Goal: Task Accomplishment & Management: Complete application form

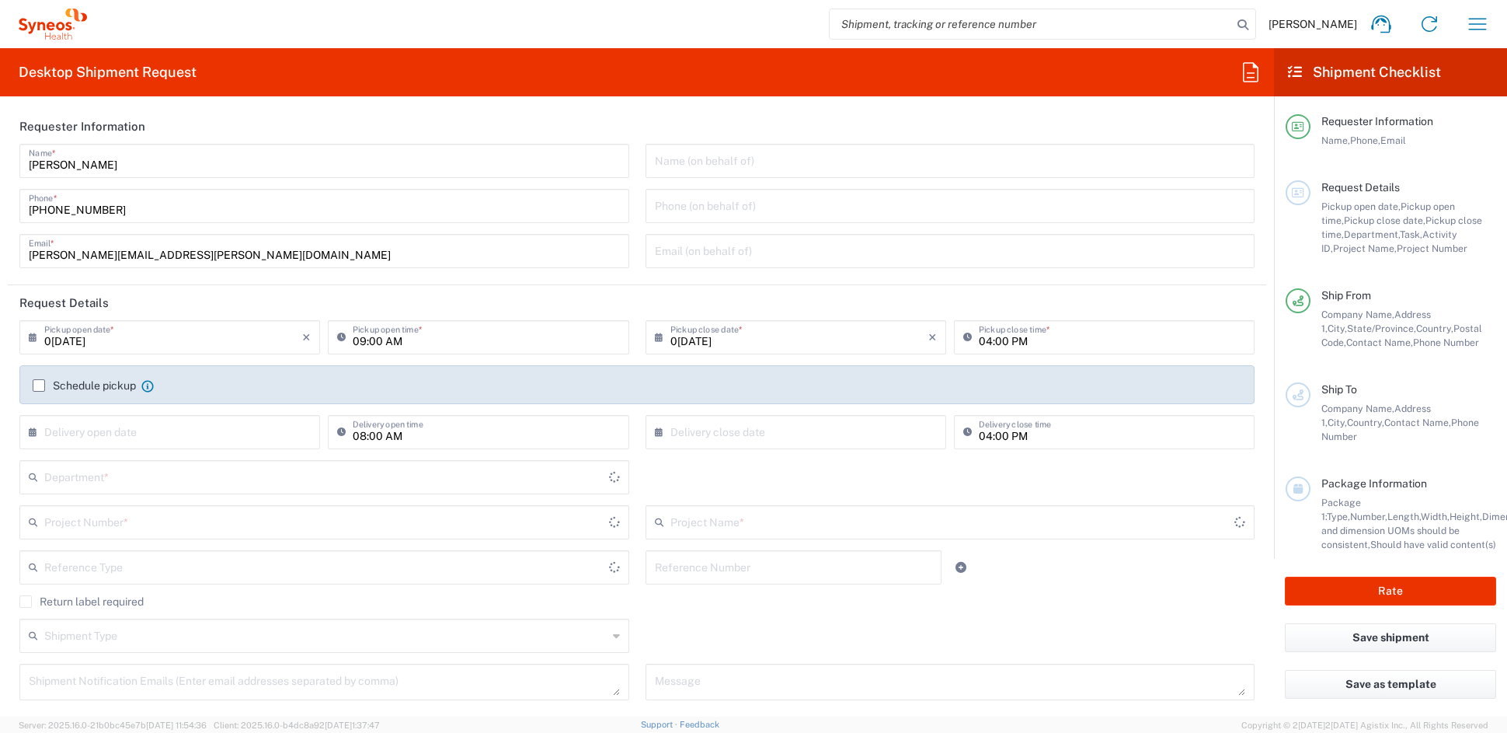
type input "[US_STATE]"
type input "[GEOGRAPHIC_DATA]"
type input "6156"
type input "Syneos Health Communications-[GEOGRAPHIC_DATA] [GEOGRAPHIC_DATA]"
drag, startPoint x: 213, startPoint y: 255, endPoint x: -59, endPoint y: 247, distance: 272.0
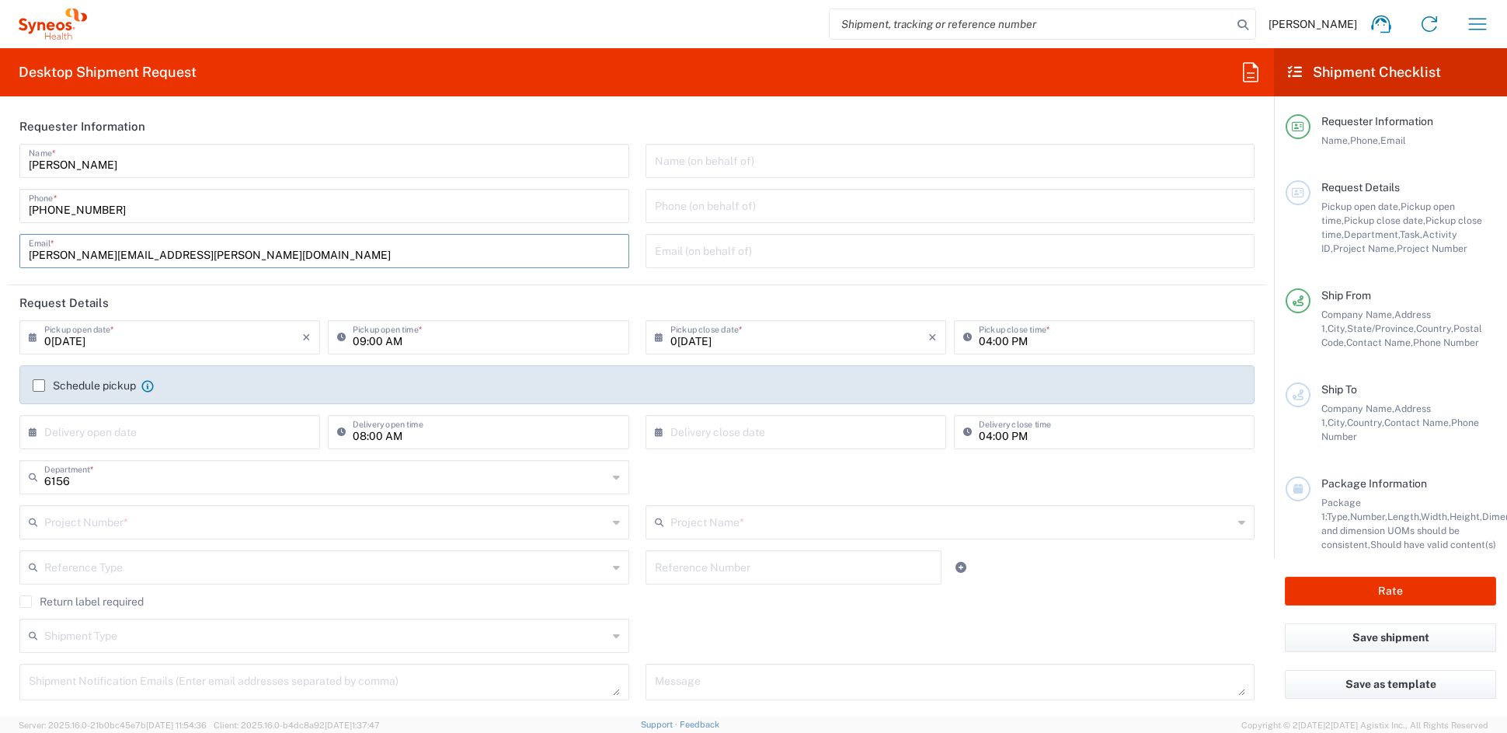
click at [0, 247] on html "[PERSON_NAME] Home Shipment estimator Shipment tracking Desktop shipment reques…" at bounding box center [753, 366] width 1507 height 733
paste input "[PERSON_NAME][PERSON_NAME]r"
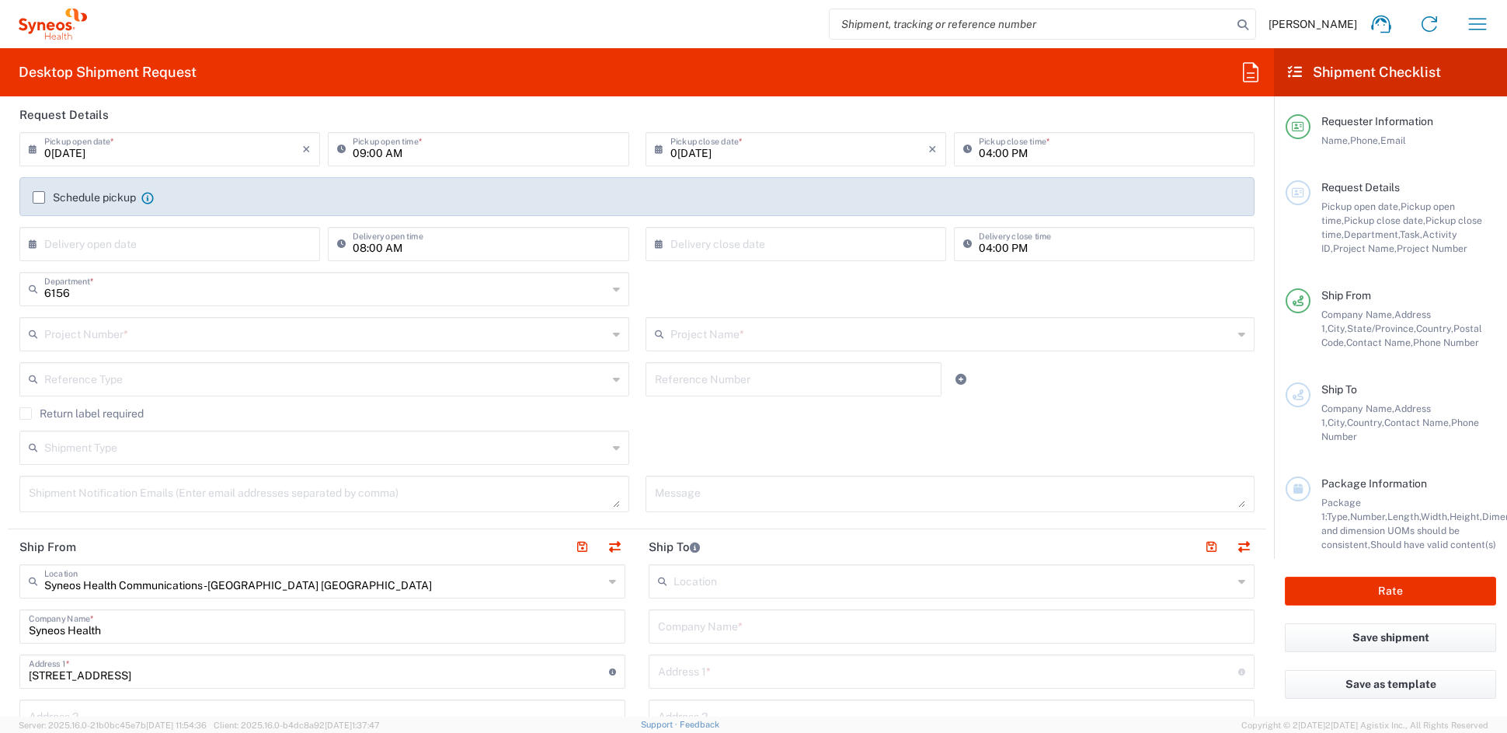
scroll to position [193, 0]
type input "[PERSON_NAME][EMAIL_ADDRESS][PERSON_NAME][DOMAIN_NAME]"
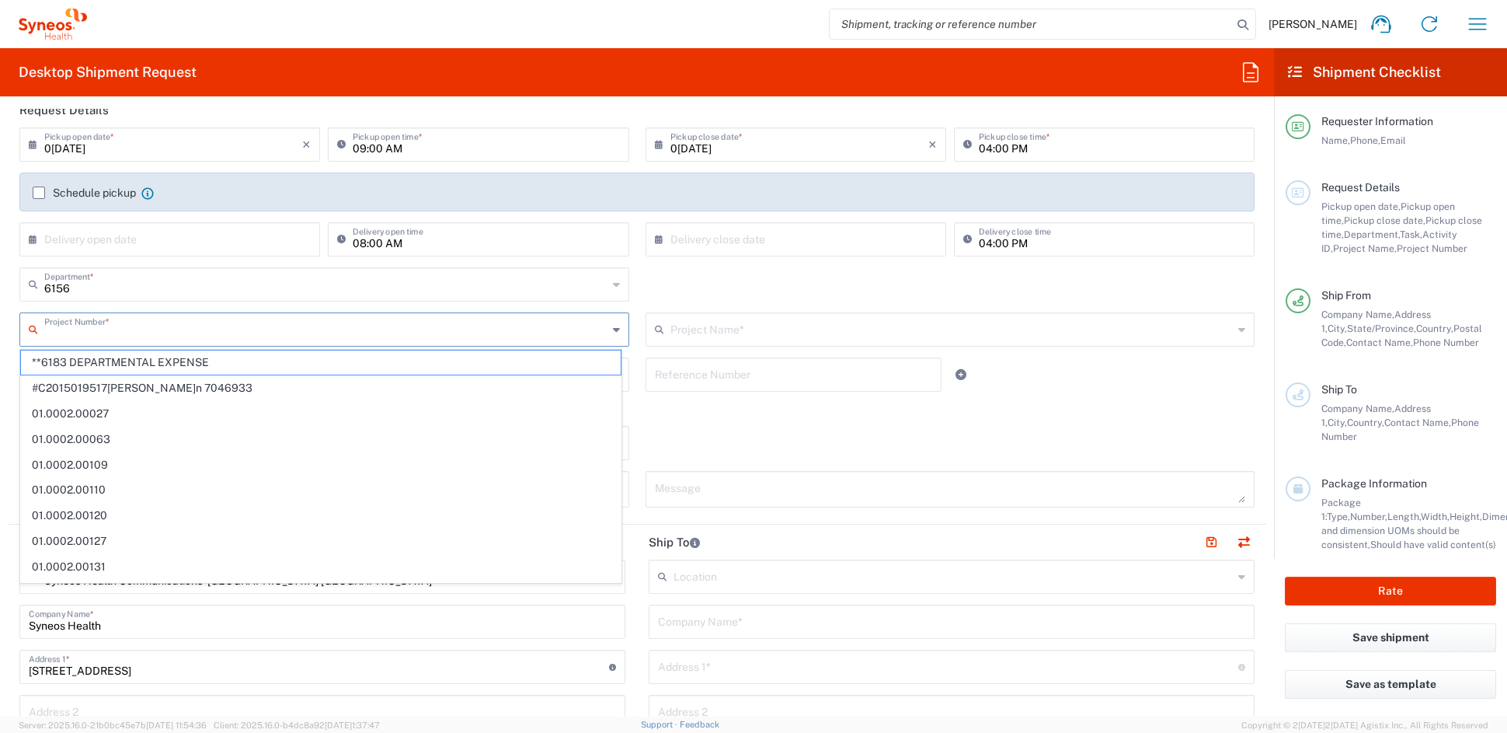
click at [122, 329] on input "text" at bounding box center [325, 328] width 563 height 27
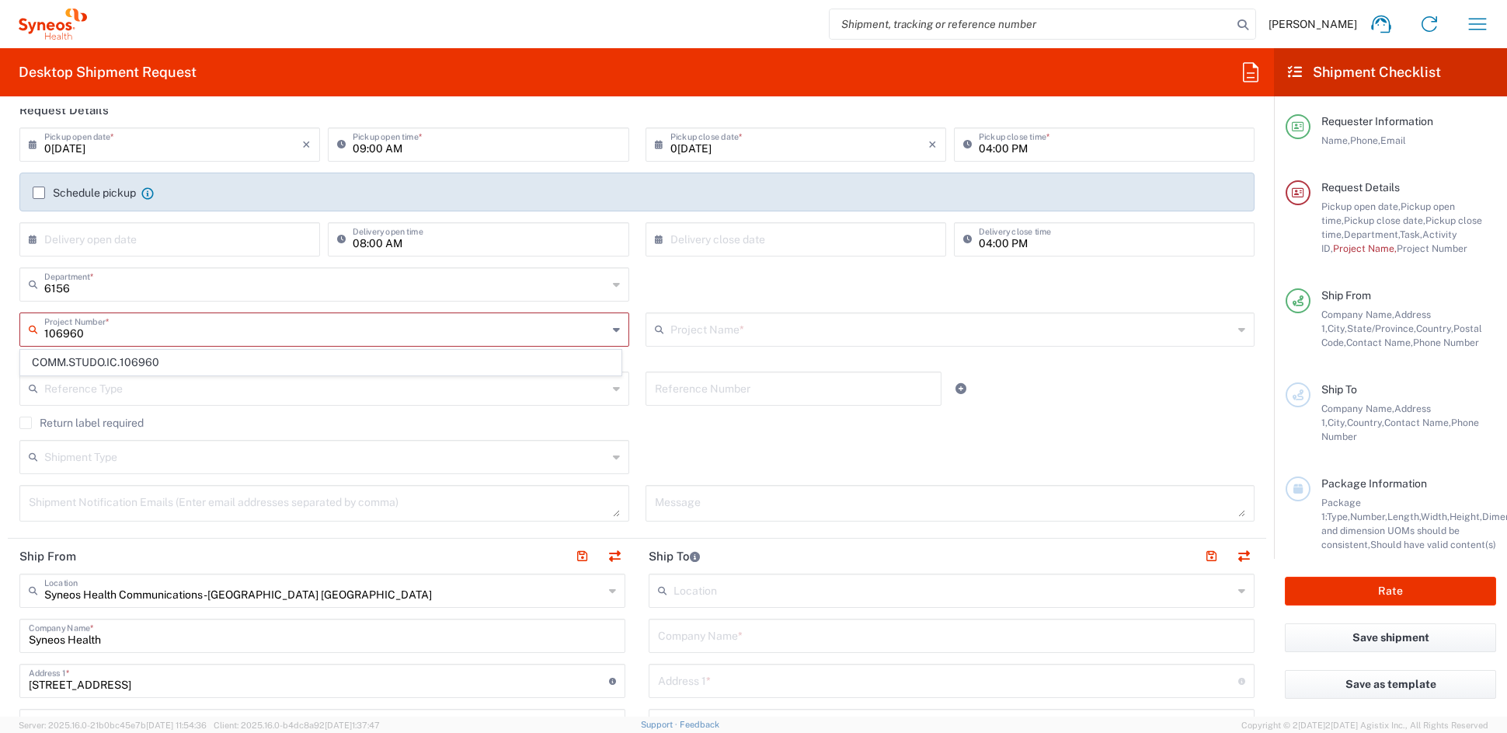
scroll to position [179, 0]
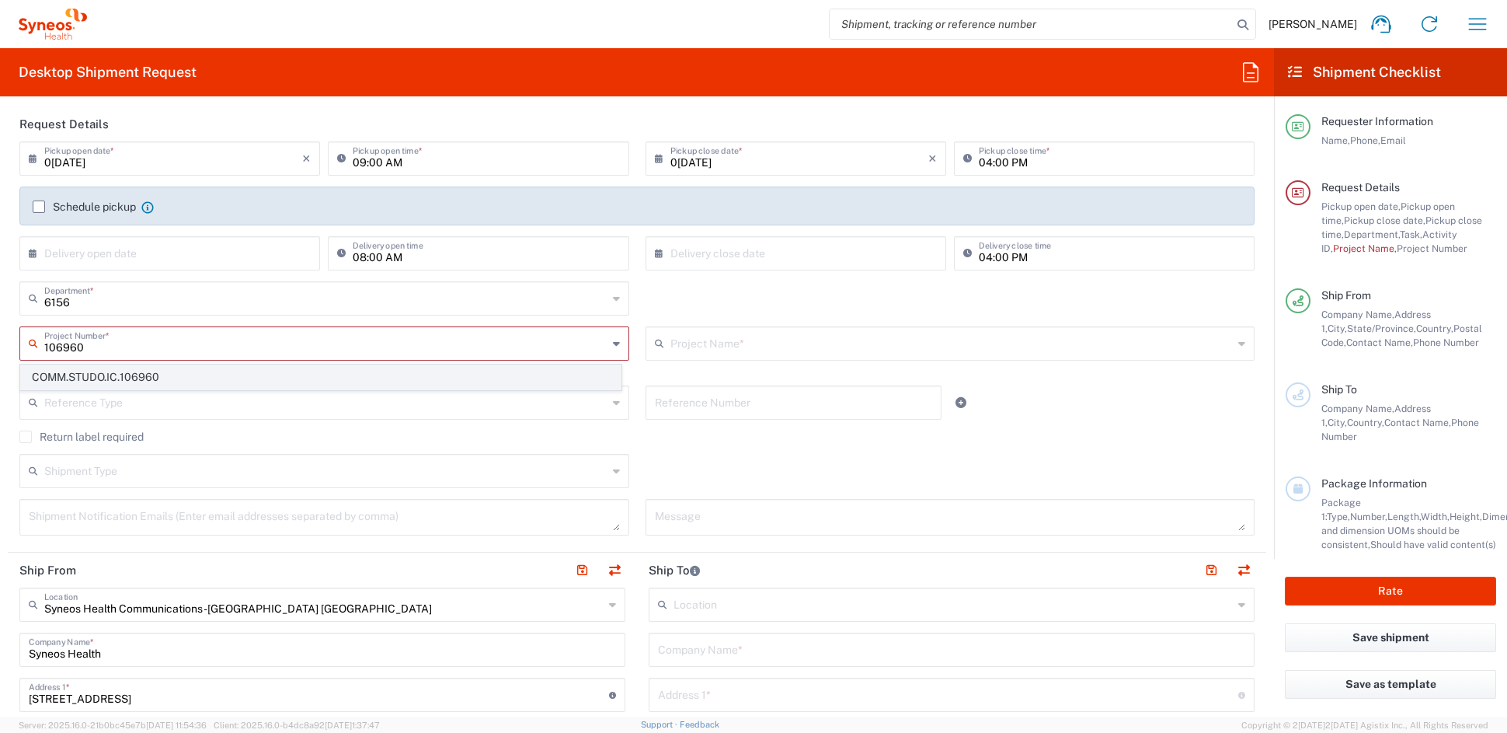
click at [163, 375] on span "COMM.STUDO.IC.106960" at bounding box center [321, 377] width 600 height 24
type input "COMM.STUDO.IC.106960"
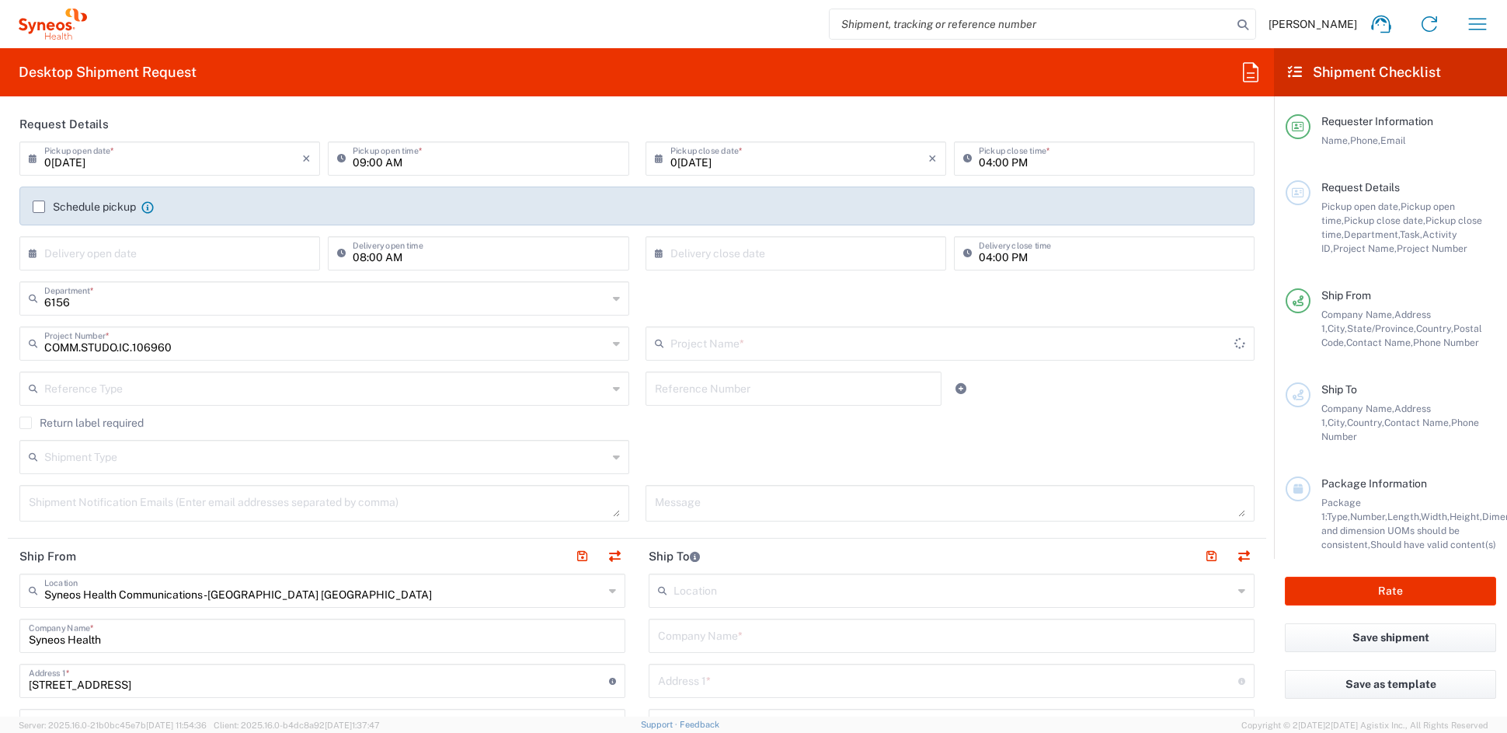
type input "Syneos.PATENG.22.106960"
click at [150, 508] on textarea at bounding box center [324, 502] width 591 height 27
paste textarea "[PERSON_NAME][EMAIL_ADDRESS][PERSON_NAME][DOMAIN_NAME]"
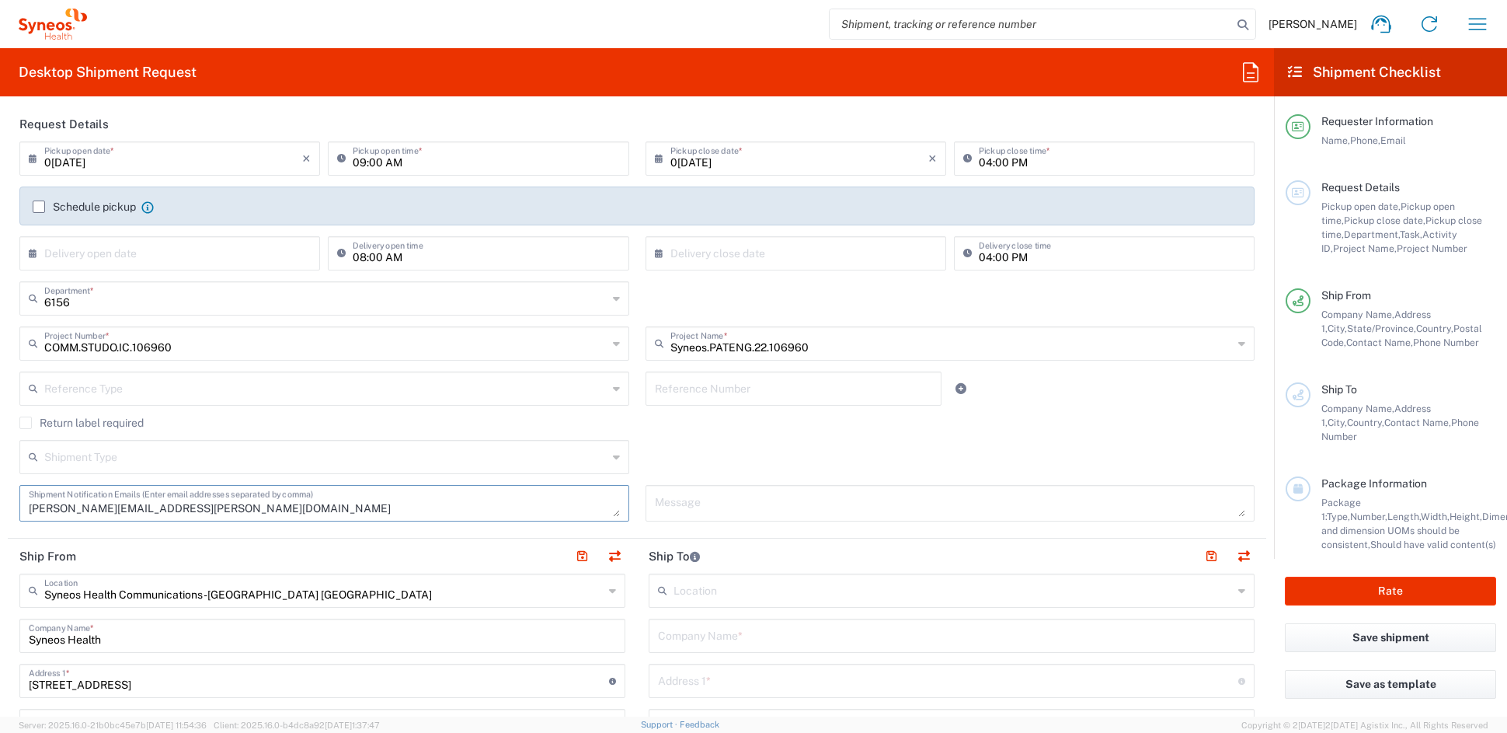
type textarea "[PERSON_NAME][EMAIL_ADDRESS][PERSON_NAME][DOMAIN_NAME]"
click at [728, 501] on textarea at bounding box center [950, 502] width 591 height 27
click at [727, 501] on textarea at bounding box center [950, 502] width 591 height 27
paste textarea "106960-SPA-4002-002"
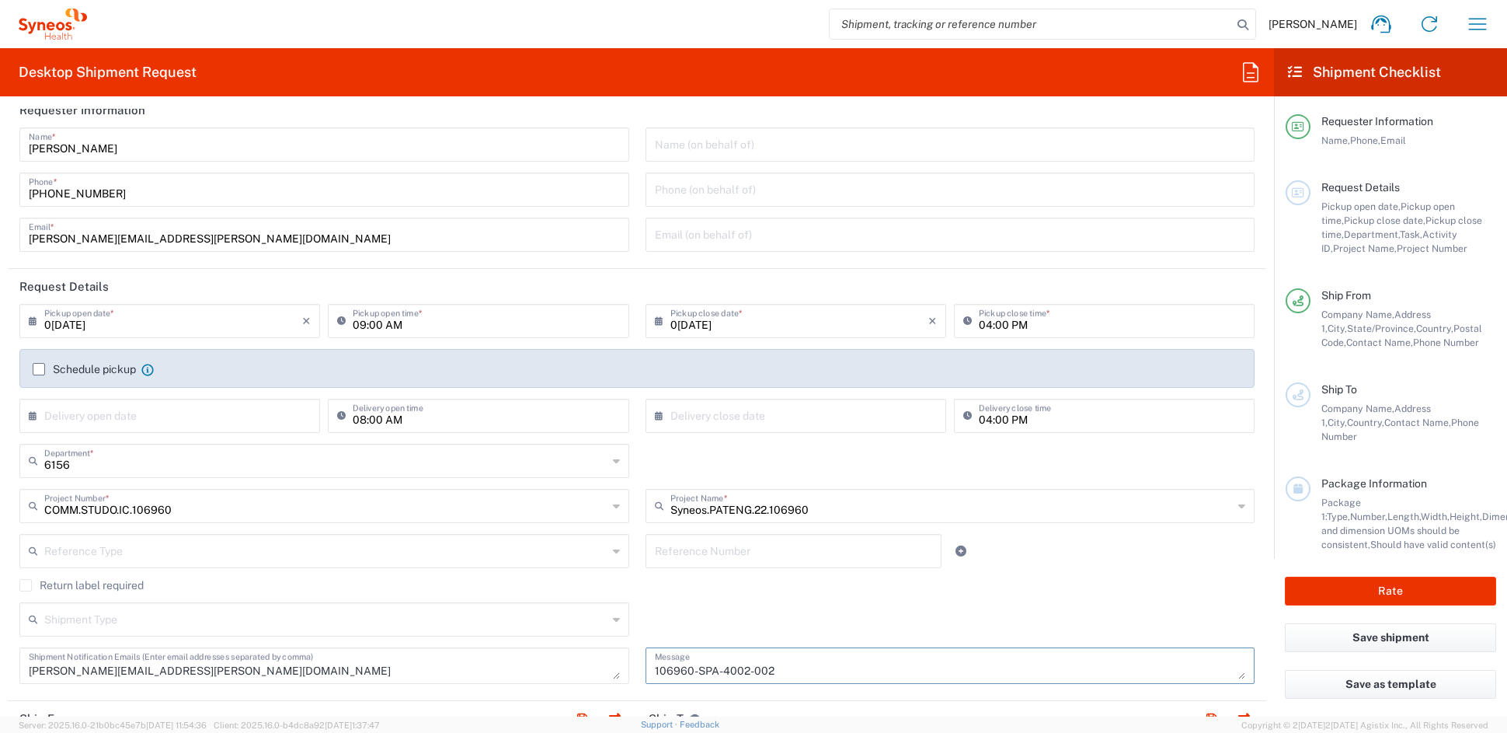
scroll to position [0, 0]
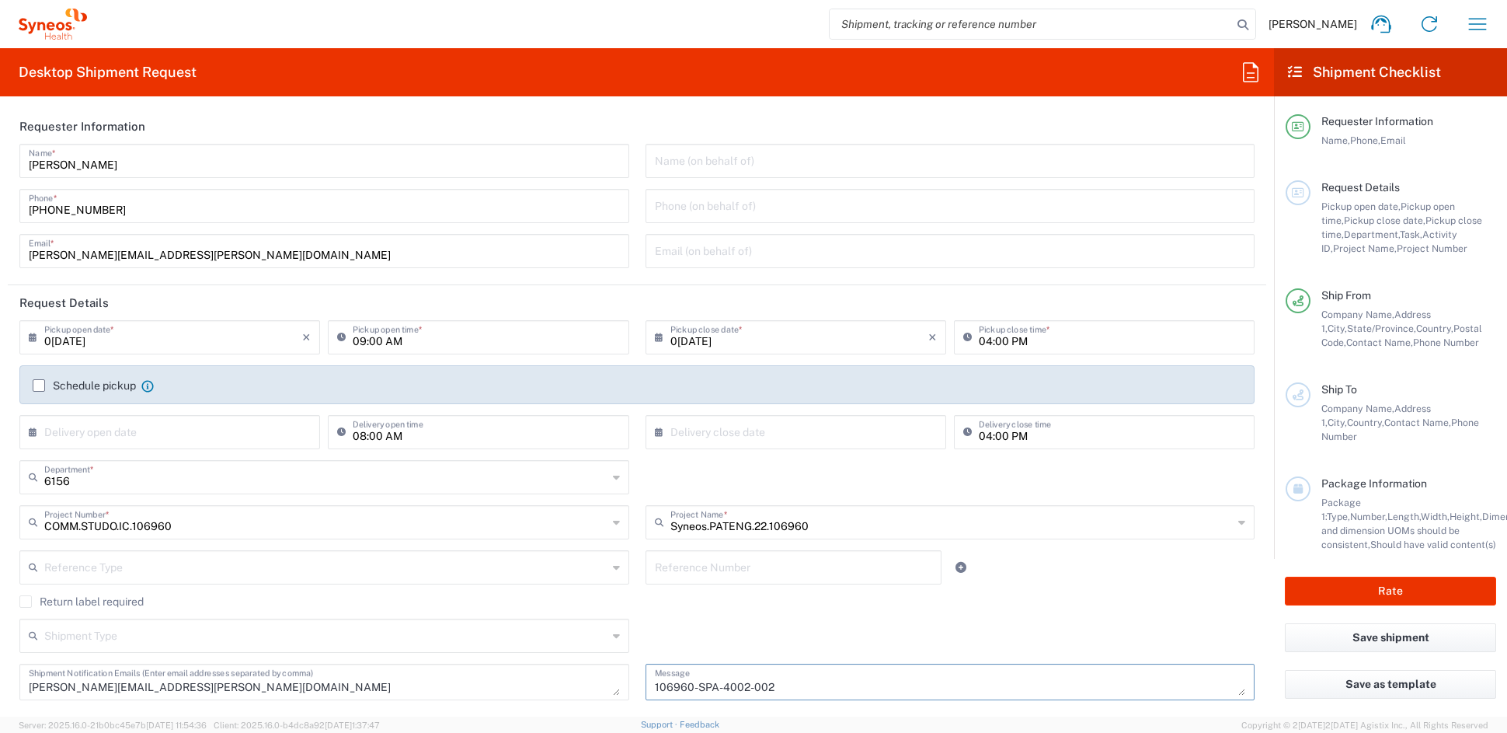
type textarea "106960-SPA-4002-002"
drag, startPoint x: 362, startPoint y: 339, endPoint x: 347, endPoint y: 340, distance: 14.8
click at [347, 340] on div "09:00 AM Pickup open time *" at bounding box center [478, 337] width 301 height 34
click at [362, 340] on input "09:00 AM" at bounding box center [486, 335] width 266 height 27
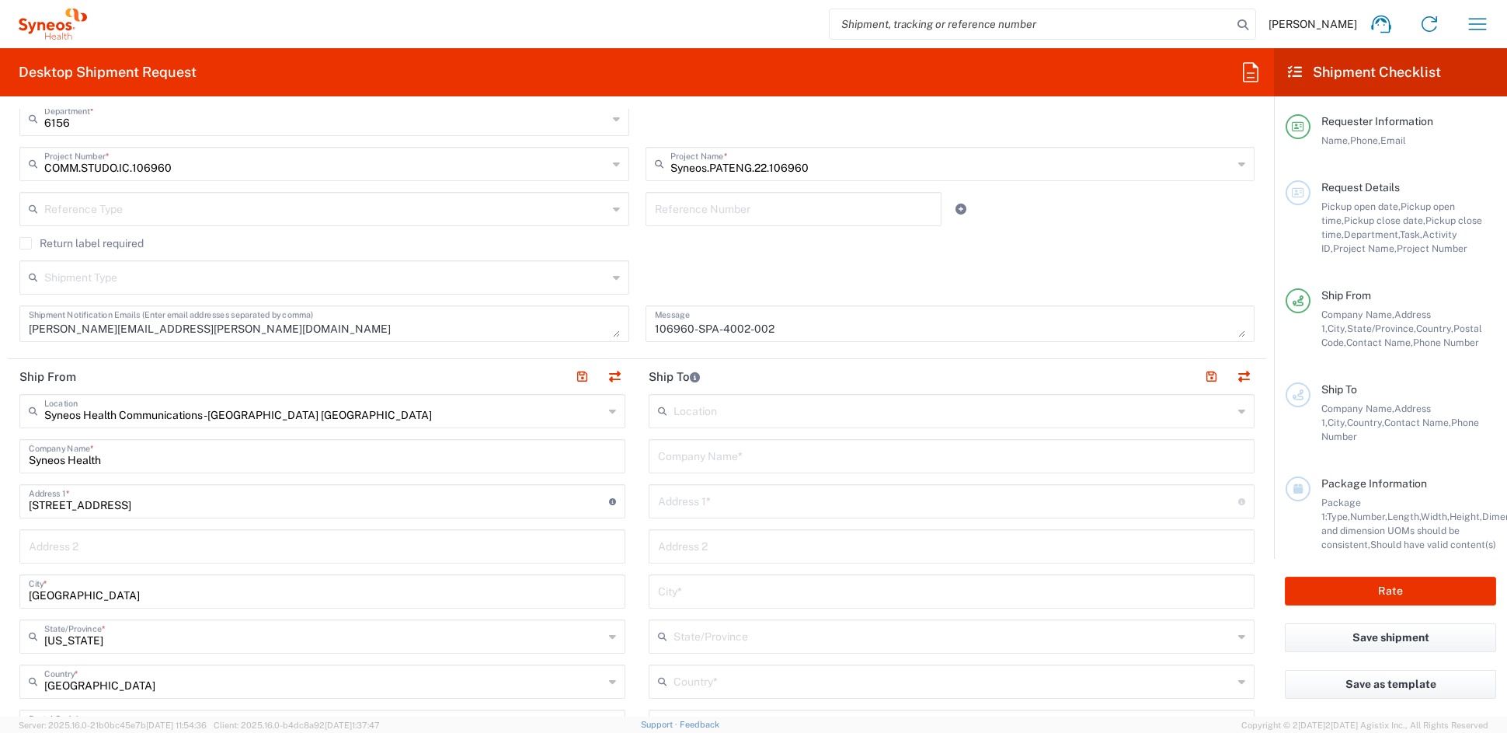
scroll to position [374, 0]
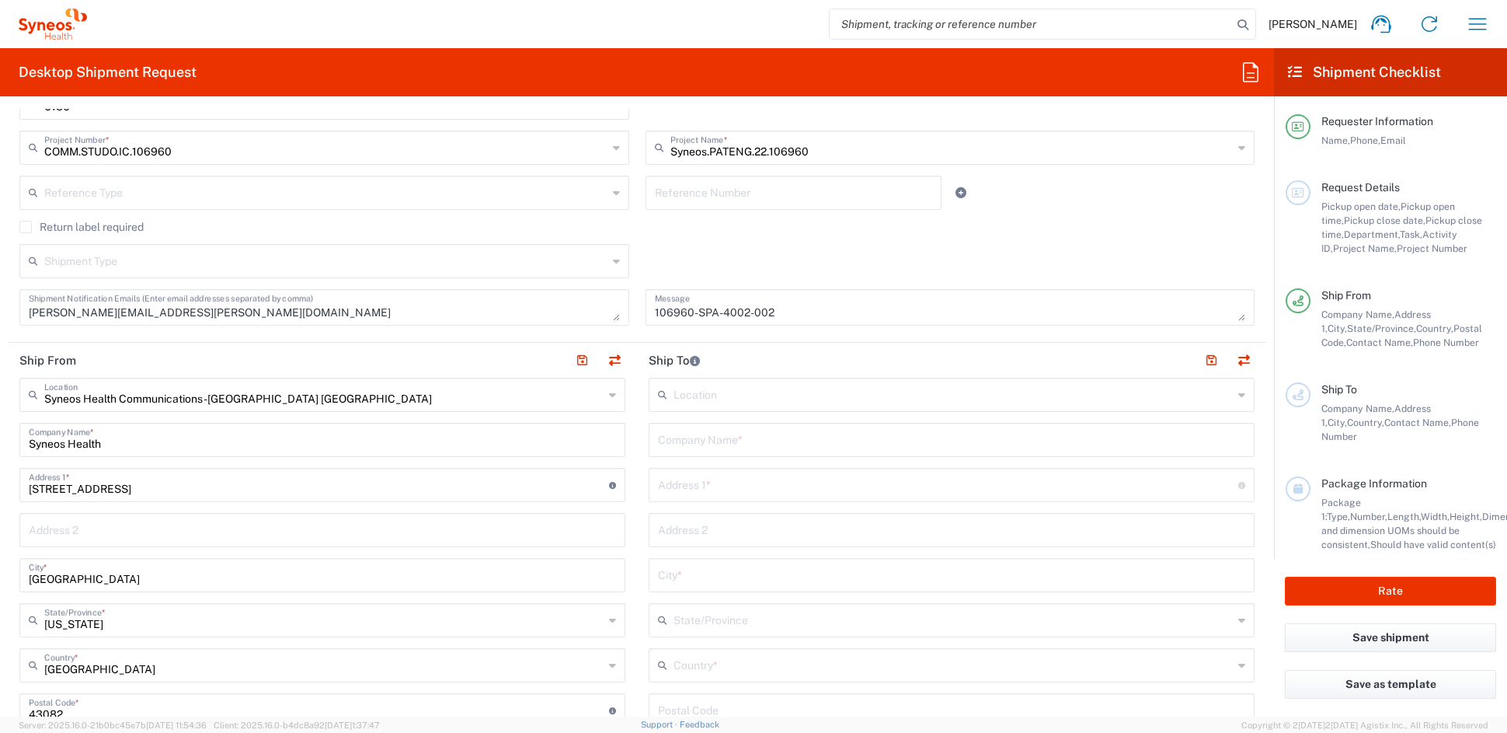
type input "10:00 AM"
click at [729, 443] on input "text" at bounding box center [951, 438] width 587 height 27
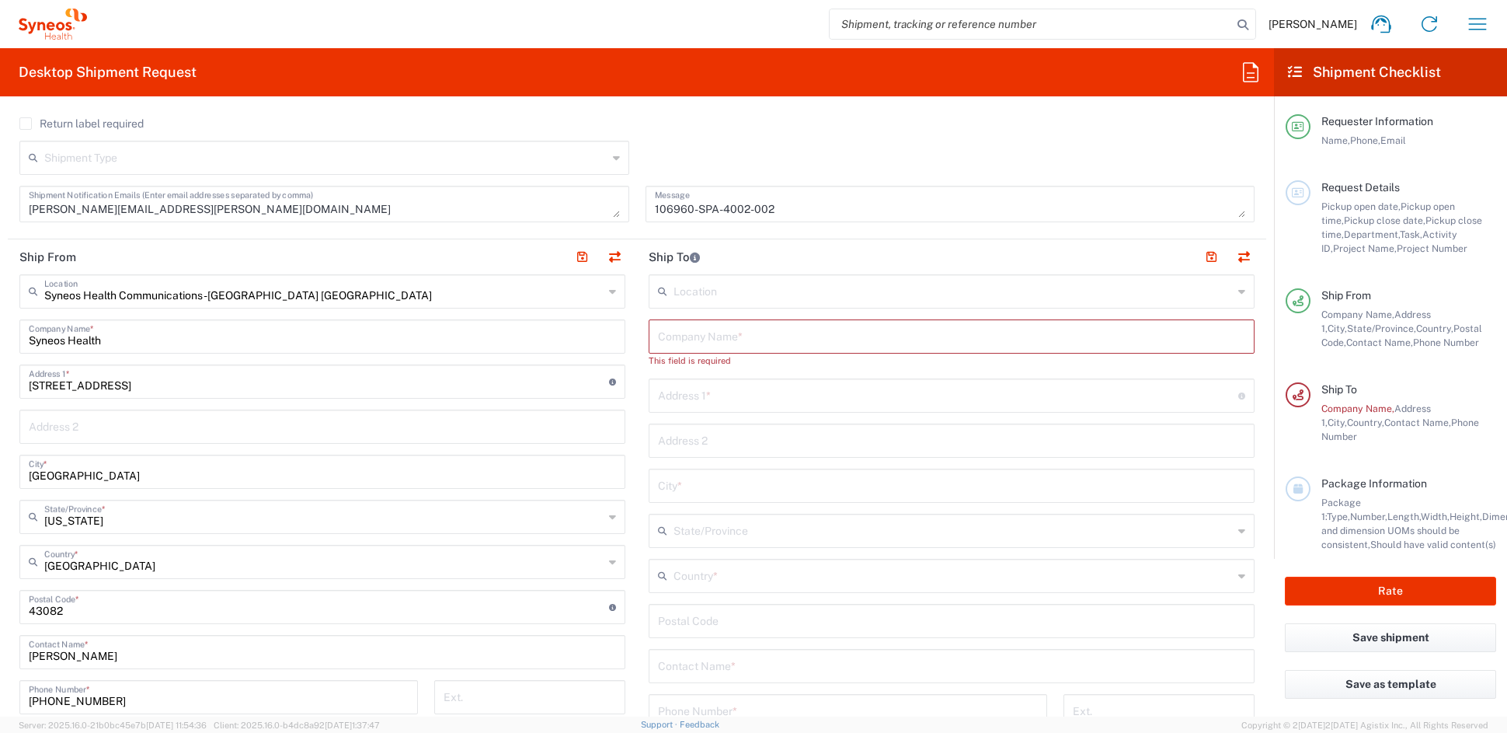
scroll to position [485, 0]
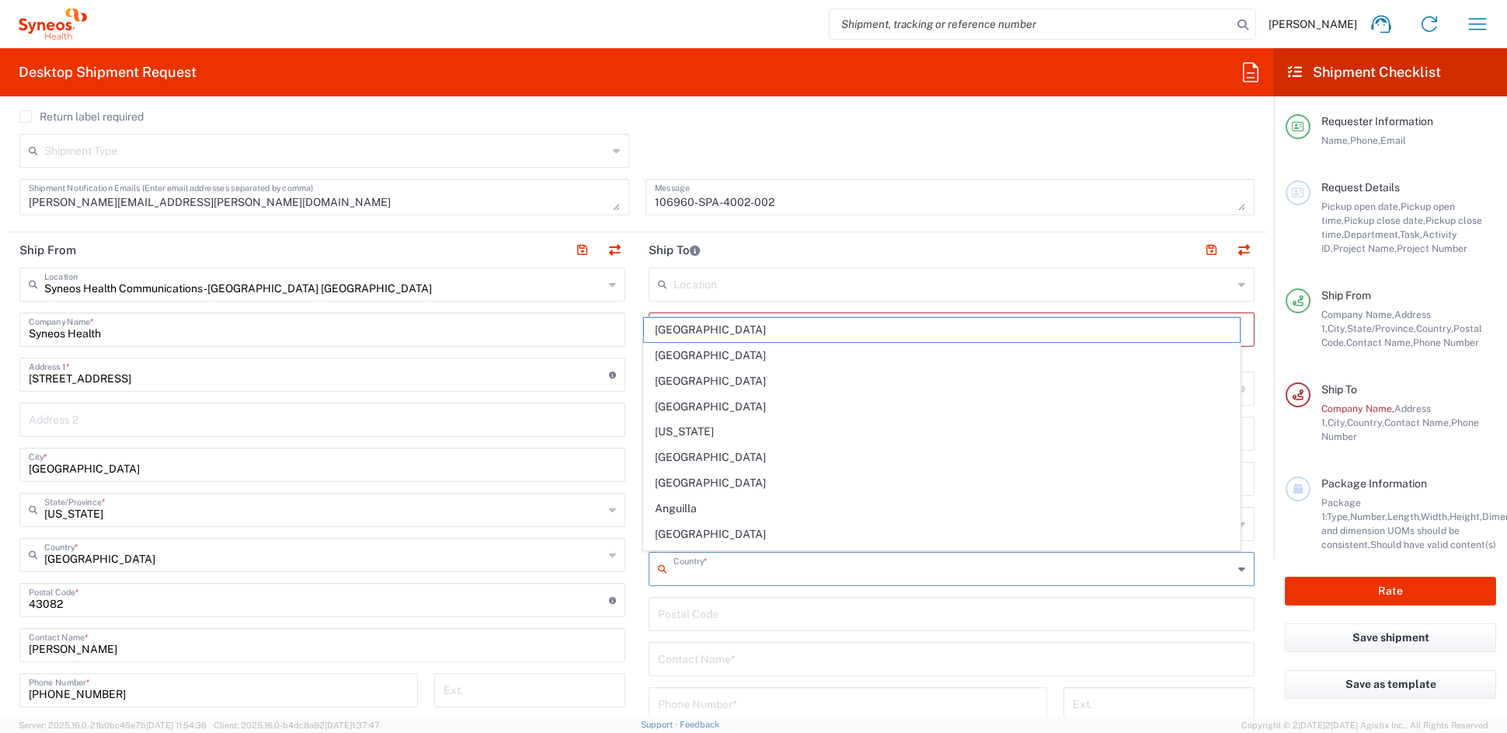
click at [714, 566] on input "text" at bounding box center [953, 567] width 559 height 27
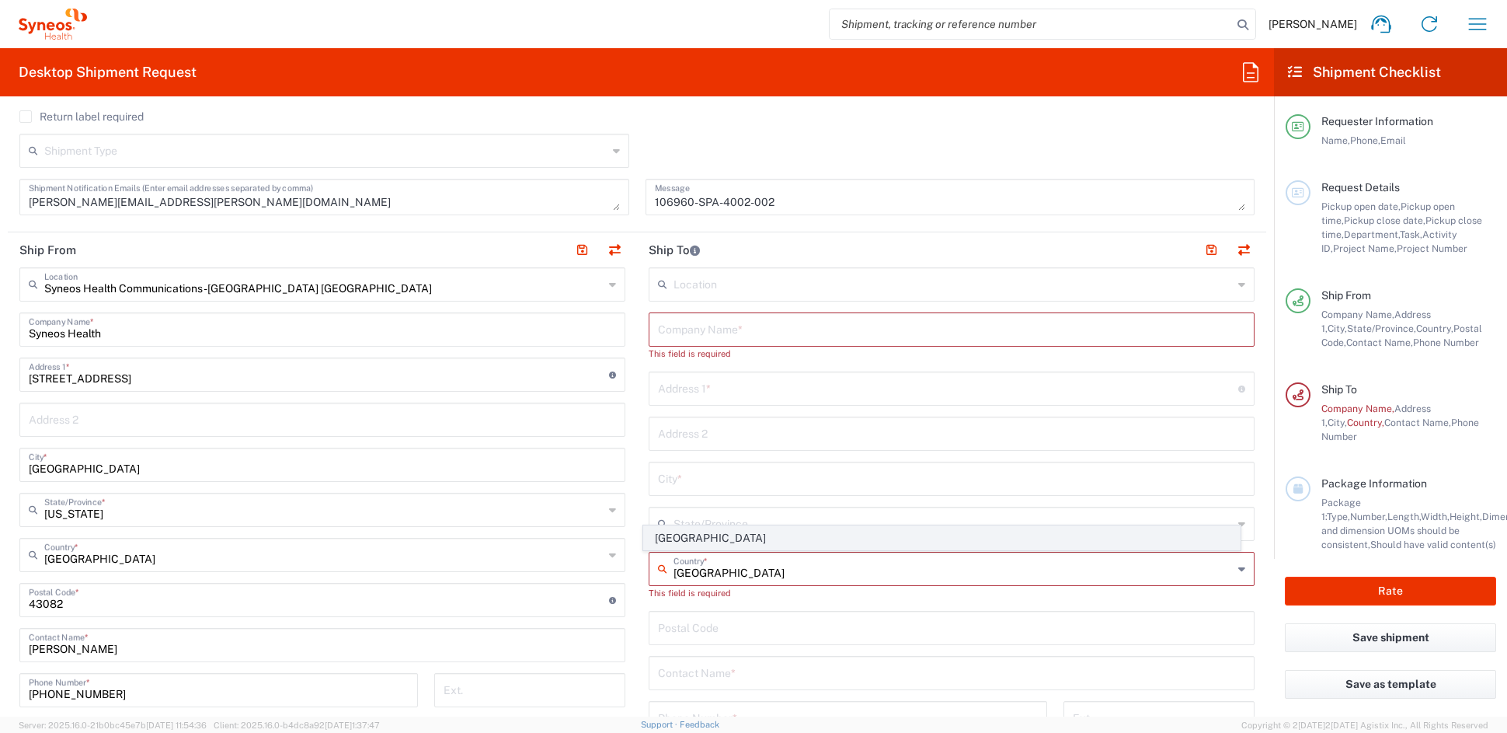
type input "[GEOGRAPHIC_DATA]"
click at [668, 537] on span "[GEOGRAPHIC_DATA]" at bounding box center [942, 538] width 597 height 24
type input "Sender/Shipper"
type input "Delivery Duty Paid"
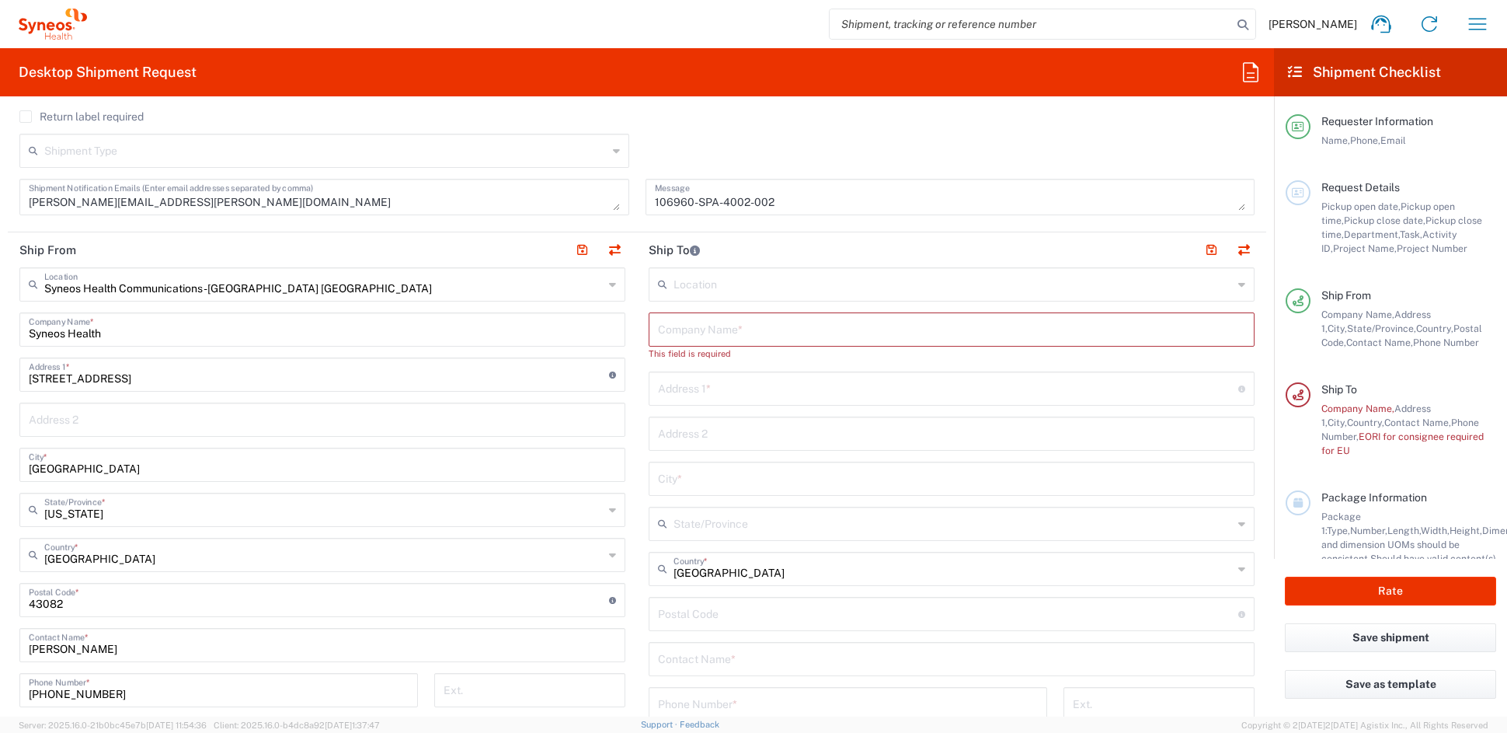
click at [697, 659] on input "text" at bounding box center [951, 657] width 587 height 27
paste input "[PERSON_NAME]"
type input "[PERSON_NAME]"
click at [688, 701] on input "tel" at bounding box center [848, 702] width 380 height 27
paste input "955015970"
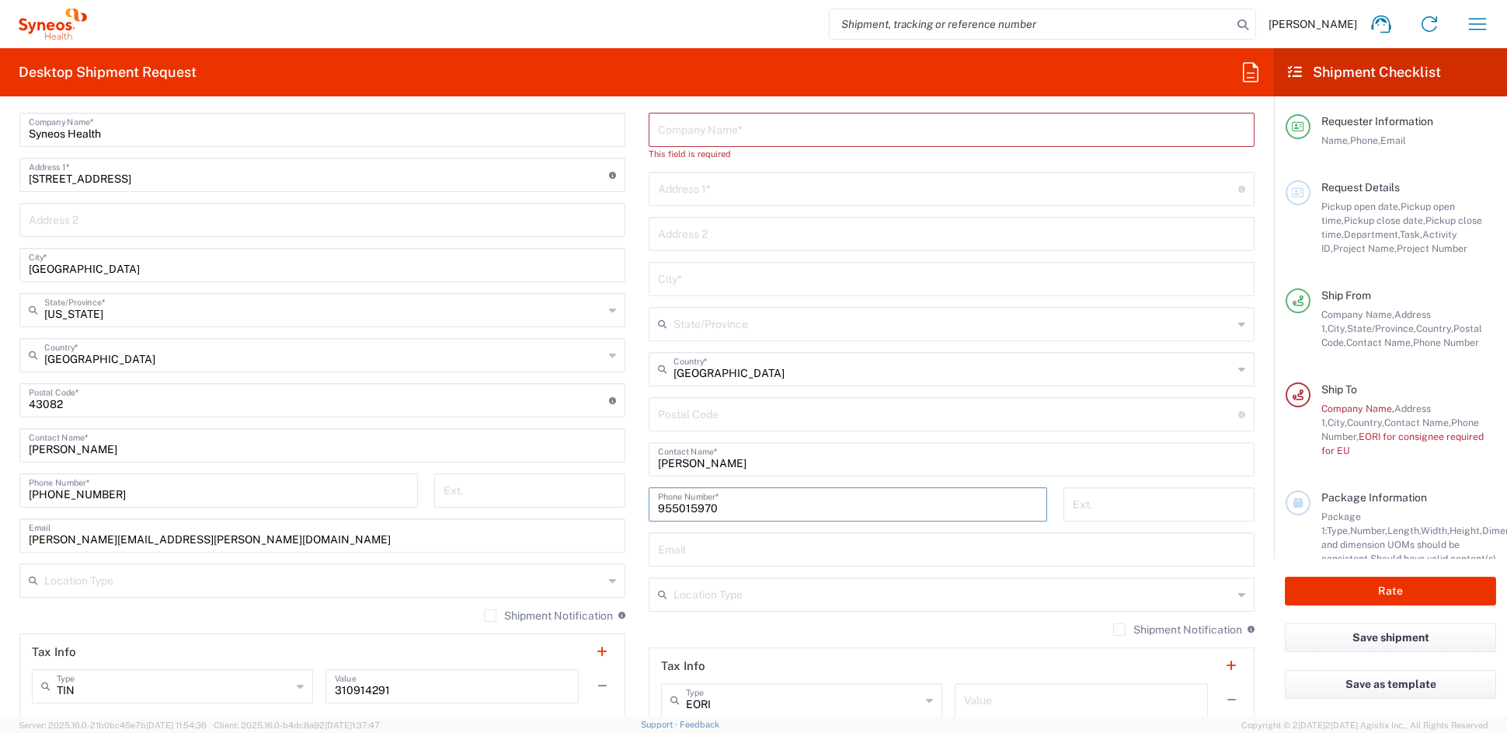
scroll to position [684, 0]
type input "955015970"
click at [708, 553] on input "text" at bounding box center [951, 548] width 587 height 27
paste input "[EMAIL_ADDRESS][DOMAIN_NAME]"
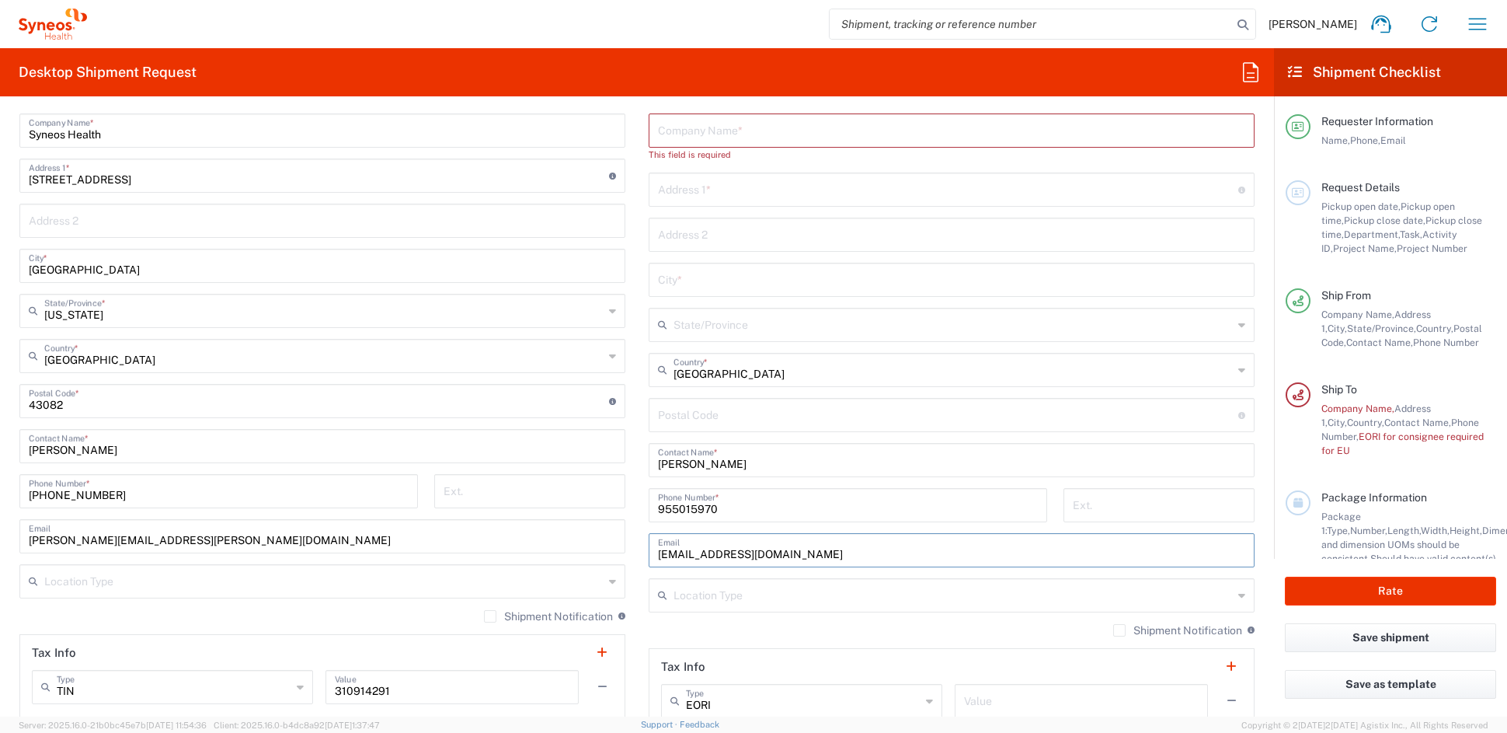
type input "[EMAIL_ADDRESS][DOMAIN_NAME]"
click at [712, 589] on input "text" at bounding box center [953, 593] width 559 height 27
drag, startPoint x: 702, startPoint y: 627, endPoint x: 701, endPoint y: 617, distance: 10.2
click at [702, 626] on span "Business (General)" at bounding box center [942, 629] width 597 height 24
type input "Business (General)"
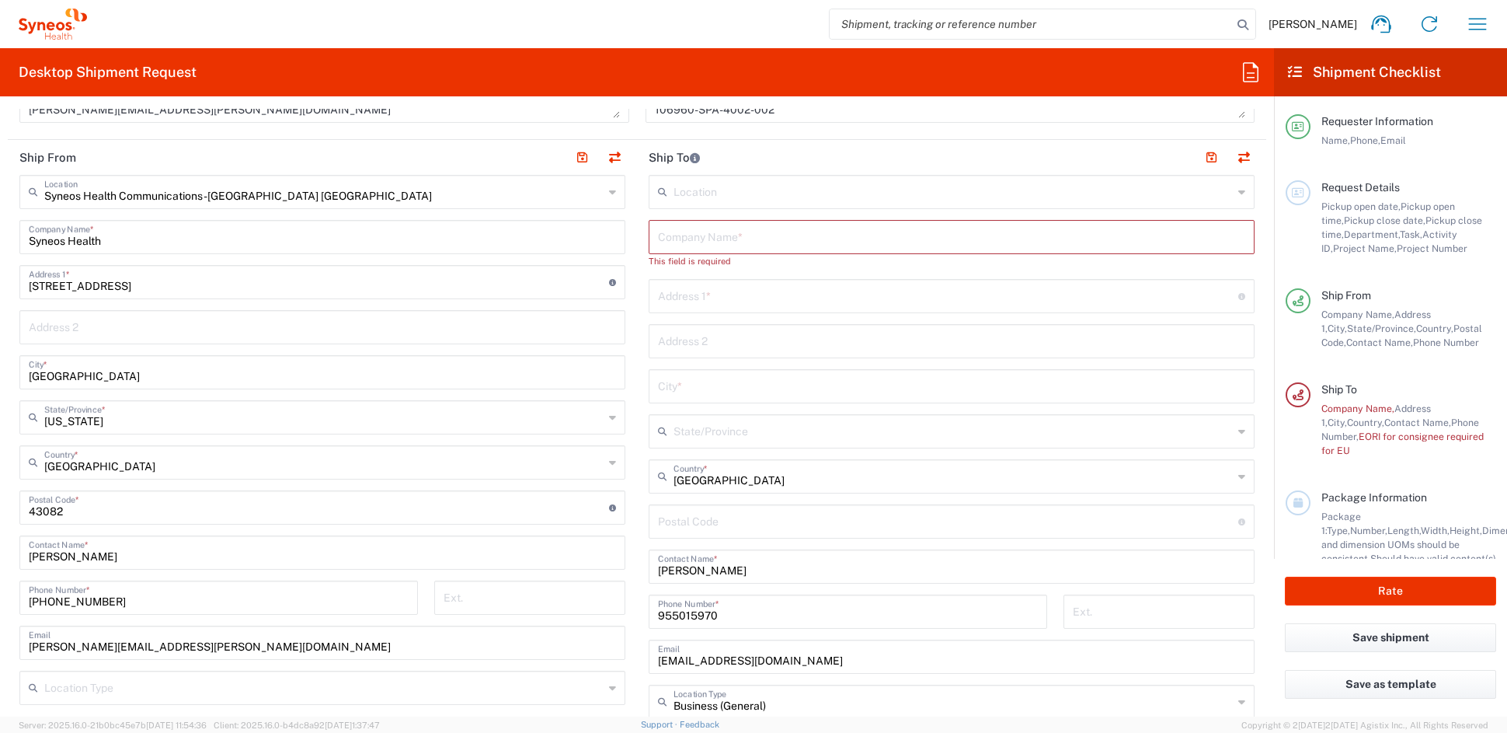
scroll to position [576, 0]
click at [709, 521] on input "undefined" at bounding box center [948, 520] width 580 height 27
paste input "41014"
click at [658, 524] on input "undefined" at bounding box center [948, 520] width 580 height 27
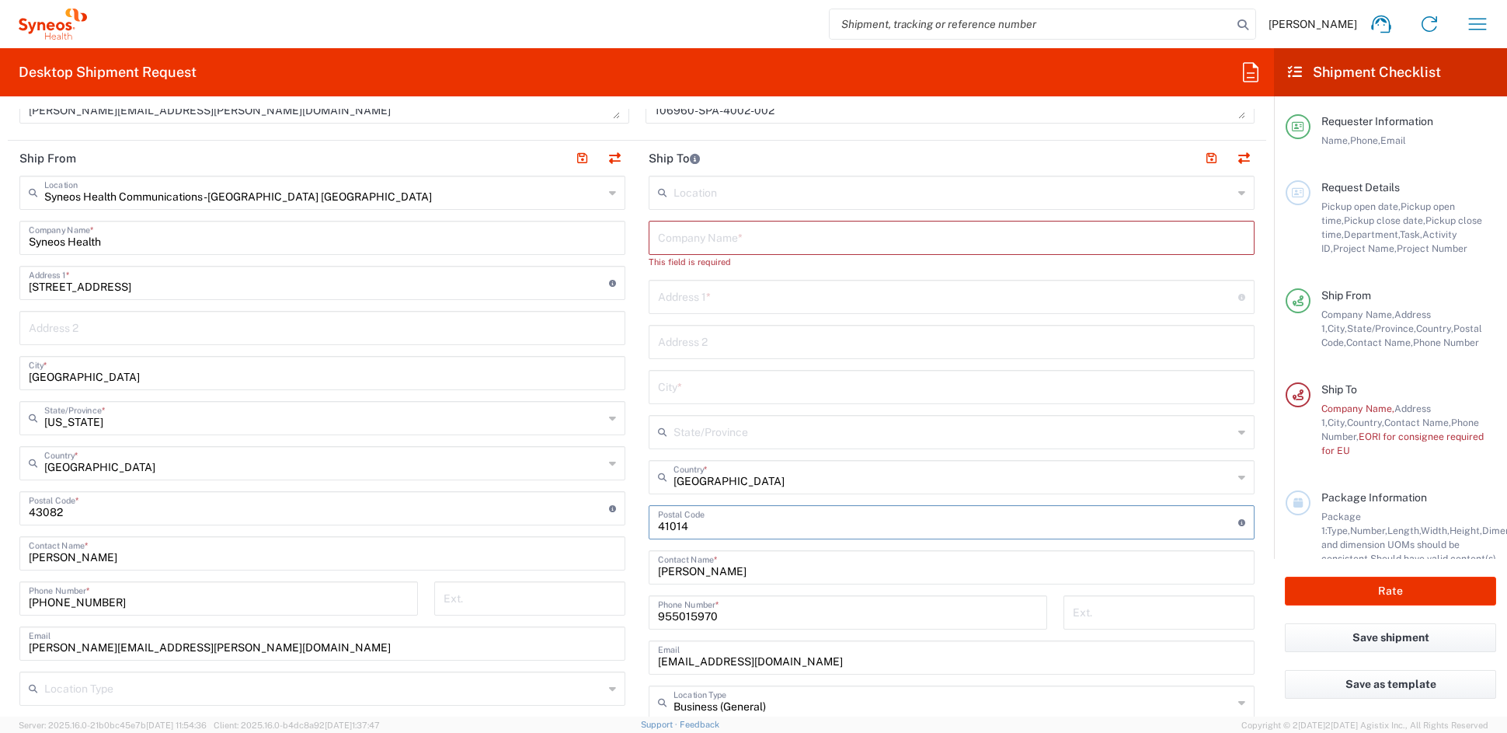
click at [747, 528] on input "undefined" at bounding box center [948, 520] width 580 height 27
type input "41014"
click at [691, 388] on input "text" at bounding box center [951, 385] width 587 height 27
paste input "[GEOGRAPHIC_DATA]"
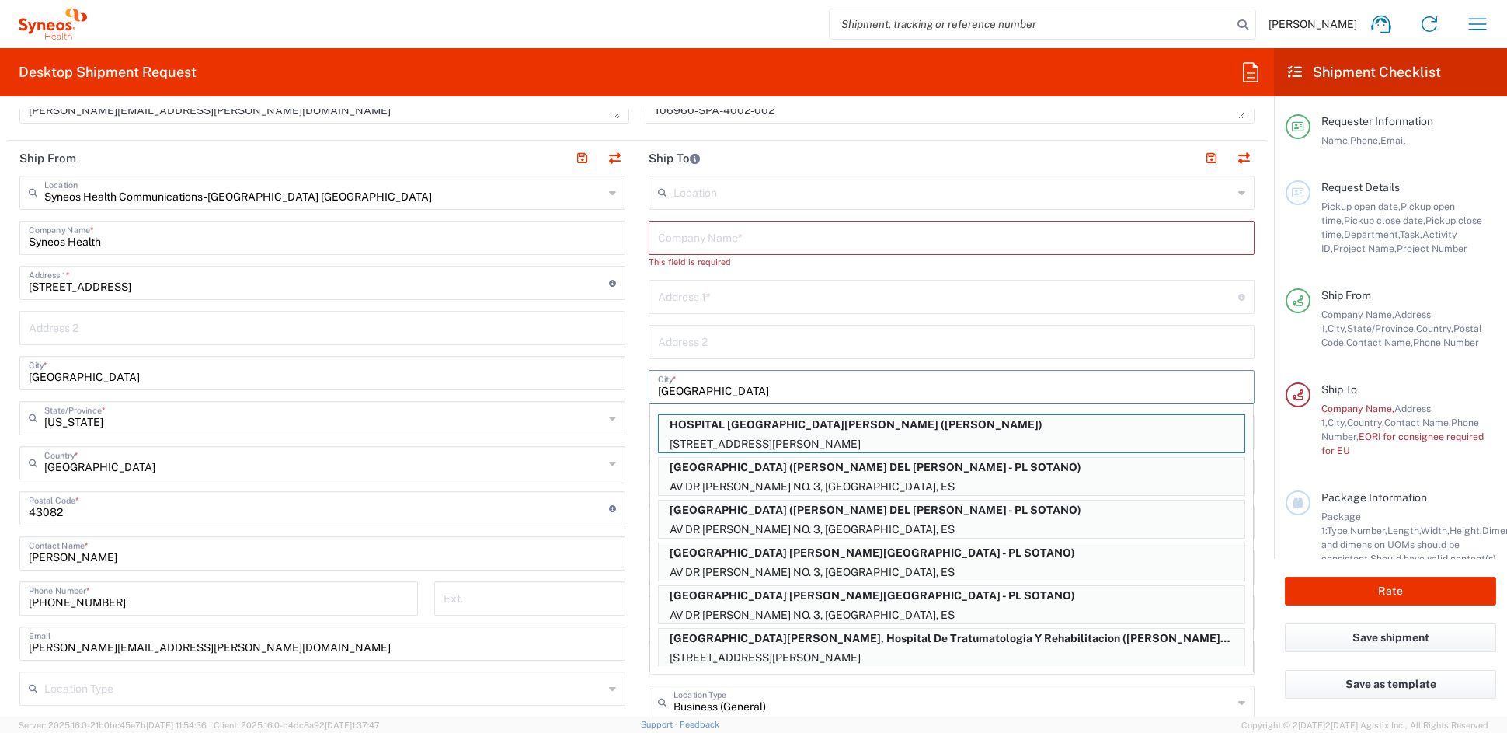
type input "[GEOGRAPHIC_DATA]"
click at [742, 234] on input "text" at bounding box center [951, 236] width 587 height 27
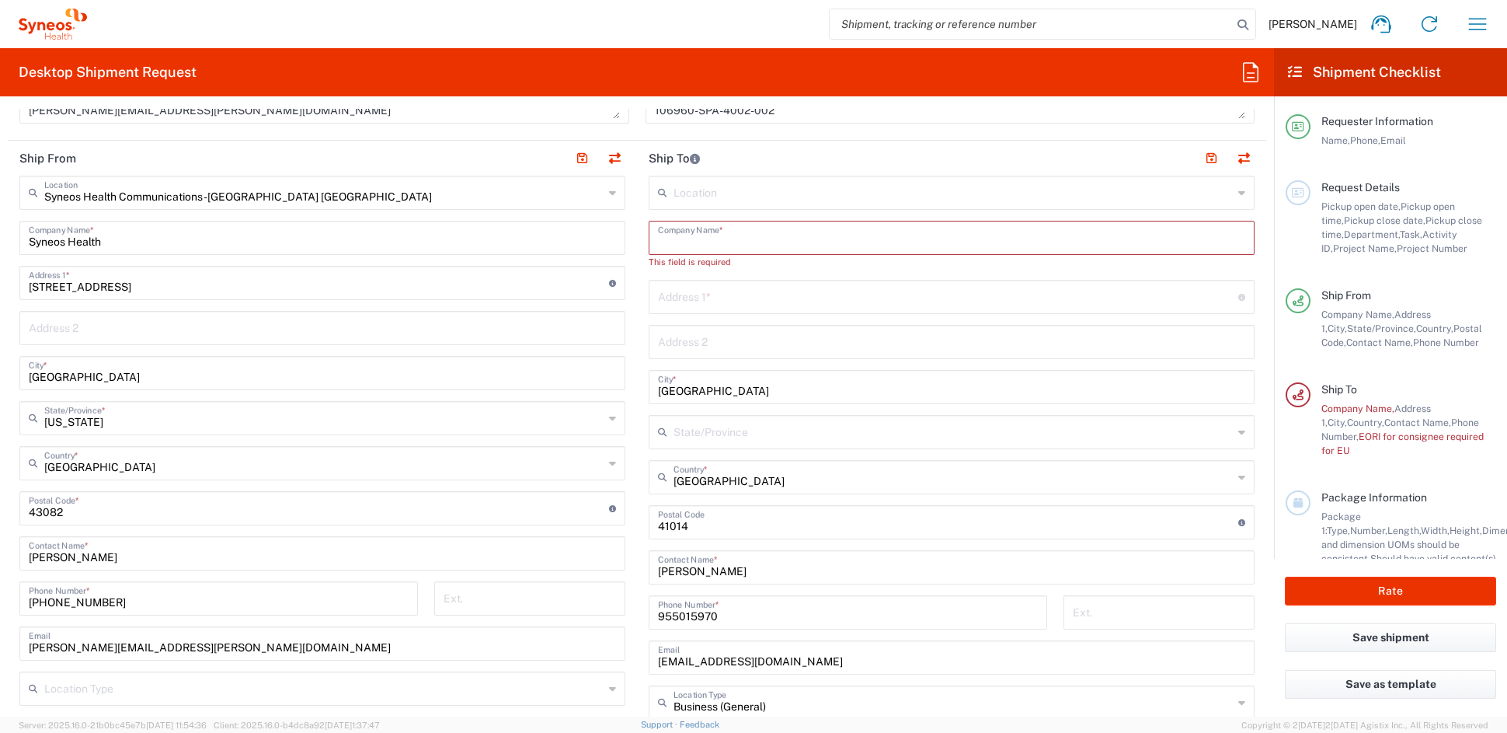
paste input "[GEOGRAPHIC_DATA][PERSON_NAME]"
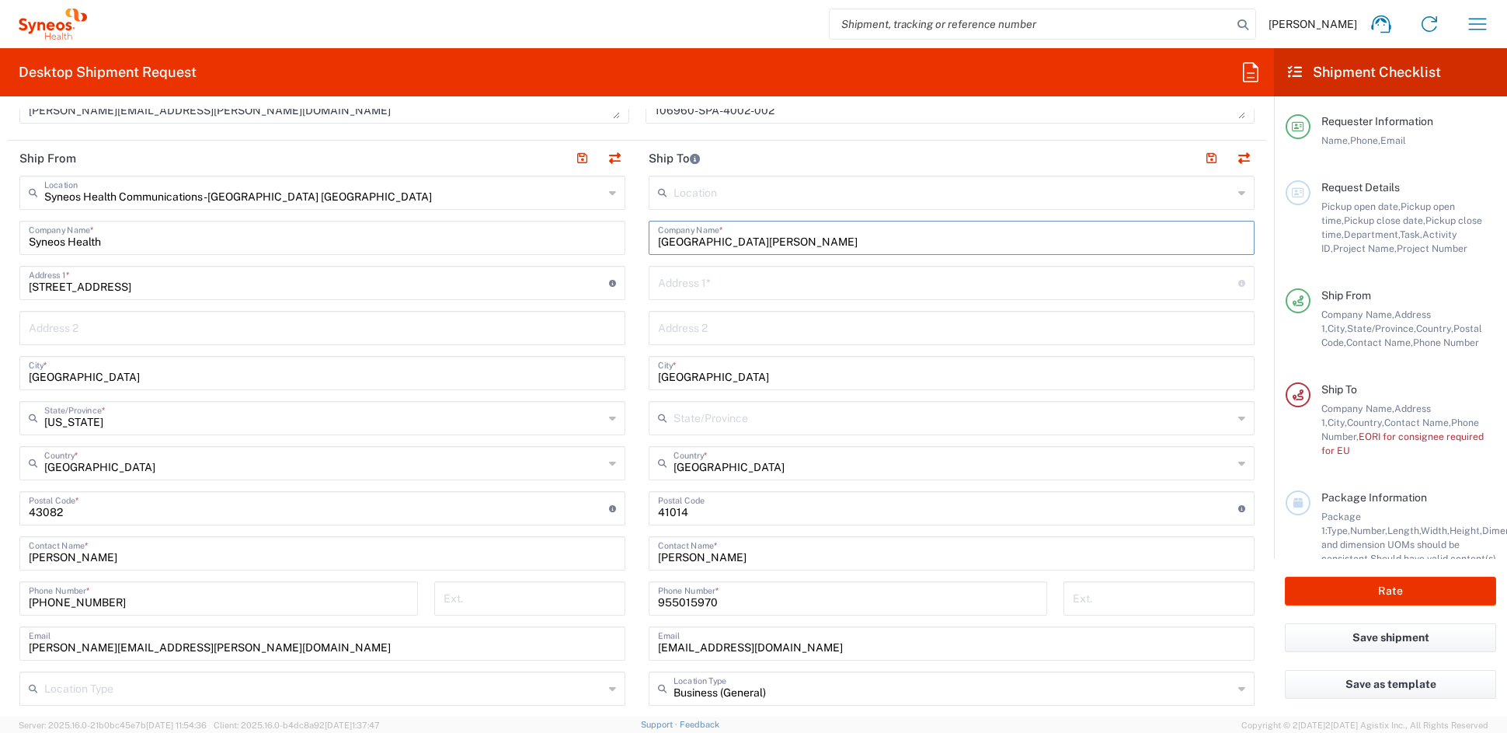
type input "[GEOGRAPHIC_DATA][PERSON_NAME]"
click at [709, 284] on input "text" at bounding box center [948, 281] width 580 height 27
paste input "Planta baja, consulta [STREET_ADDRESS][PERSON_NAME]"
drag, startPoint x: 773, startPoint y: 285, endPoint x: 632, endPoint y: 287, distance: 140.6
click at [637, 286] on main "Location [PERSON_NAME]y LLC-[GEOGRAPHIC_DATA] [GEOGRAPHIC_DATA] [GEOGRAPHIC_DAT…" at bounding box center [951, 509] width 629 height 667
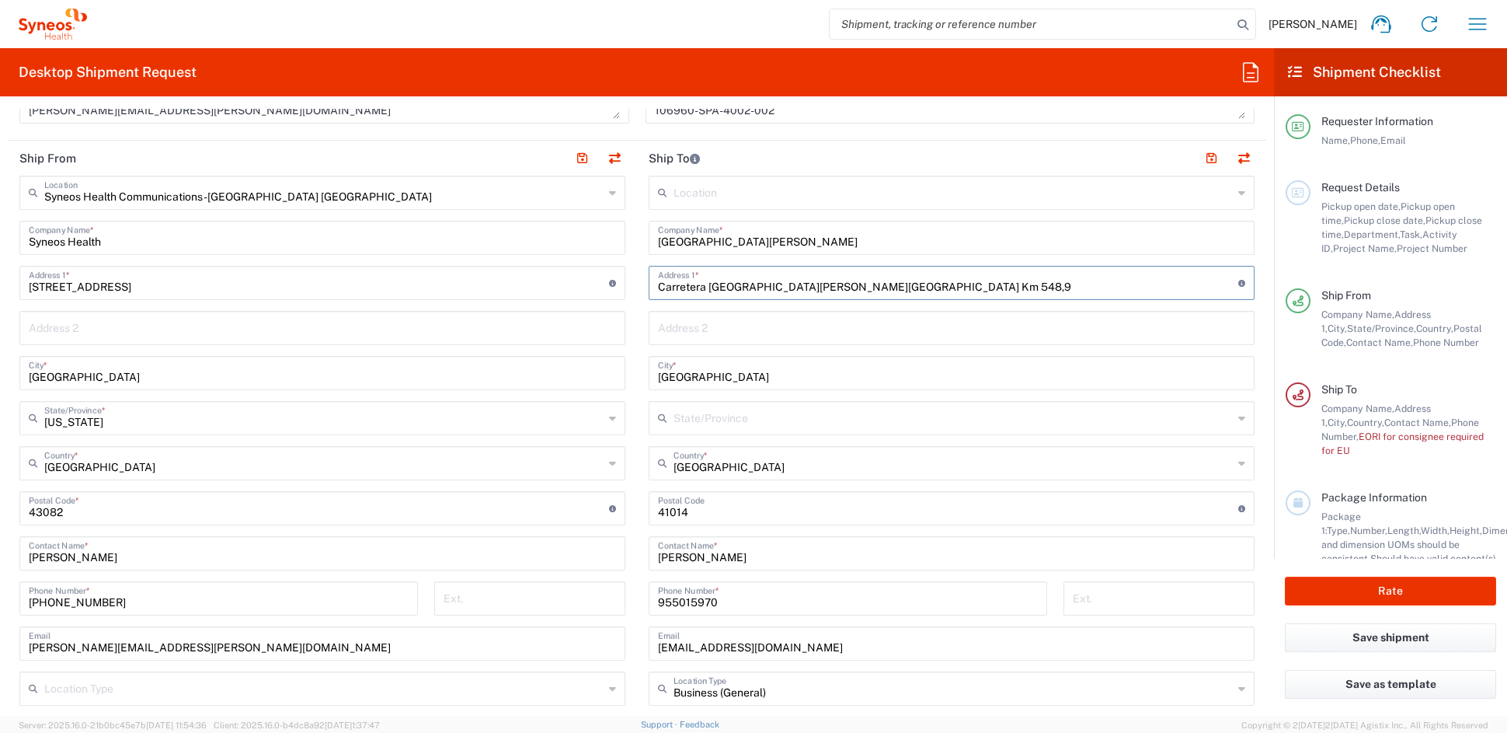
type input "Carretera [GEOGRAPHIC_DATA][PERSON_NAME][GEOGRAPHIC_DATA] Km 548,9"
click at [669, 330] on input "text" at bounding box center [951, 326] width 587 height 27
paste input "Planta baja, consulta 33"
type input "Planta baja, consulta 33"
click at [750, 424] on input "text" at bounding box center [953, 416] width 559 height 27
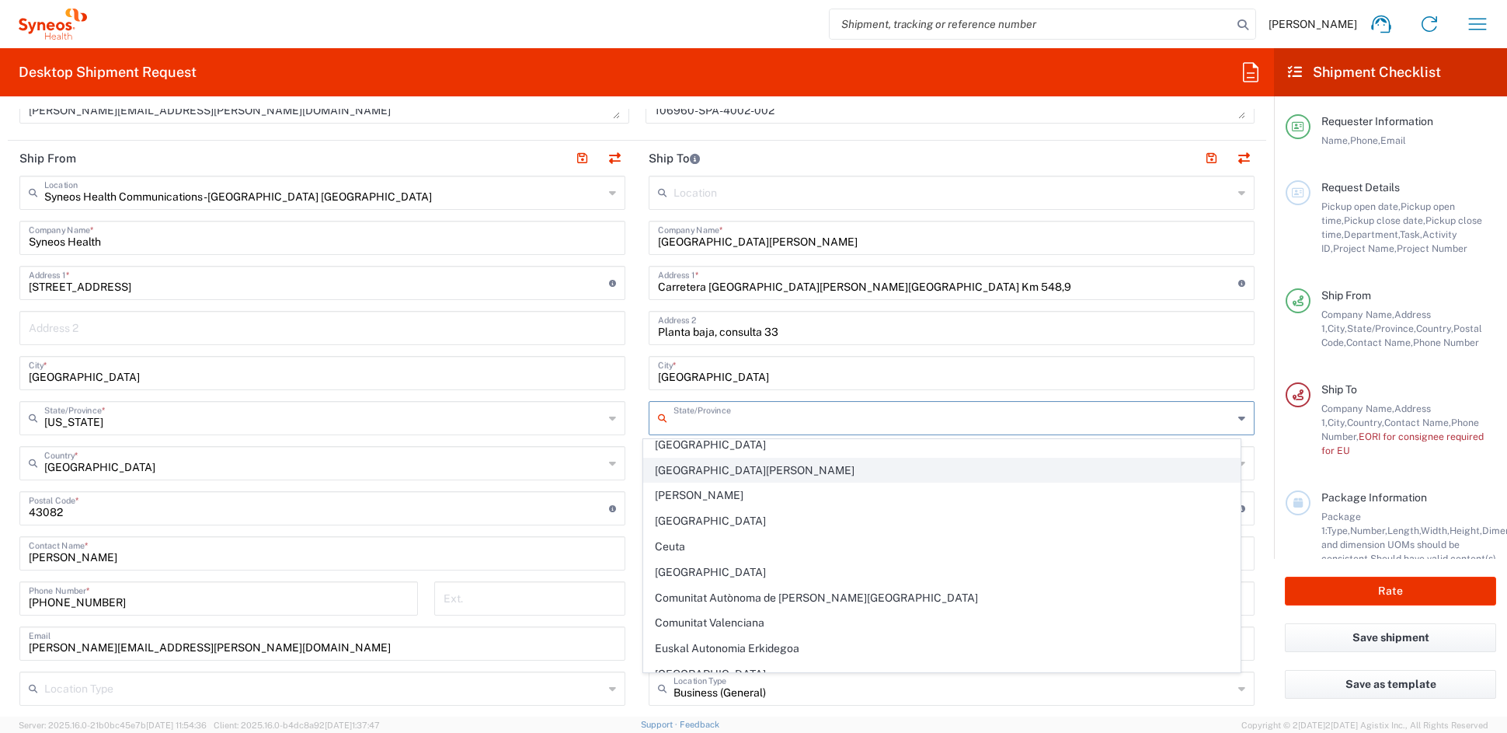
scroll to position [0, 0]
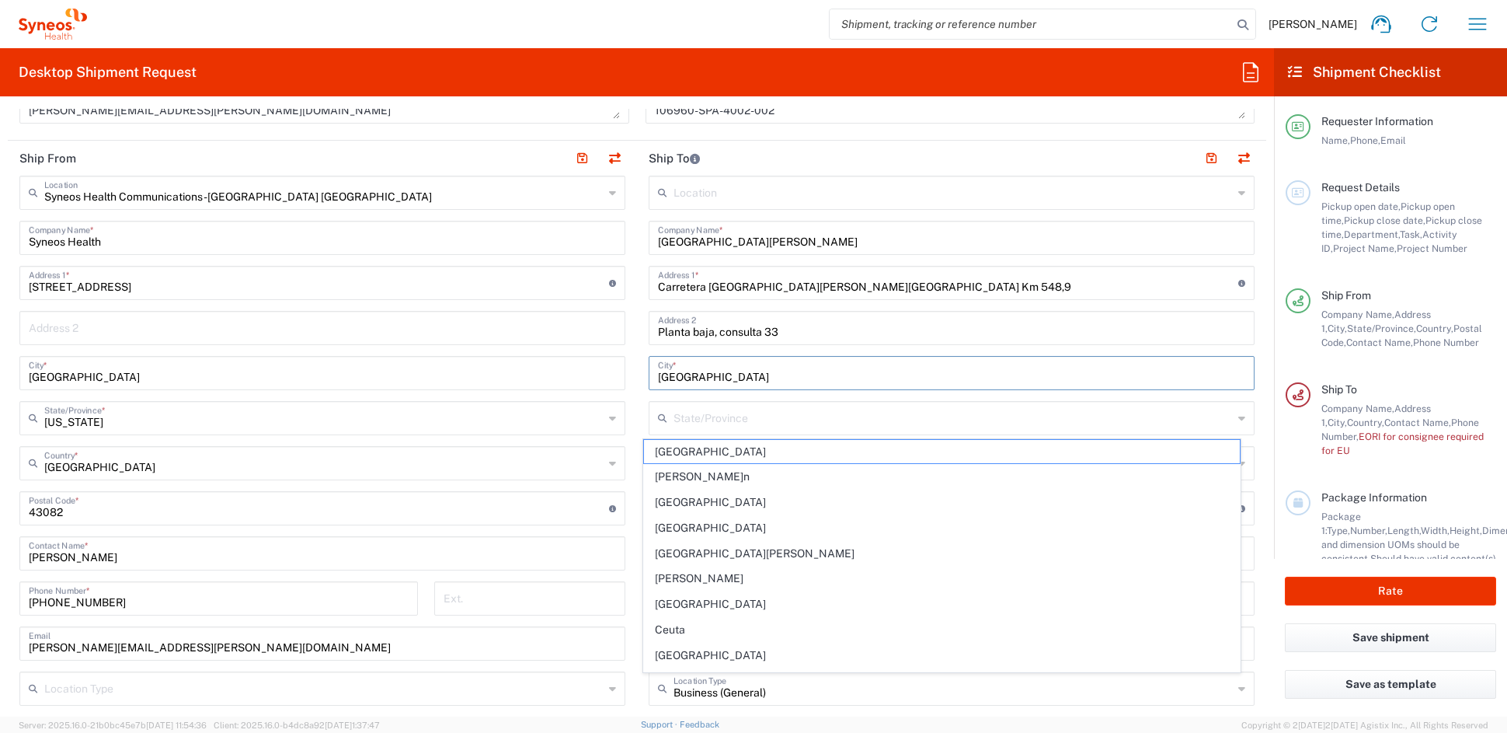
click at [865, 374] on input "[GEOGRAPHIC_DATA]" at bounding box center [951, 371] width 587 height 27
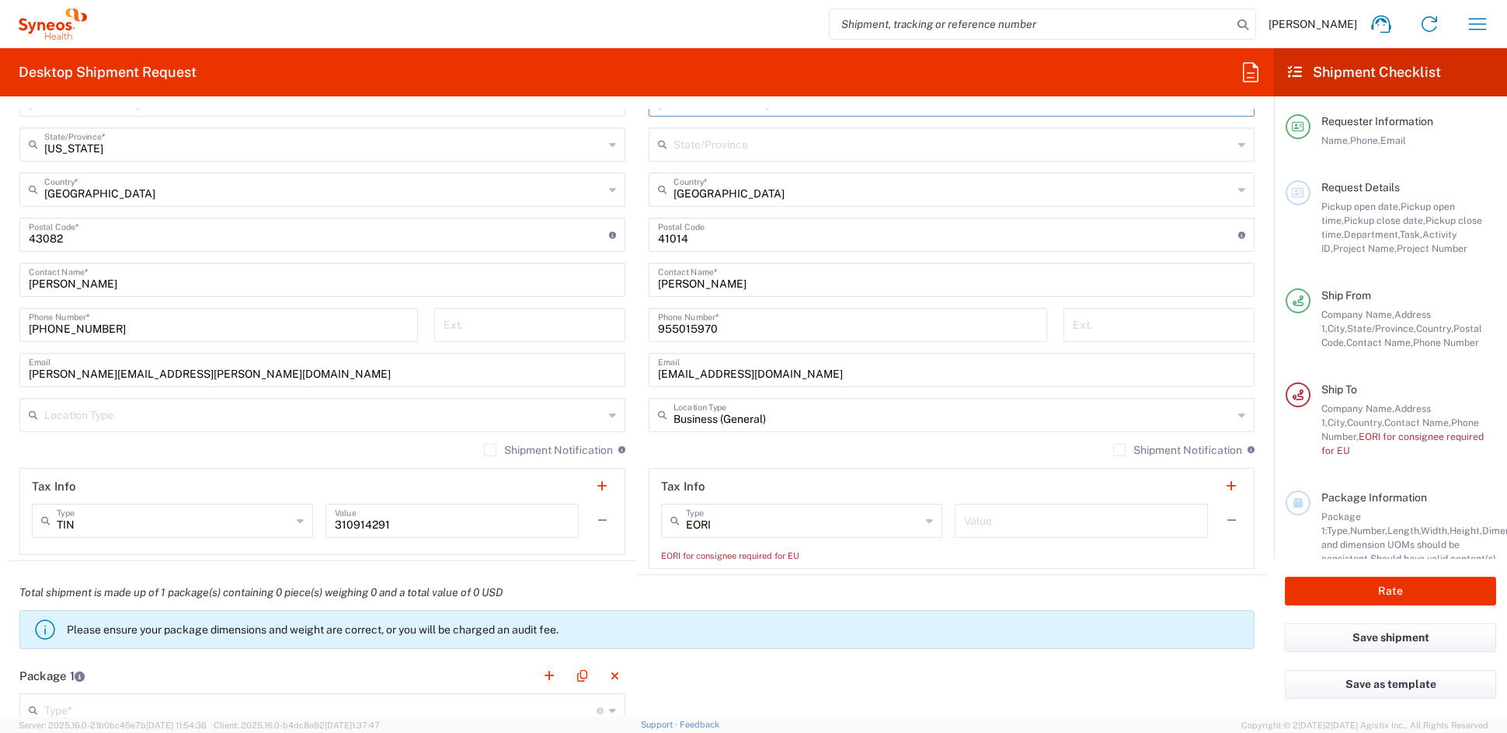
scroll to position [851, 0]
click at [1028, 513] on input "text" at bounding box center [1081, 517] width 235 height 27
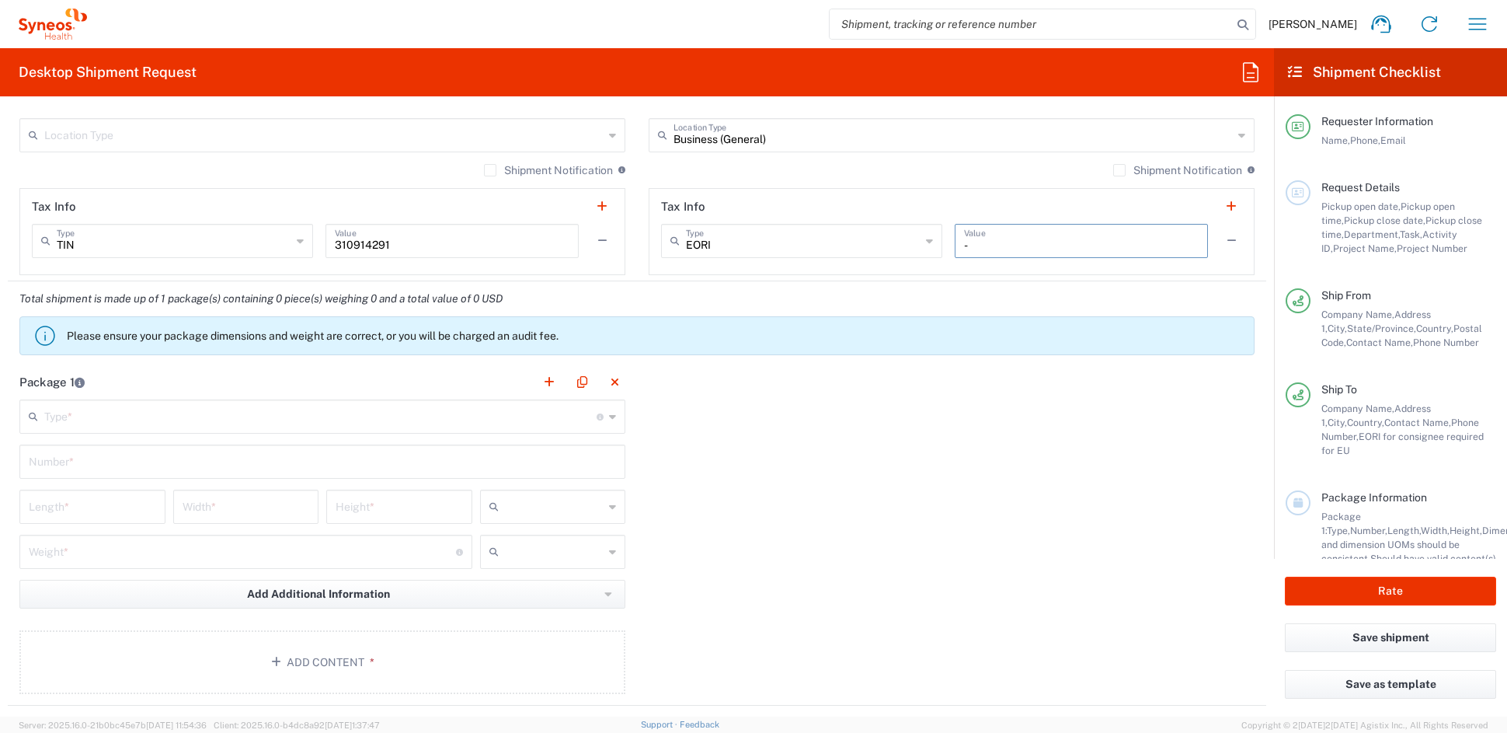
scroll to position [1151, 0]
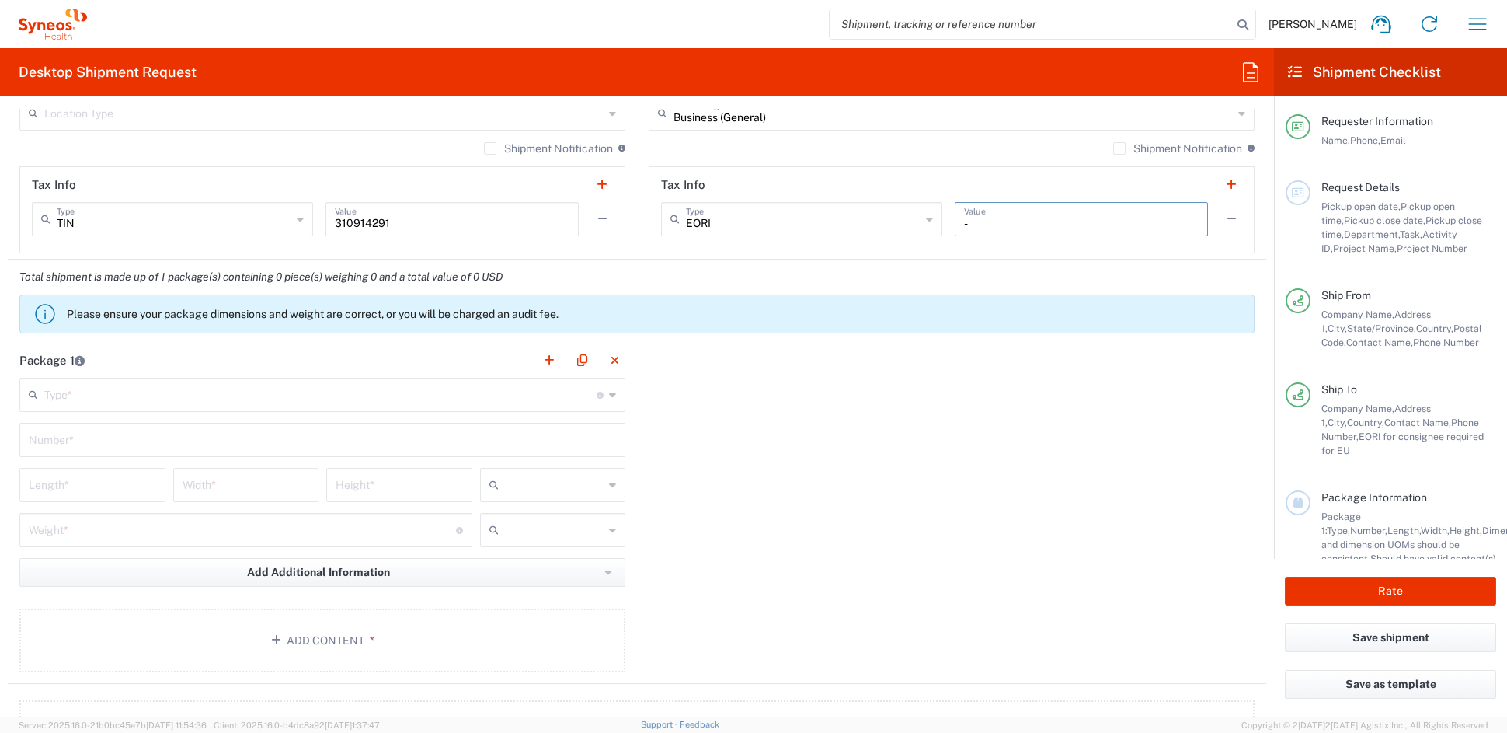
type input "-"
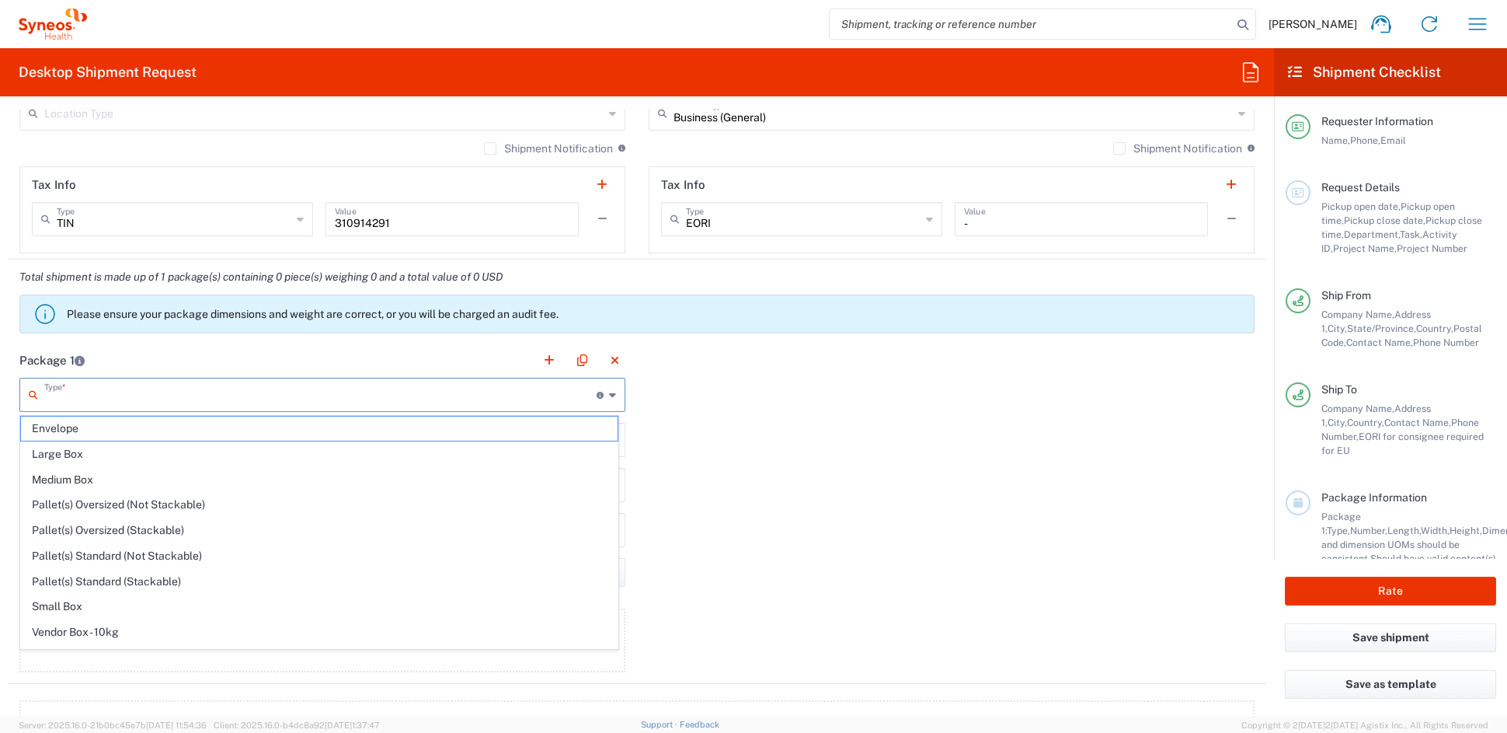
click at [258, 399] on input "text" at bounding box center [320, 393] width 552 height 27
click at [97, 474] on span "Medium Box" at bounding box center [319, 480] width 597 height 24
type input "Medium Box"
type input "13"
type input "11.5"
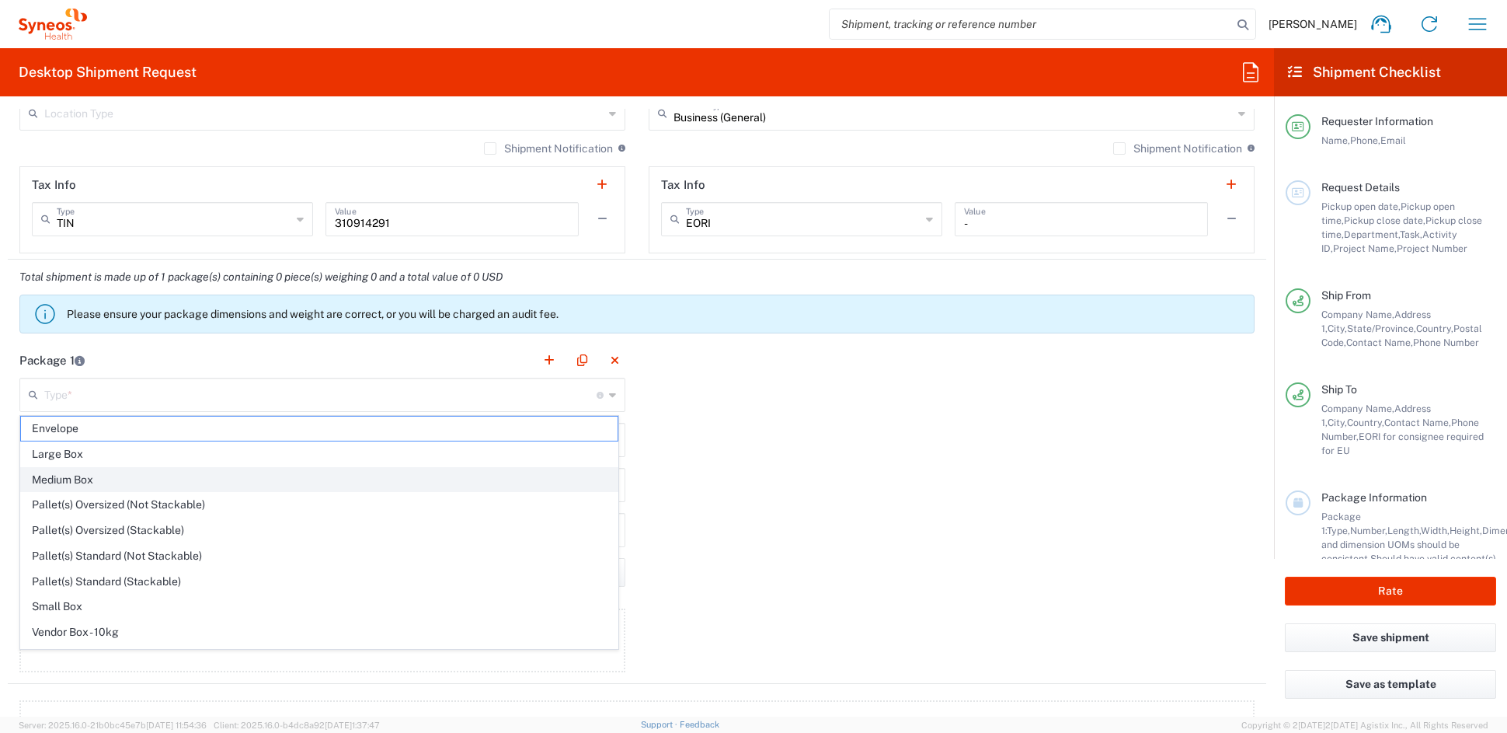
type input "2.5"
type input "in"
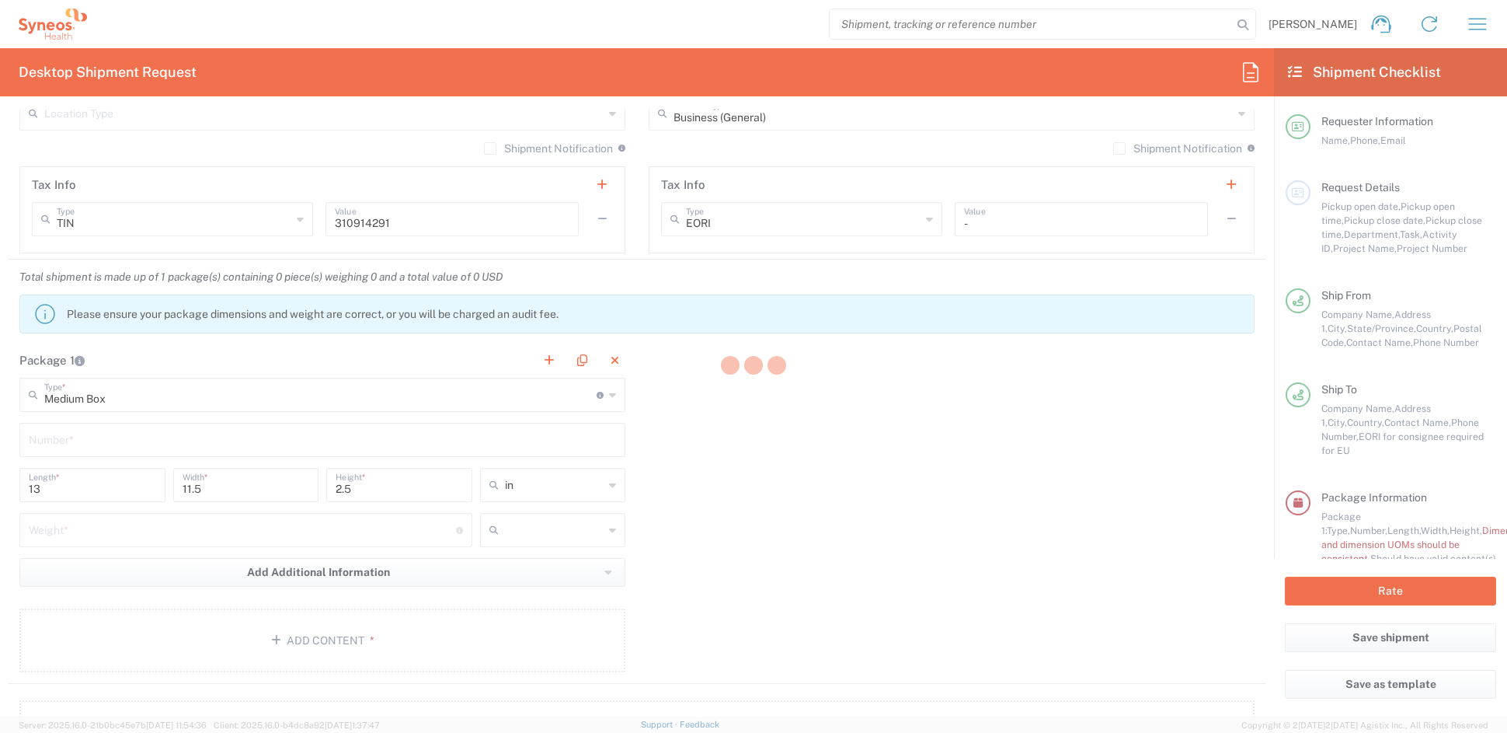
click at [97, 444] on div at bounding box center [753, 366] width 1507 height 733
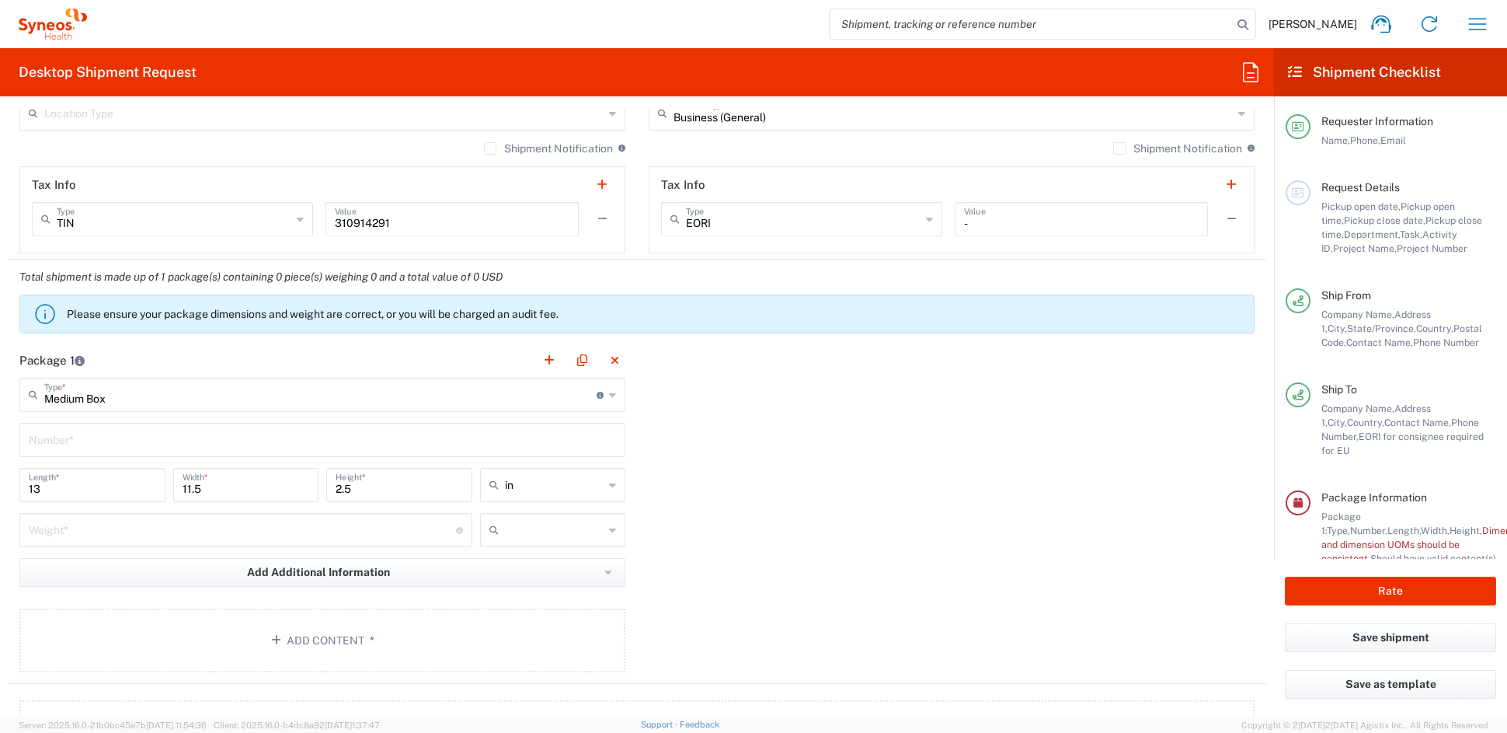
click at [97, 439] on input "text" at bounding box center [322, 438] width 587 height 27
type input "1"
click at [72, 520] on input "number" at bounding box center [242, 528] width 427 height 27
type input "5"
click at [545, 528] on input "text" at bounding box center [554, 529] width 99 height 25
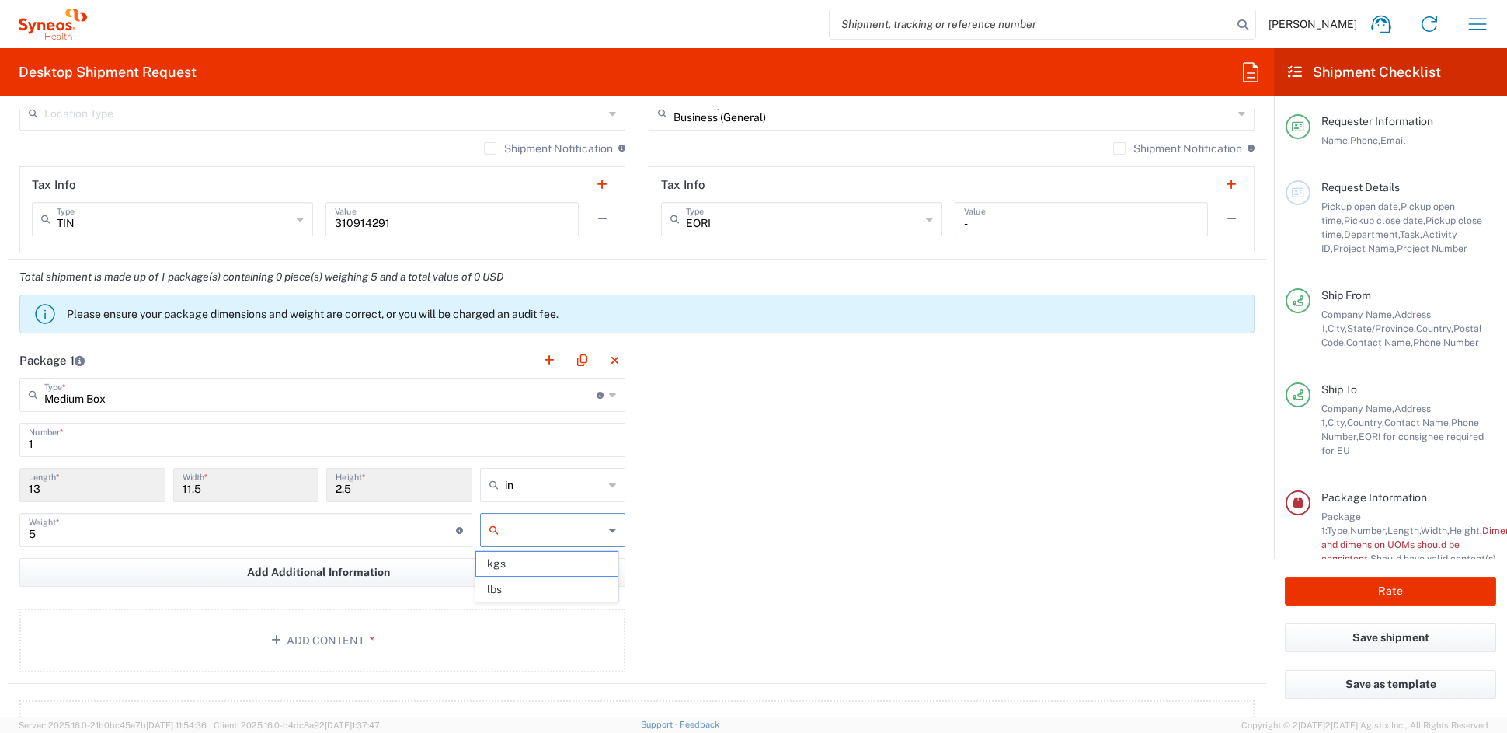
click at [524, 589] on span "lbs" at bounding box center [546, 589] width 141 height 24
type input "lbs"
click at [320, 642] on button "Add Content *" at bounding box center [322, 640] width 606 height 64
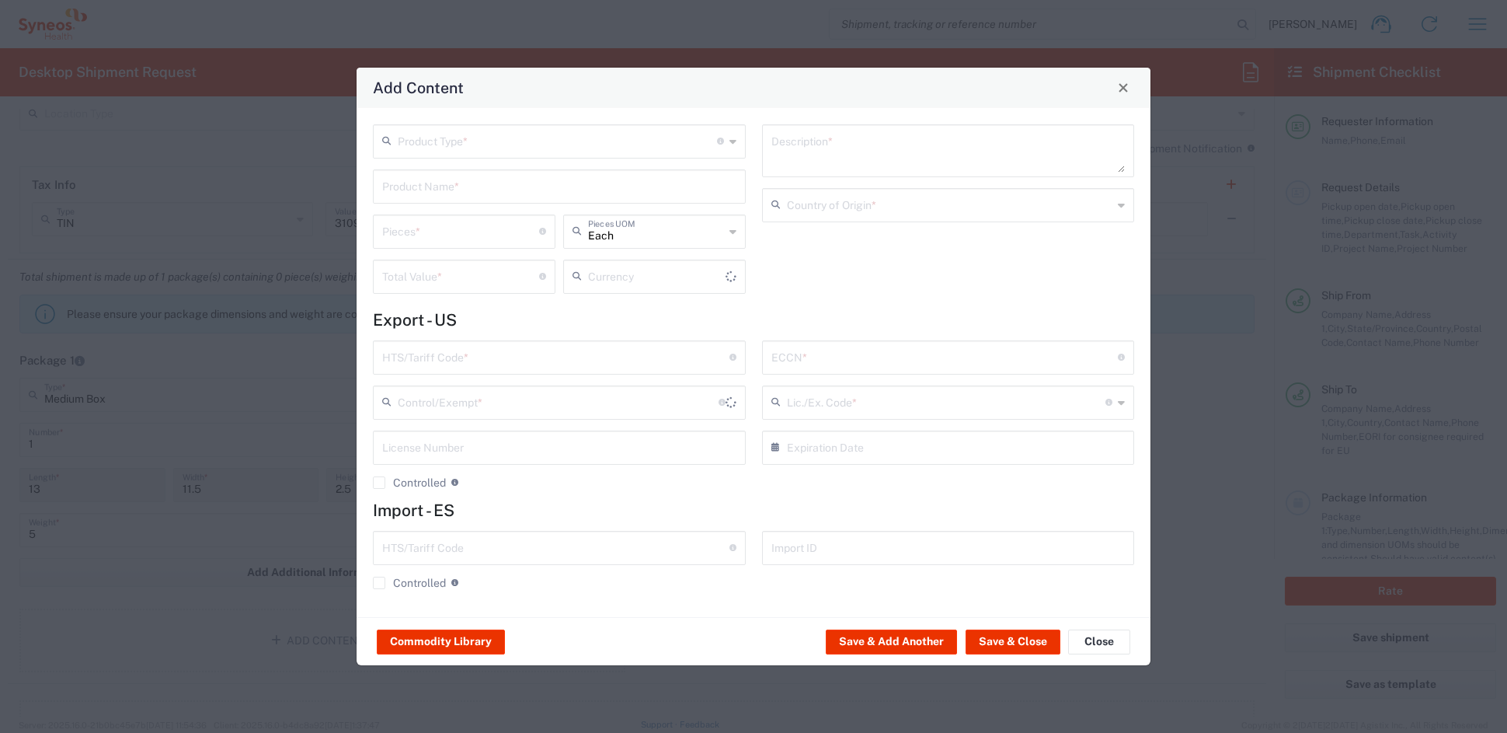
type input "US Dollar"
click at [439, 151] on input "text" at bounding box center [557, 140] width 319 height 27
click at [431, 200] on span "General Commodity" at bounding box center [558, 200] width 369 height 24
type input "General Commodity"
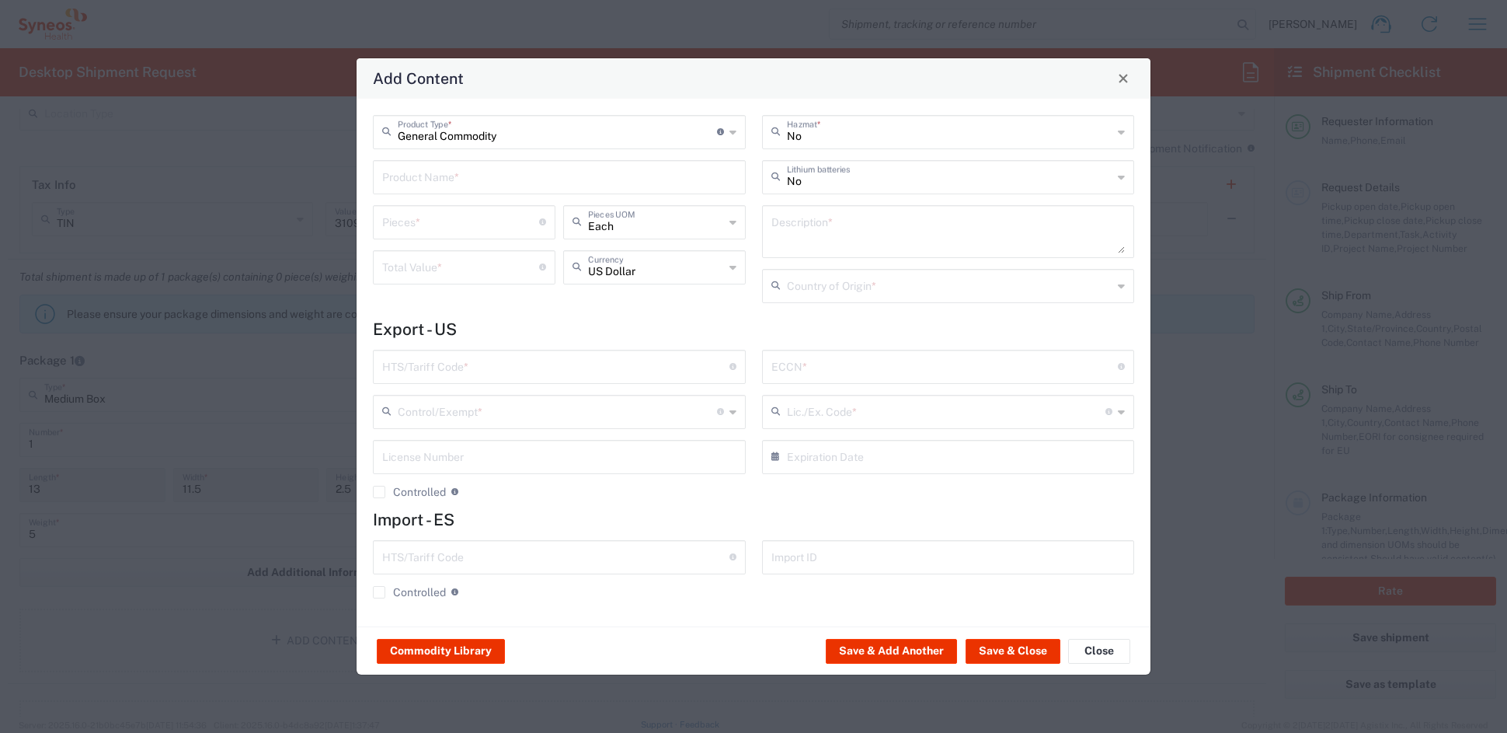
click at [434, 182] on input "text" at bounding box center [559, 175] width 354 height 27
click at [428, 213] on div "I/E CARDS 5X7'; 2 SHEETS PRINTED LAMINATED PAPER" at bounding box center [559, 213] width 370 height 26
type input "I/E CARDS 5X7'; 2 SHEETS PRINTED LAMINATED PAPER"
type input "1"
type textarea "I/E CARDS 5X7'; 2 SHEETS PRINTED LAMINATED PAPER"
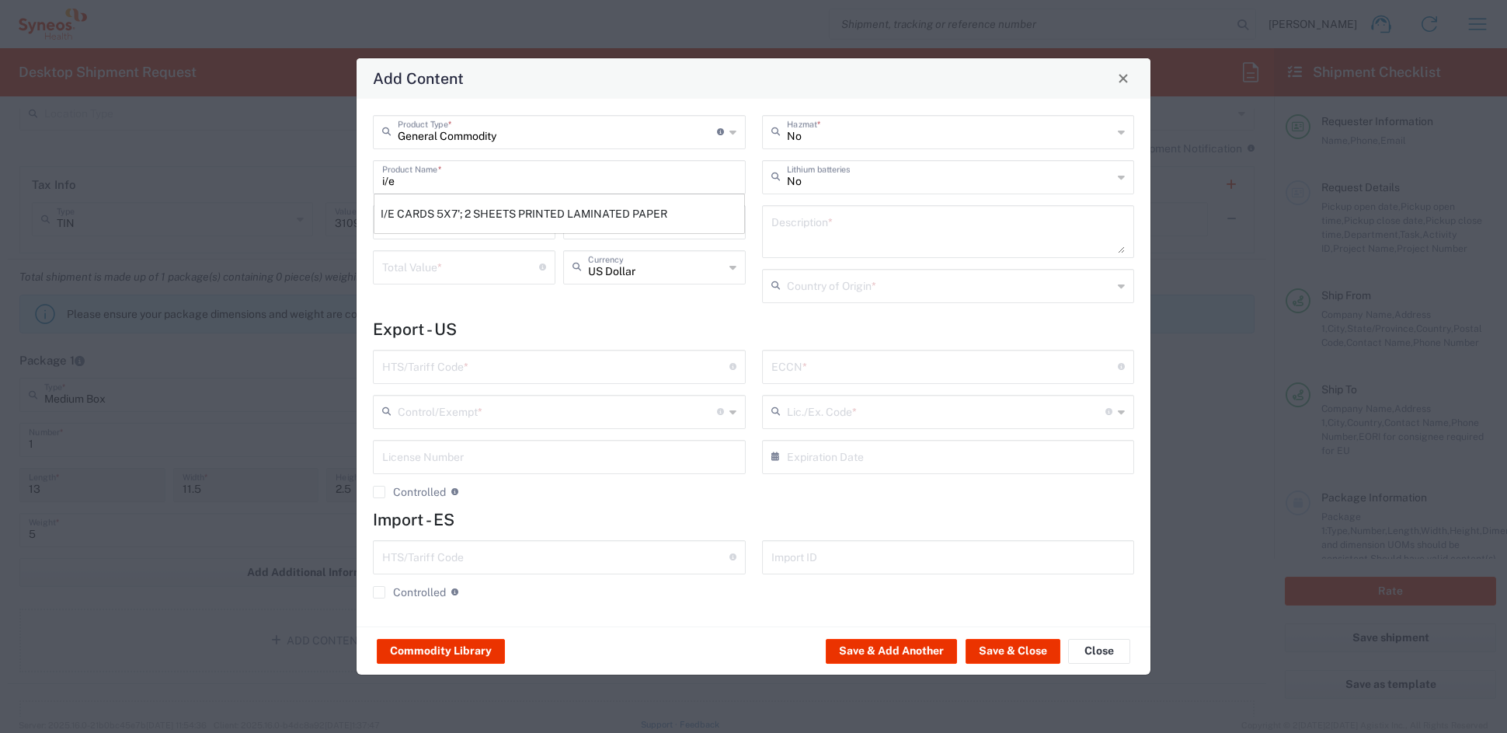
type input "[GEOGRAPHIC_DATA]"
type input "4911.99.8000"
type input "BIS"
type input "EAR99"
type input "NLR - No License Required"
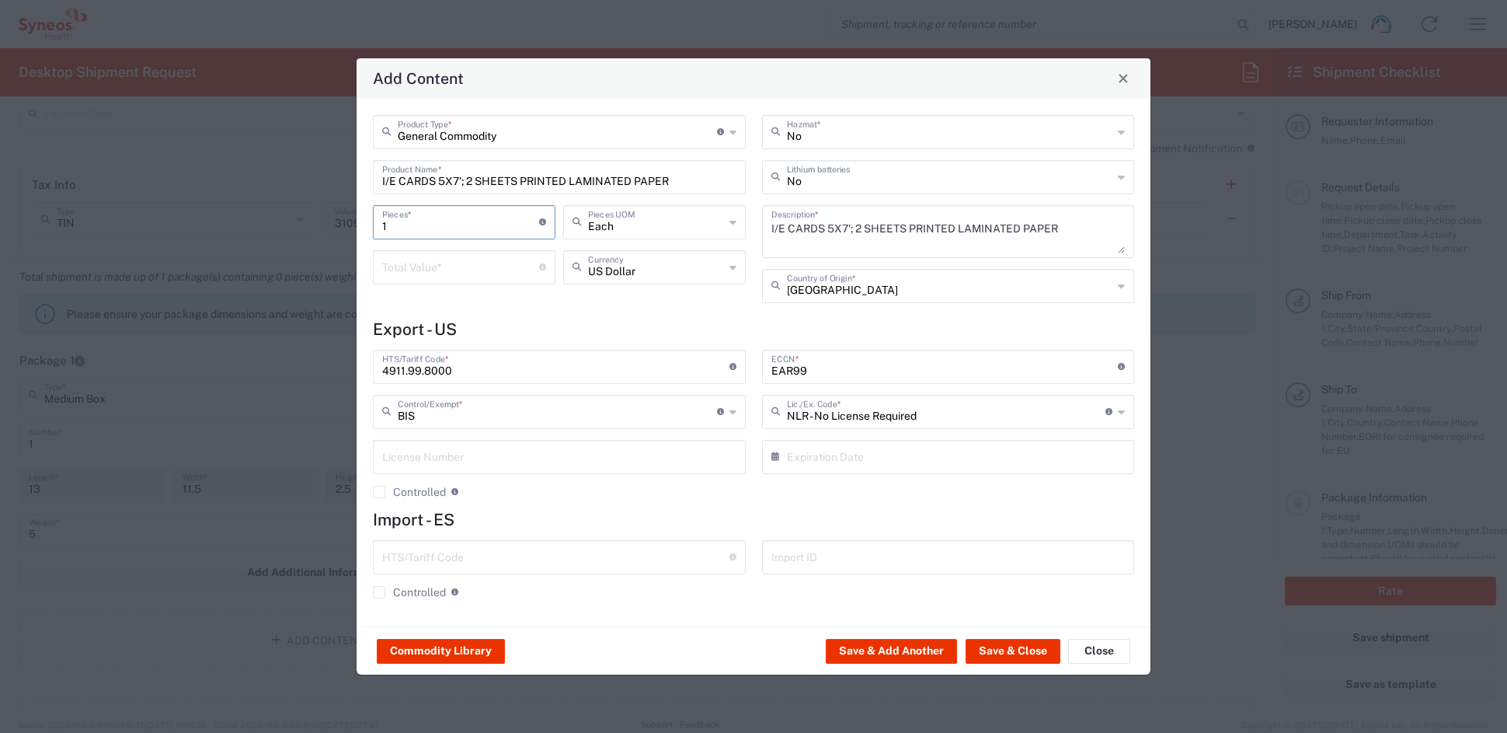
drag, startPoint x: 406, startPoint y: 226, endPoint x: 350, endPoint y: 224, distance: 56.8
click at [350, 224] on div "Add Content General Commodity Product Type * Document: Paper document generated…" at bounding box center [753, 366] width 1507 height 733
type input "3"
click at [442, 274] on input "number" at bounding box center [460, 265] width 157 height 27
type input "30"
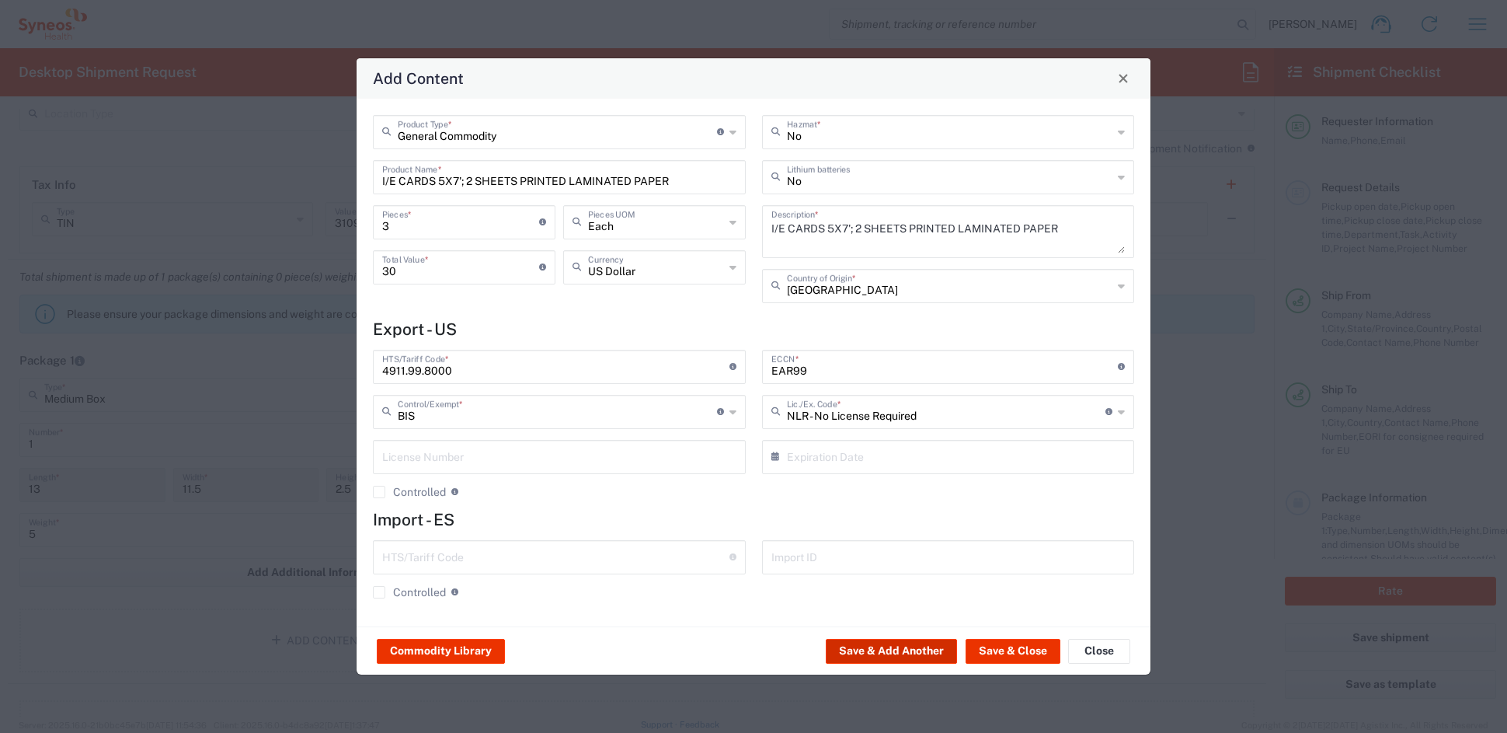
click at [917, 649] on button "Save & Add Another" at bounding box center [891, 651] width 131 height 25
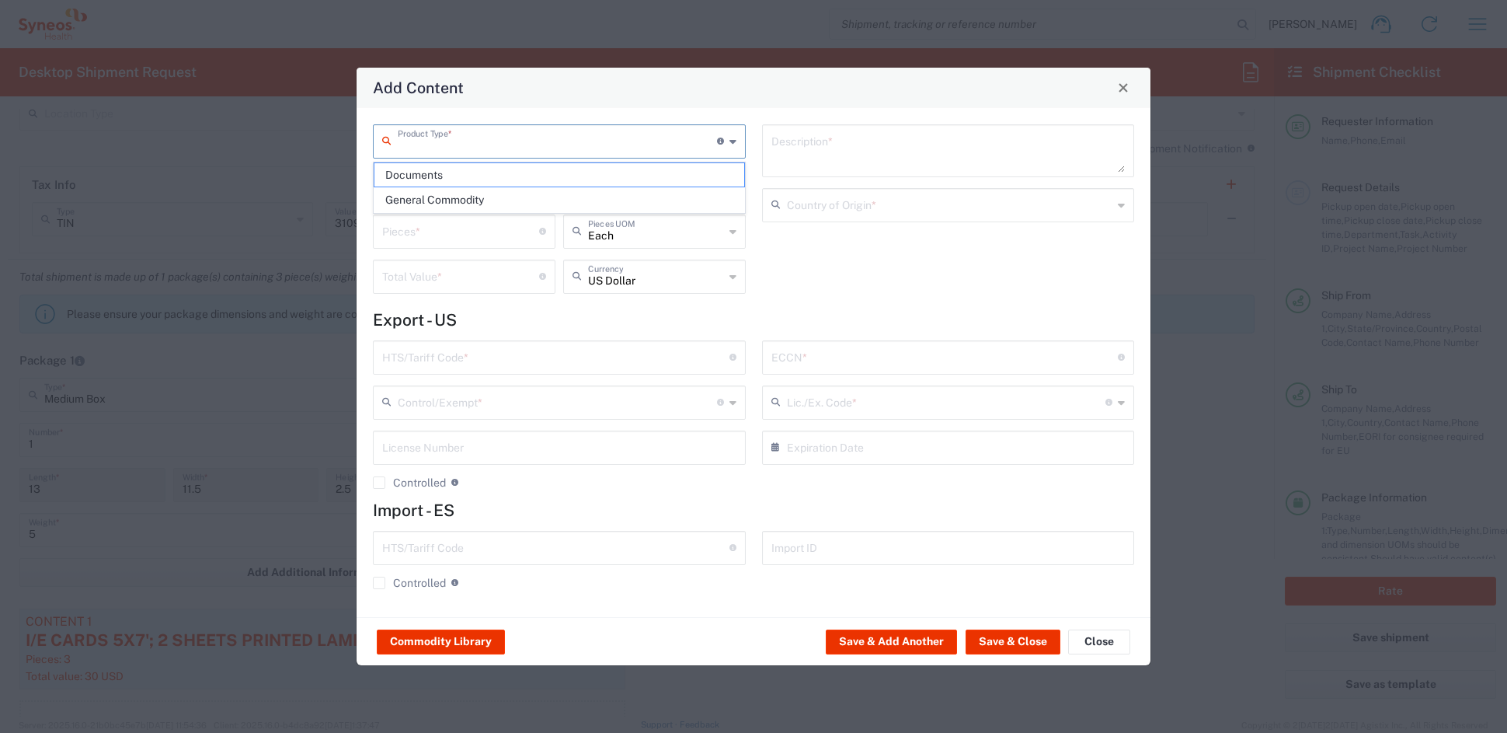
click at [435, 145] on input "text" at bounding box center [557, 140] width 319 height 27
drag, startPoint x: 427, startPoint y: 198, endPoint x: 430, endPoint y: 186, distance: 13.0
click at [427, 197] on span "General Commodity" at bounding box center [558, 200] width 369 height 24
type input "General Commodity"
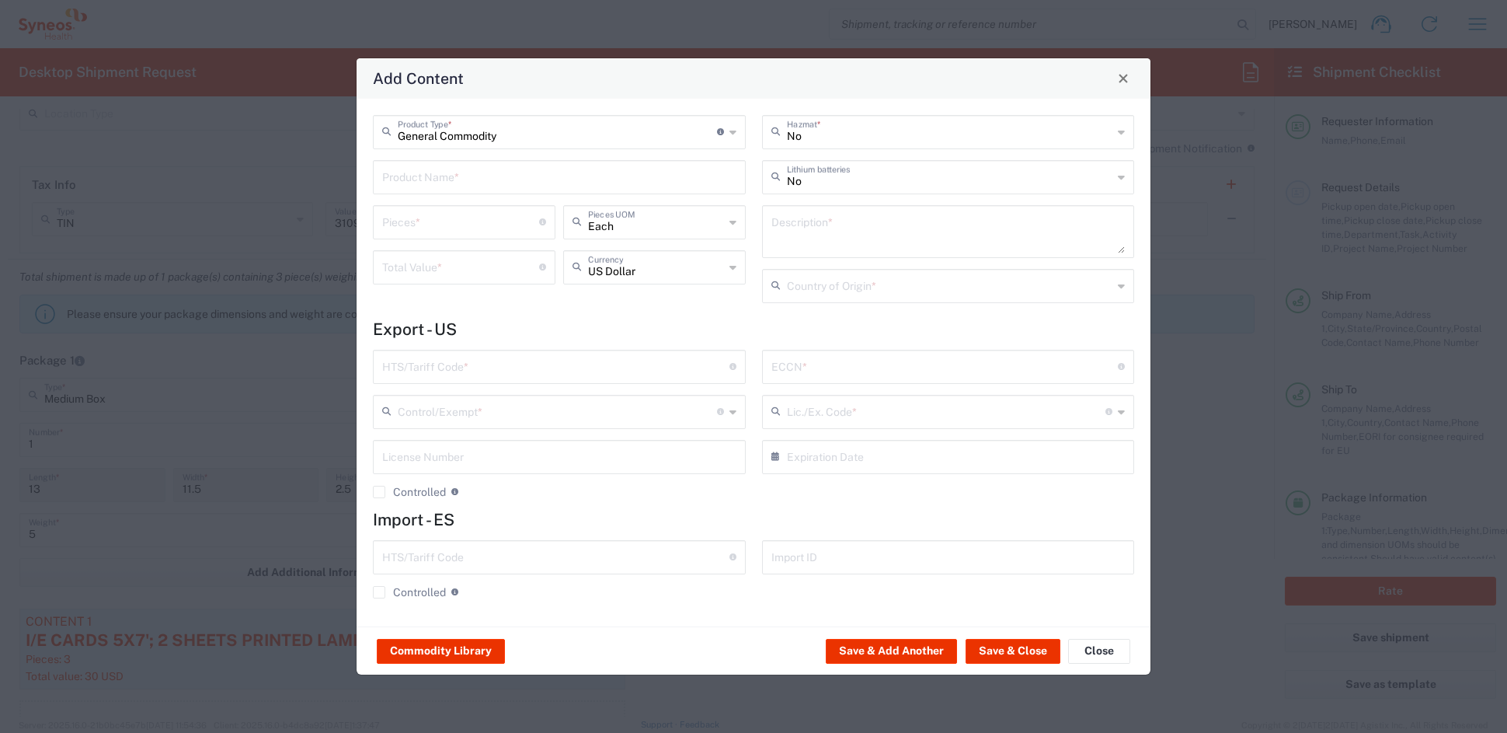
click at [432, 169] on input "text" at bounding box center [559, 175] width 354 height 27
click at [434, 208] on div "MINI PROTOCOL BOOKLET (140 PAGE)" at bounding box center [559, 213] width 370 height 26
type input "MINI PROTOCOL BOOKLET (140 PAGE)"
type input "1"
type textarea "6'x7', PRINTED LAMINATED PAPER"
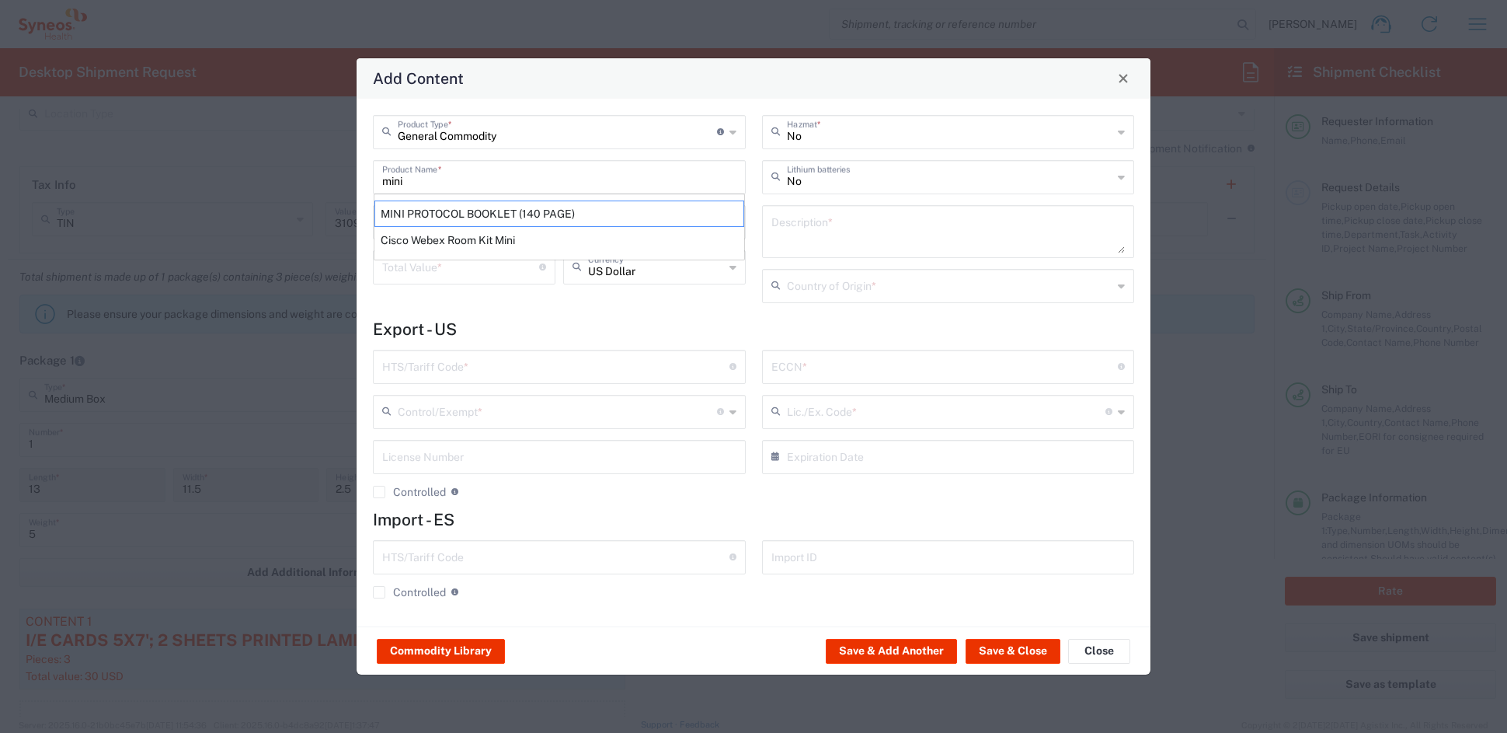
type input "[GEOGRAPHIC_DATA]"
type input "4901.99.0050"
type input "BIS"
type input "EAR99"
type input "NLR - No License Required"
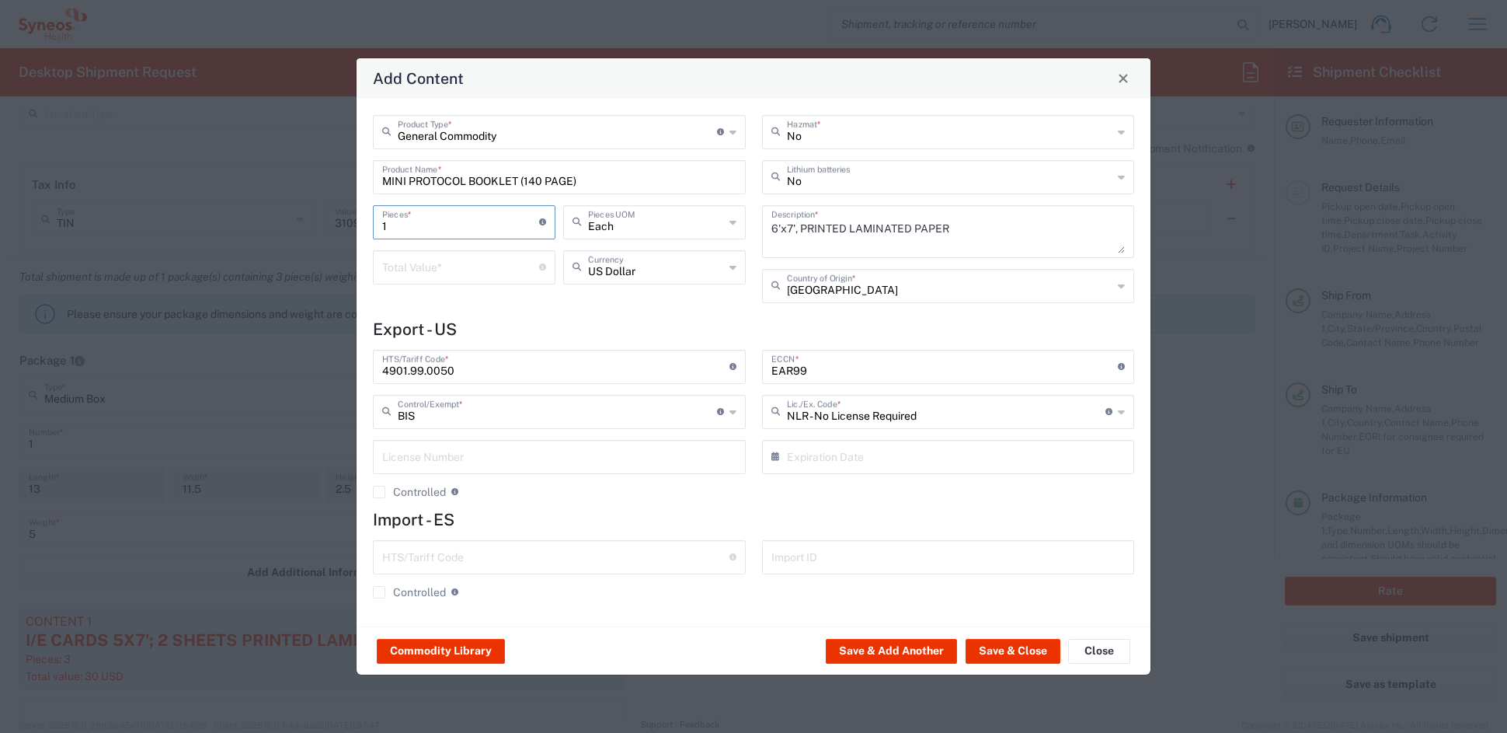
drag, startPoint x: 409, startPoint y: 225, endPoint x: 314, endPoint y: 216, distance: 95.2
click at [314, 215] on div "Add Content General Commodity Product Type * Document: Paper document generated…" at bounding box center [753, 366] width 1507 height 733
type input "3"
click at [407, 273] on input "number" at bounding box center [460, 265] width 157 height 27
type input "30"
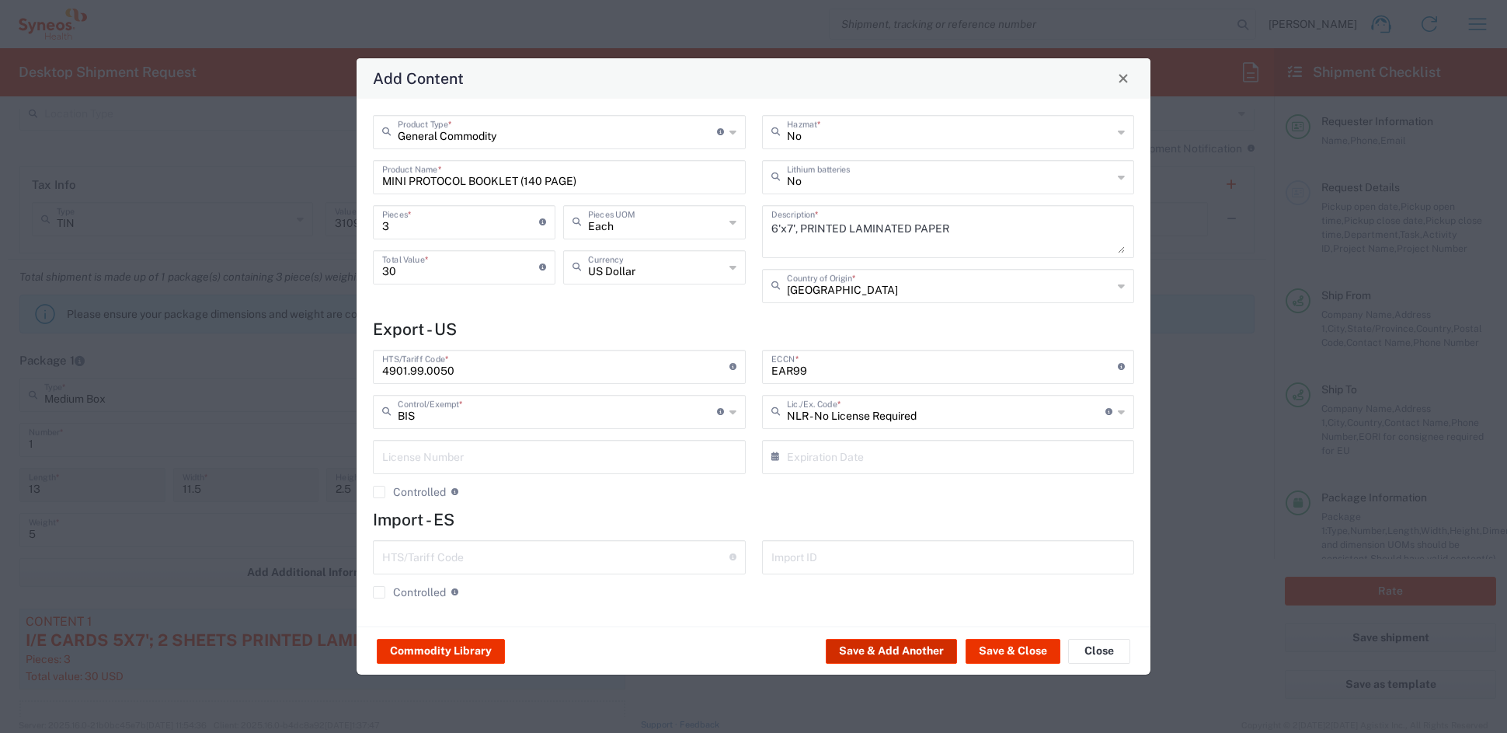
drag, startPoint x: 935, startPoint y: 647, endPoint x: 926, endPoint y: 644, distance: 9.1
click at [926, 644] on button "Save & Add Another" at bounding box center [891, 651] width 131 height 25
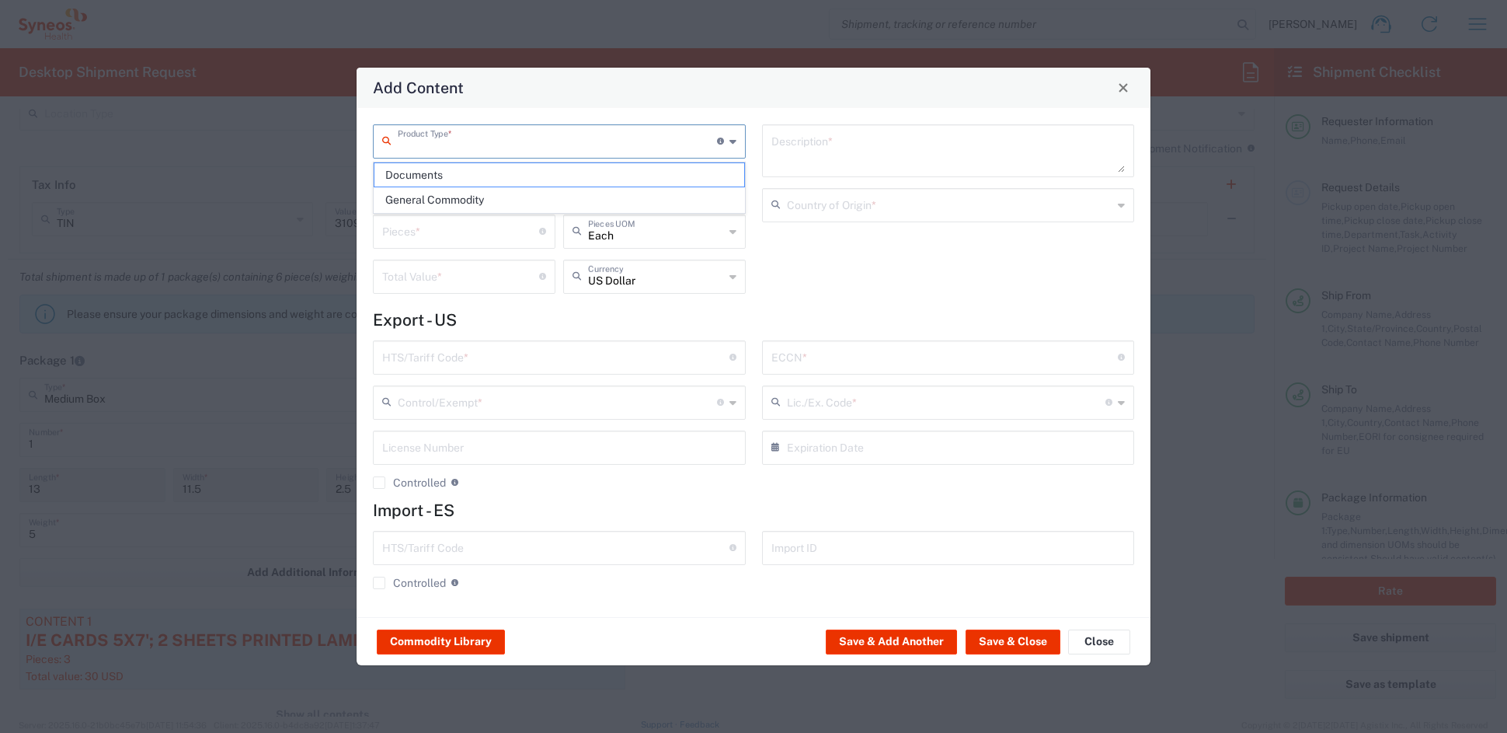
click at [430, 145] on input "text" at bounding box center [557, 140] width 319 height 27
click at [415, 197] on span "General Commodity" at bounding box center [558, 200] width 369 height 24
type input "General Commodity"
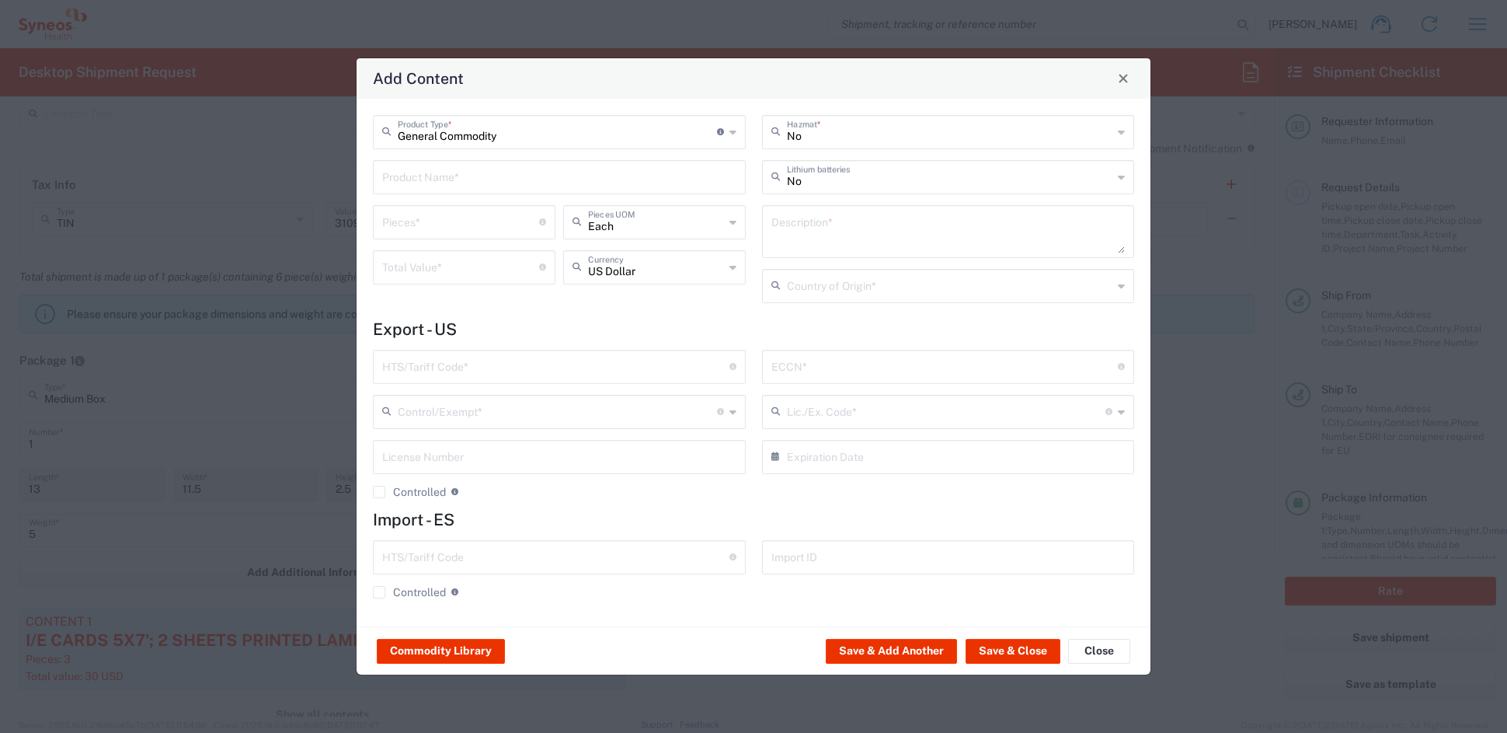
click at [418, 171] on input "text" at bounding box center [559, 175] width 354 height 27
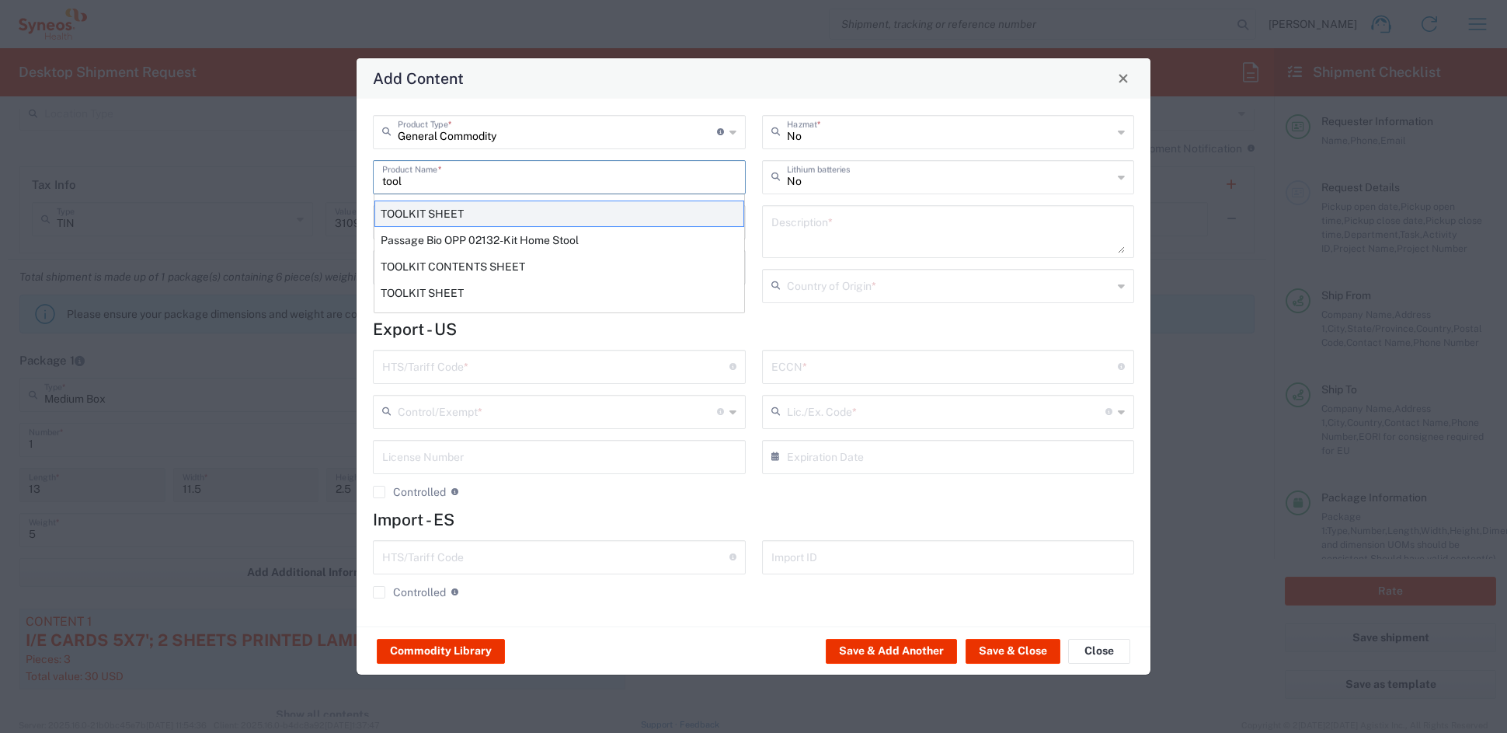
click at [432, 218] on div "TOOLKIT SHEET" at bounding box center [559, 213] width 370 height 26
type input "TOOLKIT SHEET"
type input "1"
type textarea "8.5X11 - 1 SHEET PAPER DOCUMENT"
type input "[GEOGRAPHIC_DATA]"
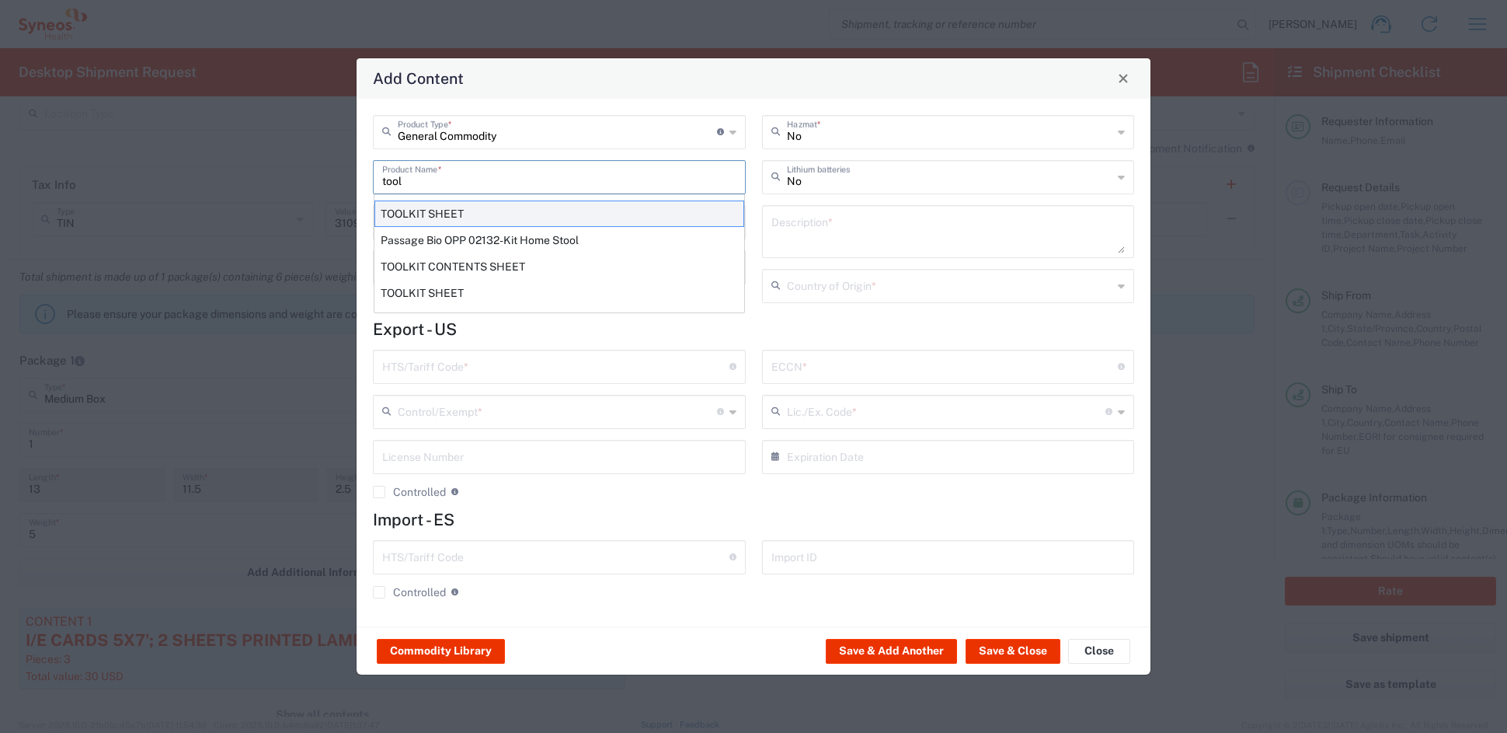
type input "4901.10.0040"
type input "BIS"
type input "EAR99"
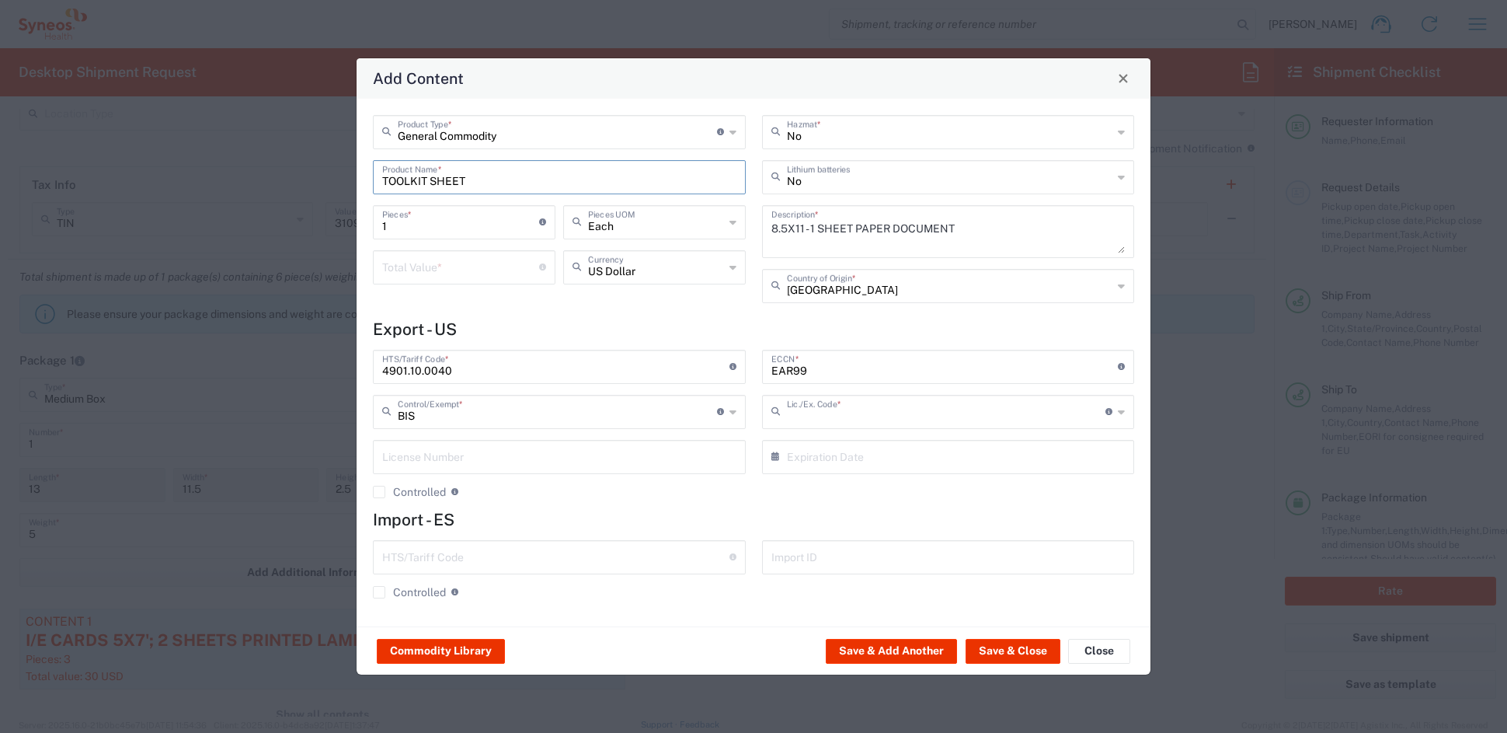
type input "NLR - No License Required"
drag, startPoint x: 428, startPoint y: 225, endPoint x: 347, endPoint y: 223, distance: 80.8
click at [351, 223] on div "Add Content General Commodity Product Type * Document: Paper document generated…" at bounding box center [753, 366] width 1507 height 733
click at [399, 269] on input "number" at bounding box center [460, 265] width 157 height 27
type input ".35"
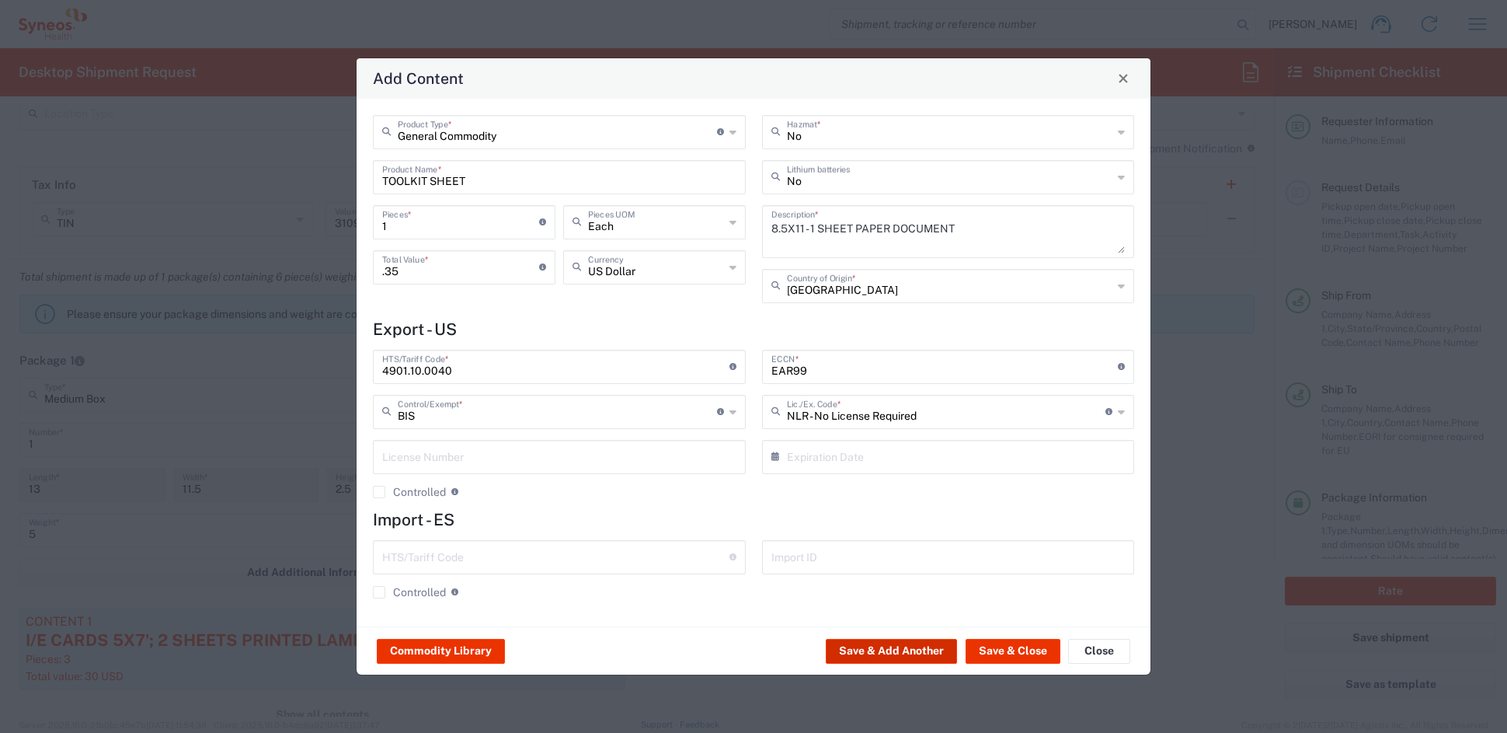
click at [916, 646] on button "Save & Add Another" at bounding box center [891, 651] width 131 height 25
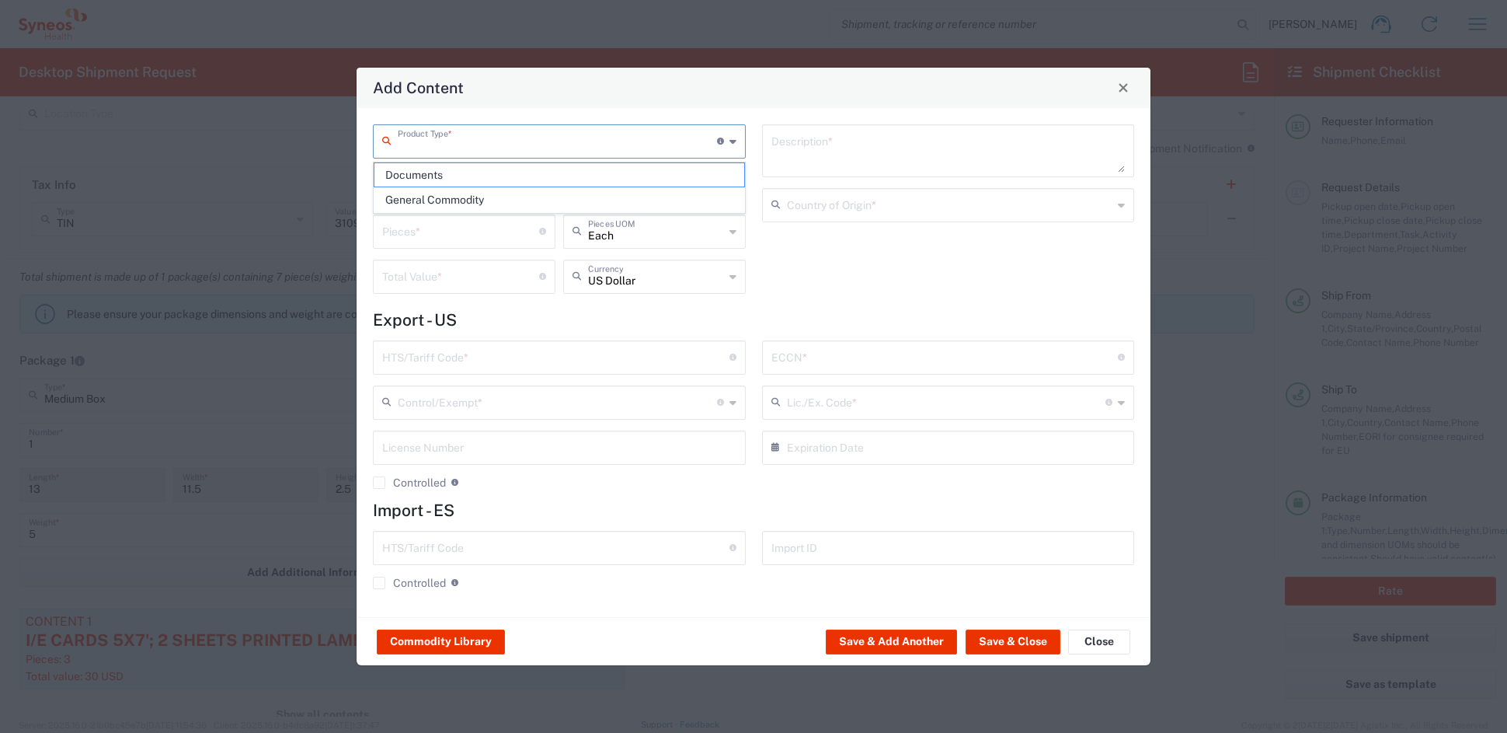
click at [460, 141] on input "text" at bounding box center [557, 140] width 319 height 27
click at [431, 201] on span "General Commodity" at bounding box center [558, 200] width 369 height 24
type input "General Commodity"
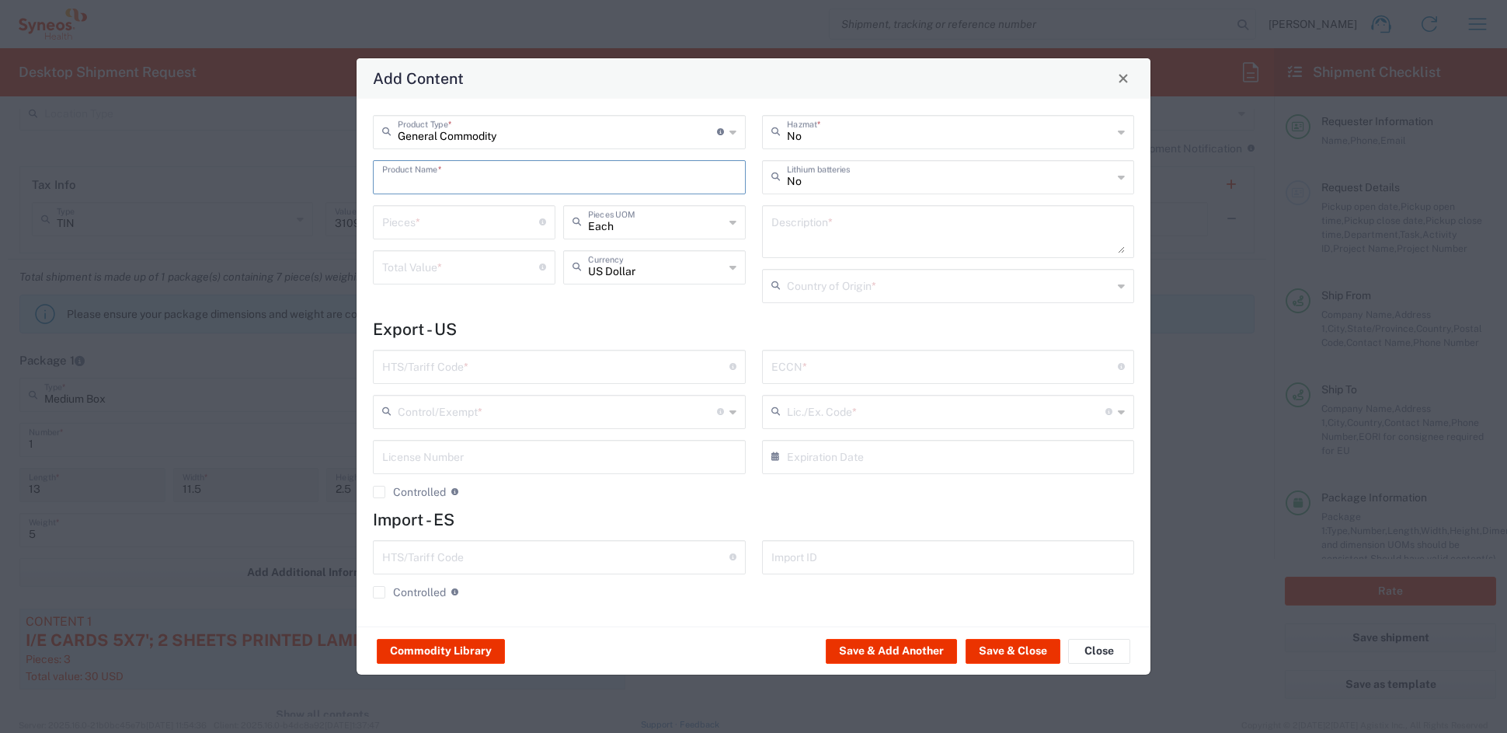
click at [413, 177] on input "text" at bounding box center [559, 175] width 354 height 27
click at [454, 235] on div "SUBJECT ID CARD" at bounding box center [559, 240] width 370 height 26
type input "SUBJECT ID CARD"
type textarea "3X5 PRINTED PAPER (BIZ CARD WEIGHT) CARD FOR ID DATA"
type input "[GEOGRAPHIC_DATA]"
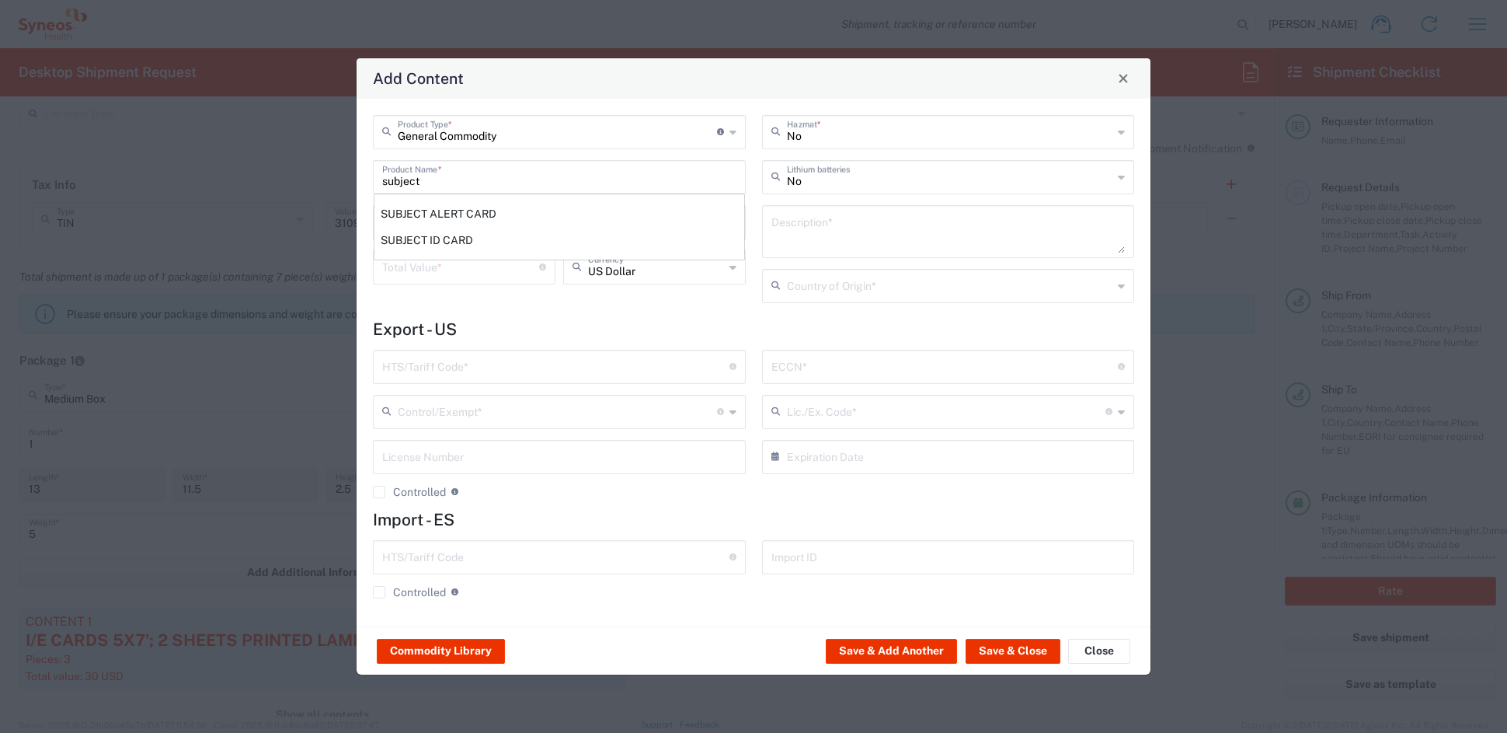
type input "4911.99.8000"
type input "BIS"
type input "EAR99"
type input "NLR - No License Required"
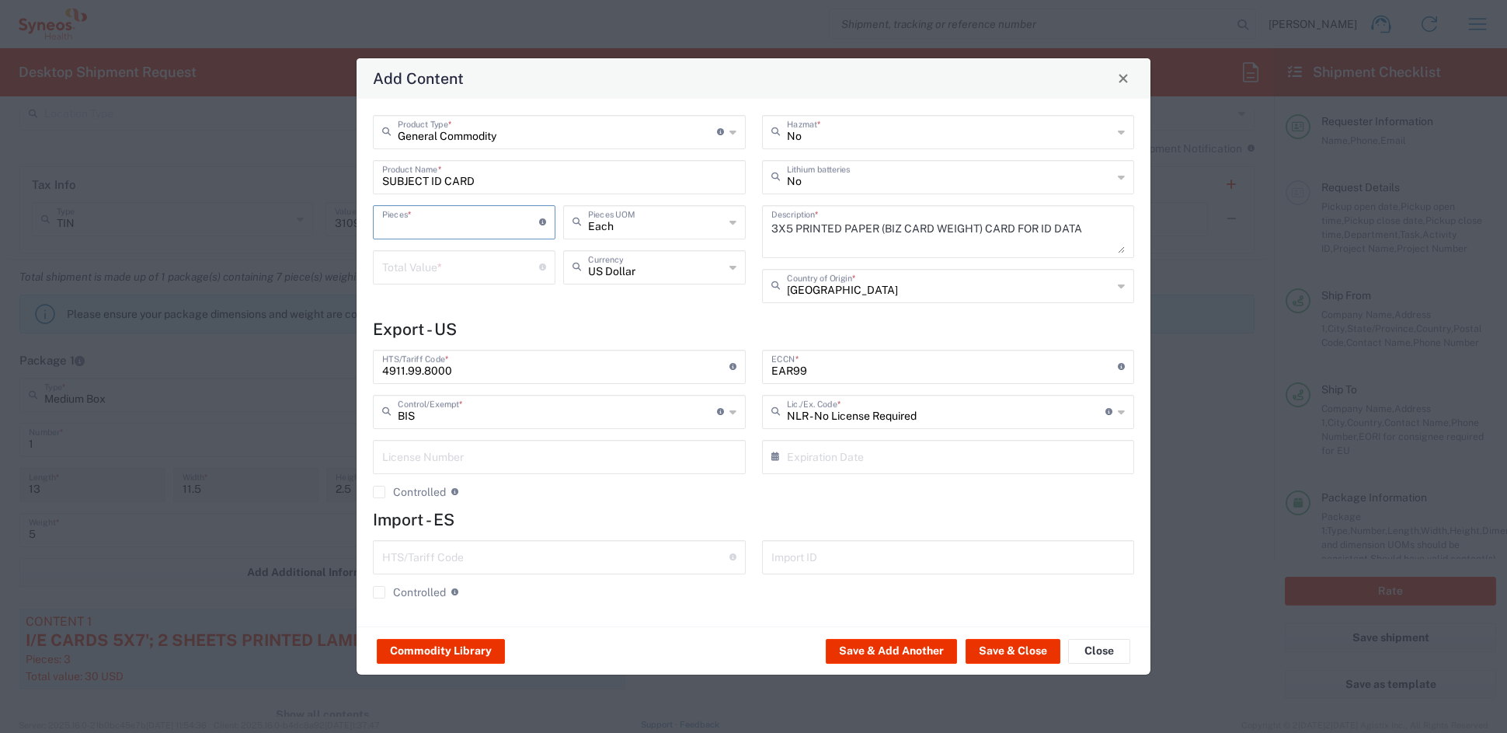
click at [454, 226] on input "number" at bounding box center [460, 220] width 157 height 27
type input "3"
click at [457, 271] on input "number" at bounding box center [460, 265] width 157 height 27
type input "1.05"
click at [911, 648] on button "Save & Add Another" at bounding box center [891, 651] width 131 height 25
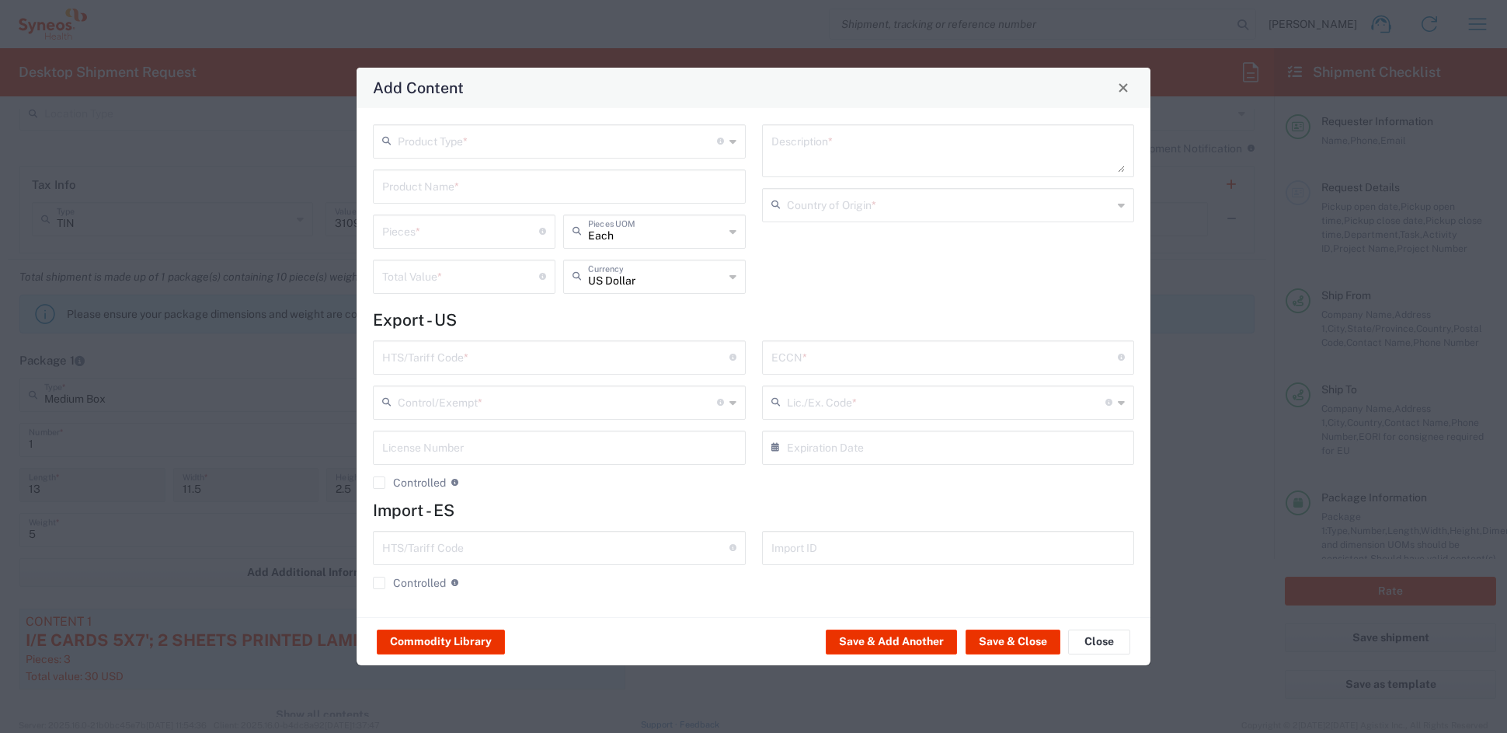
drag, startPoint x: 494, startPoint y: 138, endPoint x: 485, endPoint y: 151, distance: 15.5
click at [494, 139] on input "text" at bounding box center [557, 140] width 319 height 27
drag, startPoint x: 458, startPoint y: 201, endPoint x: 452, endPoint y: 193, distance: 10.6
click at [455, 197] on span "General Commodity" at bounding box center [558, 200] width 369 height 24
type input "General Commodity"
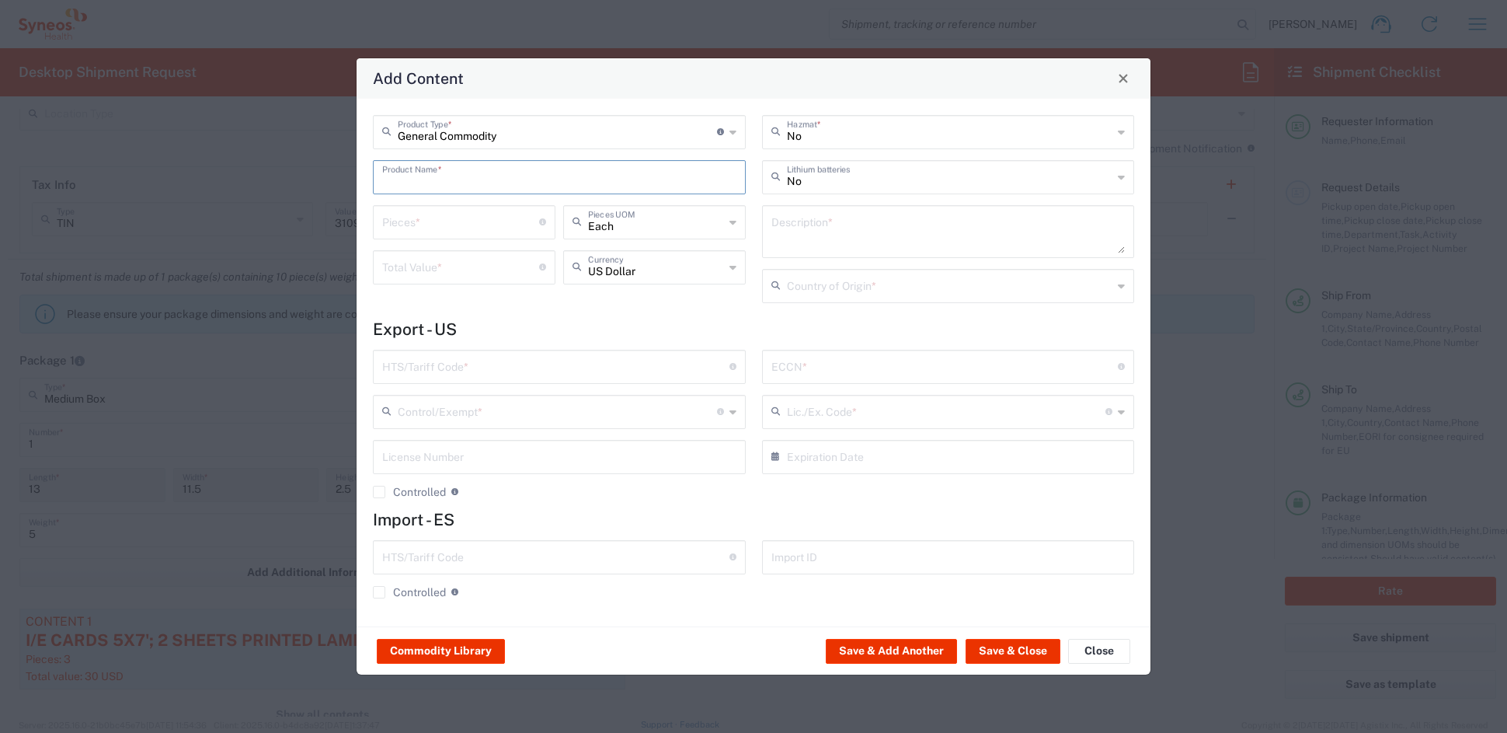
click at [436, 175] on input "text" at bounding box center [559, 175] width 354 height 27
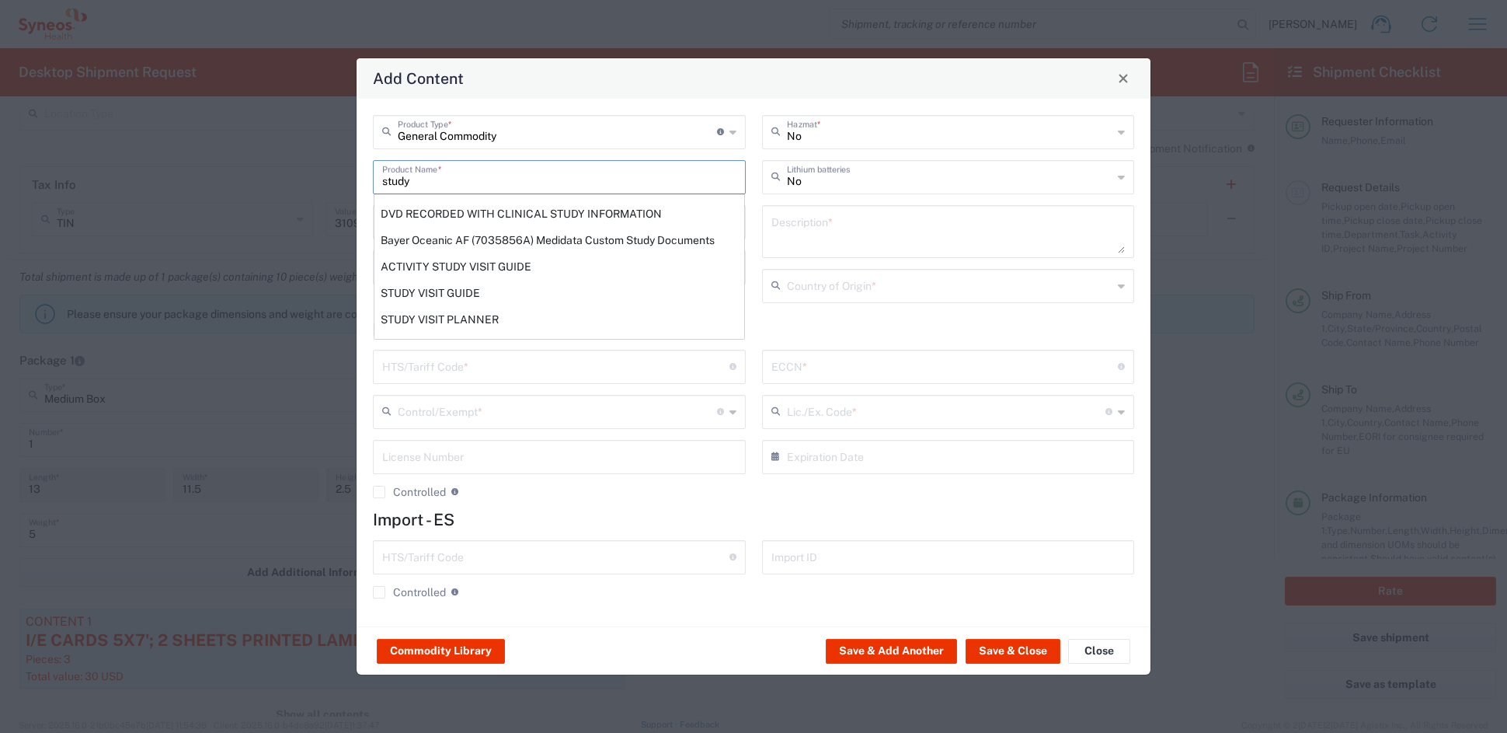
click at [446, 286] on div "STUDY VISIT GUIDE" at bounding box center [559, 293] width 370 height 26
type input "STUDY VISIT GUIDE"
type textarea "8.5 X 5.5' 12PP SADDLE STITCHED PRINTED PAPER BOOKLET 16 PAGES"
type input "[GEOGRAPHIC_DATA]"
type input "4901.99.0092"
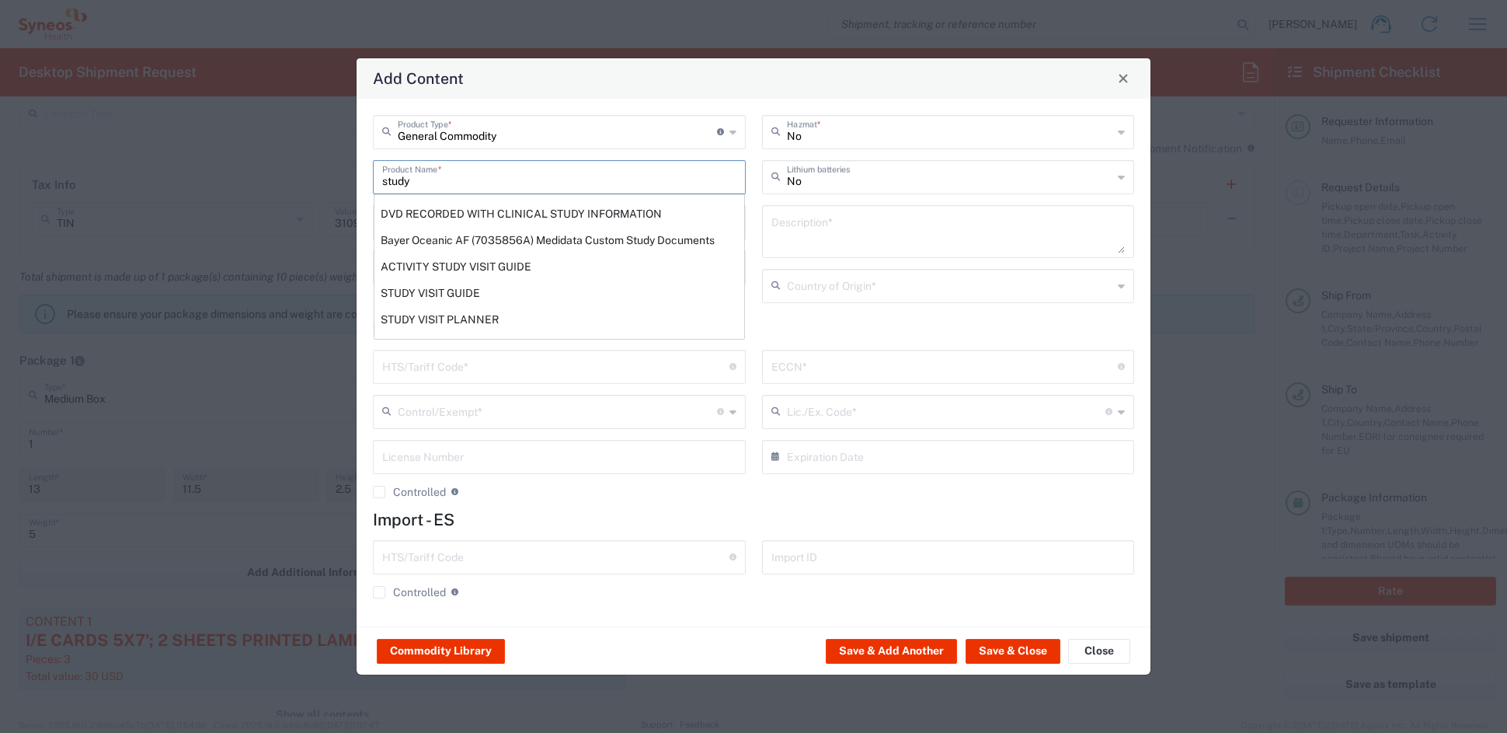
type input "BIS"
type input "EAR99"
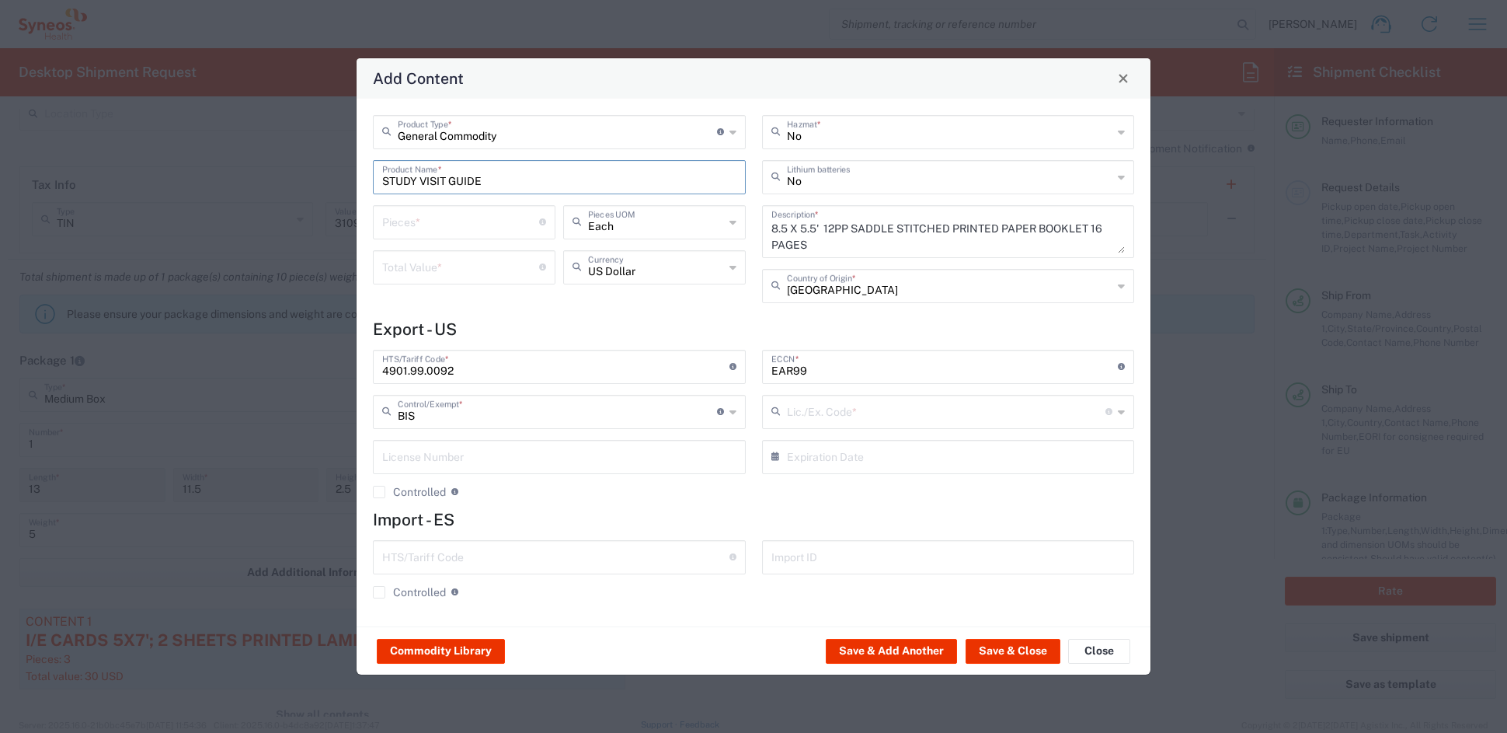
type input "NLR - No License Required"
click at [442, 218] on input "number" at bounding box center [460, 220] width 157 height 27
type input "3"
click at [439, 266] on input "number" at bounding box center [460, 265] width 157 height 27
type input "7.50"
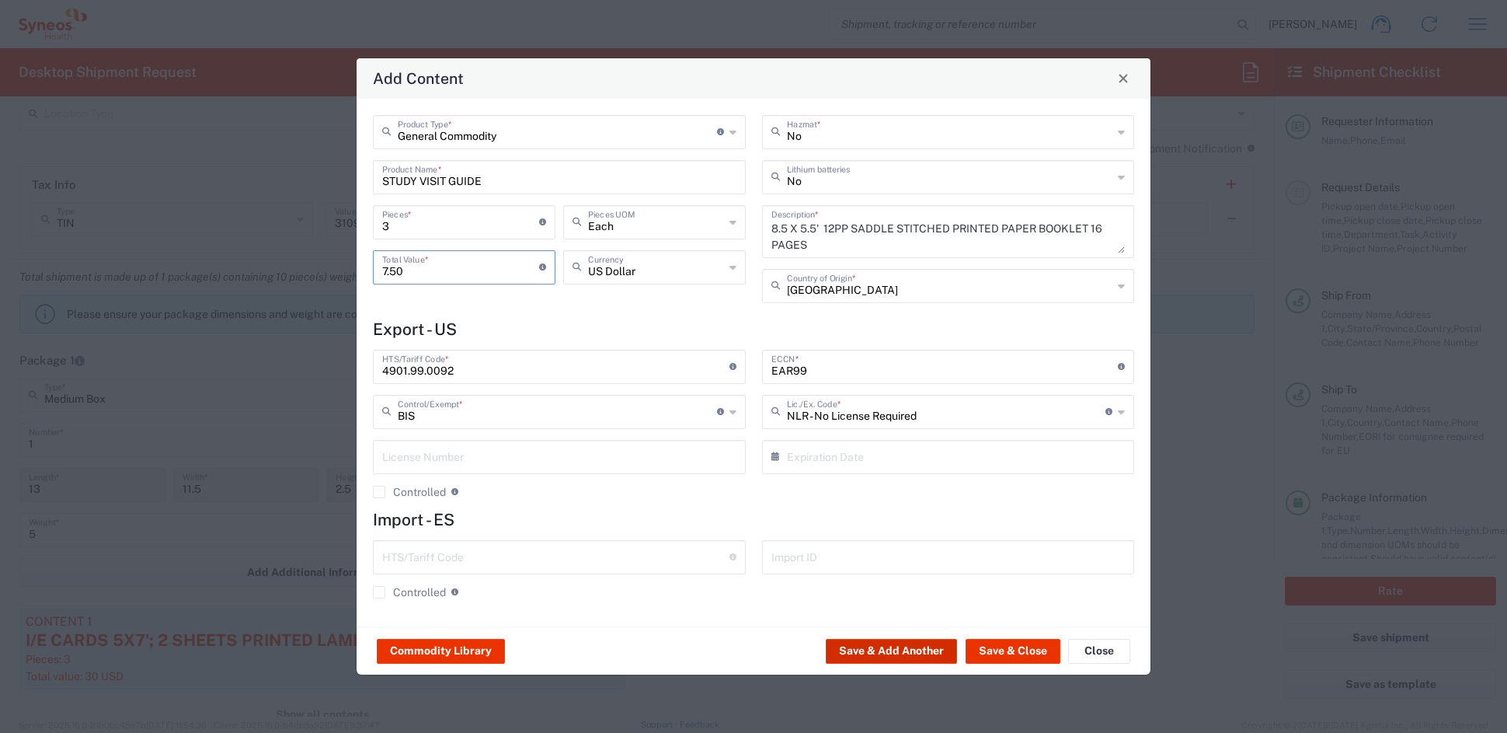
click at [897, 645] on button "Save & Add Another" at bounding box center [891, 651] width 131 height 25
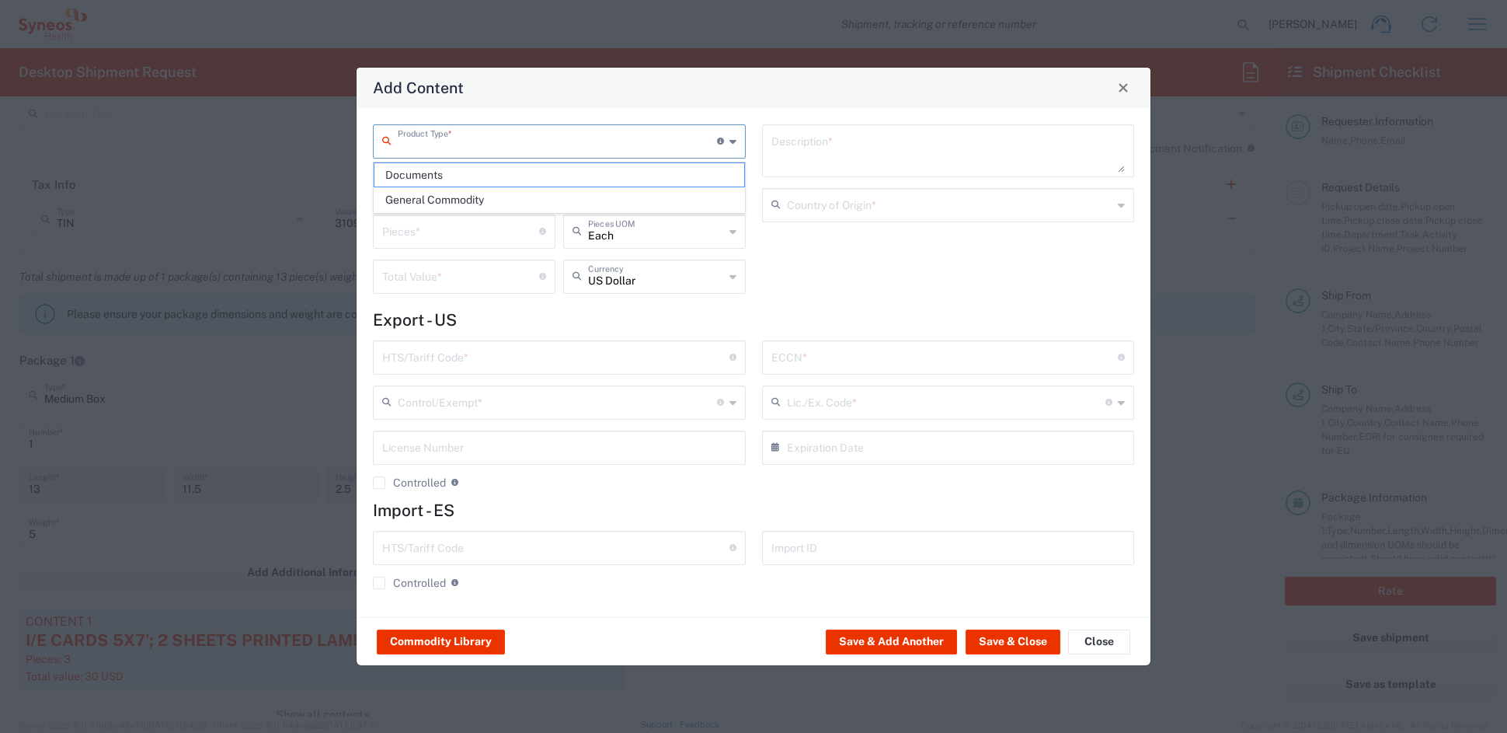
click at [459, 135] on input "text" at bounding box center [557, 140] width 319 height 27
click at [434, 197] on span "General Commodity" at bounding box center [558, 200] width 369 height 24
type input "General Commodity"
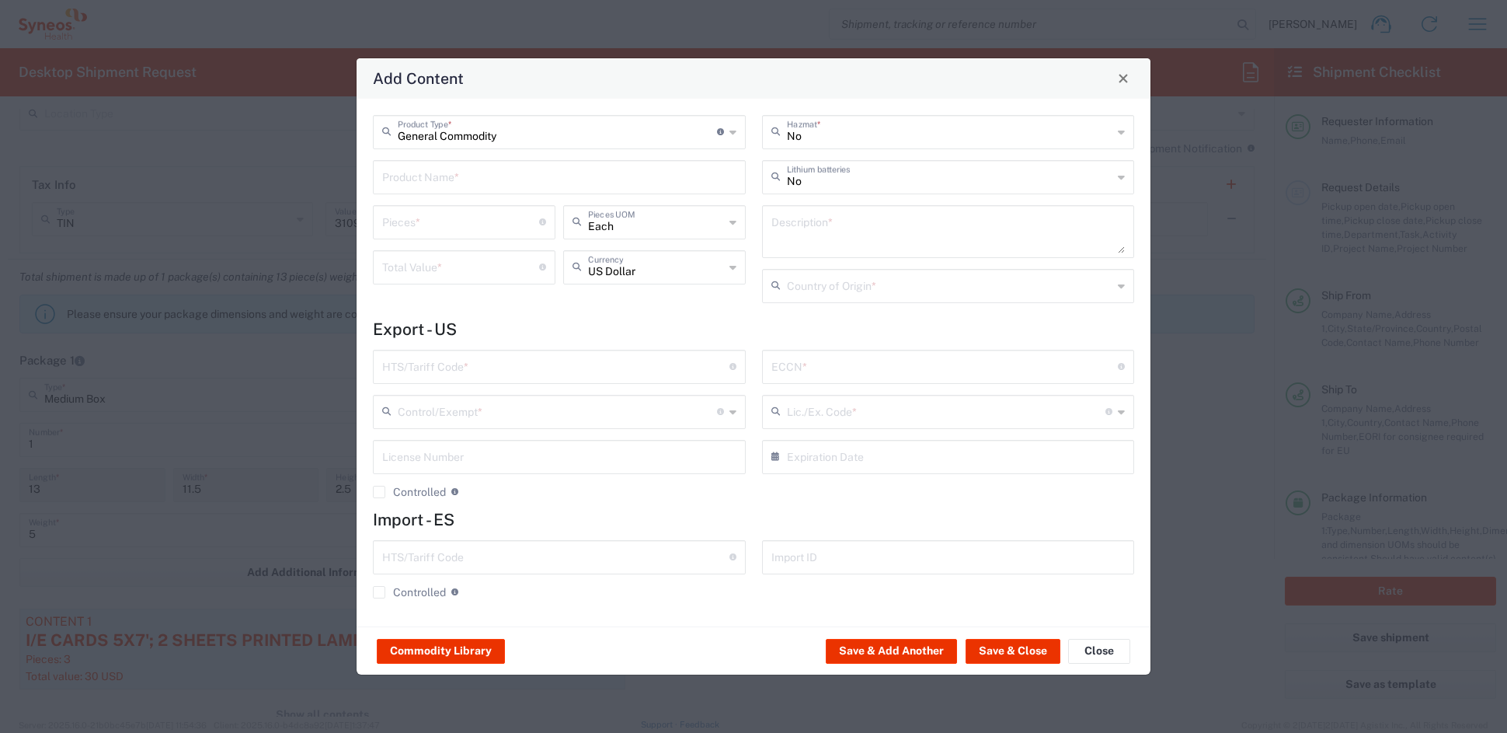
click at [434, 176] on input "text" at bounding box center [559, 175] width 354 height 27
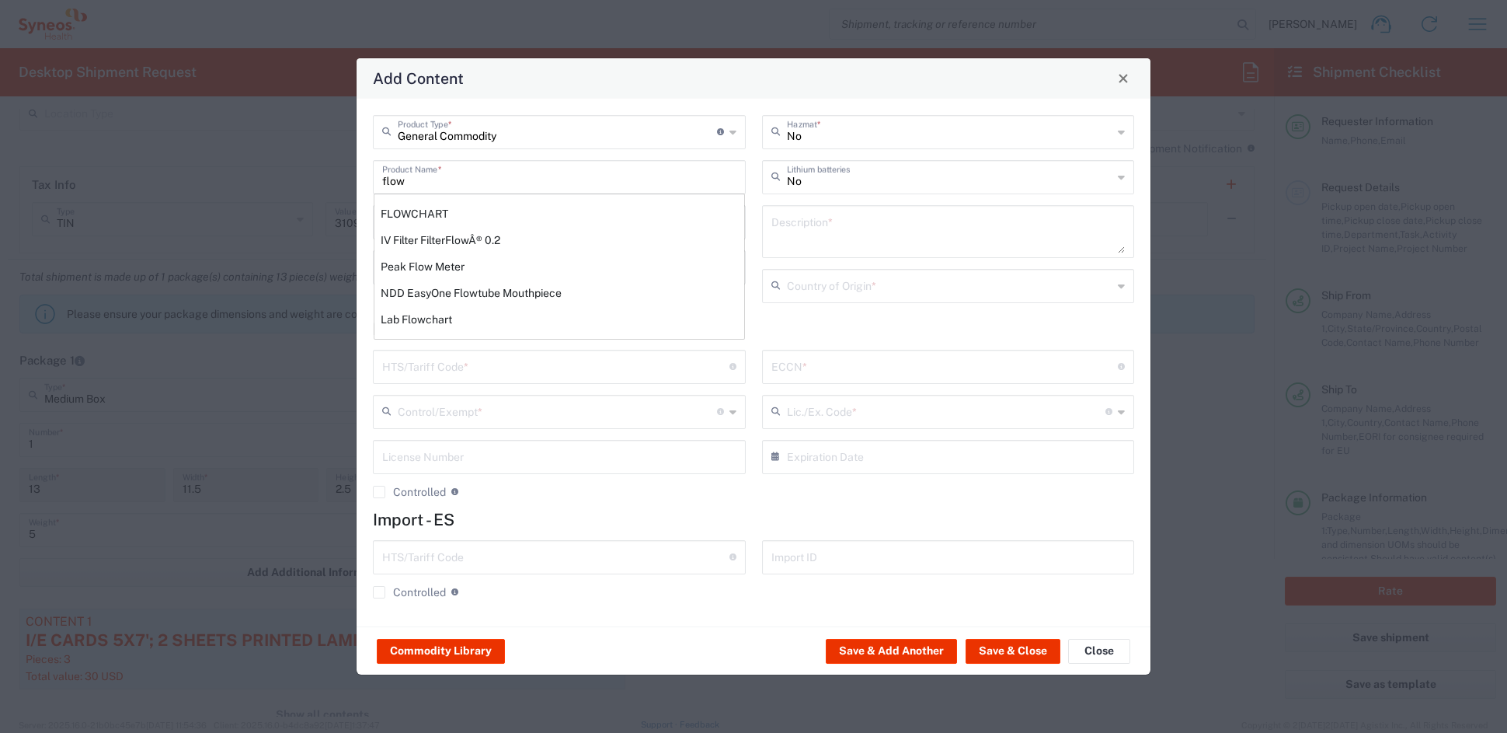
click at [437, 211] on div "FLOWCHART" at bounding box center [559, 213] width 370 height 26
type input "FLOWCHART"
type input "1"
type textarea "11'X8.5'; 1 SHEET PRINTED LAMINATED PAPER"
type input "[GEOGRAPHIC_DATA]"
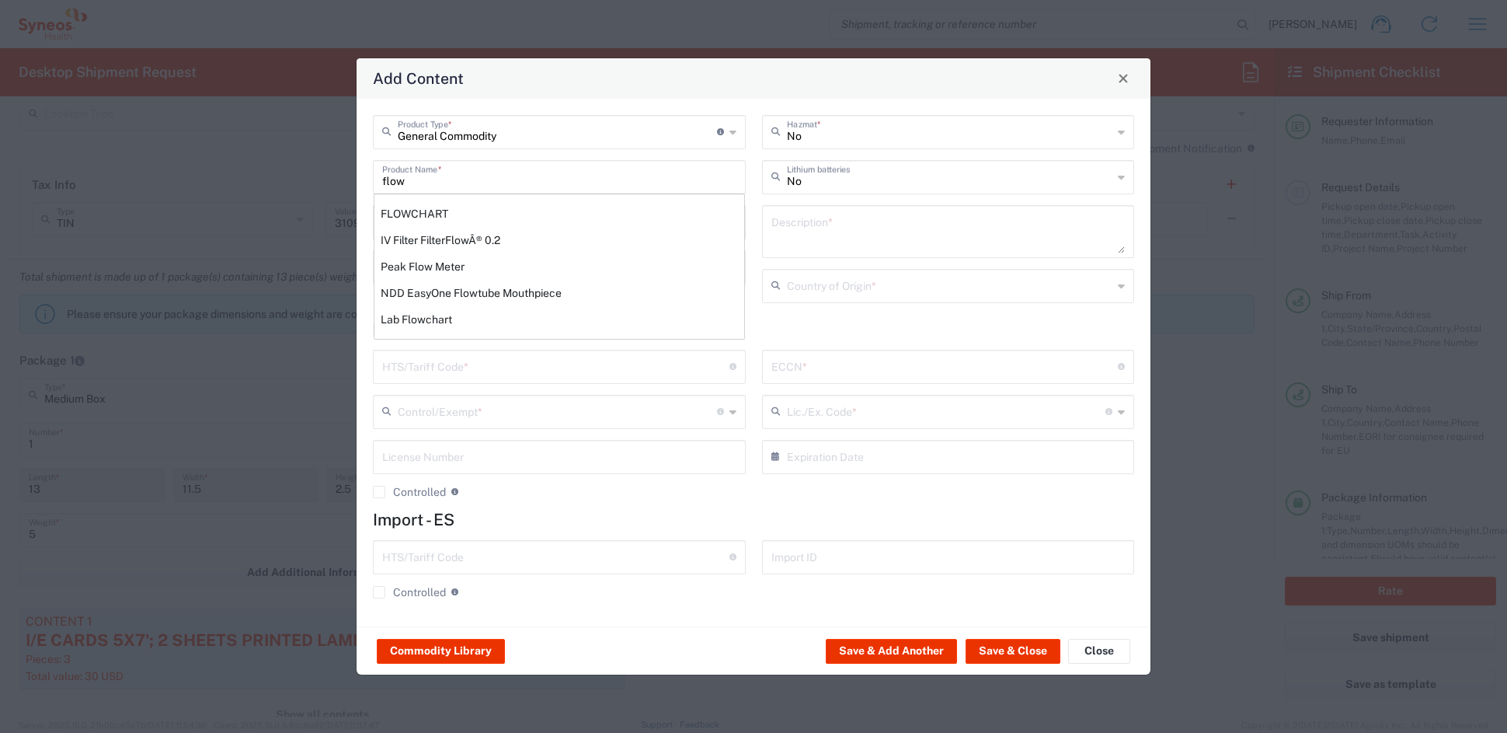
type input "4911.99.8000"
type input "BIS"
type input "EAR99"
type input "NLR - No License Required"
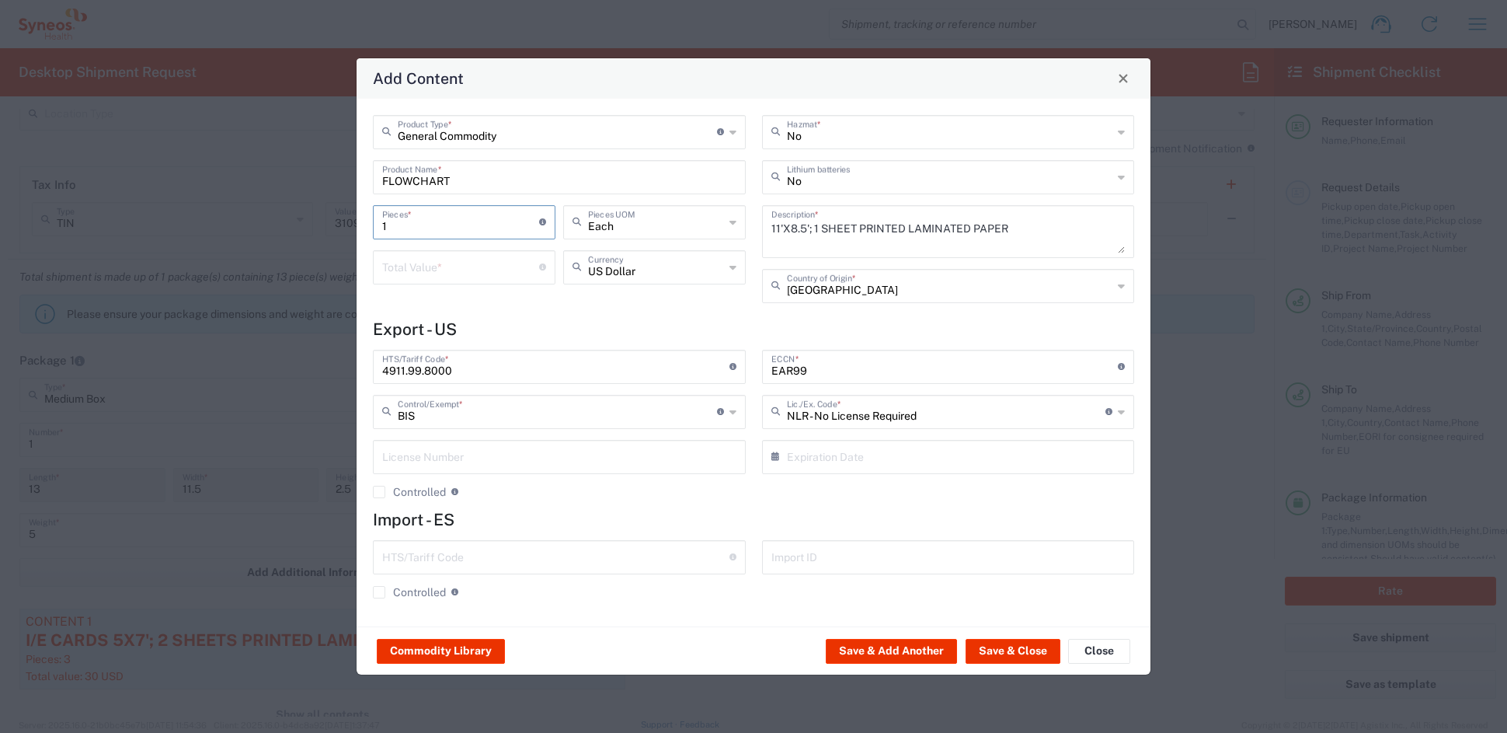
drag, startPoint x: 399, startPoint y: 220, endPoint x: 339, endPoint y: 218, distance: 60.6
click at [339, 218] on div "Add Content General Commodity Product Type * Document: Paper document generated…" at bounding box center [753, 366] width 1507 height 733
type input "4"
click at [419, 263] on input "number" at bounding box center [460, 265] width 157 height 27
type input "20"
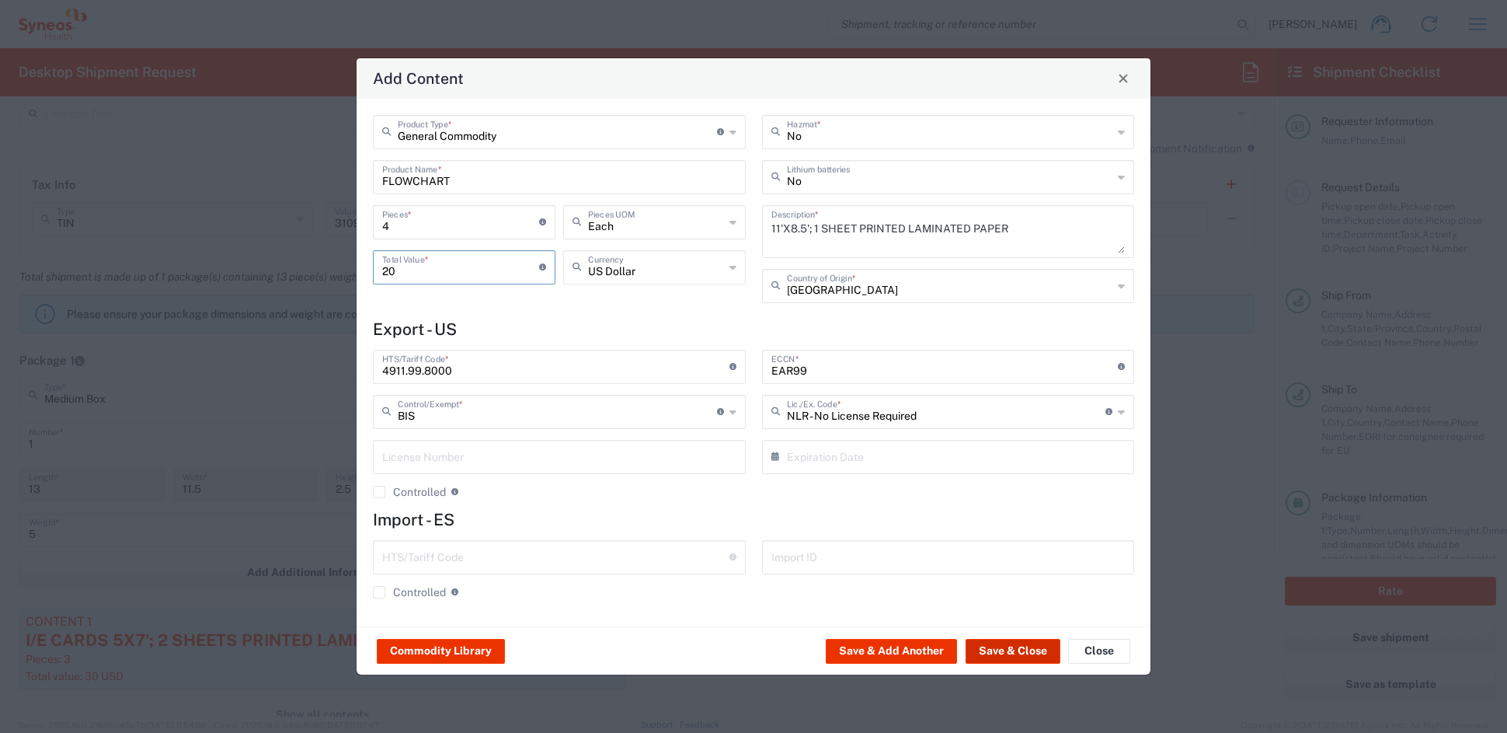
click at [1004, 649] on button "Save & Close" at bounding box center [1013, 651] width 95 height 25
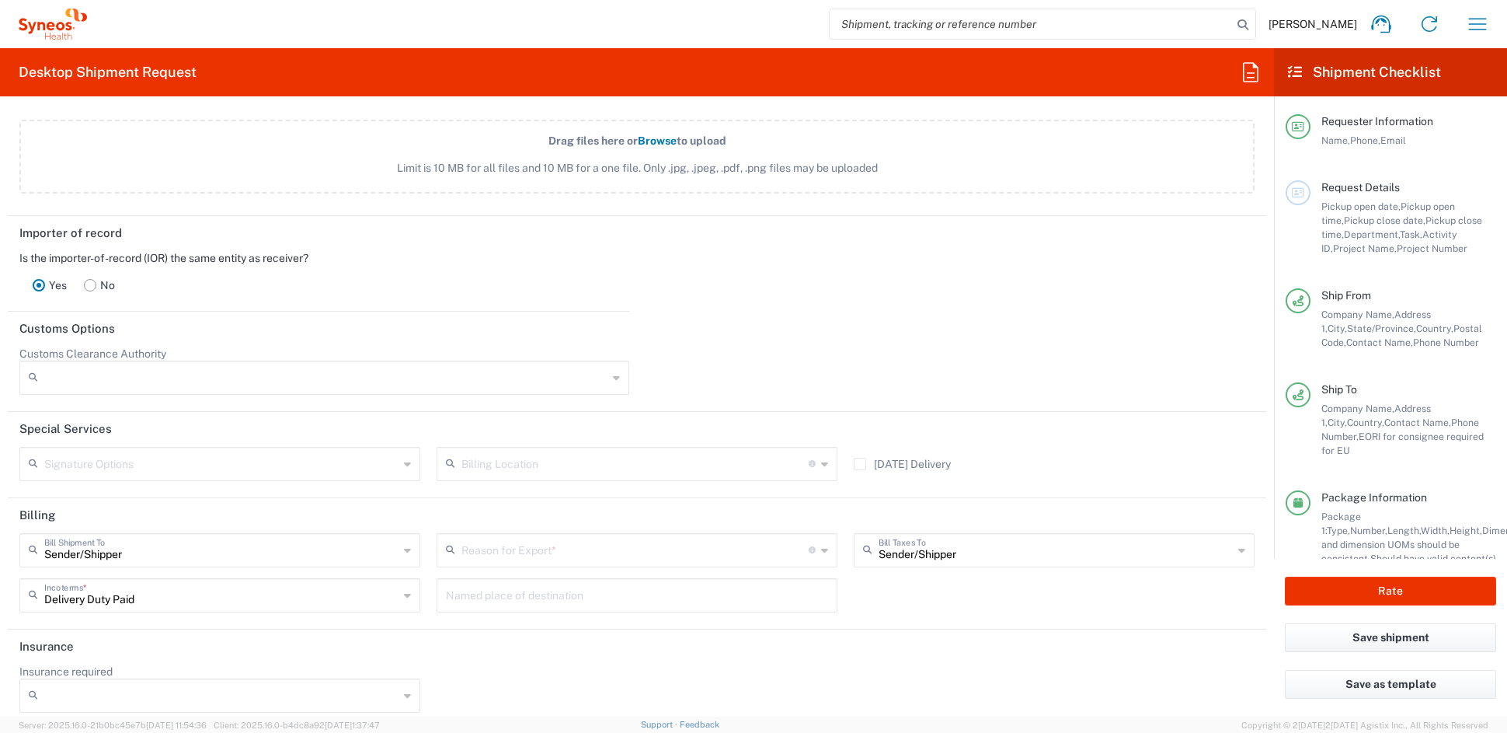
scroll to position [1976, 0]
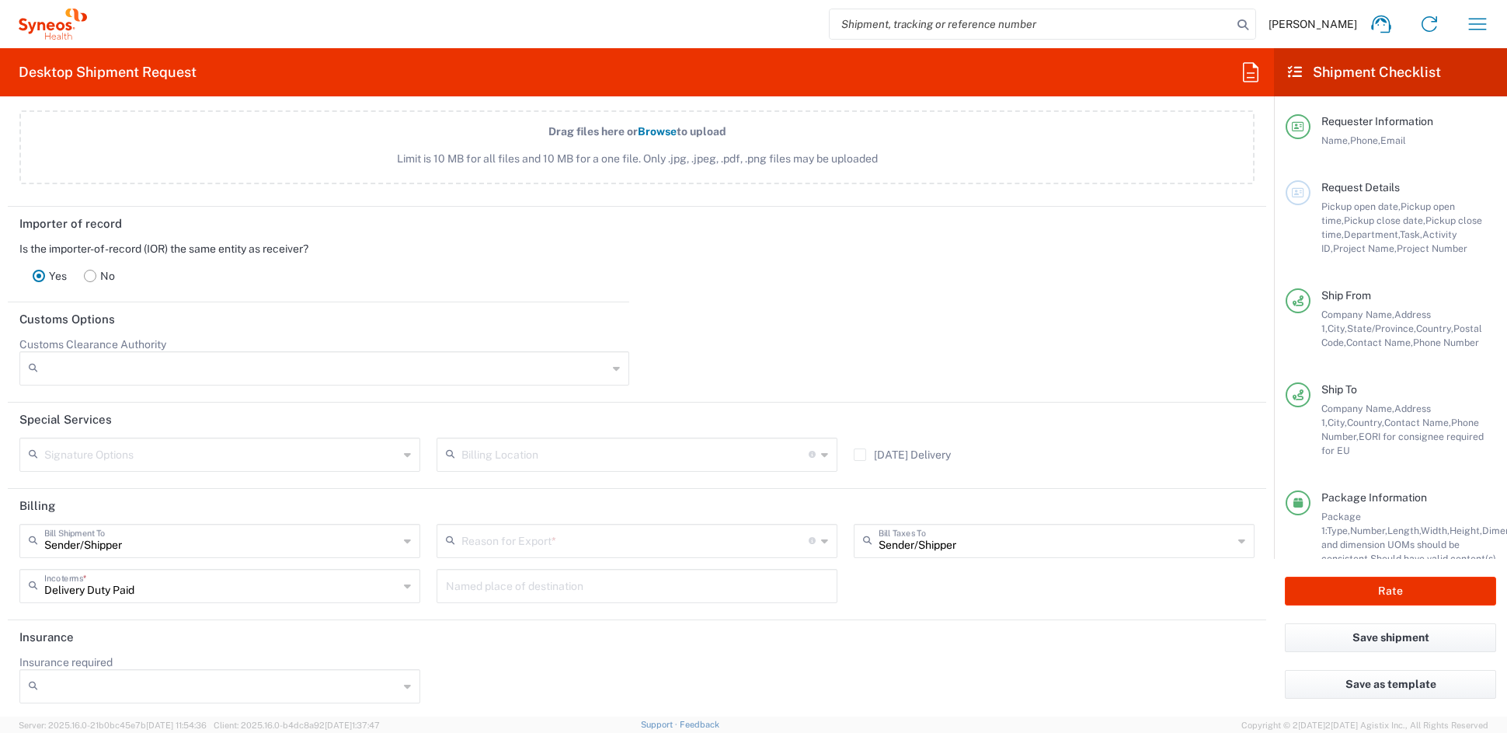
click at [89, 270] on rect at bounding box center [91, 276] width 12 height 12
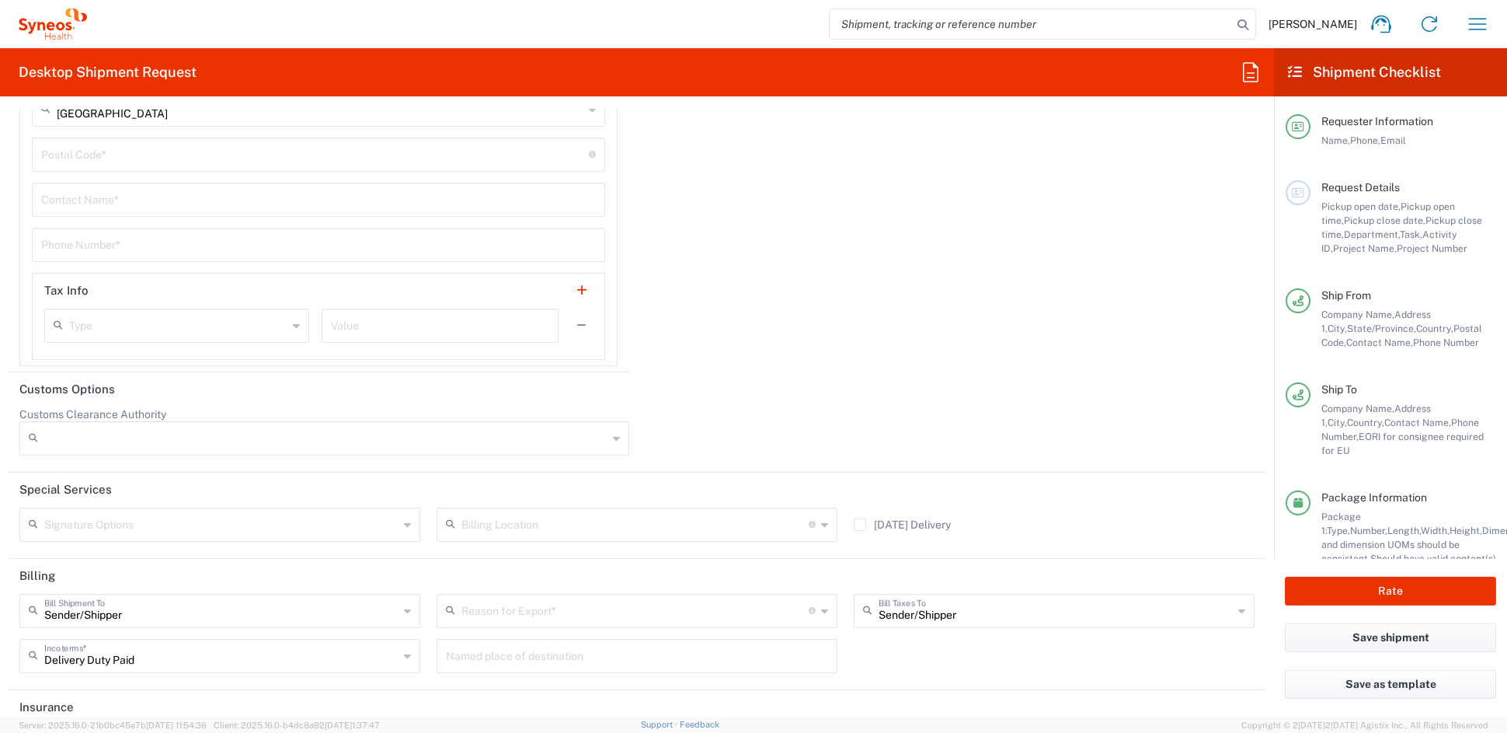
scroll to position [2545, 0]
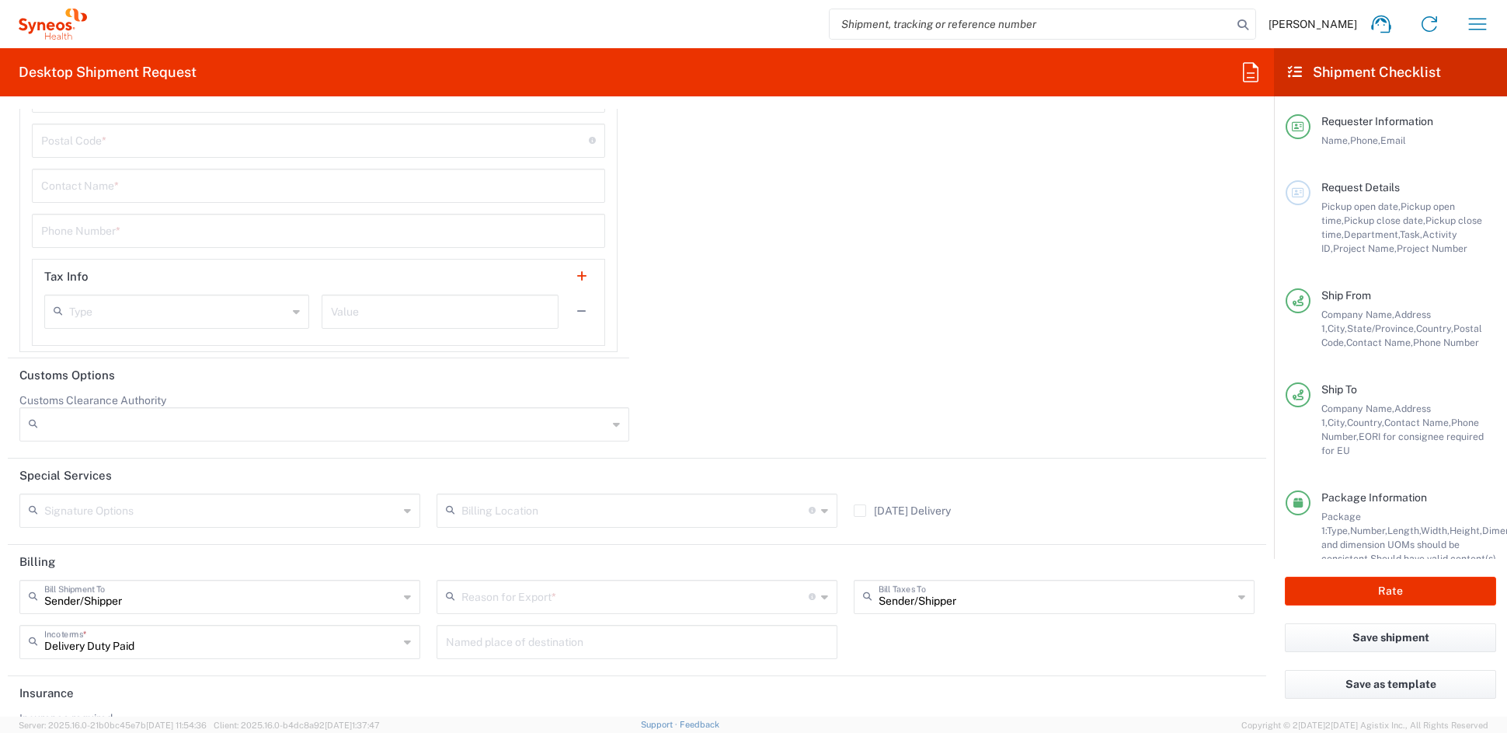
click at [511, 597] on input "text" at bounding box center [634, 595] width 347 height 27
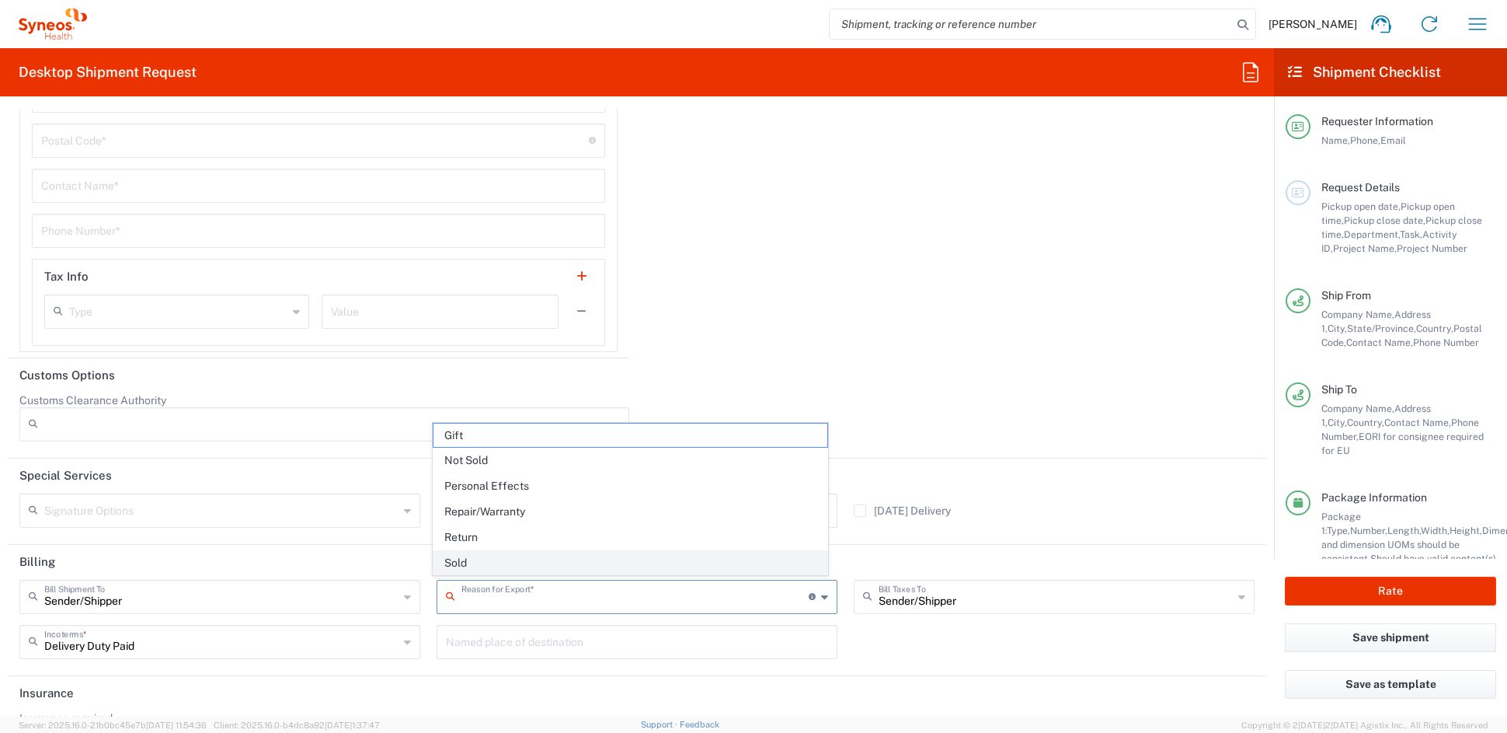
click at [472, 567] on span "Sold" at bounding box center [630, 563] width 393 height 24
type input "Sold"
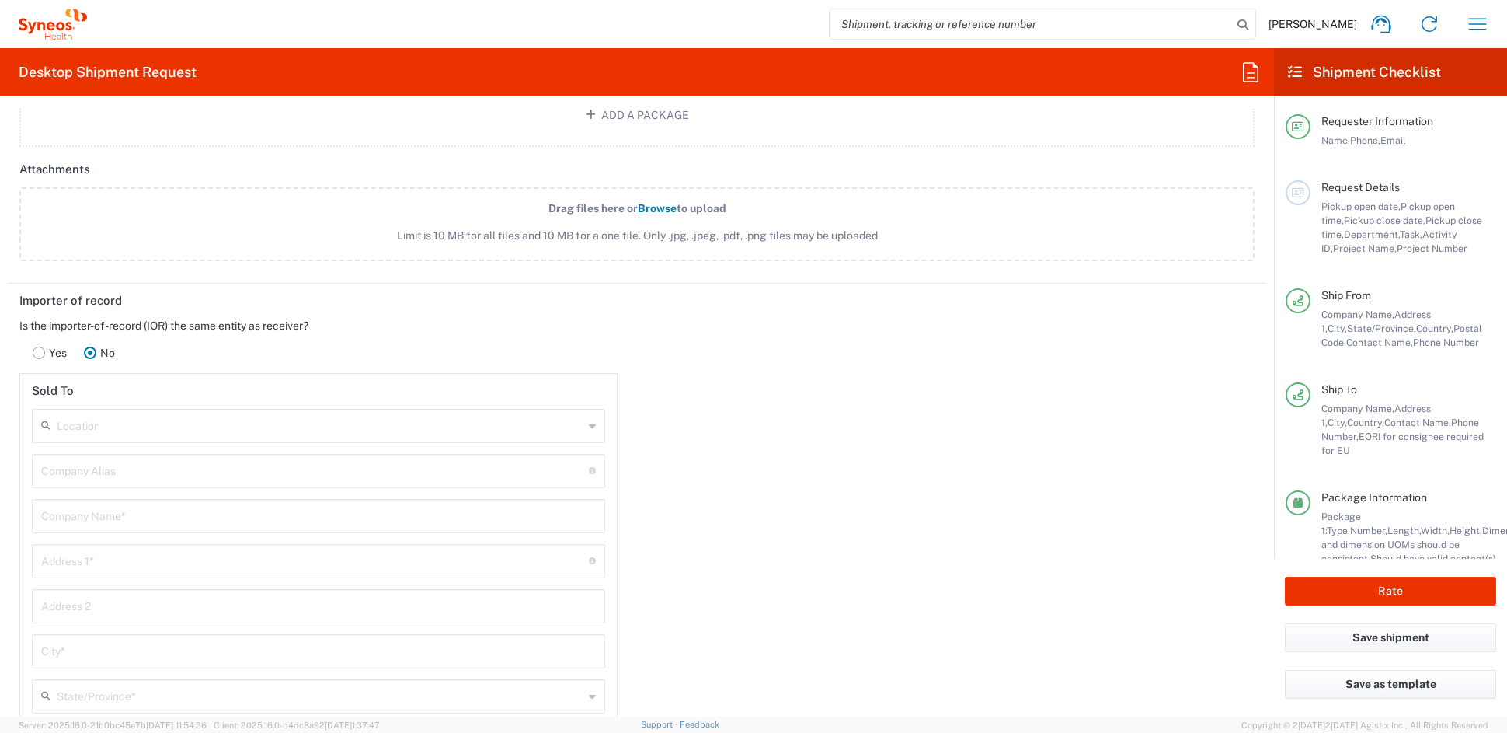
scroll to position [1893, 0]
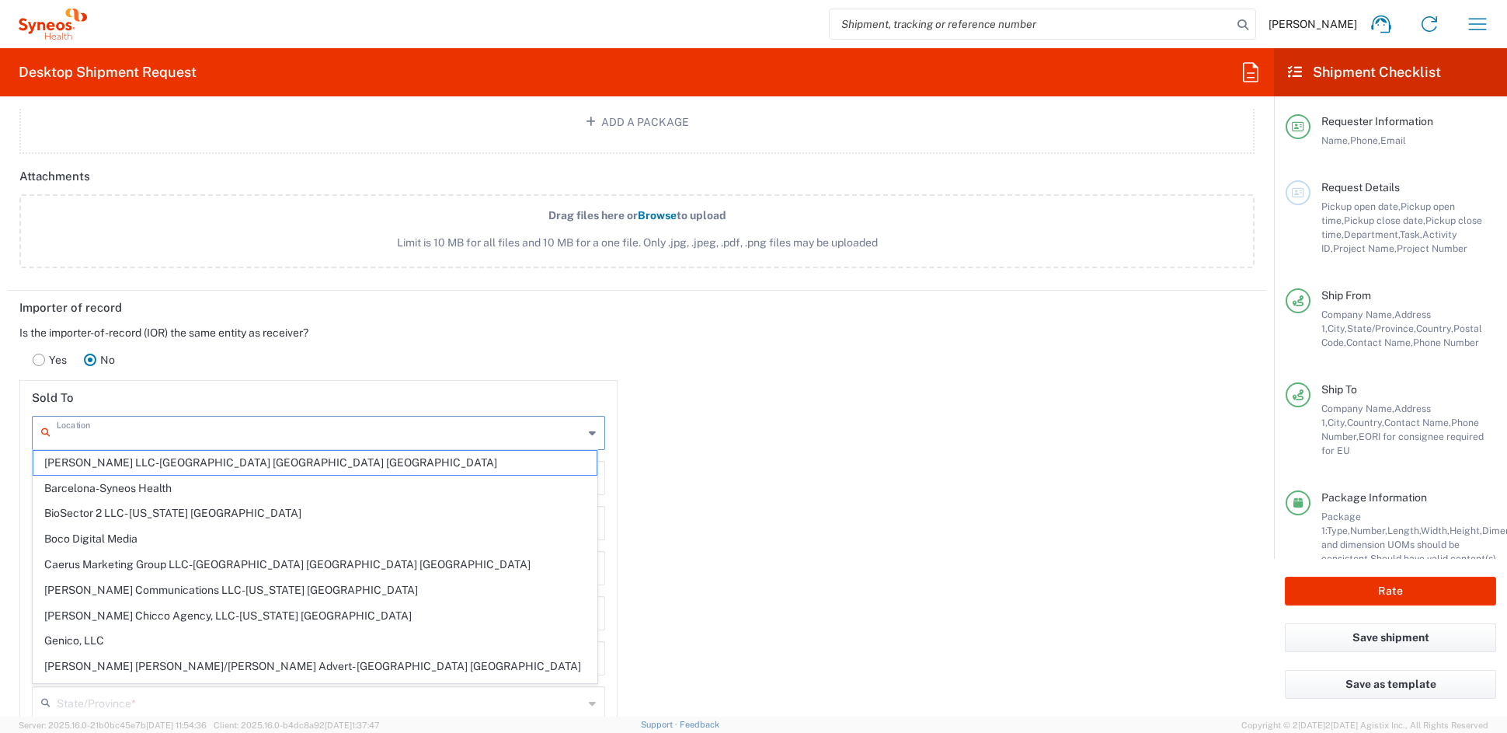
click at [115, 430] on input "text" at bounding box center [320, 431] width 527 height 27
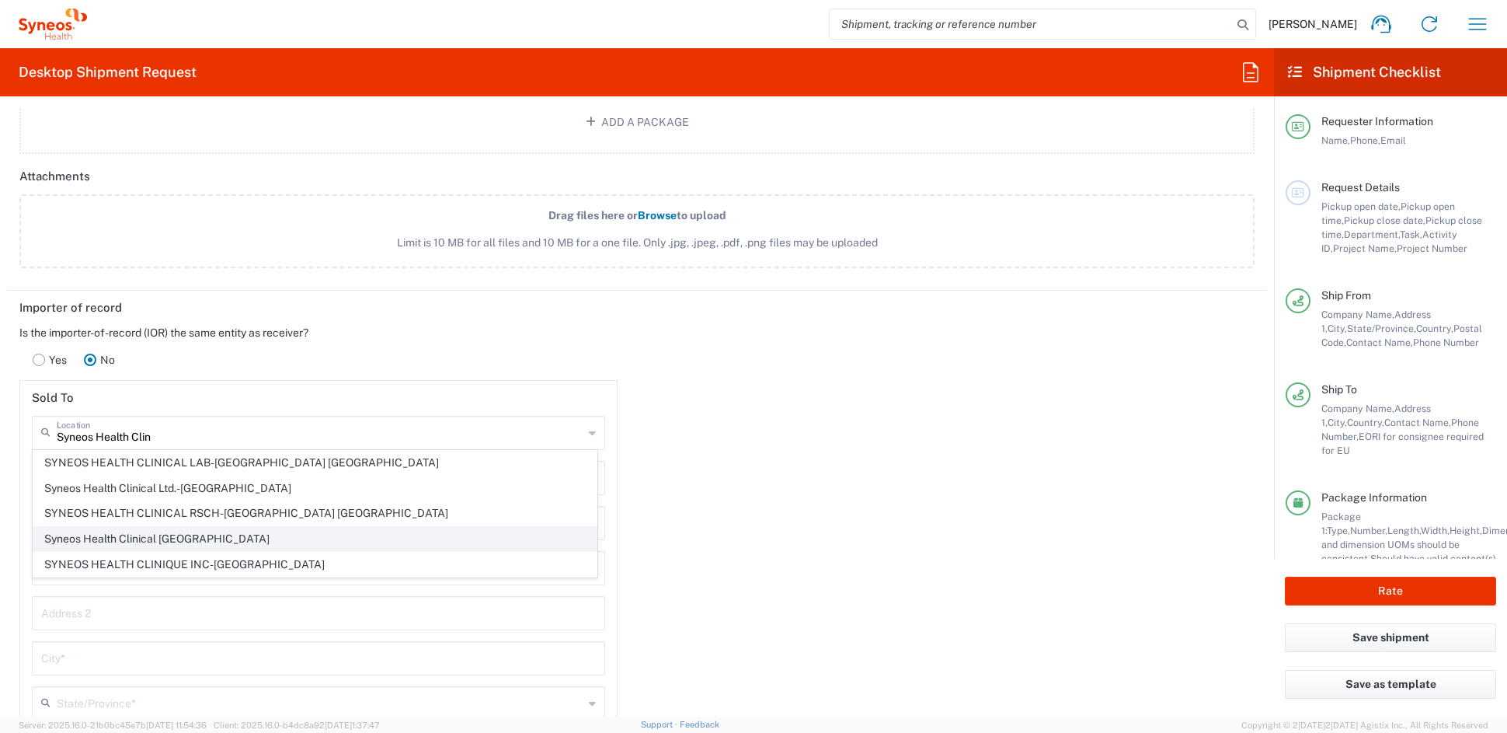
click at [155, 539] on span "Syneos Health Clinical [GEOGRAPHIC_DATA]" at bounding box center [314, 539] width 563 height 24
type input "Syneos Health Clinical [GEOGRAPHIC_DATA]"
type input "[PERSON_NAME][STREET_ADDRESS]"
type input "Planta 3"
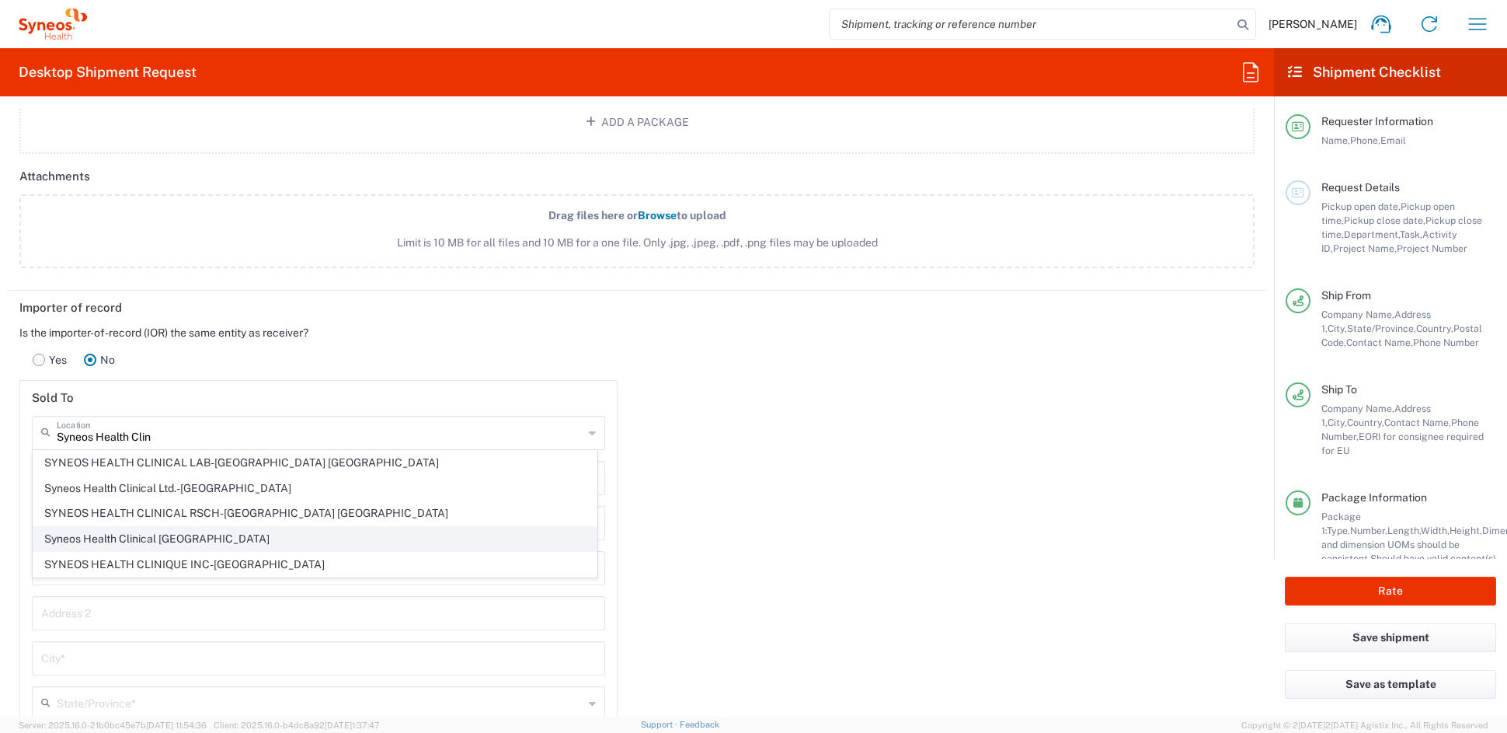
type input "[GEOGRAPHIC_DATA]"
type input "28020"
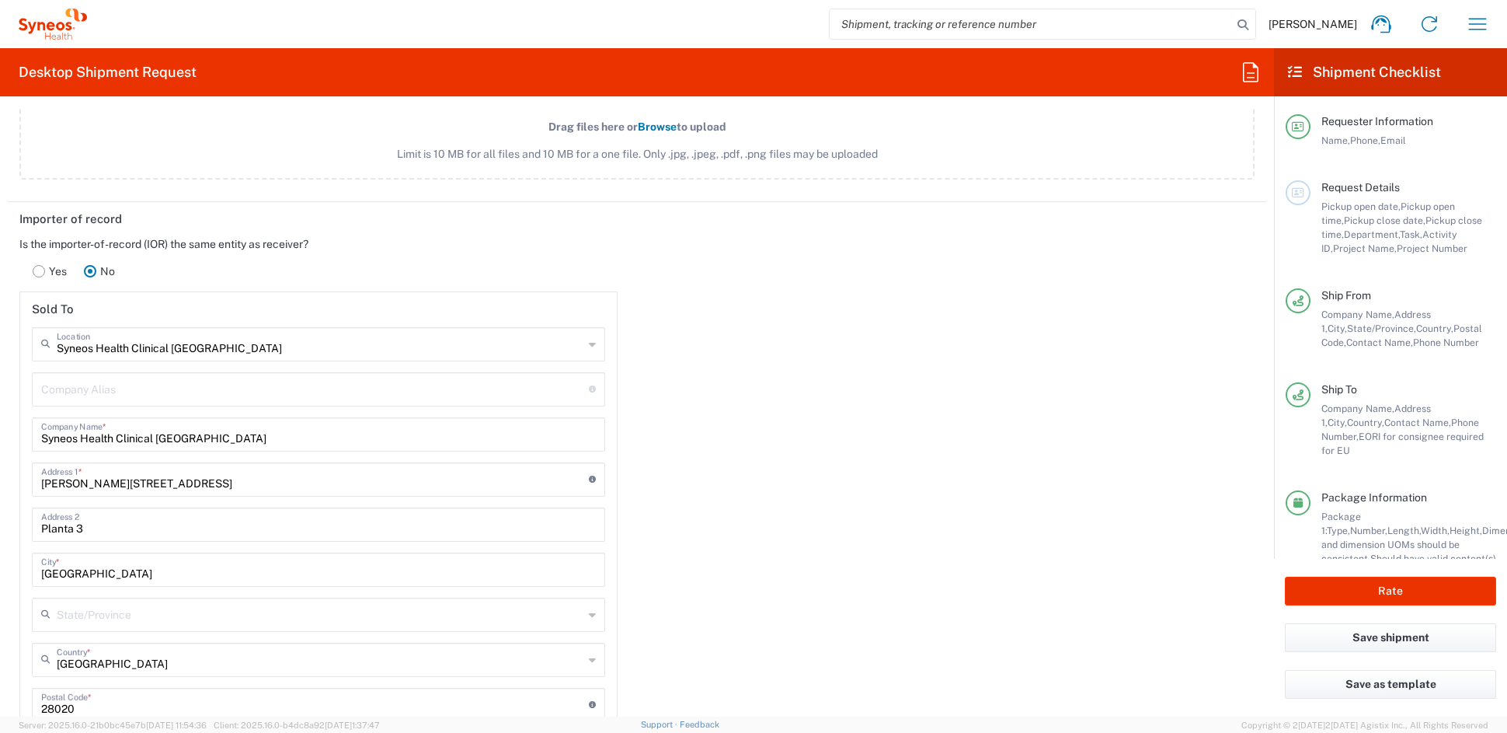
scroll to position [1982, 0]
click at [121, 525] on input "Planta 3" at bounding box center [318, 522] width 555 height 27
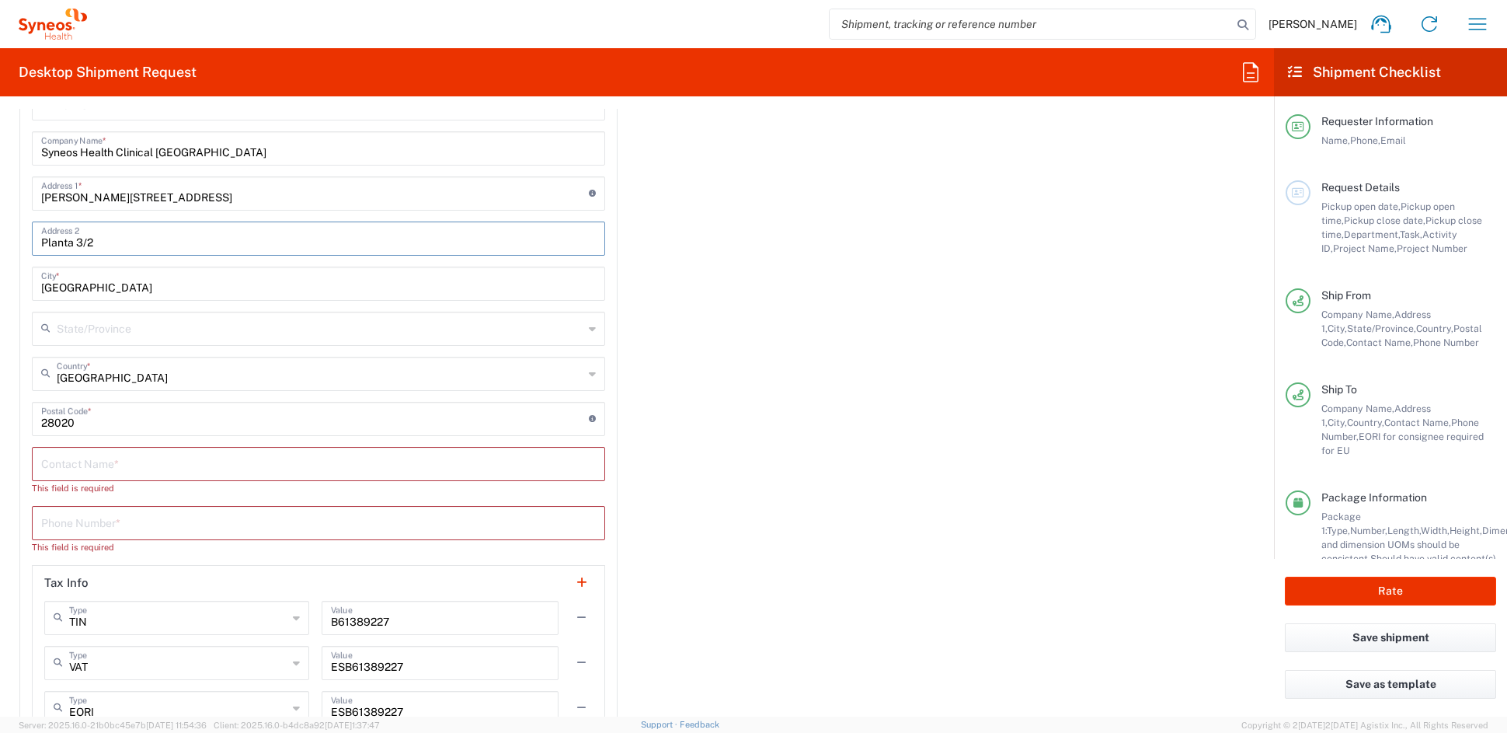
scroll to position [2271, 0]
type input "Planta 3/2"
click at [110, 458] on input "text" at bounding box center [318, 458] width 555 height 27
paste input "[PERSON_NAME] [PERSON_NAME]"
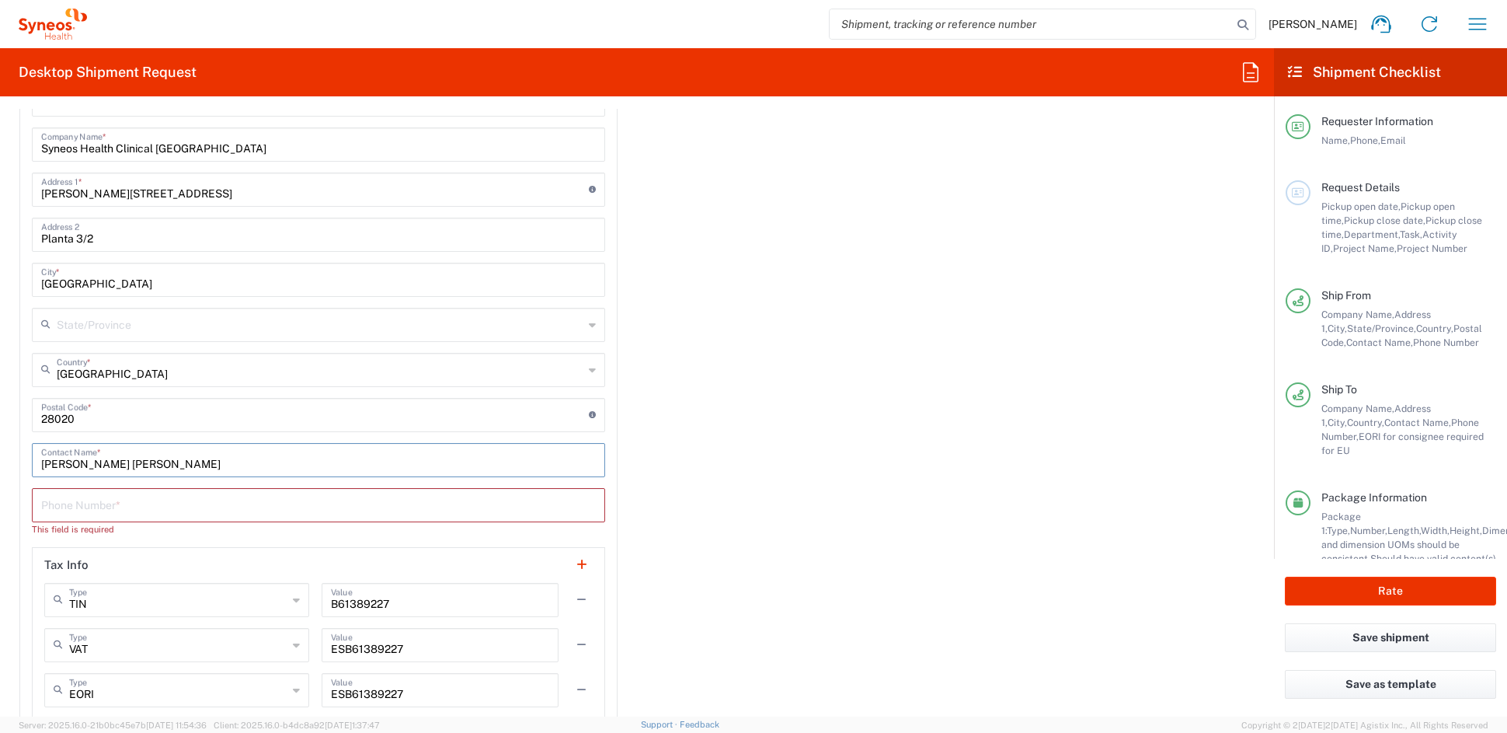
type input "[PERSON_NAME] [PERSON_NAME]"
click at [138, 503] on input "tel" at bounding box center [318, 503] width 555 height 27
paste input "34 932 555 641"
click at [106, 504] on input "34 932 555 641" at bounding box center [318, 503] width 555 height 27
click at [82, 504] on input "34 932 555641" at bounding box center [318, 503] width 555 height 27
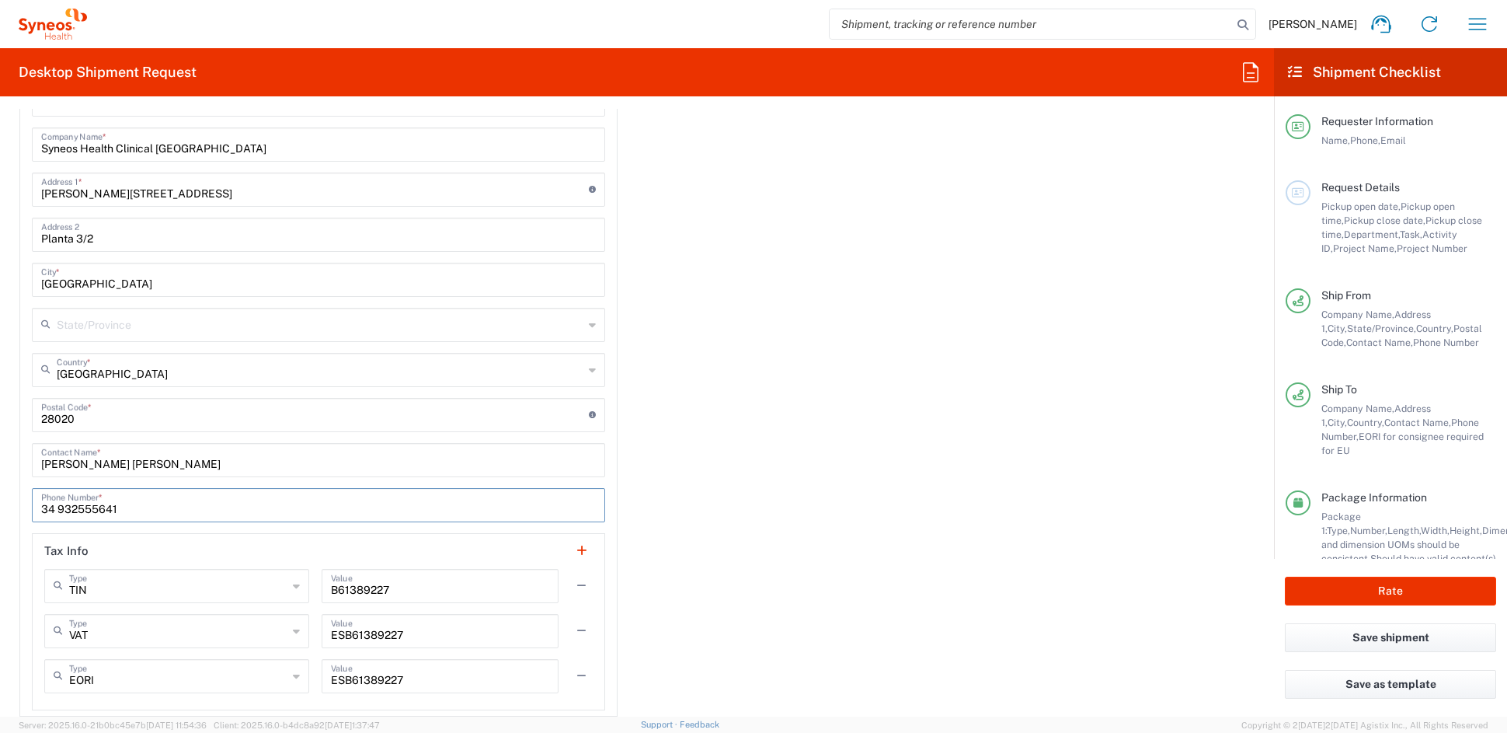
drag, startPoint x: 57, startPoint y: 505, endPoint x: 71, endPoint y: 506, distance: 14.8
click at [57, 505] on input "34 932555641" at bounding box center [318, 503] width 555 height 27
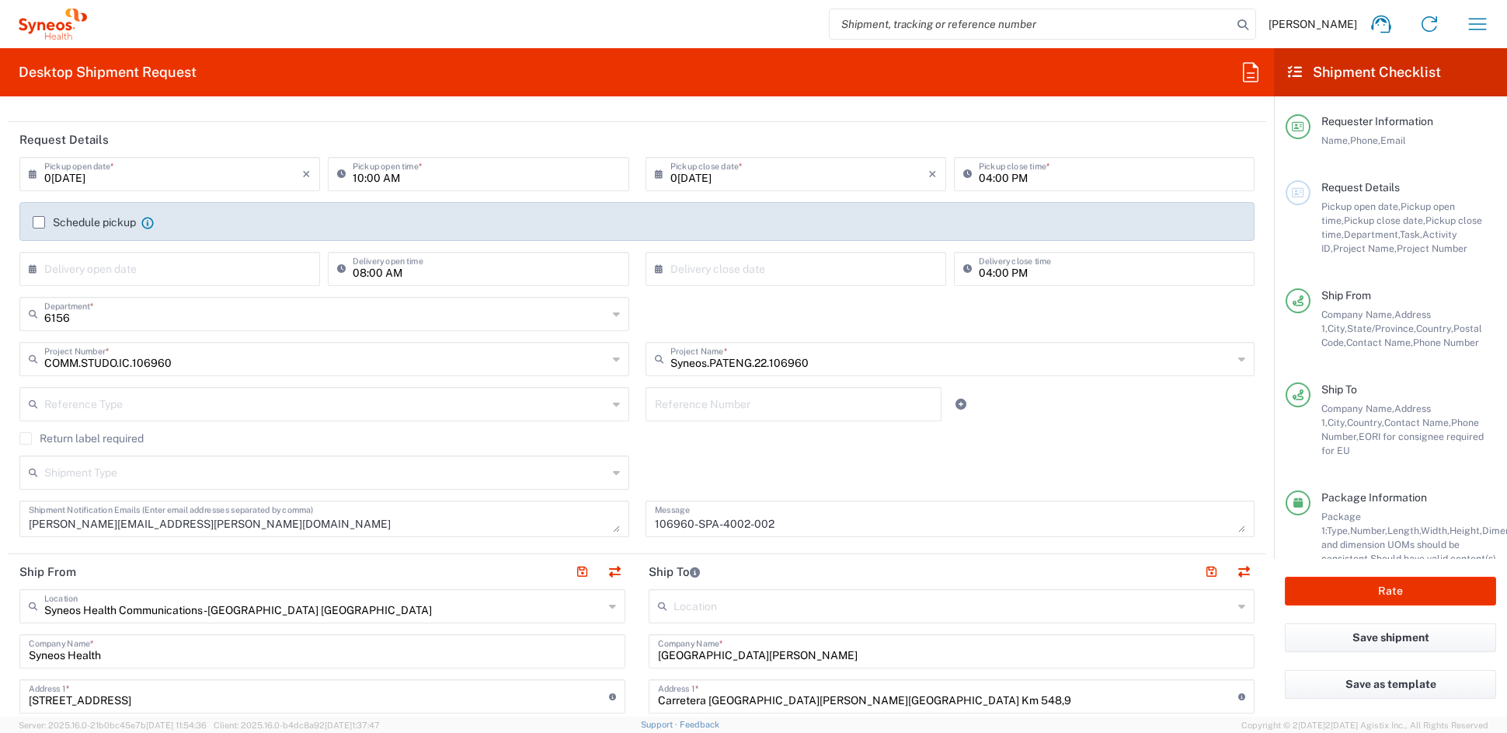
scroll to position [0, 0]
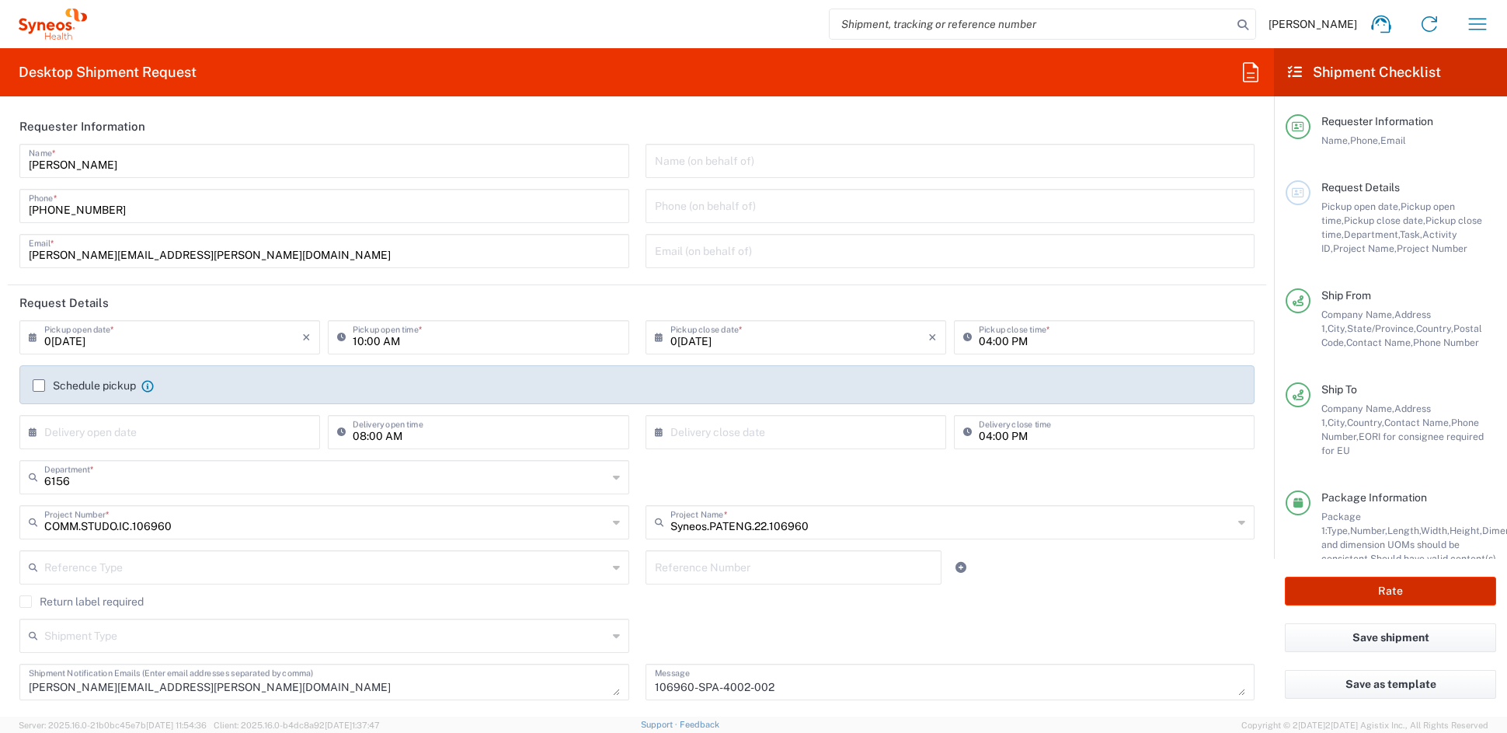
type input "34932555641"
click at [1419, 588] on button "Rate" at bounding box center [1390, 590] width 211 height 29
type input "COMM.STUDO.IC.106960"
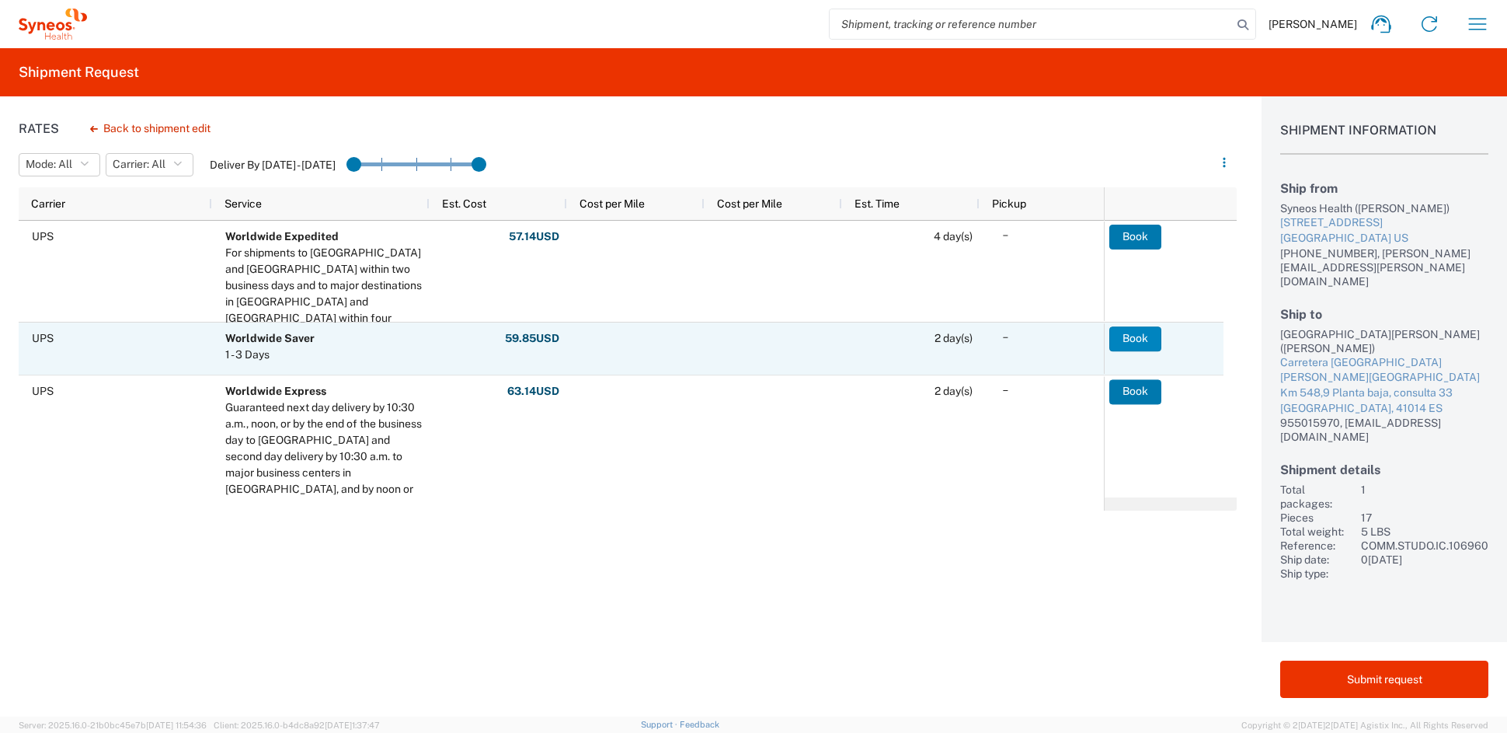
click at [1138, 340] on button "Book" at bounding box center [1135, 338] width 52 height 25
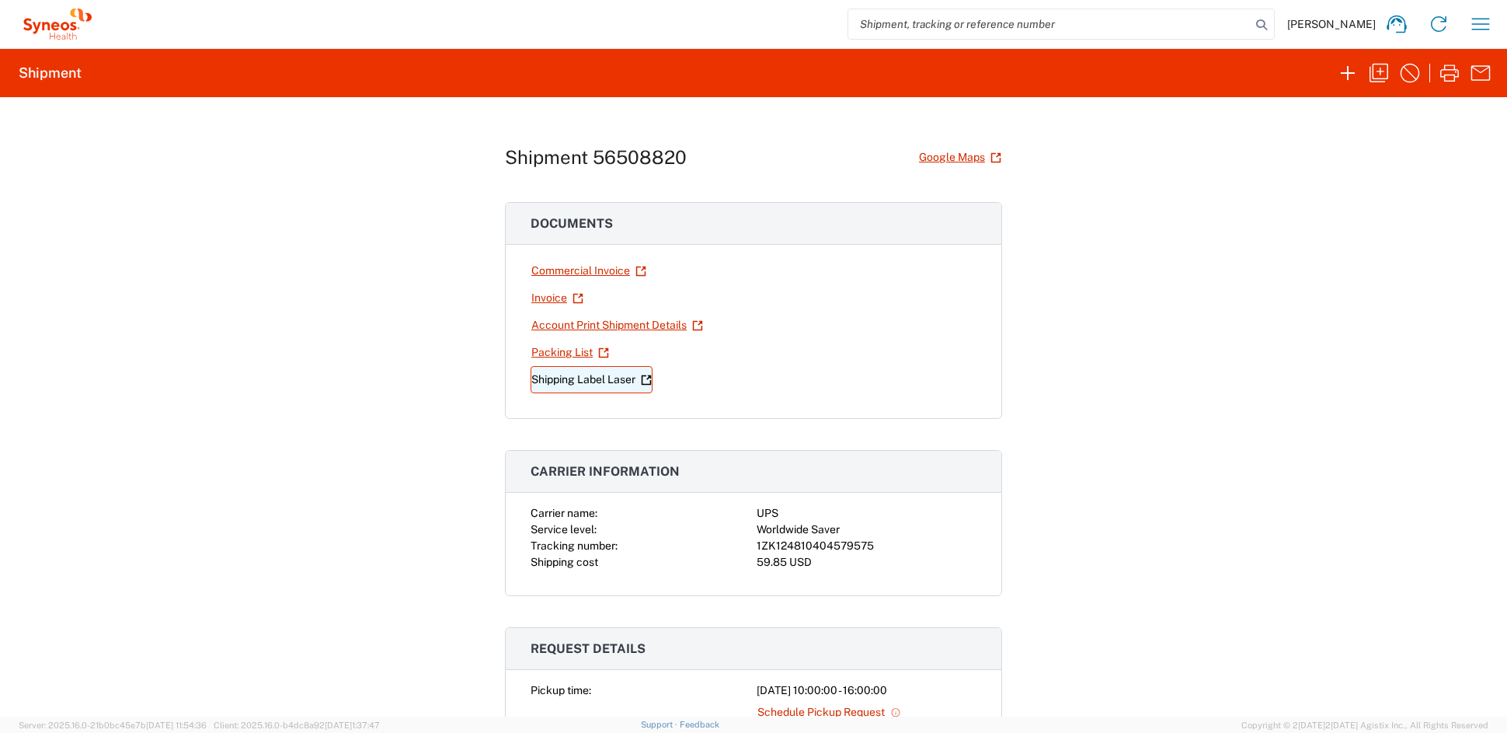
click at [587, 379] on link "Shipping Label Laser" at bounding box center [592, 379] width 122 height 27
click at [1383, 69] on icon "button" at bounding box center [1379, 73] width 25 height 25
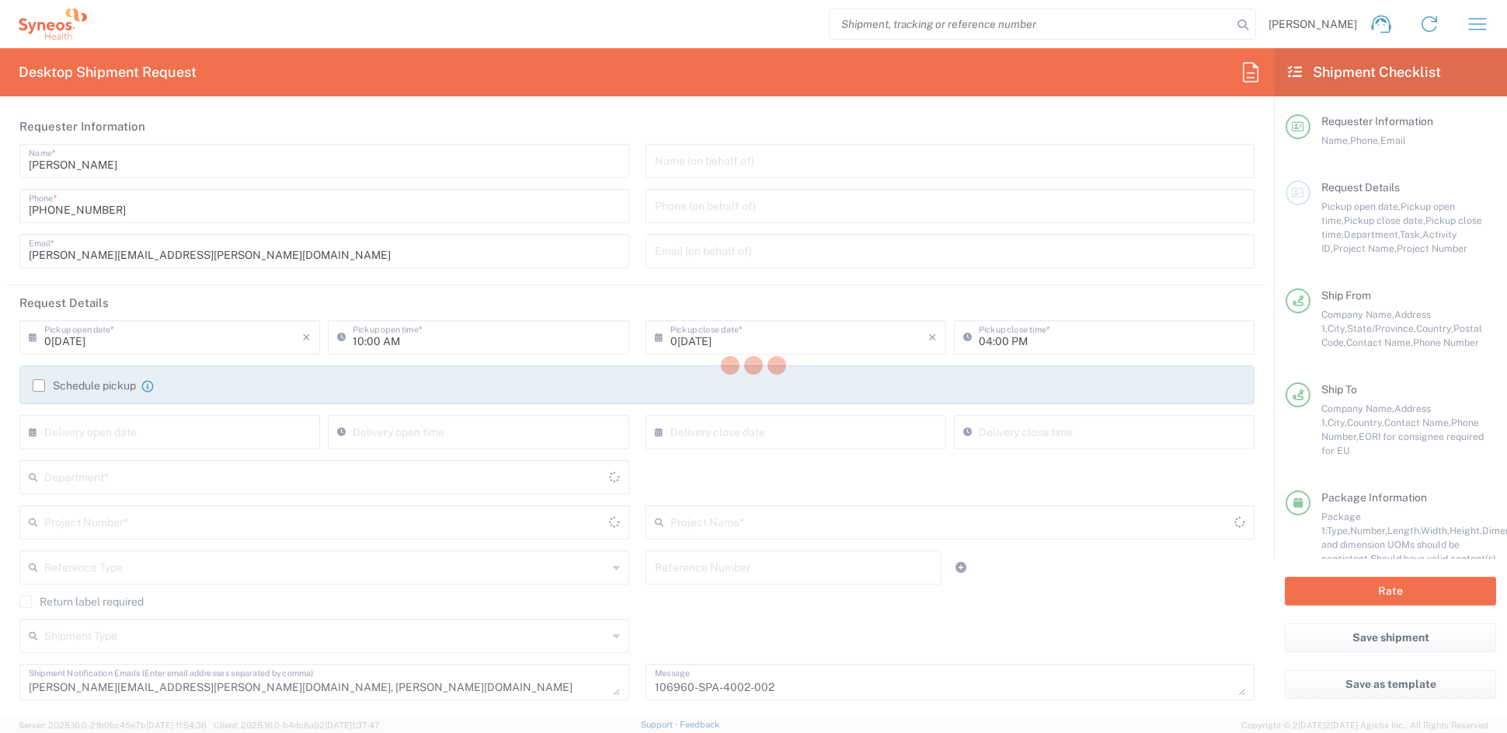
type input "COMM.STUDO.IC.106960"
type input "[US_STATE]"
type input "Medium Box"
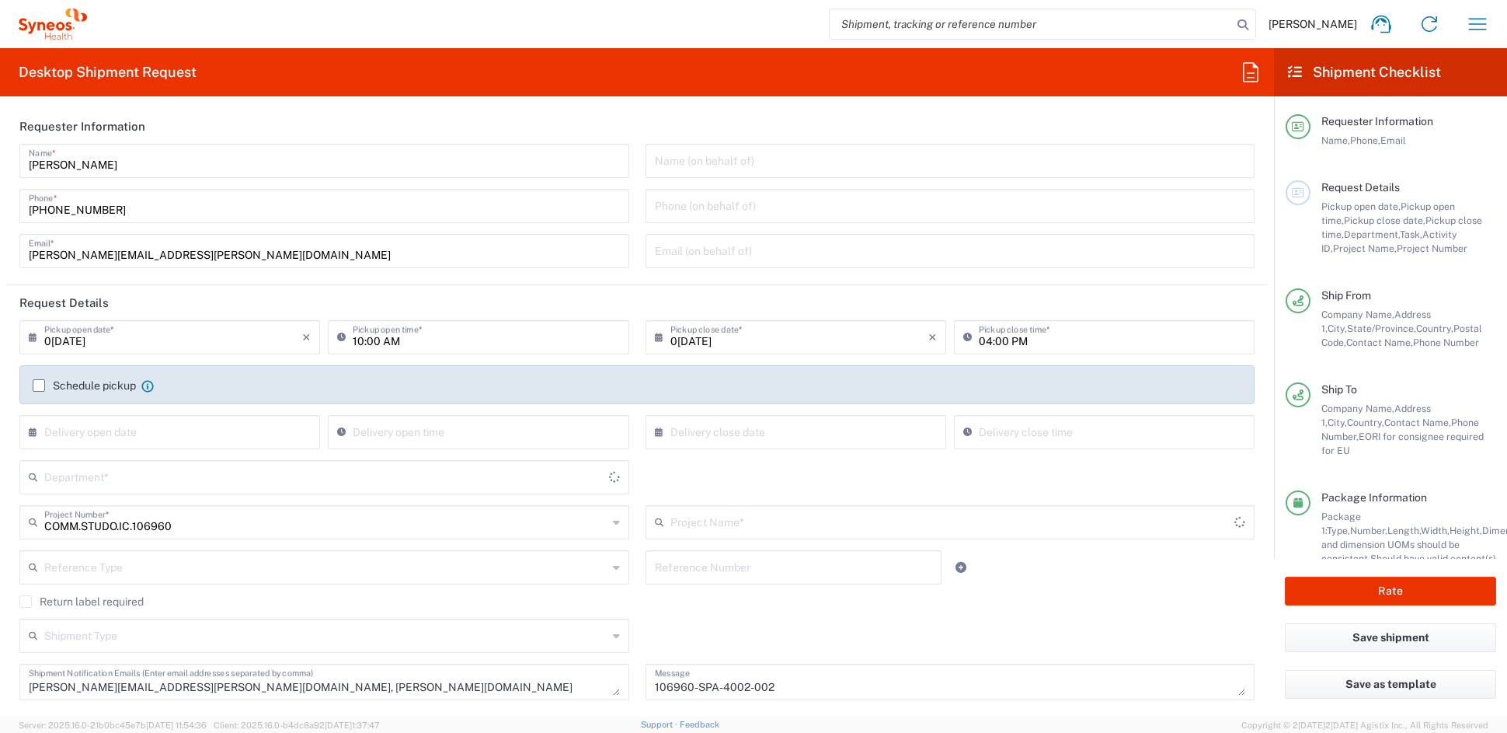
type input "Syneos.PATENG.22.106960"
type input "6156"
click at [213, 253] on input "[PERSON_NAME][EMAIL_ADDRESS][PERSON_NAME][DOMAIN_NAME]" at bounding box center [324, 249] width 591 height 27
drag, startPoint x: 211, startPoint y: 254, endPoint x: -28, endPoint y: 241, distance: 239.6
click at [0, 241] on html "[PERSON_NAME] Home Shipment estimator Shipment tracking Desktop shipment reques…" at bounding box center [753, 366] width 1507 height 733
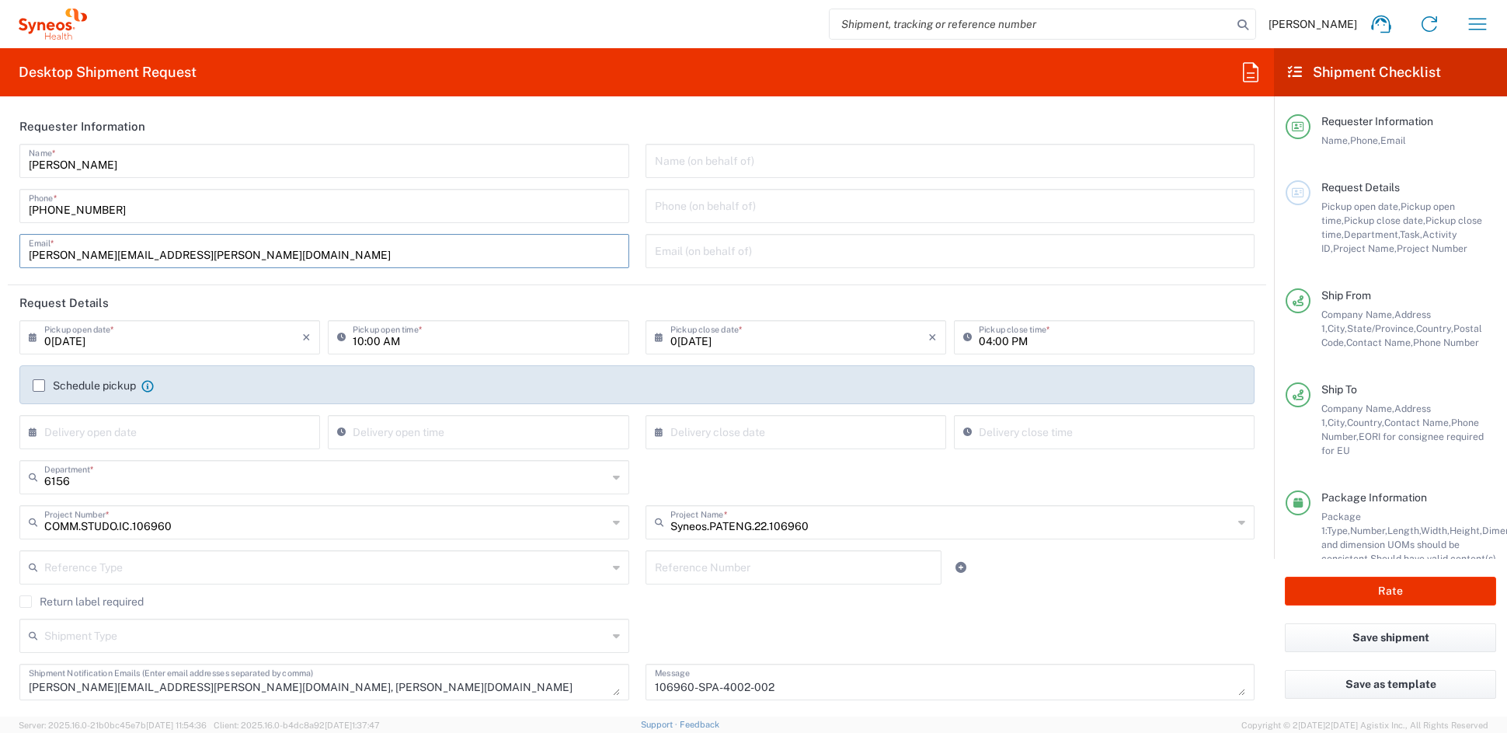
paste input "[PERSON_NAME][PERSON_NAME]r"
type input "[PERSON_NAME][EMAIL_ADDRESS][PERSON_NAME][DOMAIN_NAME]"
drag, startPoint x: 414, startPoint y: 691, endPoint x: 406, endPoint y: 690, distance: 7.8
click at [413, 691] on textarea "[PERSON_NAME][EMAIL_ADDRESS][PERSON_NAME][DOMAIN_NAME], [PERSON_NAME][DOMAIN_NA…" at bounding box center [324, 681] width 591 height 27
drag, startPoint x: 337, startPoint y: 684, endPoint x: 217, endPoint y: 675, distance: 120.7
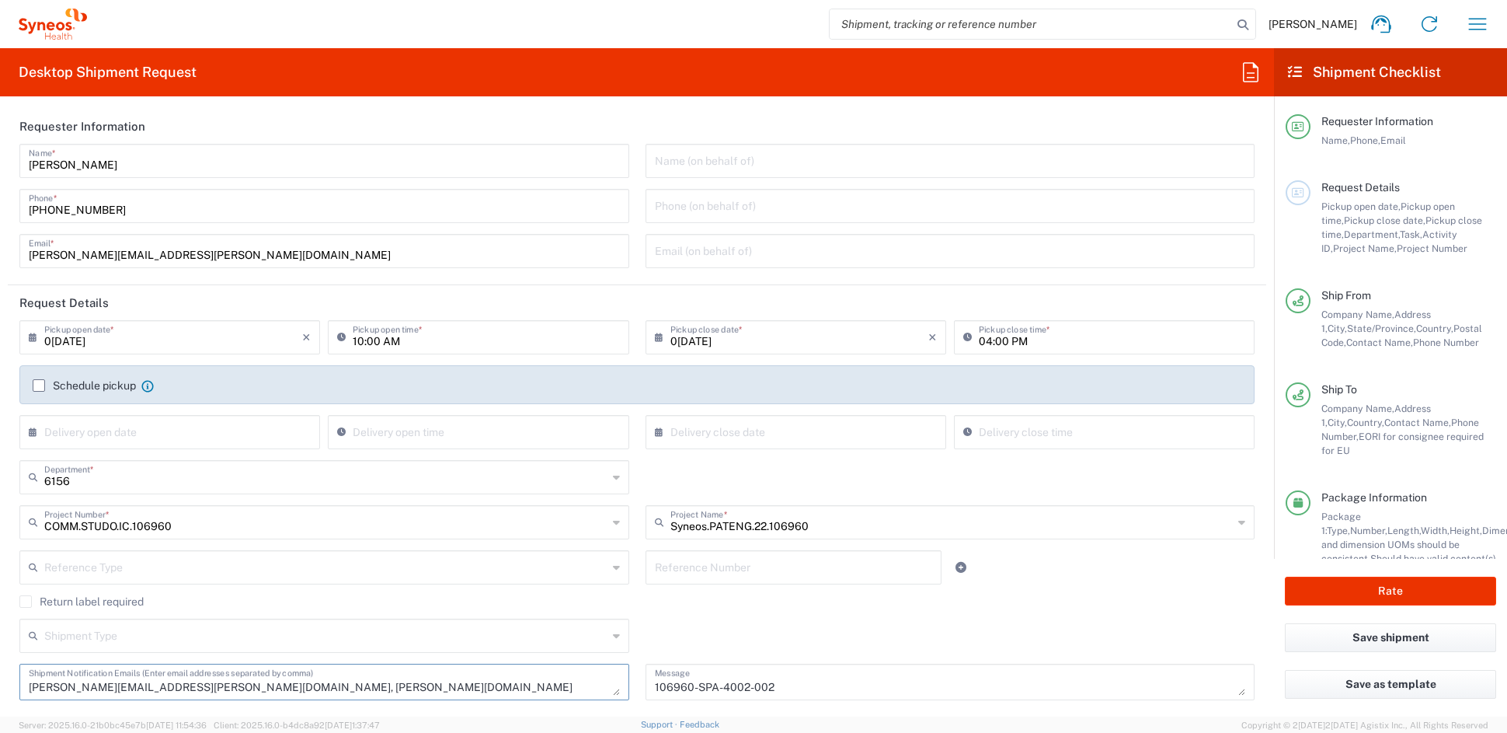
click at [217, 675] on textarea "[PERSON_NAME][EMAIL_ADDRESS][PERSON_NAME][DOMAIN_NAME], [PERSON_NAME][DOMAIN_NA…" at bounding box center [324, 681] width 591 height 27
drag, startPoint x: 338, startPoint y: 684, endPoint x: 350, endPoint y: 684, distance: 11.7
click at [340, 684] on textarea "[PERSON_NAME][EMAIL_ADDRESS][PERSON_NAME][DOMAIN_NAME], [PERSON_NAME][DOMAIN_NA…" at bounding box center [324, 681] width 591 height 27
drag, startPoint x: 311, startPoint y: 686, endPoint x: 198, endPoint y: 684, distance: 112.7
click at [198, 684] on textarea "[PERSON_NAME][EMAIL_ADDRESS][PERSON_NAME][DOMAIN_NAME], [PERSON_NAME][DOMAIN_NA…" at bounding box center [324, 681] width 591 height 27
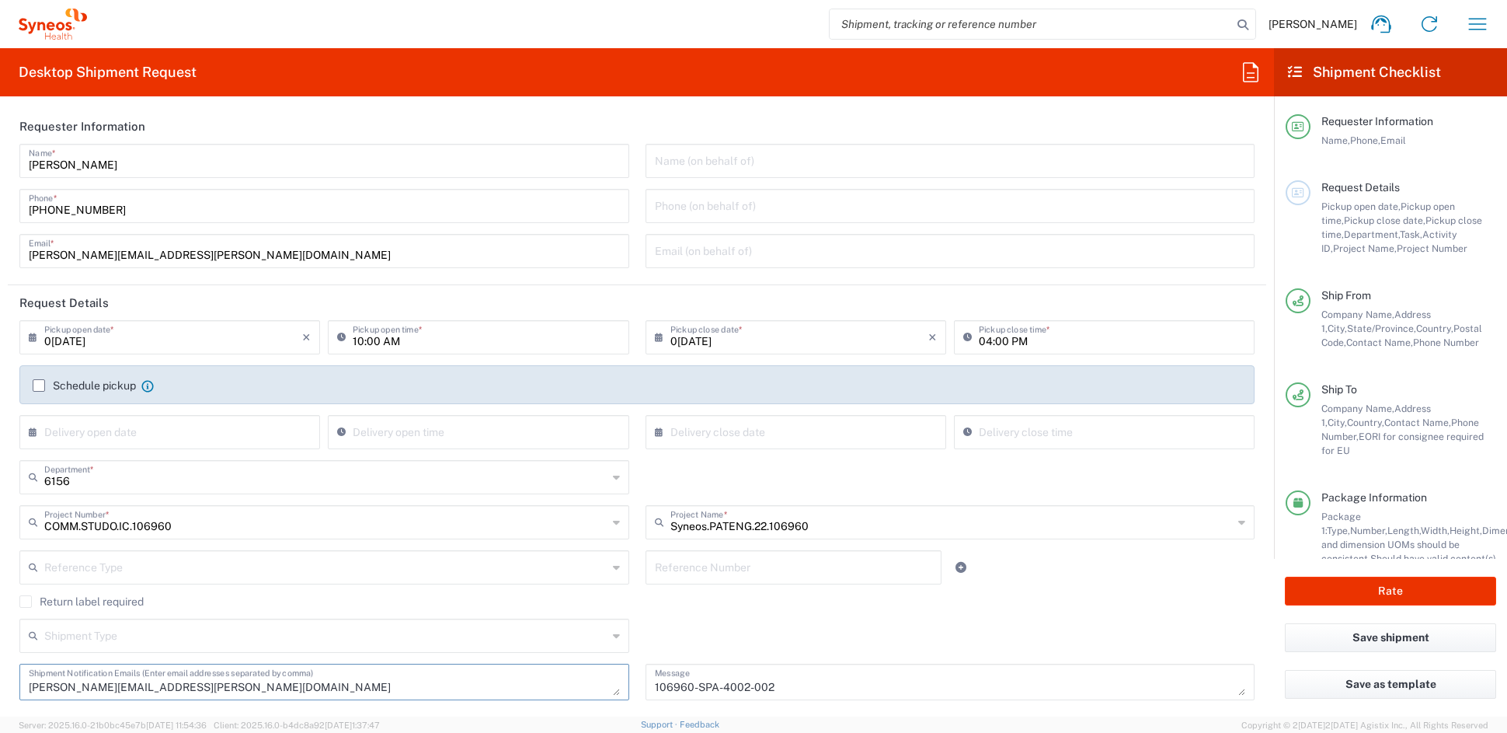
type textarea "[PERSON_NAME][EMAIL_ADDRESS][PERSON_NAME][DOMAIN_NAME]"
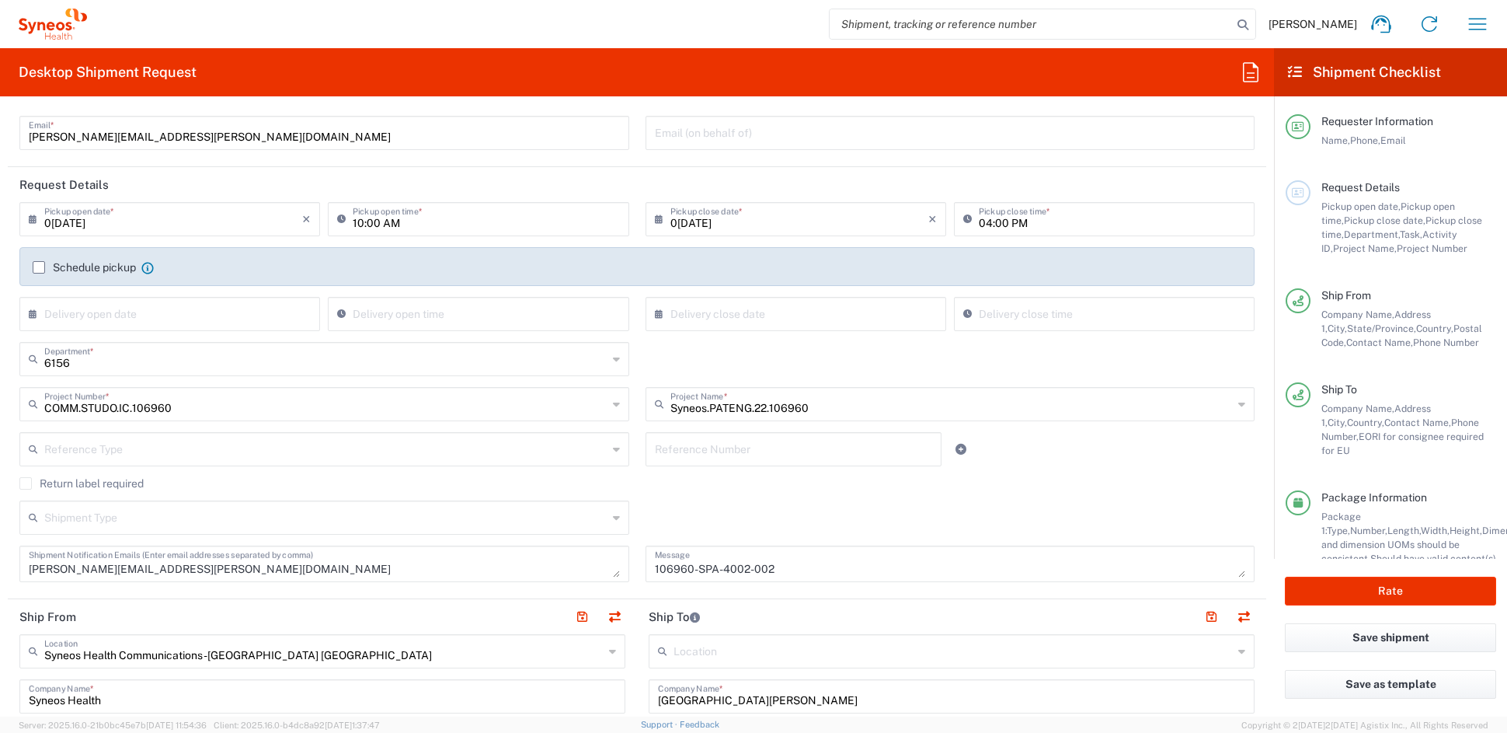
scroll to position [135, 0]
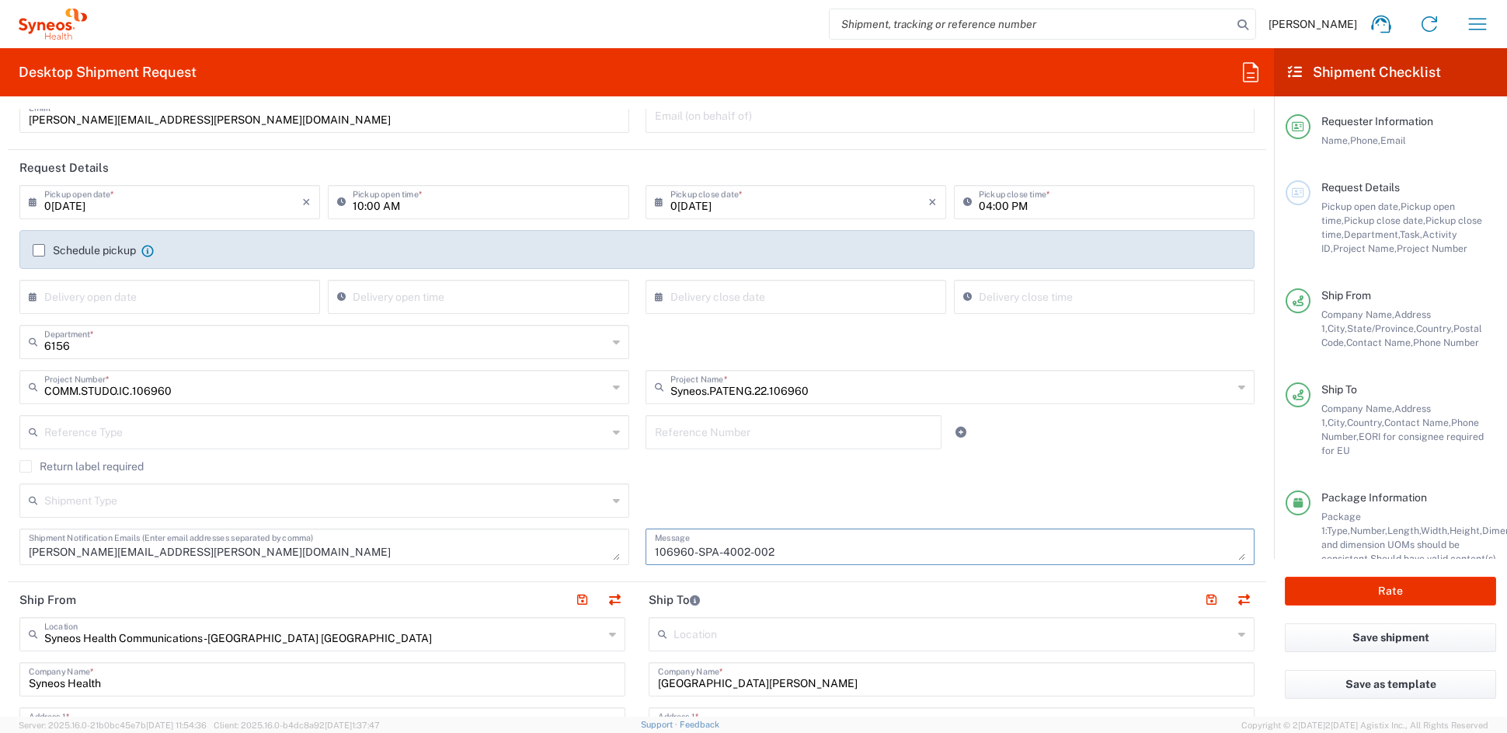
drag, startPoint x: 811, startPoint y: 548, endPoint x: 544, endPoint y: 555, distance: 267.4
click at [544, 555] on div "[DATE] × Pickup open date * Cancel Apply 10:00 AM Pickup open time * [DATE] × P…" at bounding box center [638, 380] width 1252 height 391
paste textarea "SH-106960-SPA-4013-002"
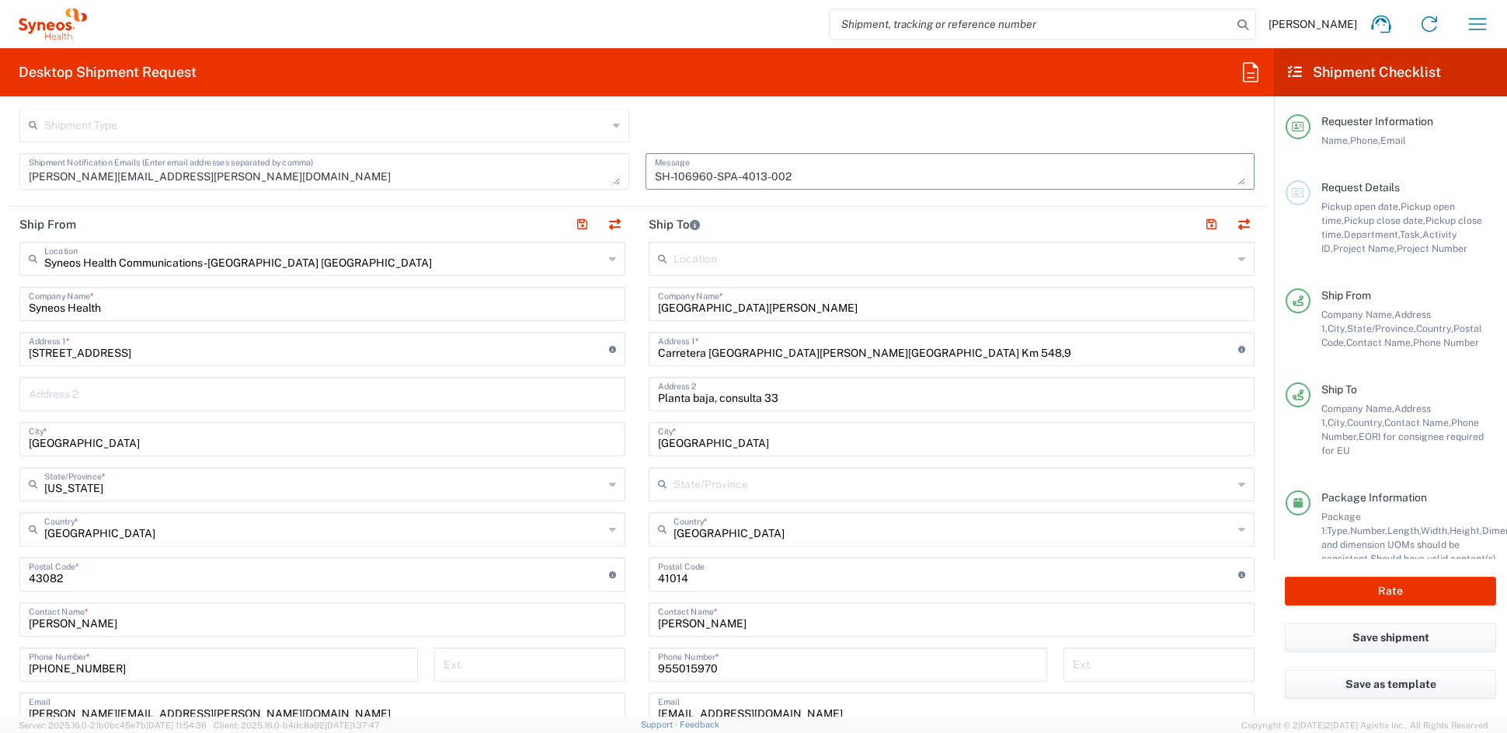
scroll to position [545, 0]
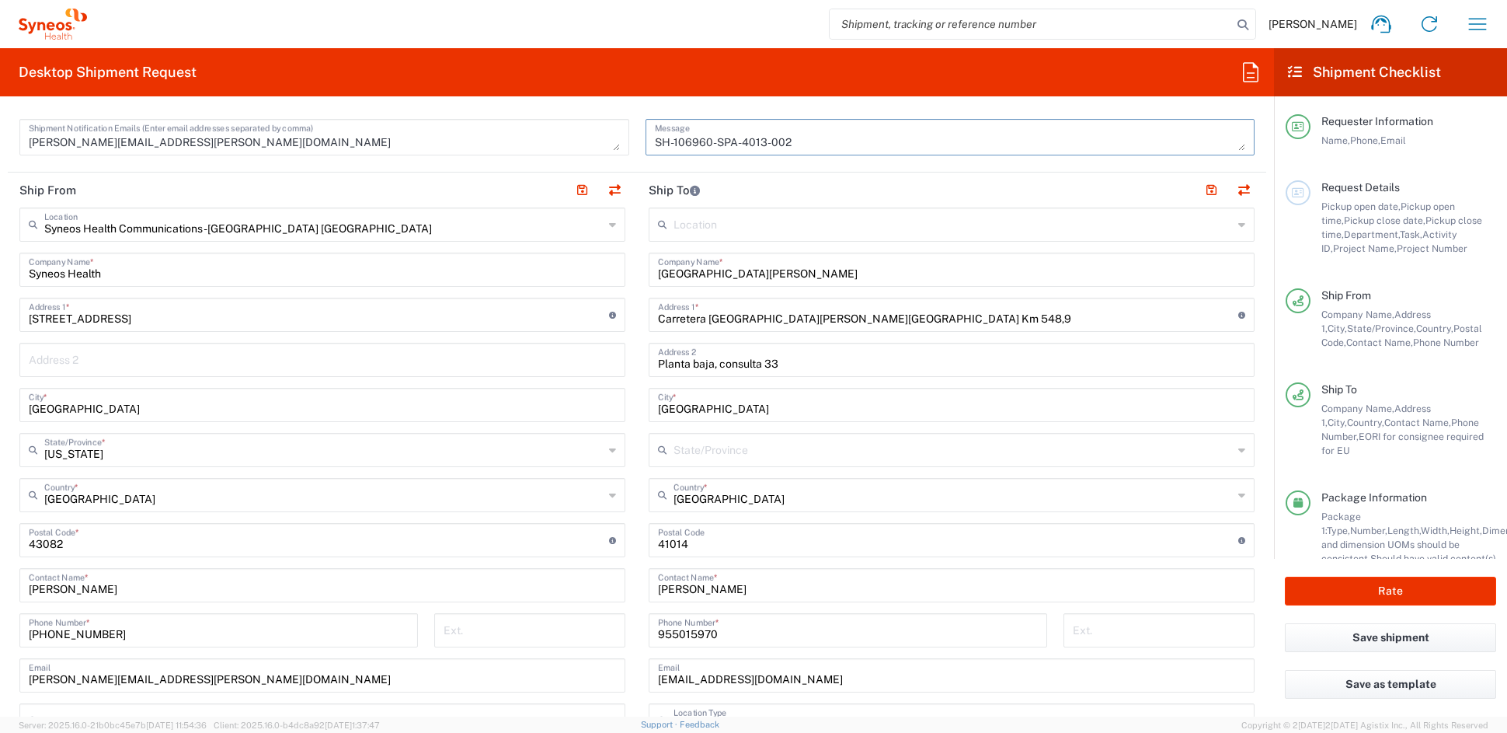
type textarea "SH-106960-SPA-4013-002"
drag, startPoint x: 860, startPoint y: 271, endPoint x: 600, endPoint y: 270, distance: 260.3
click at [601, 270] on div "Ship From Syneos Health Communications-[GEOGRAPHIC_DATA] [GEOGRAPHIC_DATA] Loca…" at bounding box center [637, 519] width 1259 height 694
paste input "de A Coruna"
type input "[GEOGRAPHIC_DATA]"
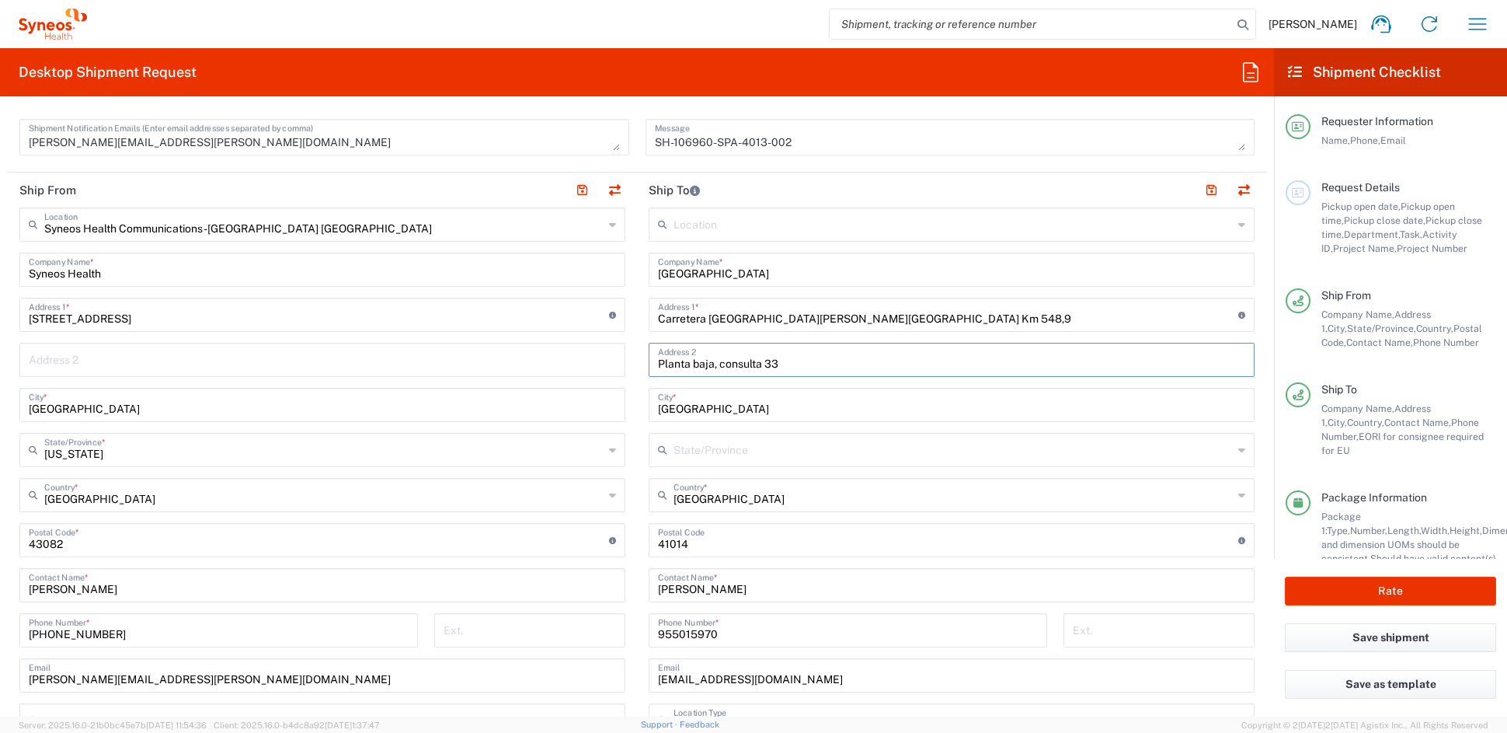
drag, startPoint x: 785, startPoint y: 367, endPoint x: 585, endPoint y: 357, distance: 199.9
click at [587, 356] on div "Ship From Syneos Health Communications-[GEOGRAPHIC_DATA] [GEOGRAPHIC_DATA] Loca…" at bounding box center [637, 519] width 1259 height 694
paste input "Servicio de Reumatologia"
type input "Servicio de Reumatologia"
drag, startPoint x: 816, startPoint y: 319, endPoint x: 597, endPoint y: 307, distance: 218.7
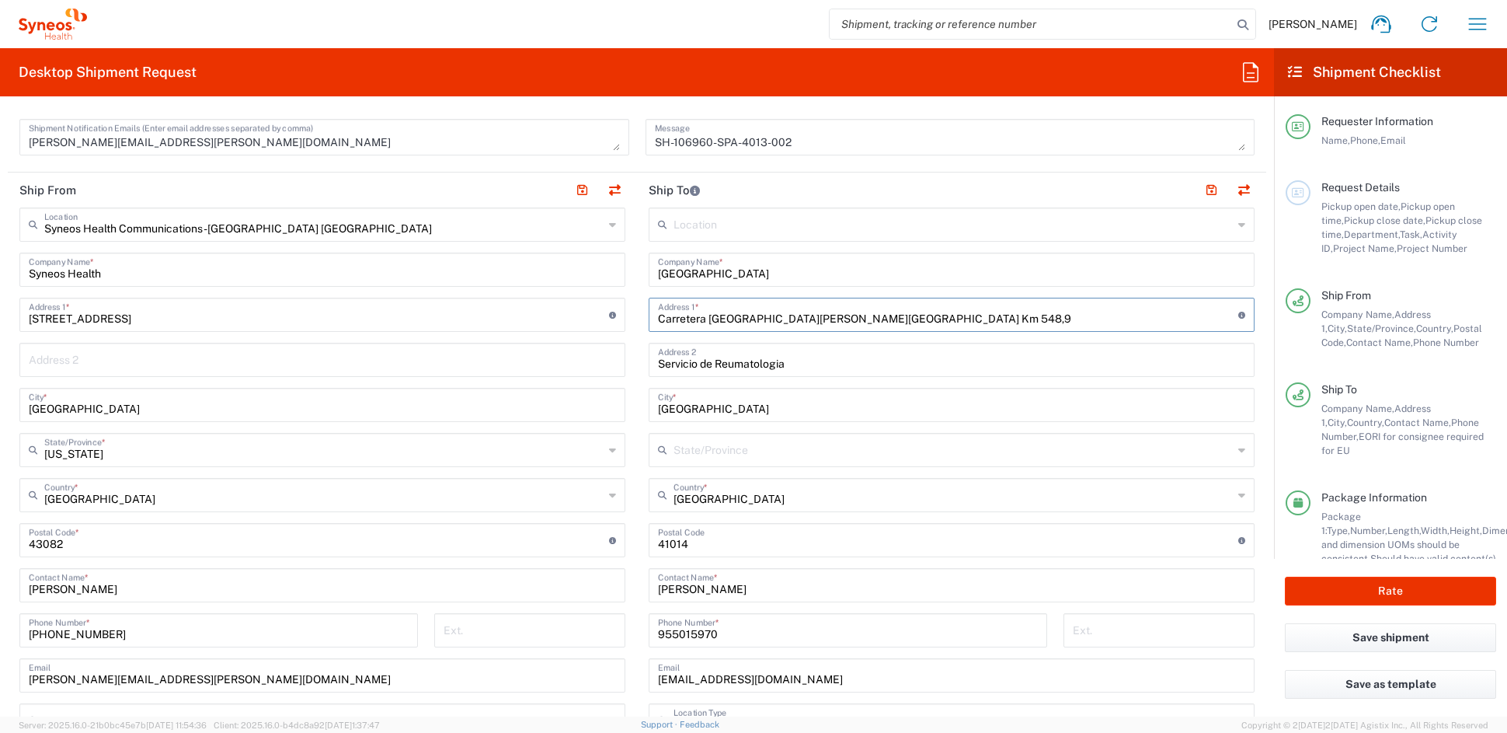
click at [600, 307] on div "Ship From Syneos Health Communications-[GEOGRAPHIC_DATA] [GEOGRAPHIC_DATA] Loca…" at bounding box center [637, 519] width 1259 height 694
paste input "As Xubias 84"
type input "As Xubias 84"
drag, startPoint x: 630, startPoint y: 405, endPoint x: 555, endPoint y: 399, distance: 75.6
click at [559, 398] on div "Ship From Syneos Health Communications-[GEOGRAPHIC_DATA] [GEOGRAPHIC_DATA] Loca…" at bounding box center [637, 519] width 1259 height 694
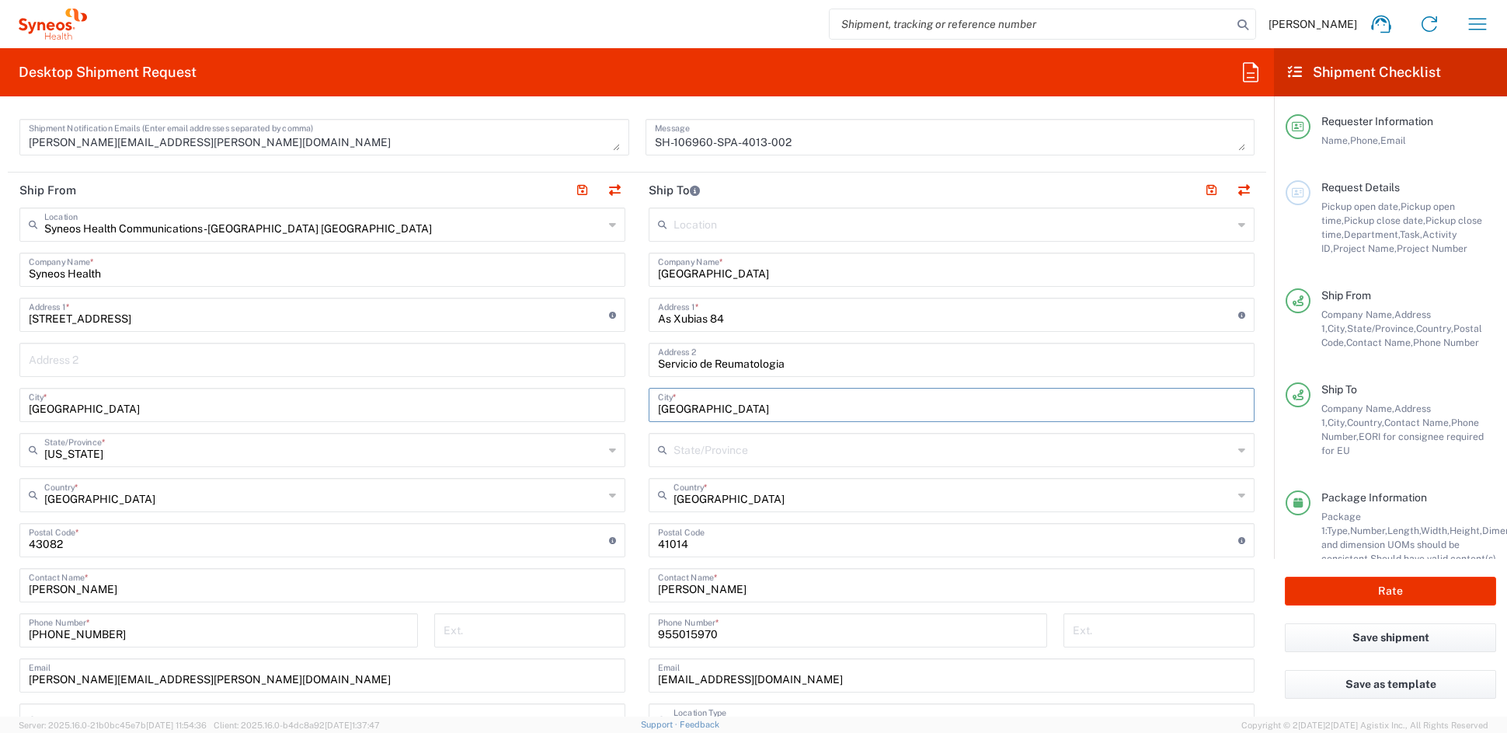
paste input "A Corun"
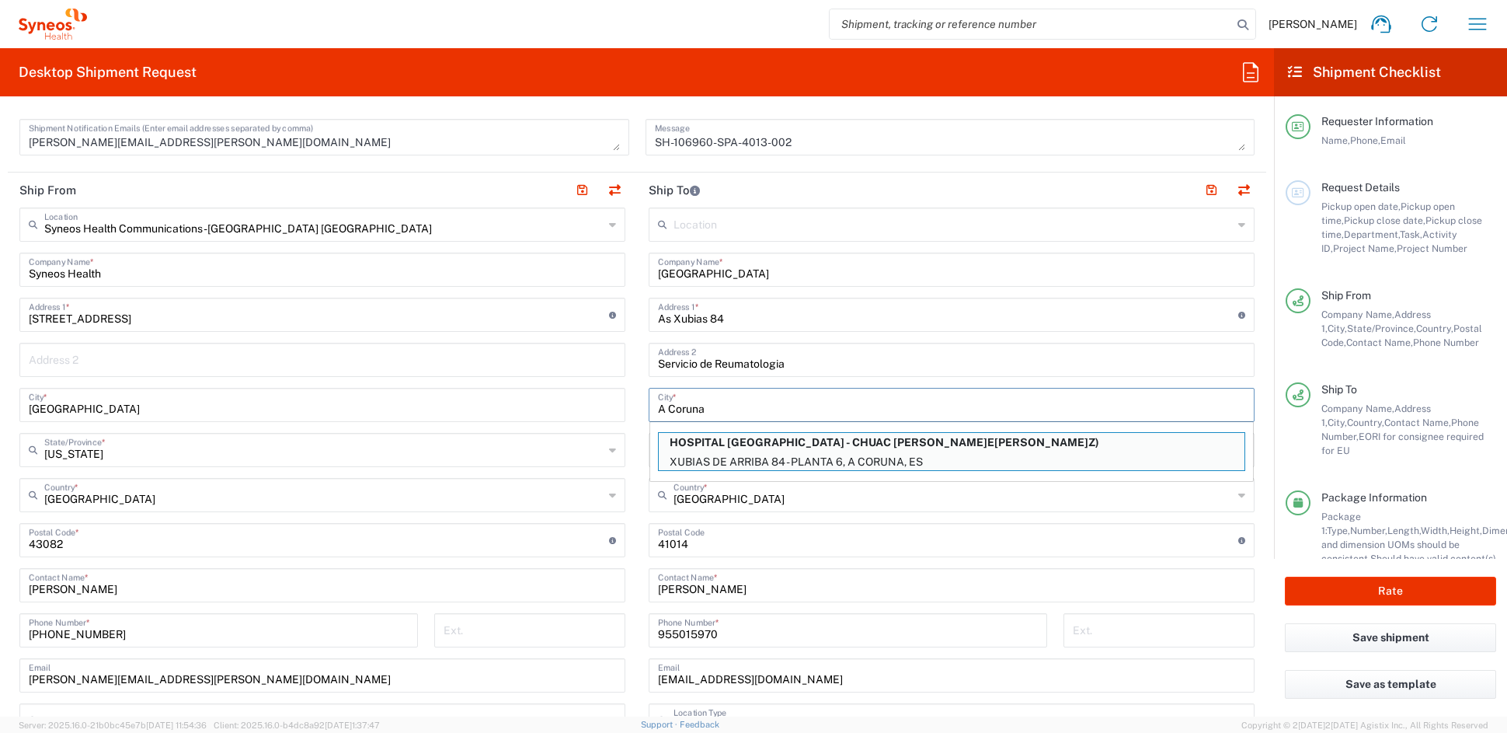
type input "A Coruna"
drag, startPoint x: 681, startPoint y: 583, endPoint x: 573, endPoint y: 580, distance: 108.0
click at [573, 579] on div "Ship From Syneos Health Communications-[GEOGRAPHIC_DATA] [GEOGRAPHIC_DATA] Loca…" at bounding box center [637, 519] width 1259 height 694
paste input "[PERSON_NAME]e[PERSON_NAME]l"
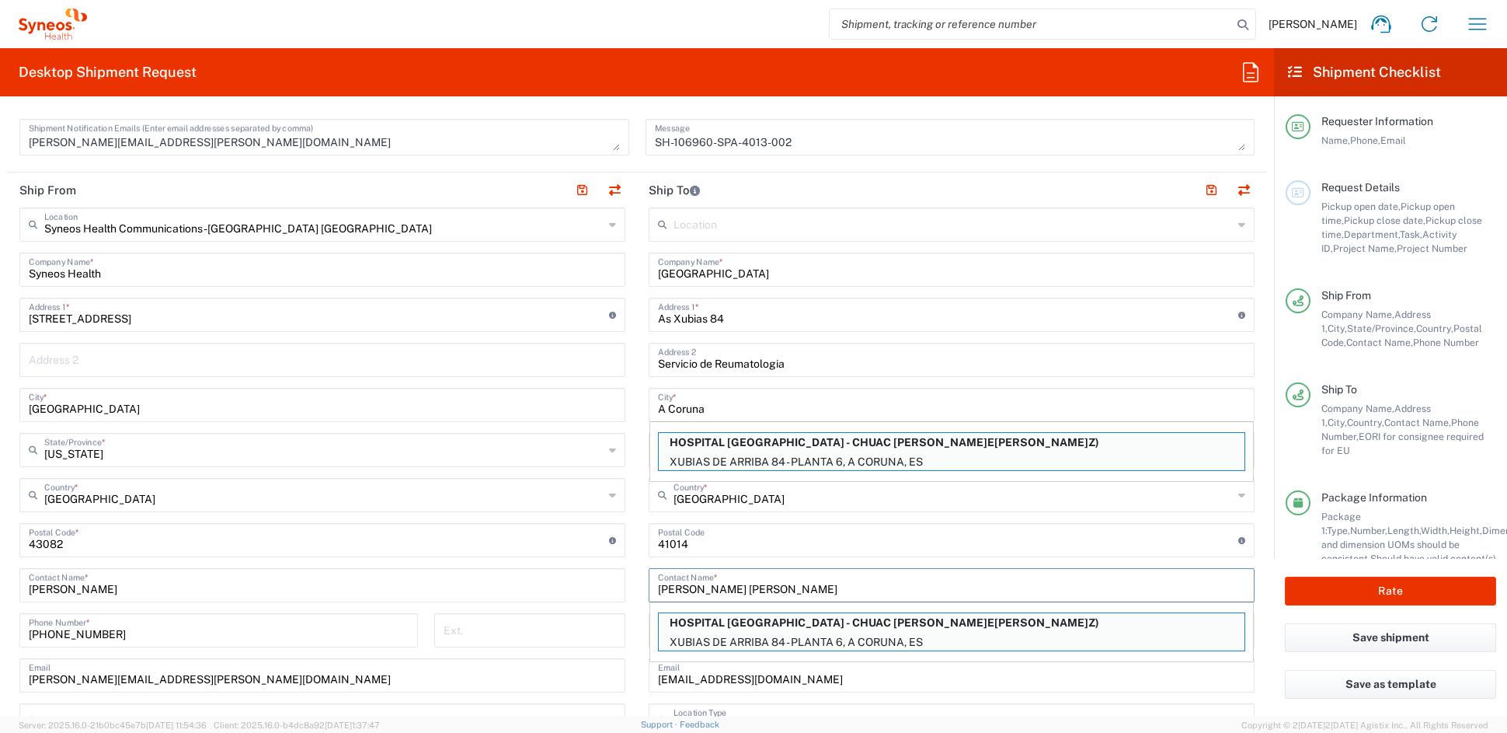
type input "[PERSON_NAME] [PERSON_NAME]"
click at [900, 323] on input "As Xubias 84" at bounding box center [948, 313] width 580 height 27
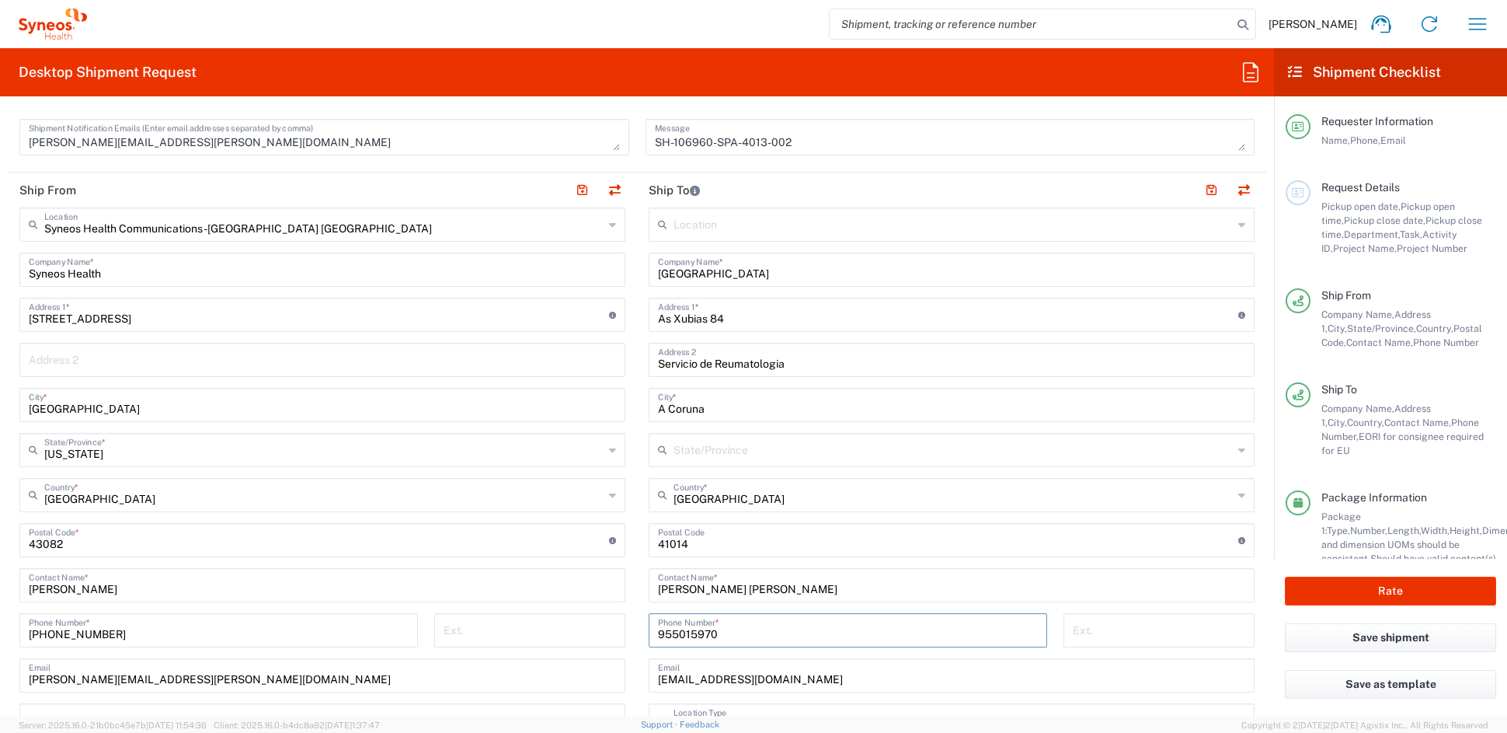
drag, startPoint x: 688, startPoint y: 632, endPoint x: 580, endPoint y: 628, distance: 108.1
click at [582, 627] on div "Ship From Syneos Health Communications-[GEOGRAPHIC_DATA] [GEOGRAPHIC_DATA] Loca…" at bounding box center [637, 519] width 1259 height 694
paste input "34-981178336"
click at [671, 632] on input "34-981178336" at bounding box center [848, 628] width 380 height 27
type input "34981178336"
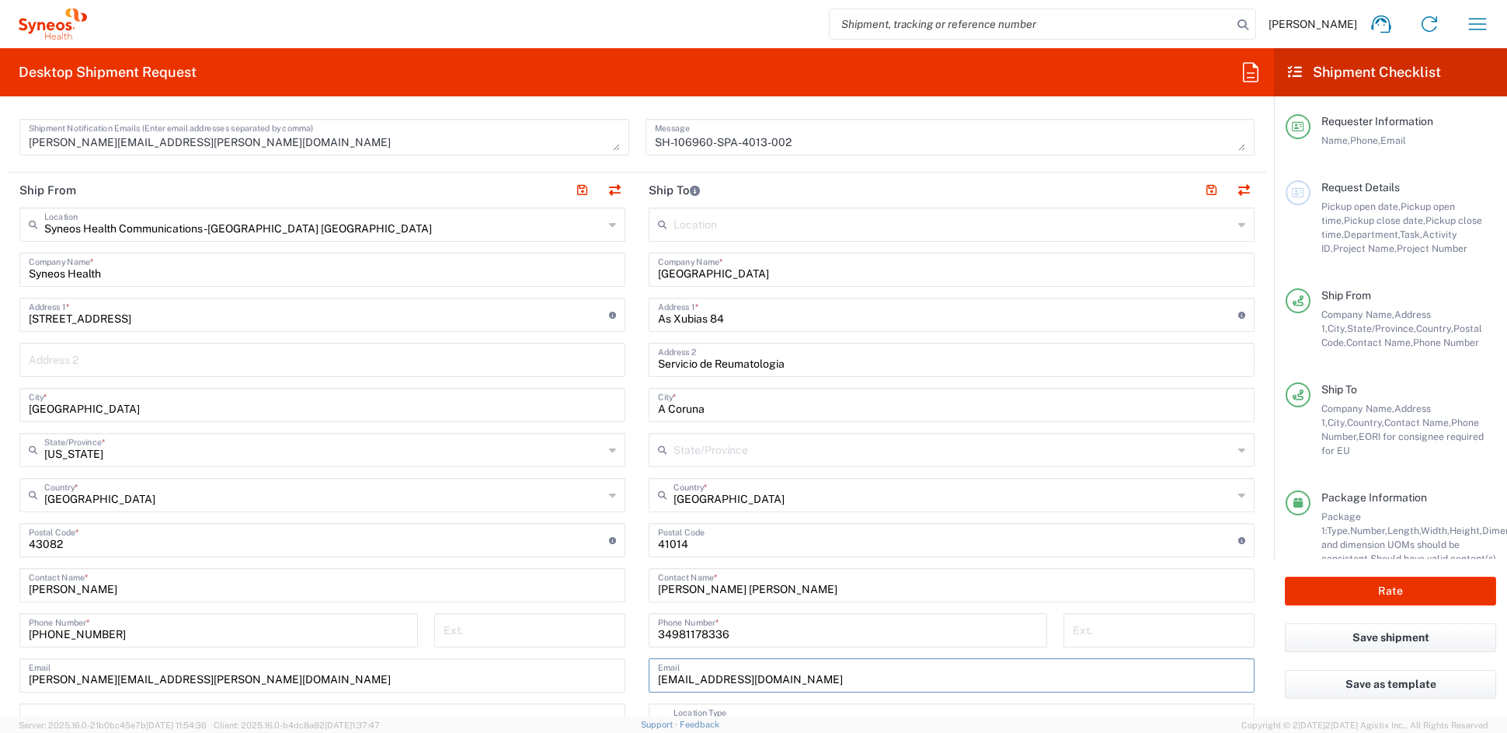
drag, startPoint x: 805, startPoint y: 678, endPoint x: 590, endPoint y: 676, distance: 214.4
click at [590, 676] on div "Ship From Syneos Health Communications-[GEOGRAPHIC_DATA] [GEOGRAPHIC_DATA] Loca…" at bounding box center [637, 519] width 1259 height 694
paste input "[EMAIL_ADDRESS][PERSON_NAME][DOMAIN_NAME]"
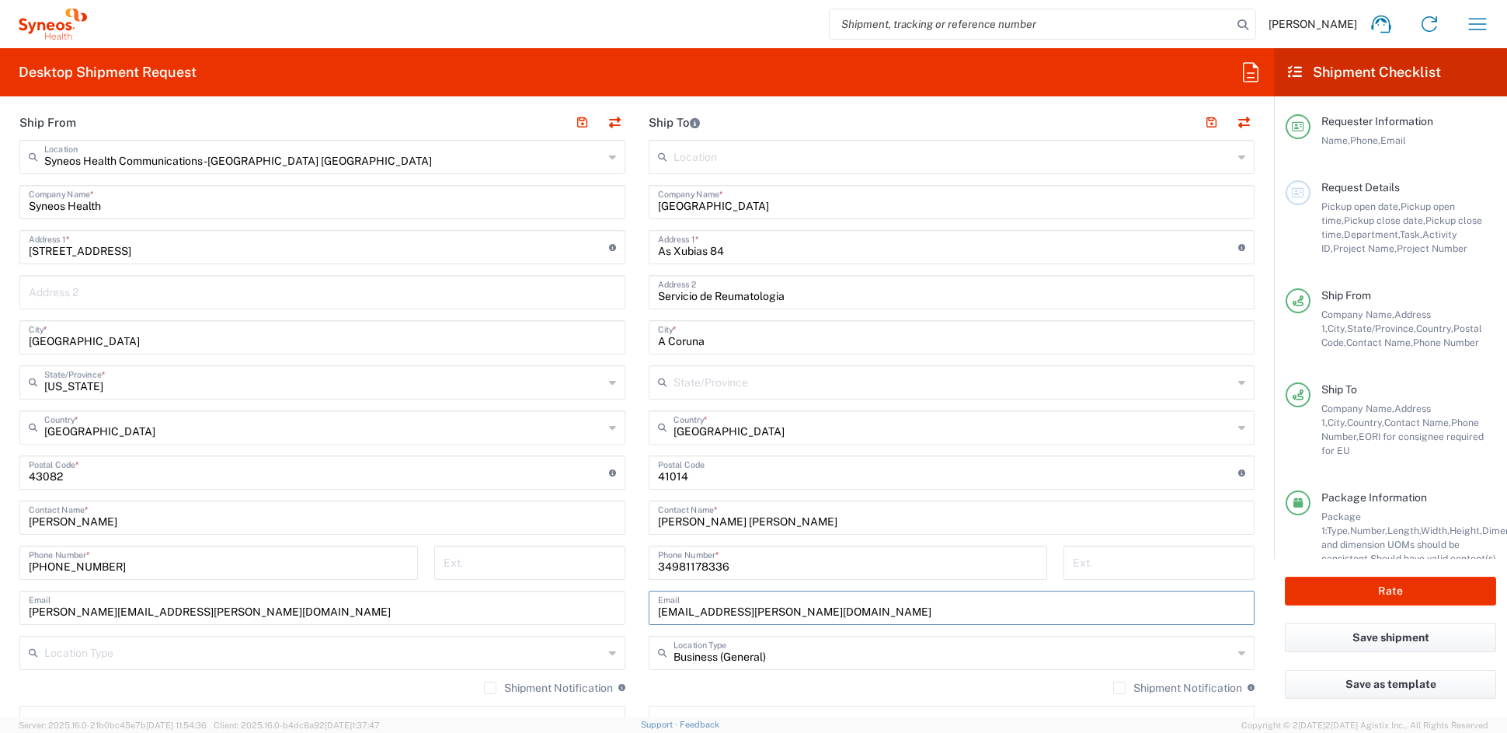
scroll to position [608, 0]
type input "[EMAIL_ADDRESS][PERSON_NAME][DOMAIN_NAME]"
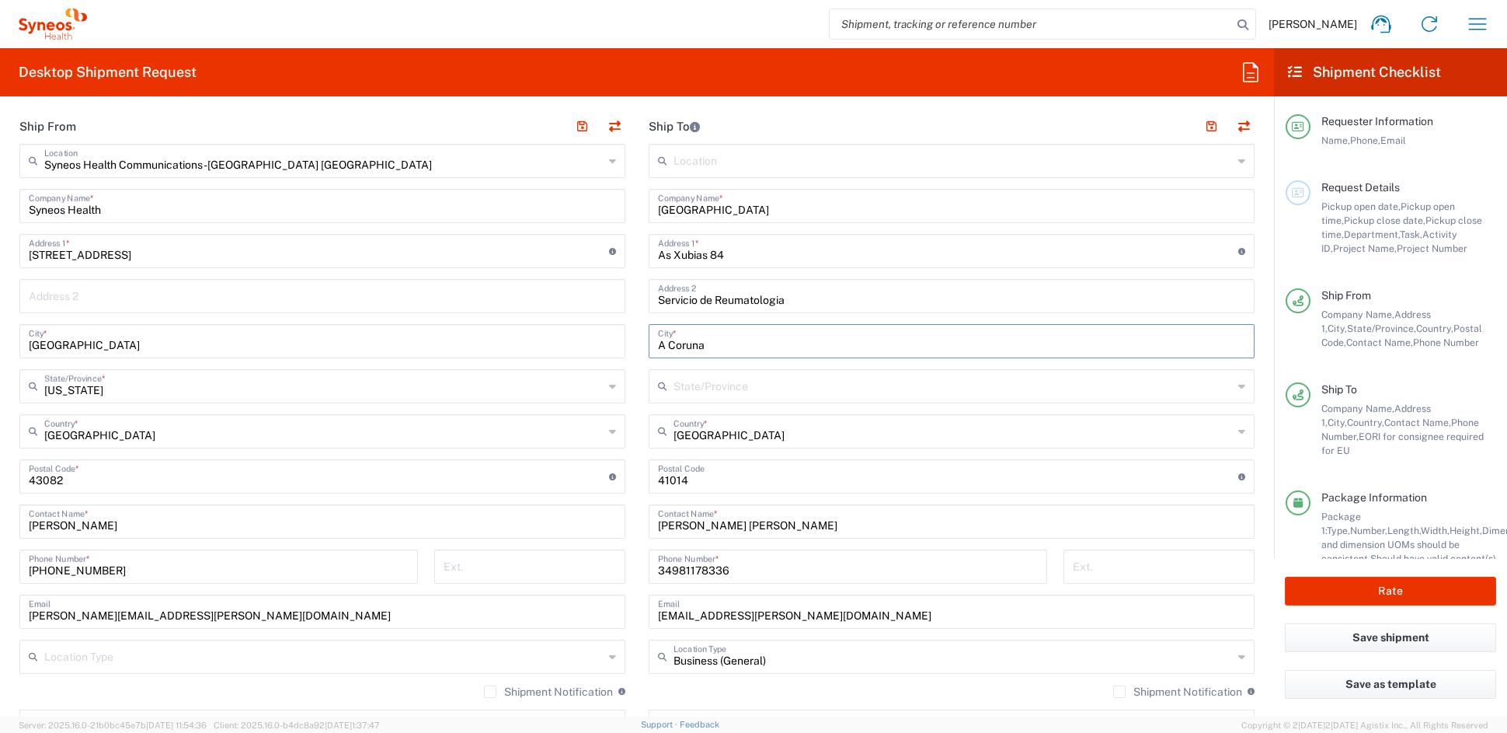
drag, startPoint x: 680, startPoint y: 346, endPoint x: 571, endPoint y: 344, distance: 108.8
click at [572, 343] on div "Ship From Syneos Health Communications-[GEOGRAPHIC_DATA] [GEOGRAPHIC_DATA] Loca…" at bounding box center [637, 456] width 1259 height 694
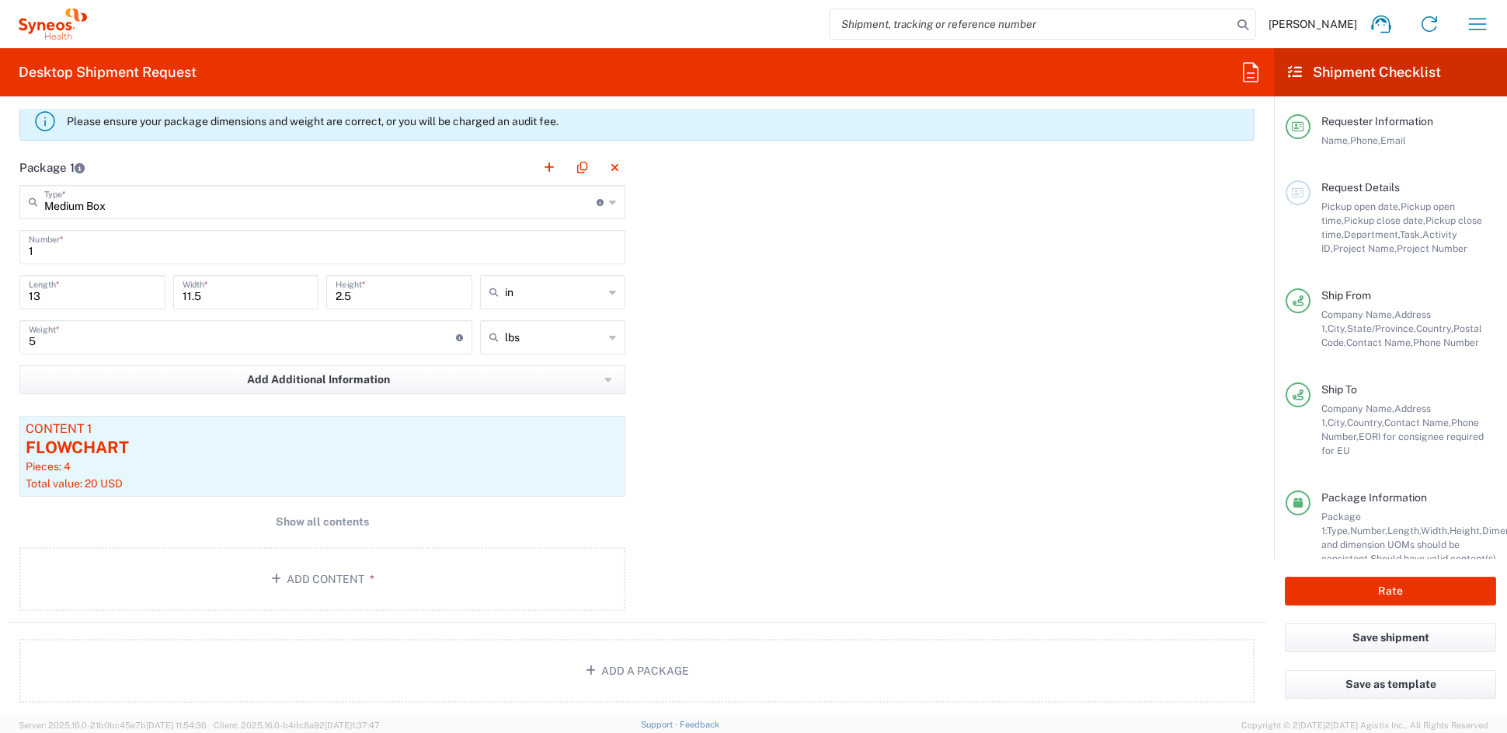
scroll to position [1346, 0]
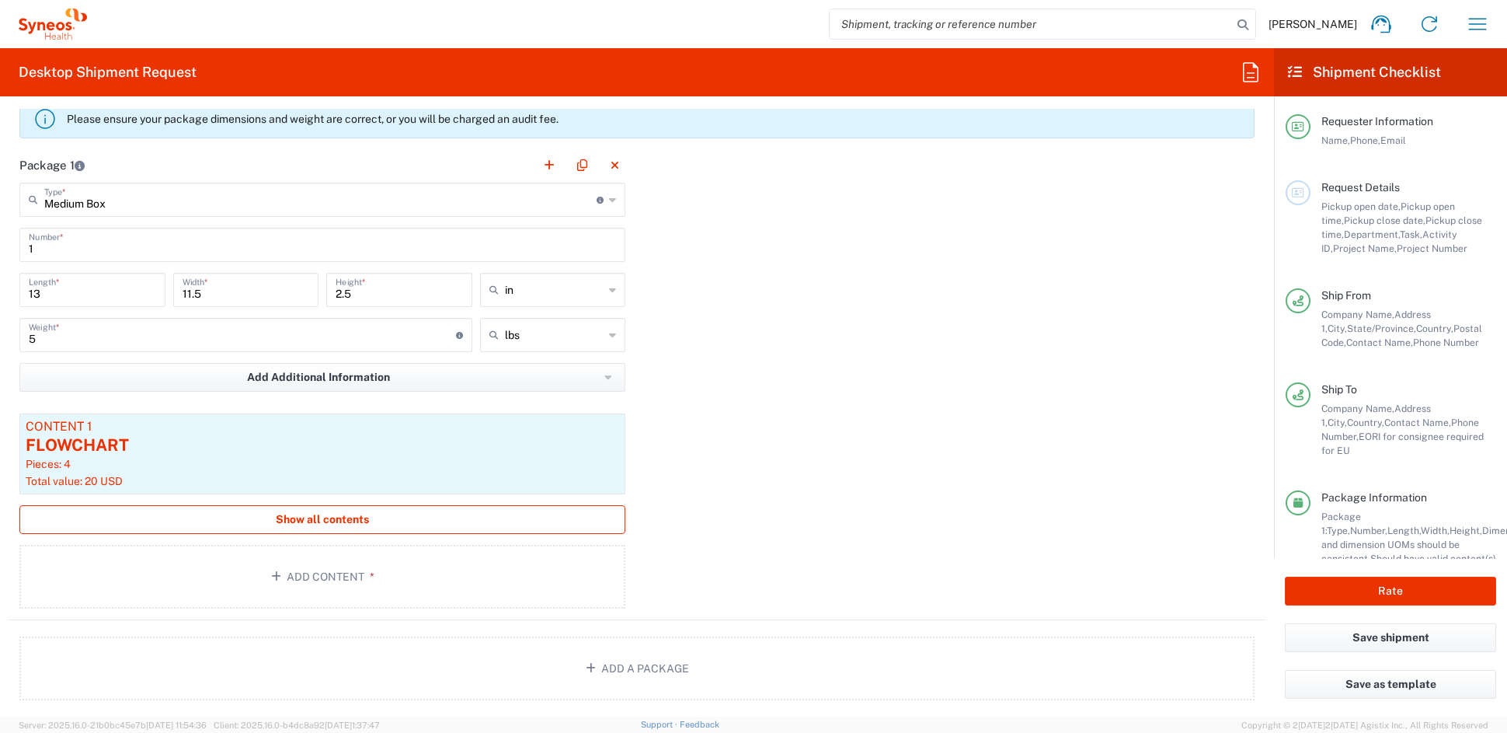
click at [299, 516] on span "Show all contents" at bounding box center [322, 519] width 93 height 15
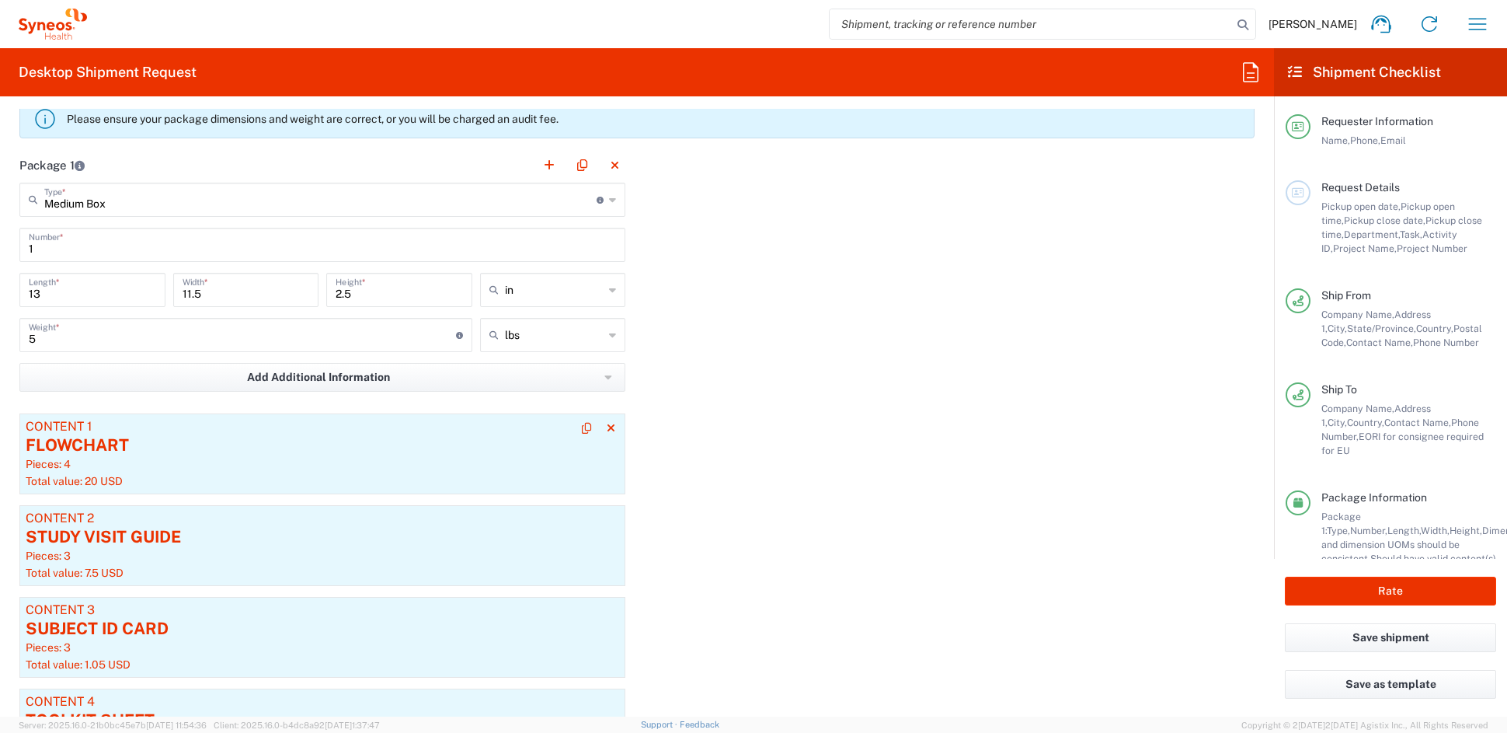
click at [173, 461] on div "Pieces: 4" at bounding box center [323, 464] width 594 height 14
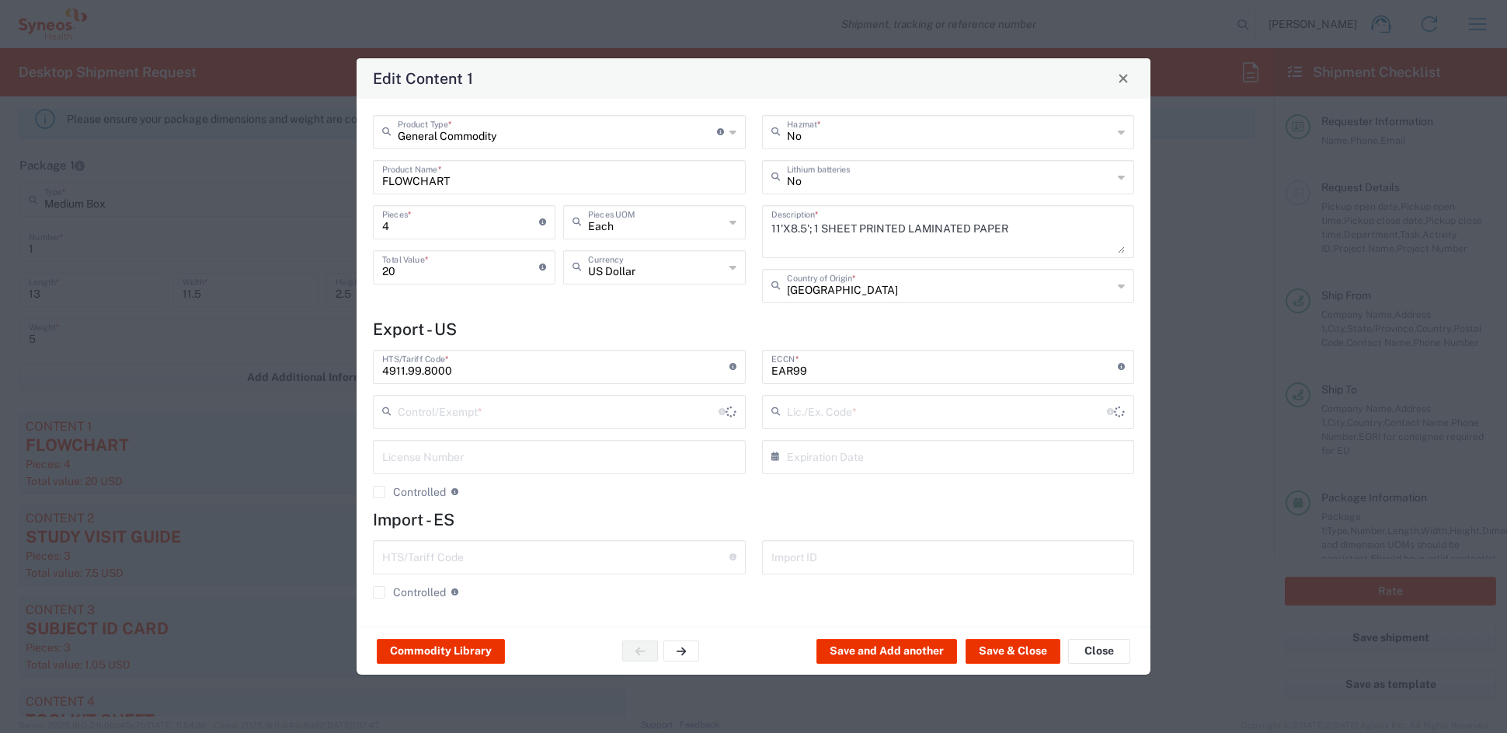
type input "BIS"
type input "NLR - No License Required"
drag, startPoint x: 406, startPoint y: 226, endPoint x: 341, endPoint y: 224, distance: 65.3
click at [343, 224] on div "Edit Content 1 General Commodity Product Type * Document: Paper document genera…" at bounding box center [753, 366] width 1507 height 733
type input "3"
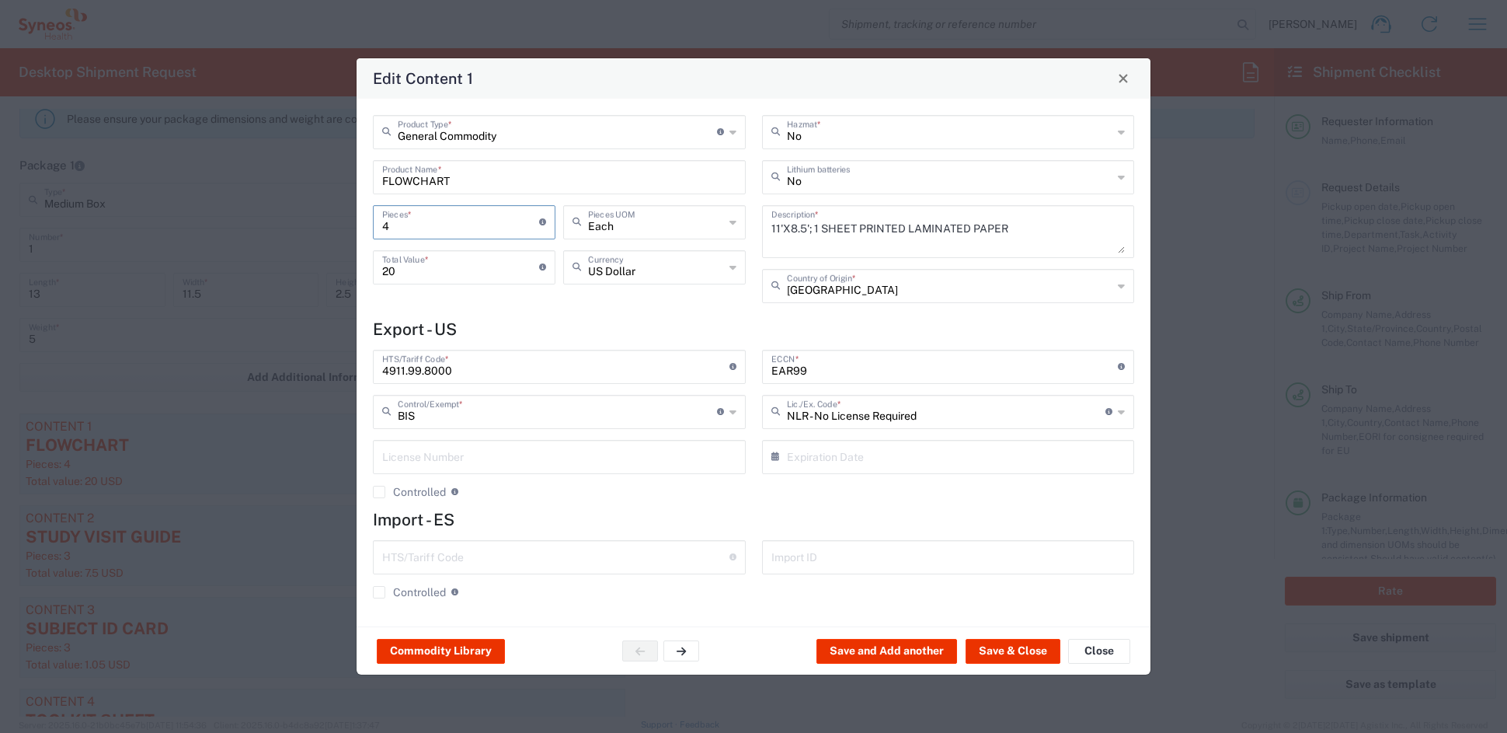
type input "15"
type input "3"
click at [998, 649] on button "Save & Close" at bounding box center [1013, 651] width 95 height 25
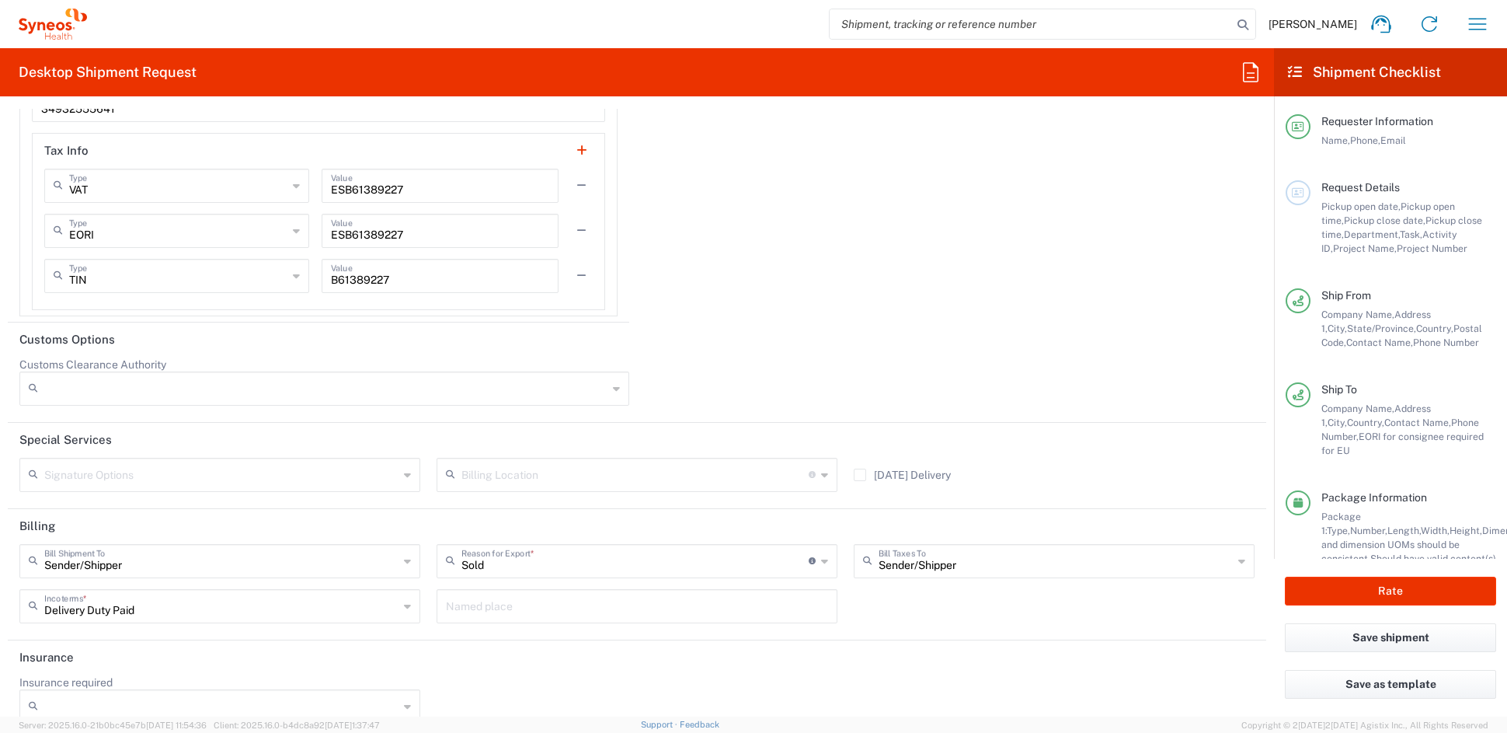
scroll to position [3150, 0]
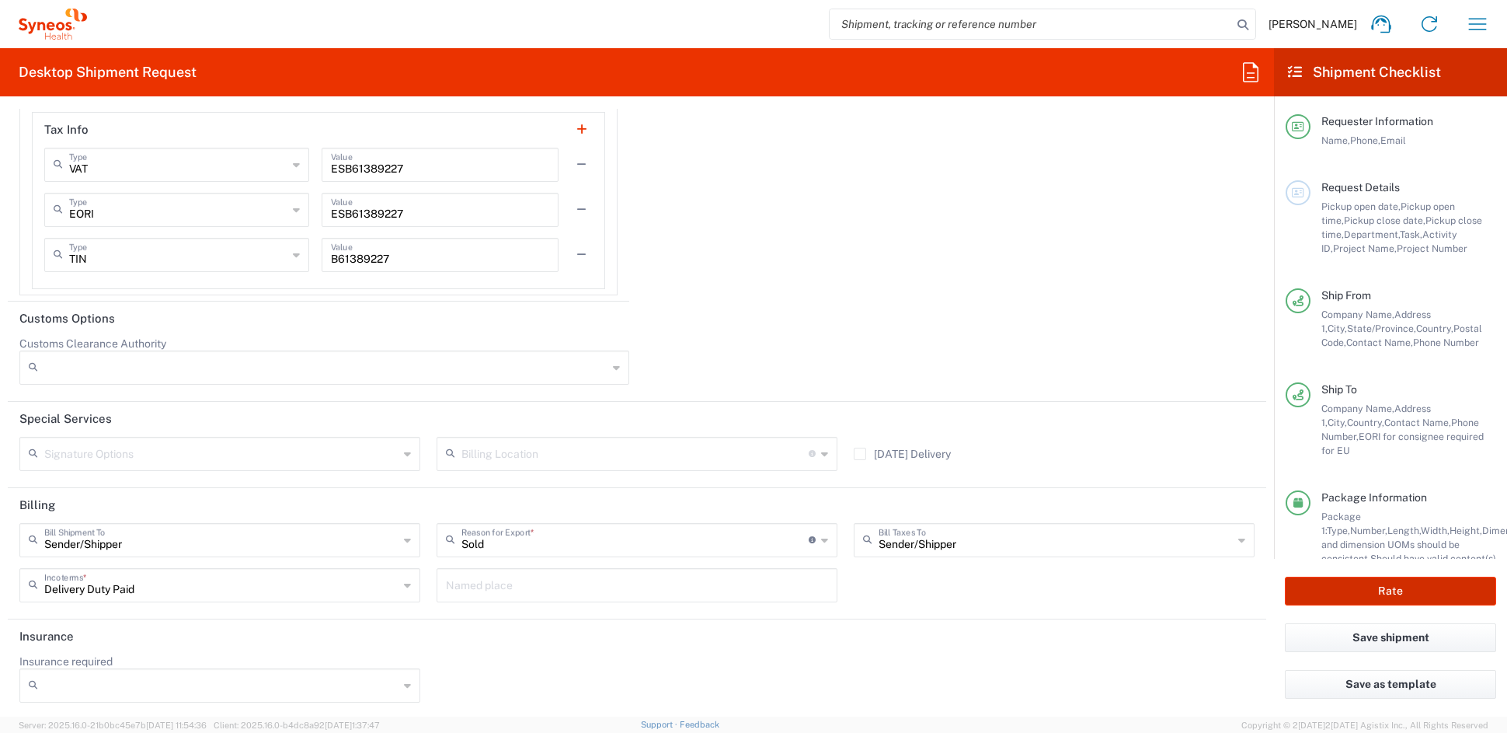
click at [1413, 593] on button "Rate" at bounding box center [1390, 590] width 211 height 29
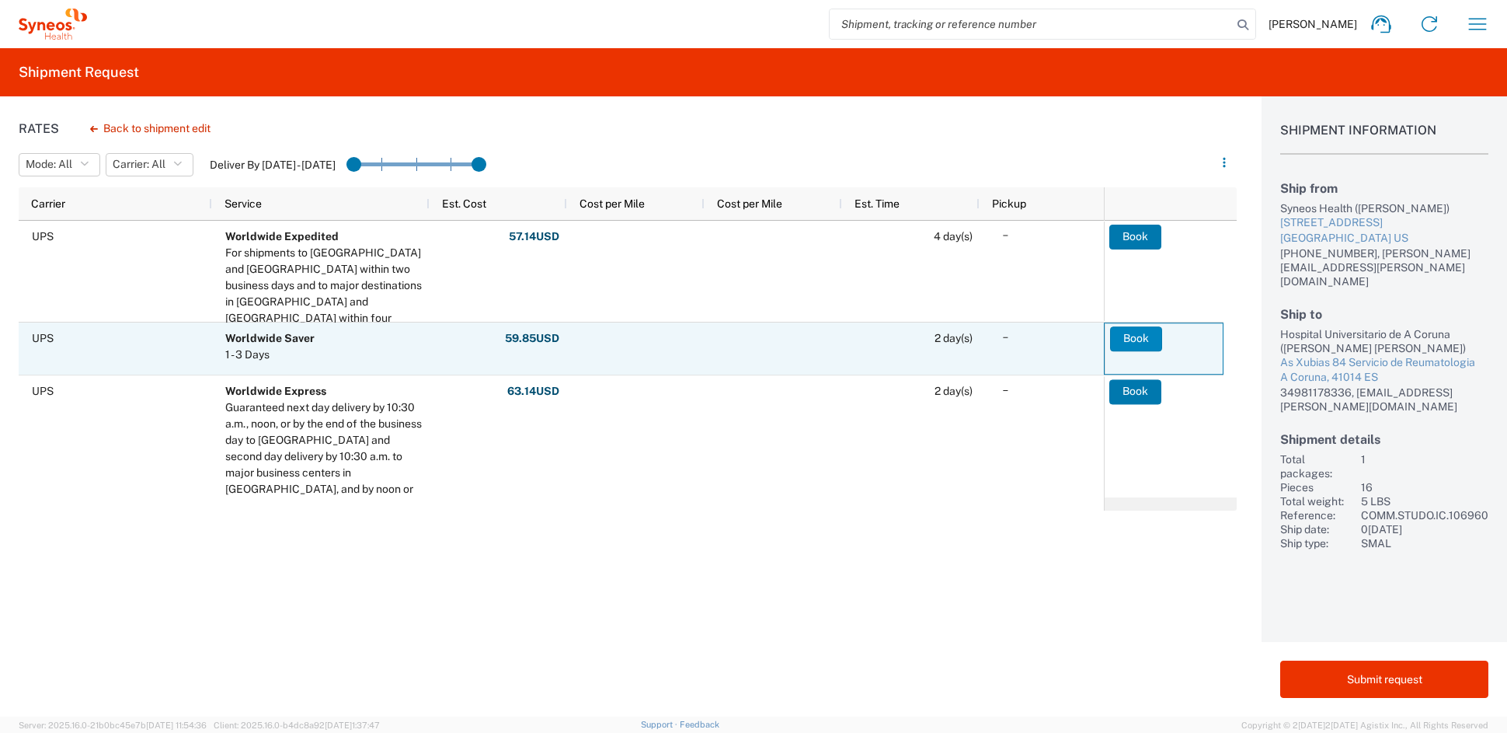
click at [1137, 338] on button "Book" at bounding box center [1136, 338] width 52 height 25
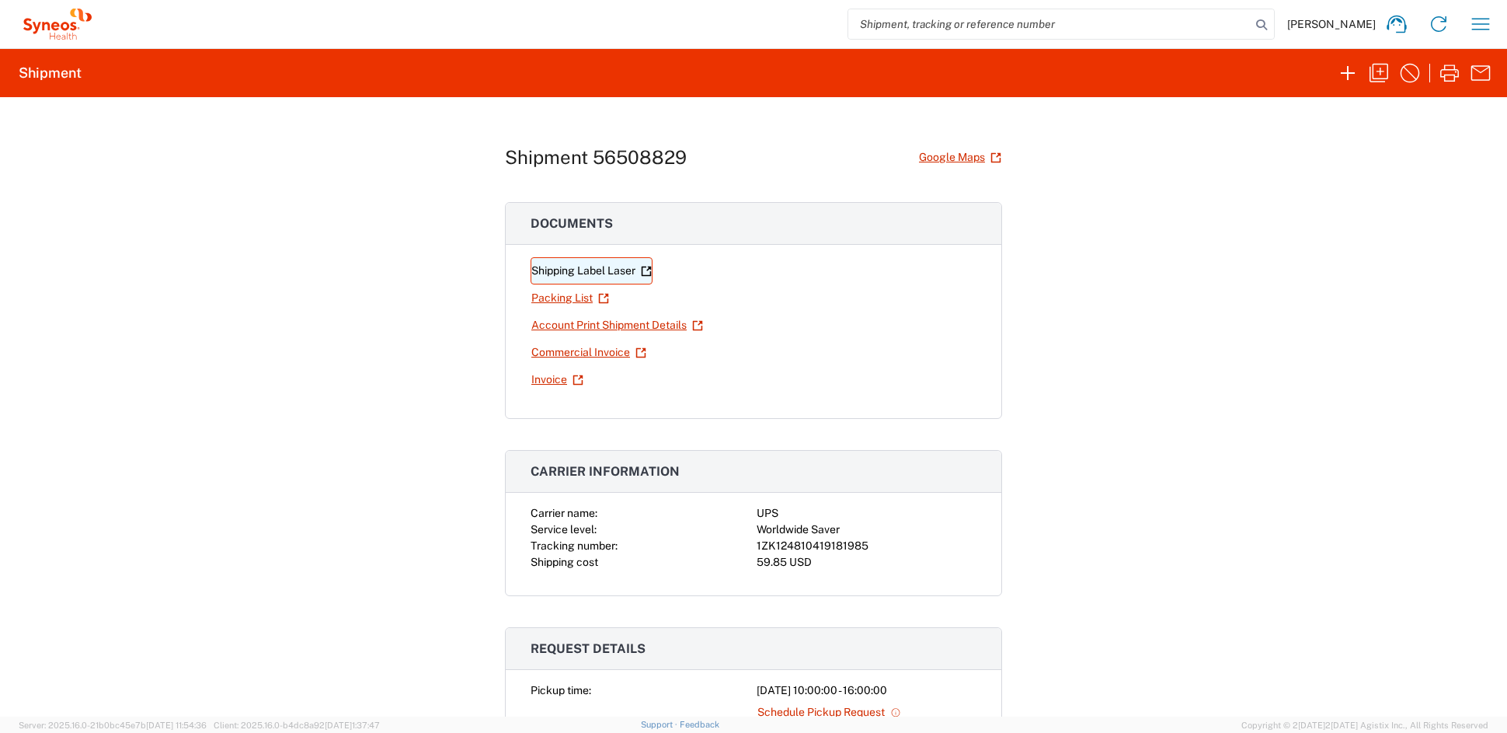
click at [581, 272] on link "Shipping Label Laser" at bounding box center [592, 270] width 122 height 27
click at [1374, 71] on icon "button" at bounding box center [1379, 73] width 25 height 25
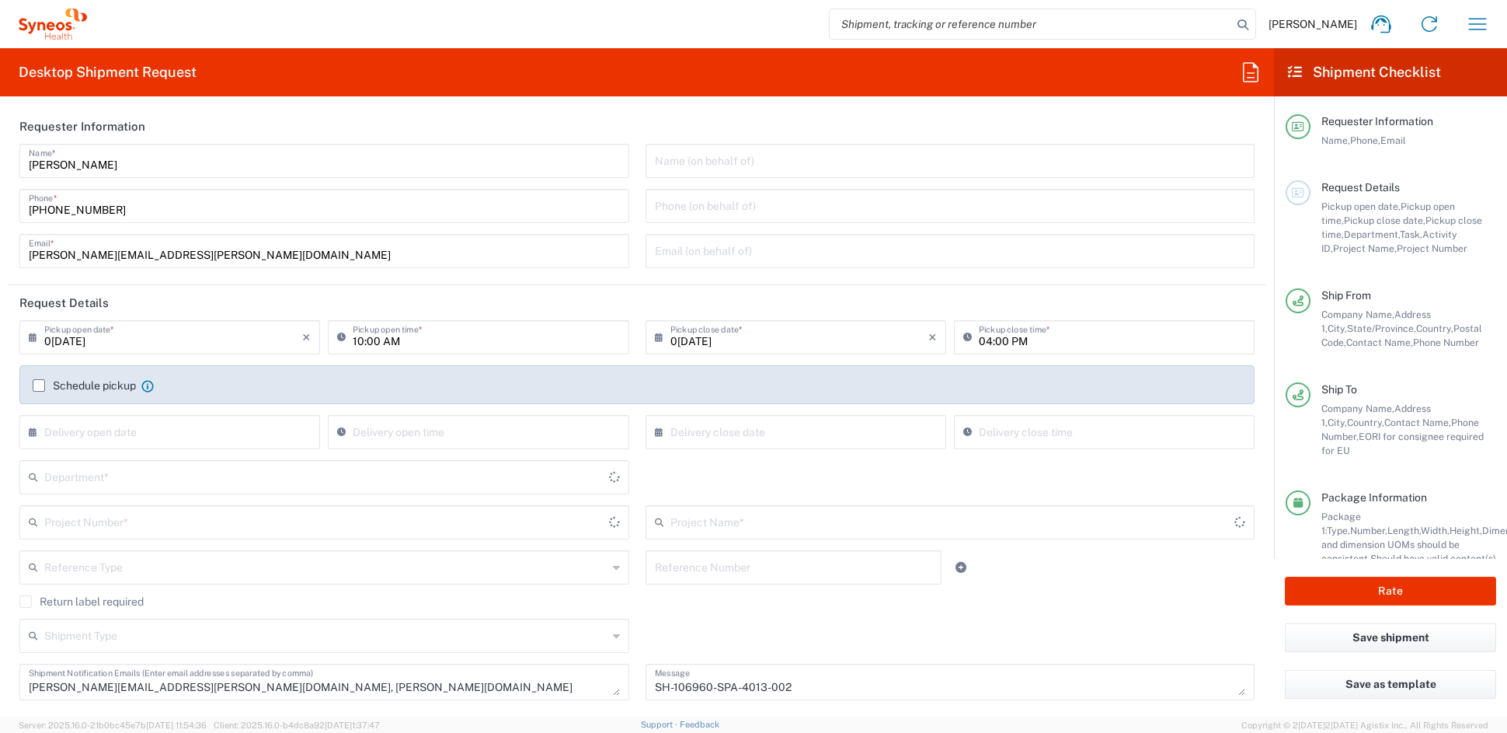
type input "Medium Box"
type input "Syneos.PATENG.22.106960"
type input "[US_STATE]"
type input "6156"
type input "COMM.STUDO.IC.106960"
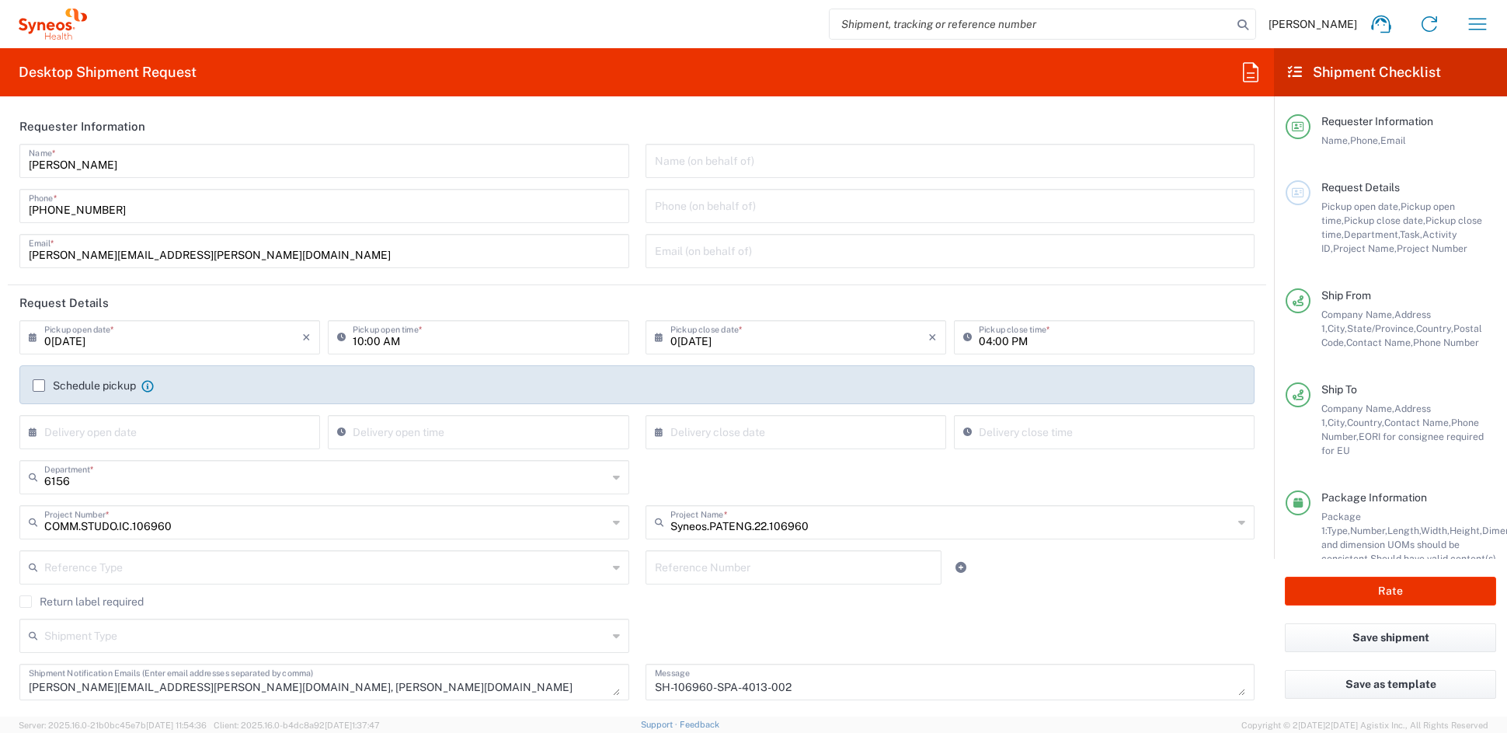
drag, startPoint x: 200, startPoint y: 245, endPoint x: 191, endPoint y: 253, distance: 12.1
click at [198, 246] on input "[PERSON_NAME][EMAIL_ADDRESS][PERSON_NAME][DOMAIN_NAME]" at bounding box center [324, 249] width 591 height 27
drag, startPoint x: 174, startPoint y: 252, endPoint x: -36, endPoint y: 243, distance: 210.0
click at [0, 243] on html "[PERSON_NAME] Home Shipment estimator Shipment tracking Desktop shipment reques…" at bounding box center [753, 366] width 1507 height 733
paste input "[PERSON_NAME][PERSON_NAME]r"
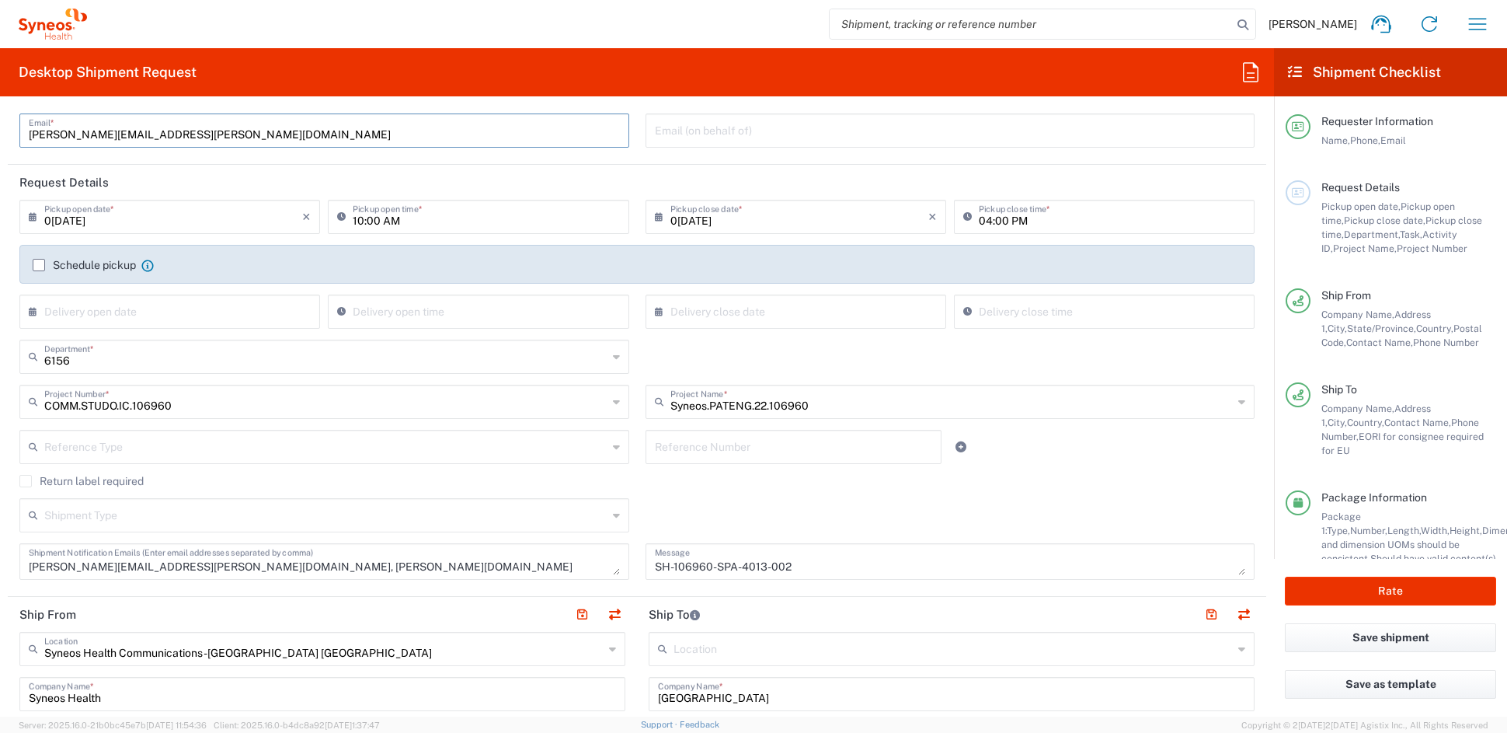
scroll to position [123, 0]
type input "[PERSON_NAME][EMAIL_ADDRESS][PERSON_NAME][DOMAIN_NAME]"
click at [367, 572] on div "[PERSON_NAME][EMAIL_ADDRESS][PERSON_NAME][DOMAIN_NAME], [DOMAIN_NAME][EMAIL_ADD…" at bounding box center [324, 559] width 610 height 37
drag, startPoint x: 359, startPoint y: 562, endPoint x: 195, endPoint y: 555, distance: 164.1
click at [195, 555] on textarea "[PERSON_NAME][EMAIL_ADDRESS][PERSON_NAME][DOMAIN_NAME], [PERSON_NAME][DOMAIN_NA…" at bounding box center [324, 558] width 591 height 27
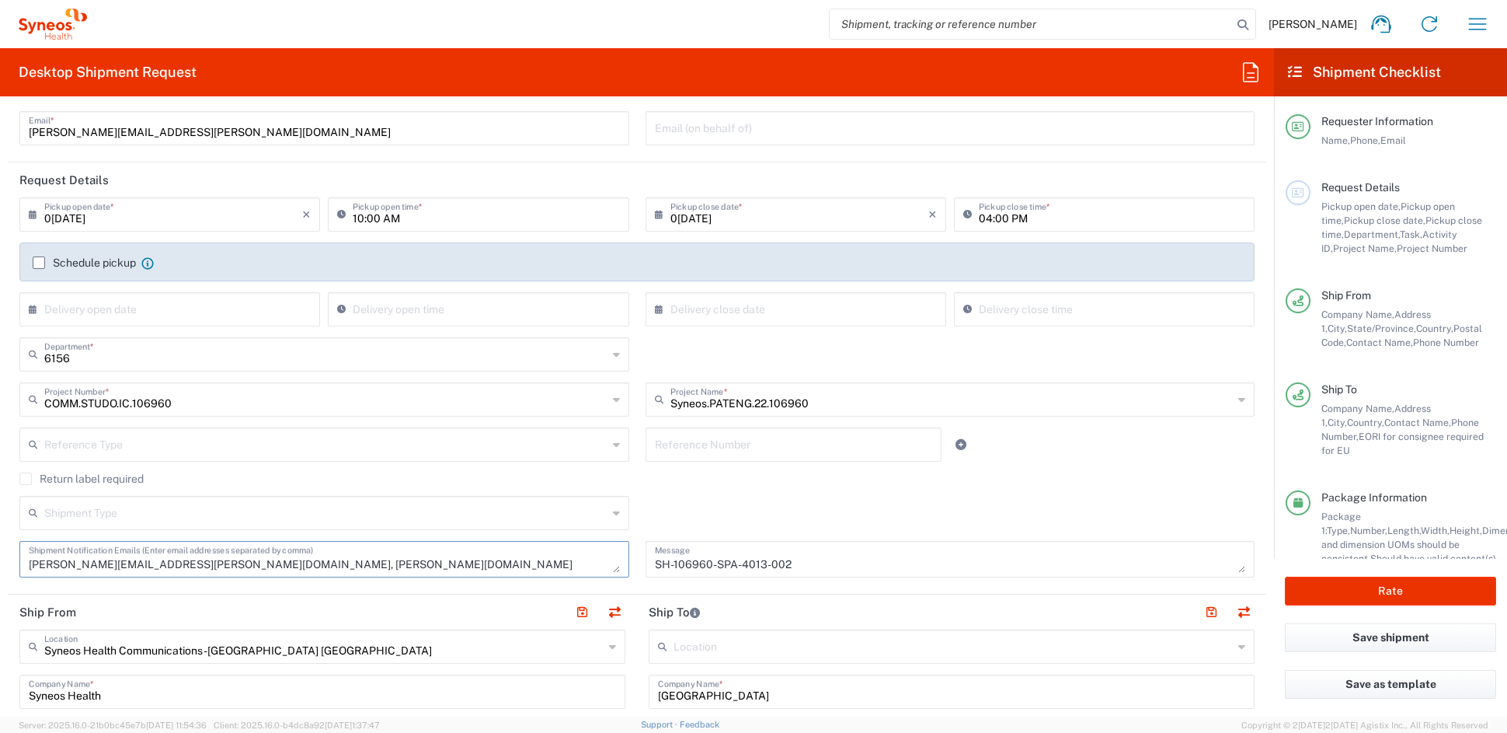
drag, startPoint x: 493, startPoint y: 563, endPoint x: 461, endPoint y: 563, distance: 31.1
click at [482, 562] on textarea "[PERSON_NAME][EMAIL_ADDRESS][PERSON_NAME][DOMAIN_NAME], [PERSON_NAME][DOMAIN_NA…" at bounding box center [324, 558] width 591 height 27
drag, startPoint x: 364, startPoint y: 562, endPoint x: 226, endPoint y: 559, distance: 137.5
click at [226, 559] on textarea "[PERSON_NAME][EMAIL_ADDRESS][PERSON_NAME][DOMAIN_NAME], [PERSON_NAME][DOMAIN_NA…" at bounding box center [324, 558] width 591 height 27
type textarea "[PERSON_NAME][EMAIL_ADDRESS][PERSON_NAME][DOMAIN_NAME]"
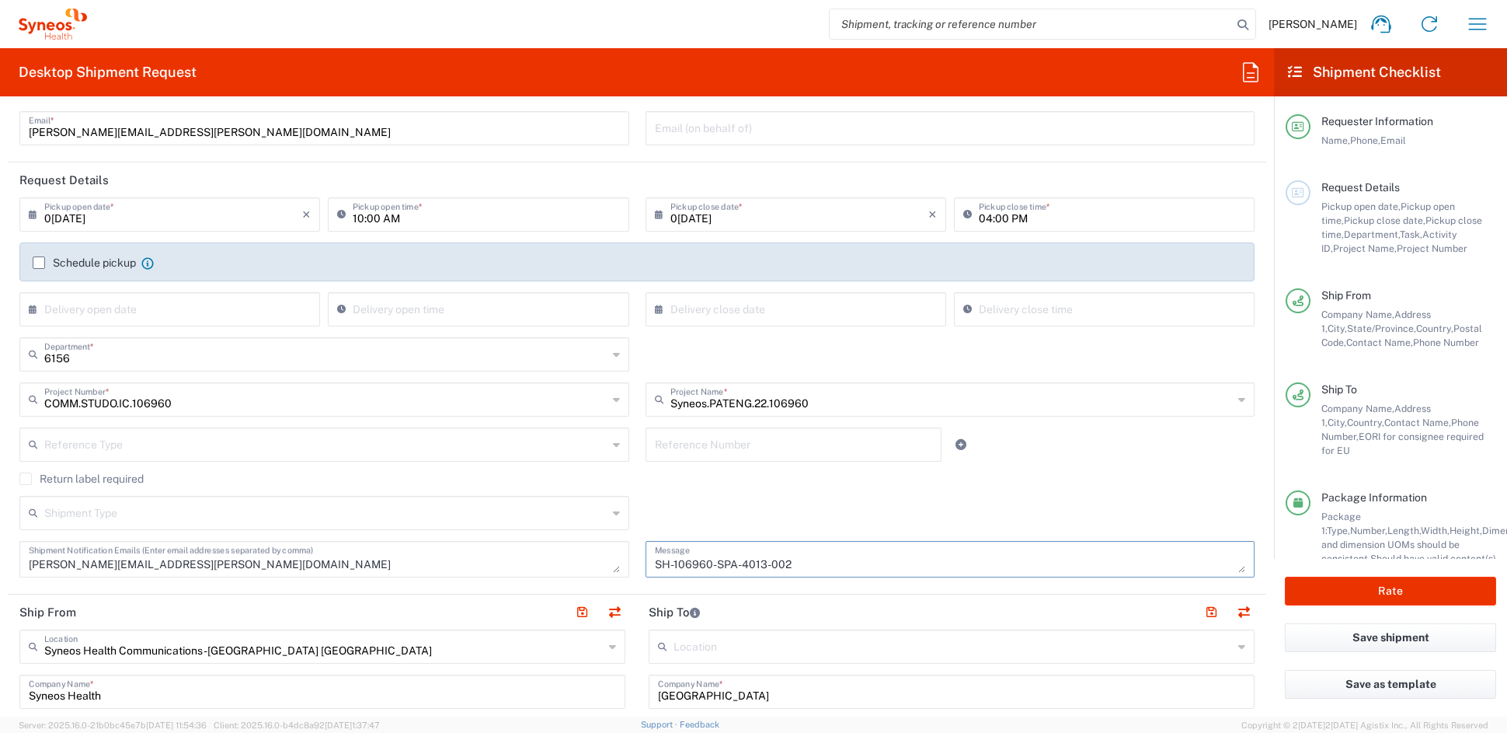
drag, startPoint x: 787, startPoint y: 560, endPoint x: 491, endPoint y: 551, distance: 296.1
click at [494, 550] on div "[DATE] × Pickup open date * Cancel Apply 10:00 AM Pickup open time * [DATE] × P…" at bounding box center [638, 392] width 1252 height 391
paste textarea "09-002"
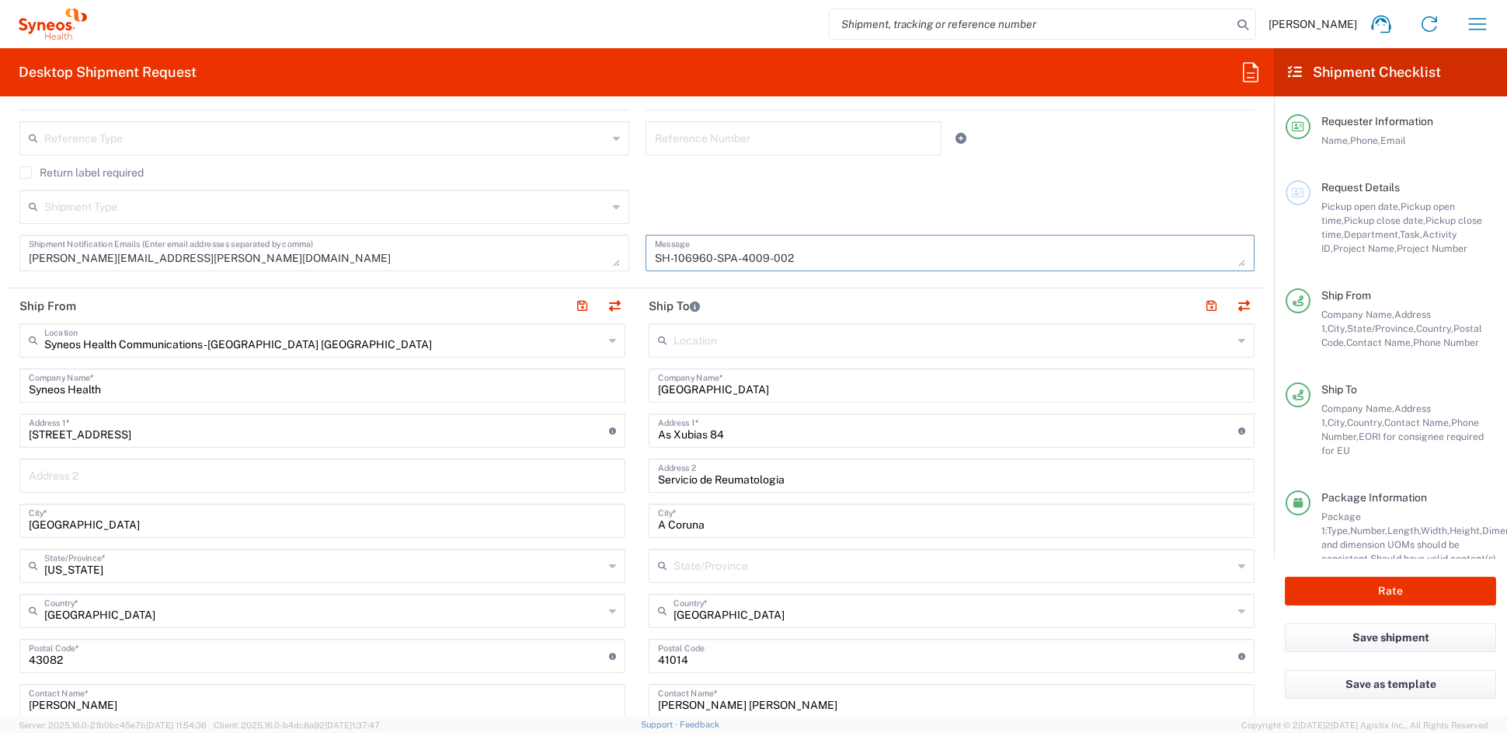
scroll to position [431, 0]
type textarea "SH-106960-SPA-4009-002"
drag, startPoint x: 719, startPoint y: 377, endPoint x: 539, endPoint y: 367, distance: 179.7
click at [542, 367] on div "Ship From Syneos Health Communications-[GEOGRAPHIC_DATA] [GEOGRAPHIC_DATA] Loca…" at bounding box center [637, 633] width 1259 height 694
paste input "Clnico [GEOGRAPHIC_DATA][PERSON_NAME]"
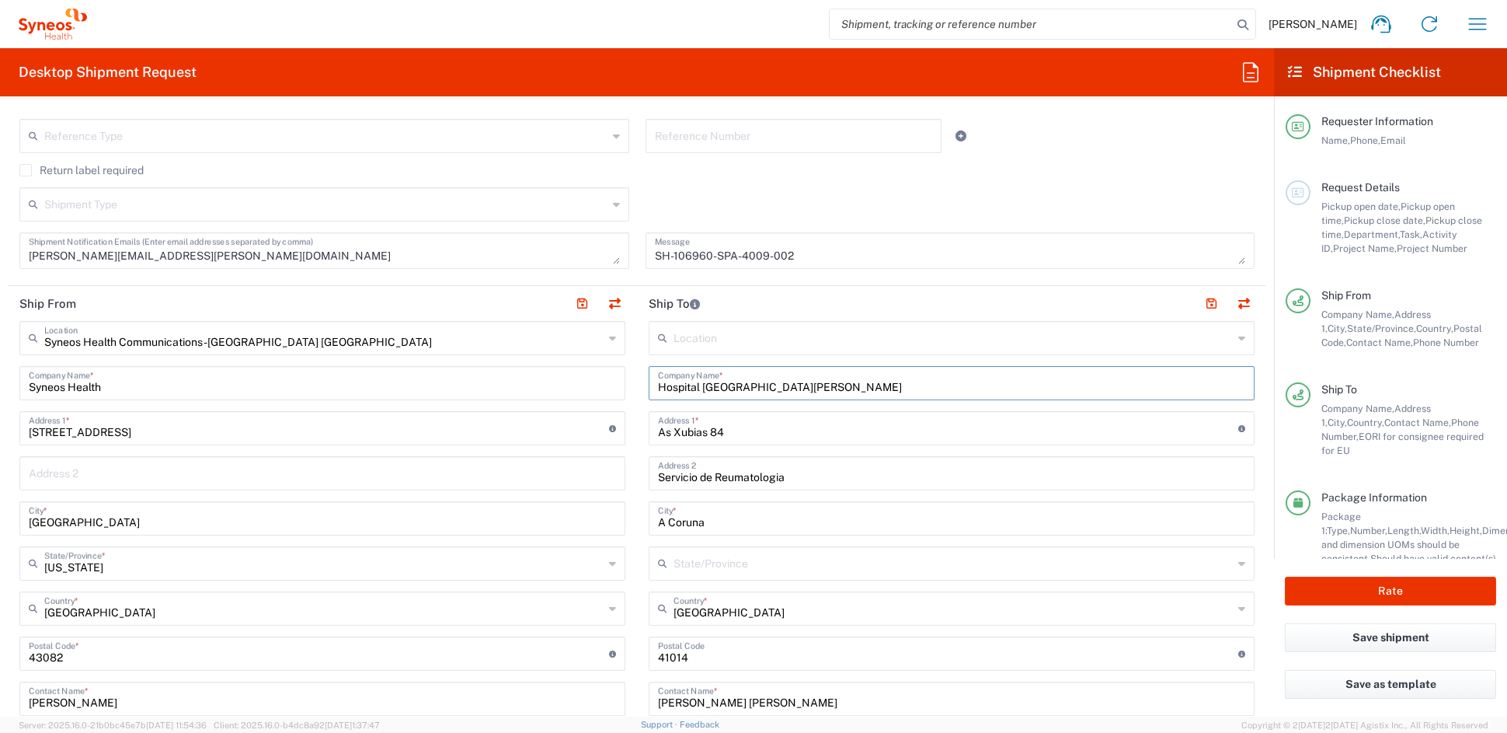
type input "Hospital [GEOGRAPHIC_DATA][PERSON_NAME]"
drag, startPoint x: 739, startPoint y: 476, endPoint x: 593, endPoint y: 476, distance: 146.1
click at [595, 475] on div "Ship From Syneos Health Communications-[GEOGRAPHIC_DATA] [GEOGRAPHIC_DATA] Loca…" at bounding box center [637, 633] width 1259 height 694
paste input "í"
type input "Servicio de Reumatología"
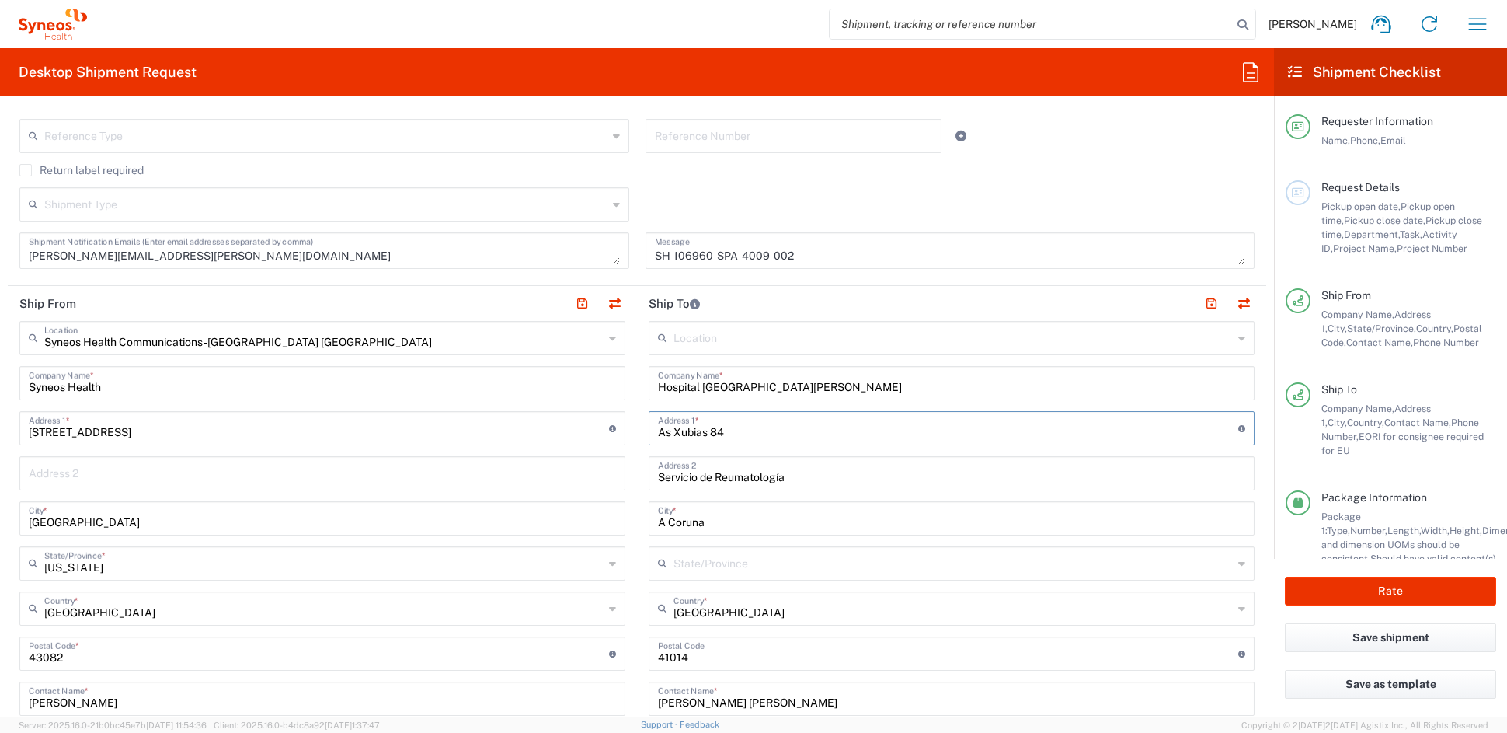
drag, startPoint x: 728, startPoint y: 434, endPoint x: 573, endPoint y: 427, distance: 154.8
click at [575, 427] on div "Ship From Syneos Health Communications-[GEOGRAPHIC_DATA] [GEOGRAPHIC_DATA] Loca…" at bounding box center [637, 633] width 1259 height 694
paste input "[PERSON_NAME] 17"
type input "Av. [PERSON_NAME] 17"
drag, startPoint x: 706, startPoint y: 521, endPoint x: 559, endPoint y: 517, distance: 147.7
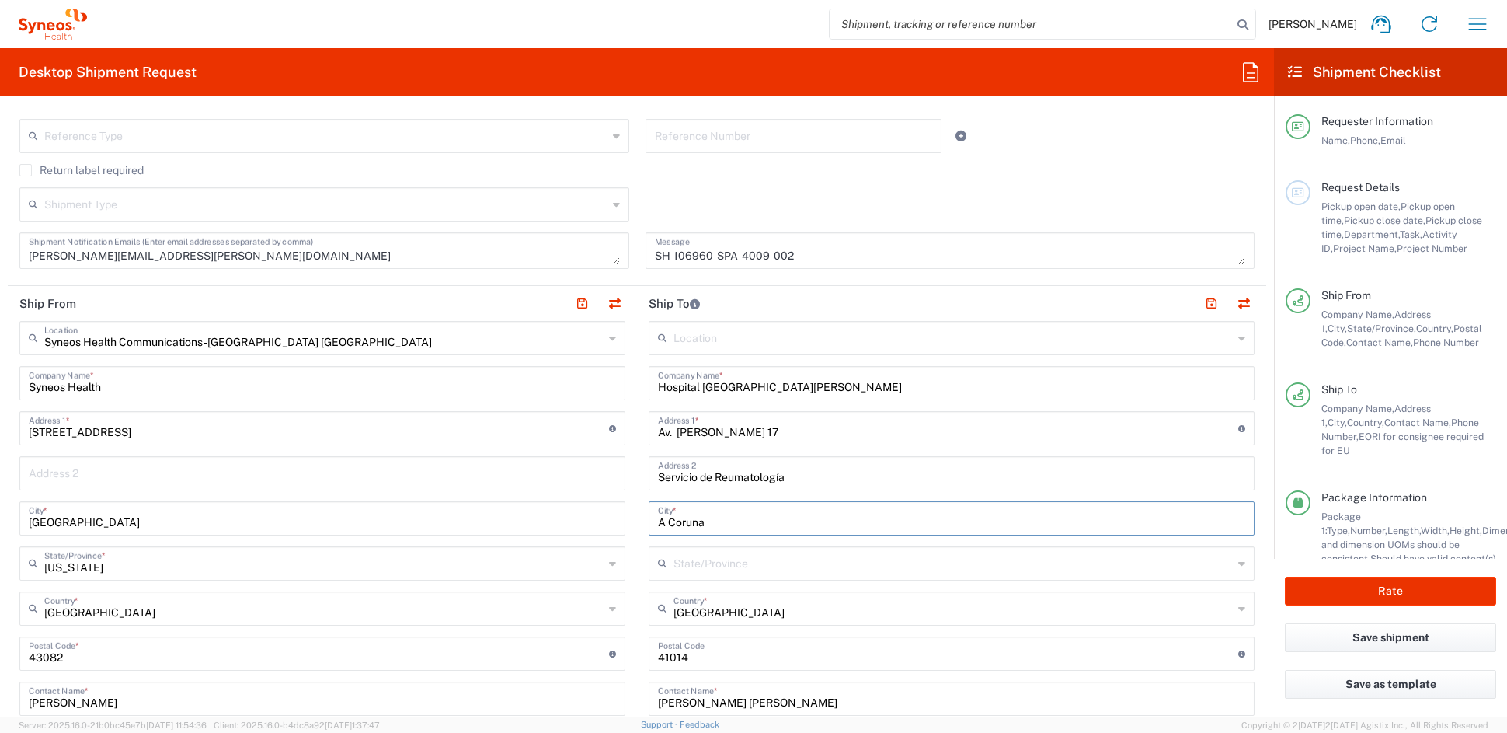
click at [561, 517] on div "Ship From Syneos Health Communications-[GEOGRAPHIC_DATA] [GEOGRAPHIC_DATA] Loca…" at bounding box center [637, 633] width 1259 height 694
paste input "Valenci"
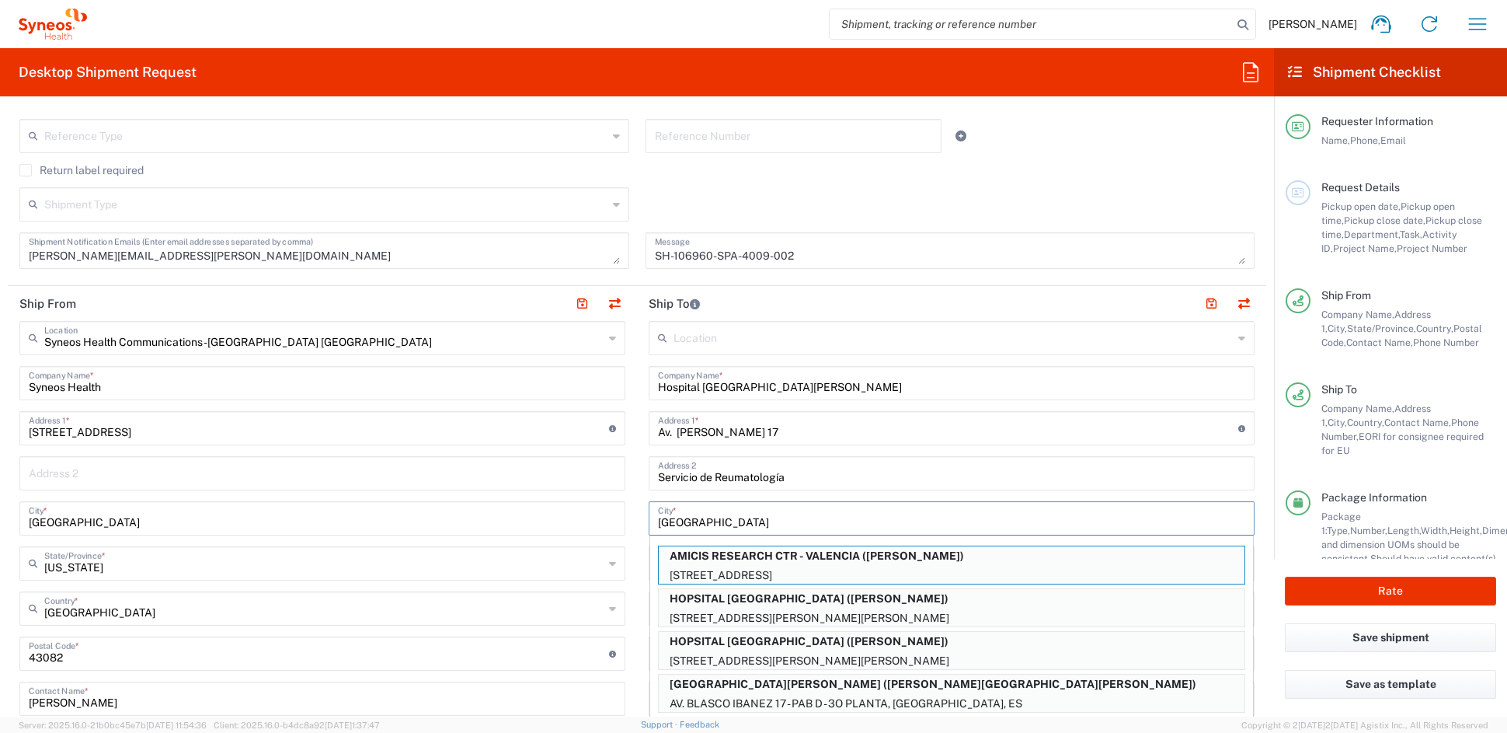
type input "[GEOGRAPHIC_DATA]"
click at [874, 472] on input "Servicio de Reumatología" at bounding box center [951, 471] width 587 height 27
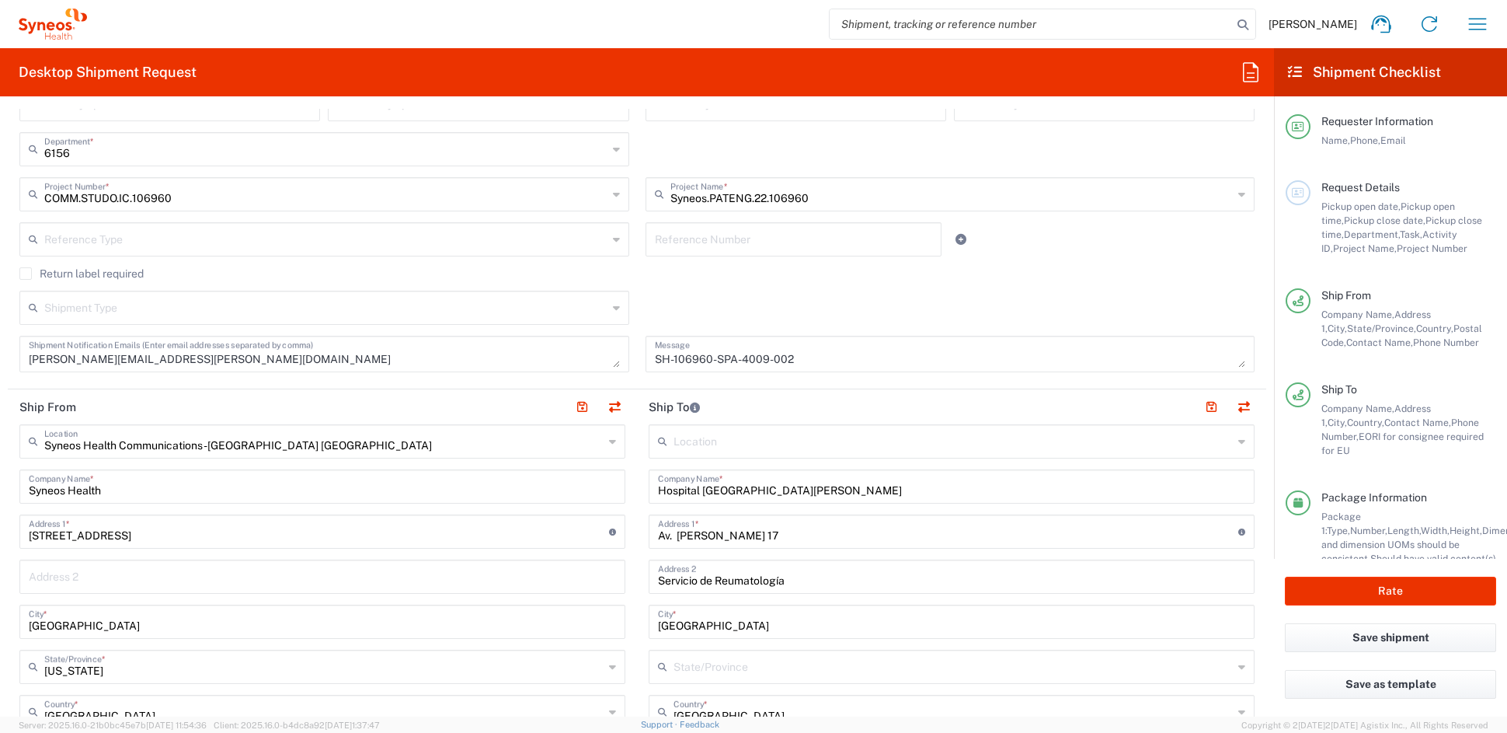
scroll to position [322, 0]
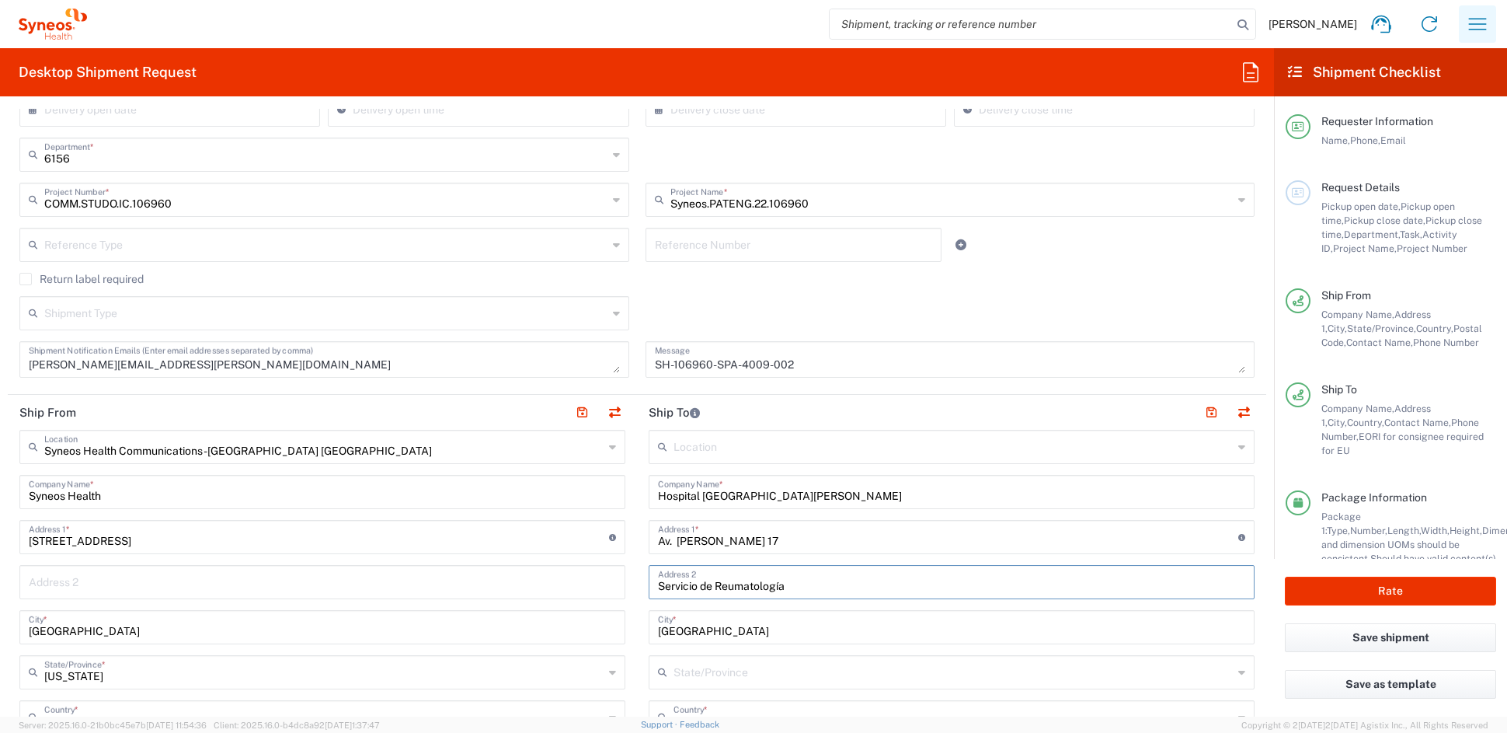
click at [1480, 25] on icon "button" at bounding box center [1477, 24] width 25 height 25
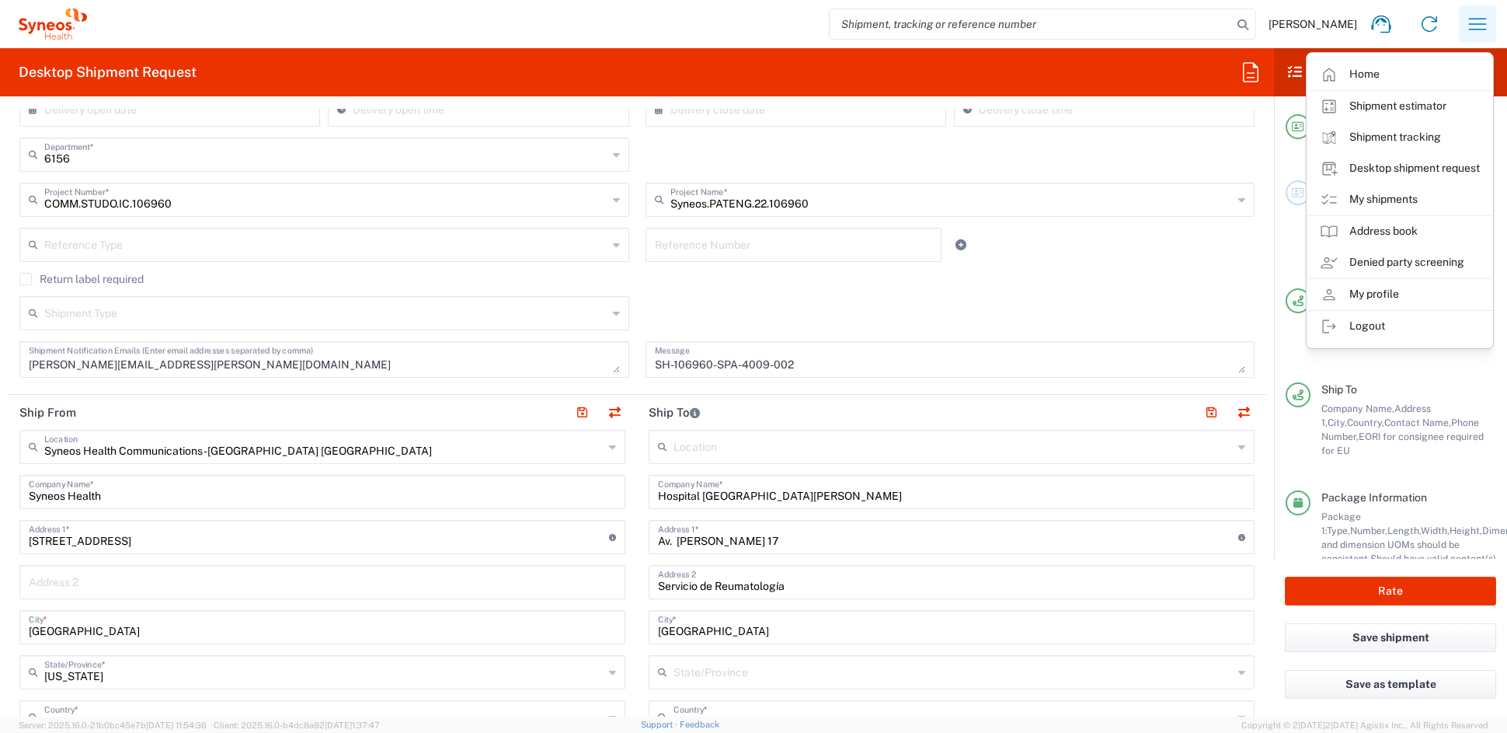
click at [1480, 25] on icon "button" at bounding box center [1477, 24] width 25 height 25
click at [1052, 304] on div "Shipment Type Batch Regular" at bounding box center [638, 318] width 1252 height 45
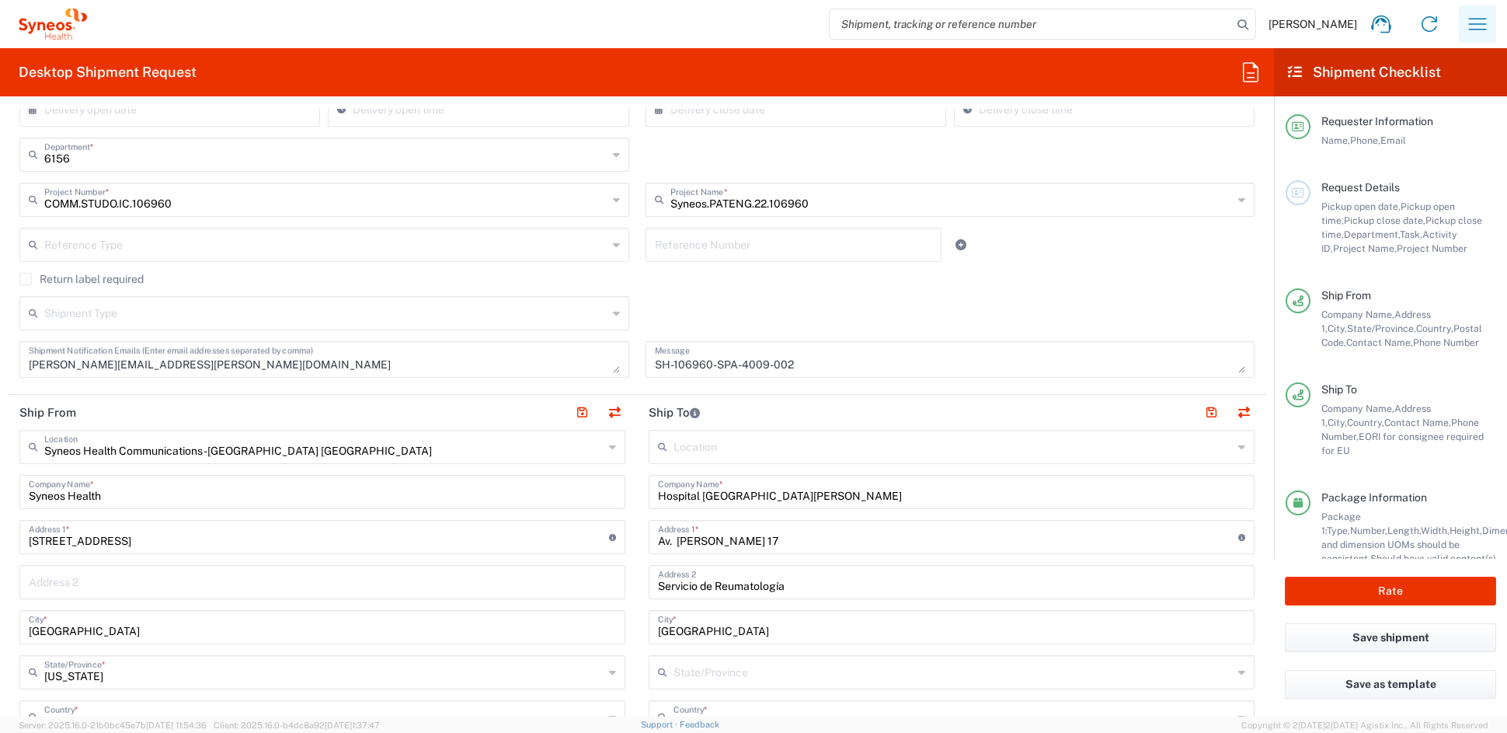
click at [1472, 23] on icon "button" at bounding box center [1477, 24] width 25 height 25
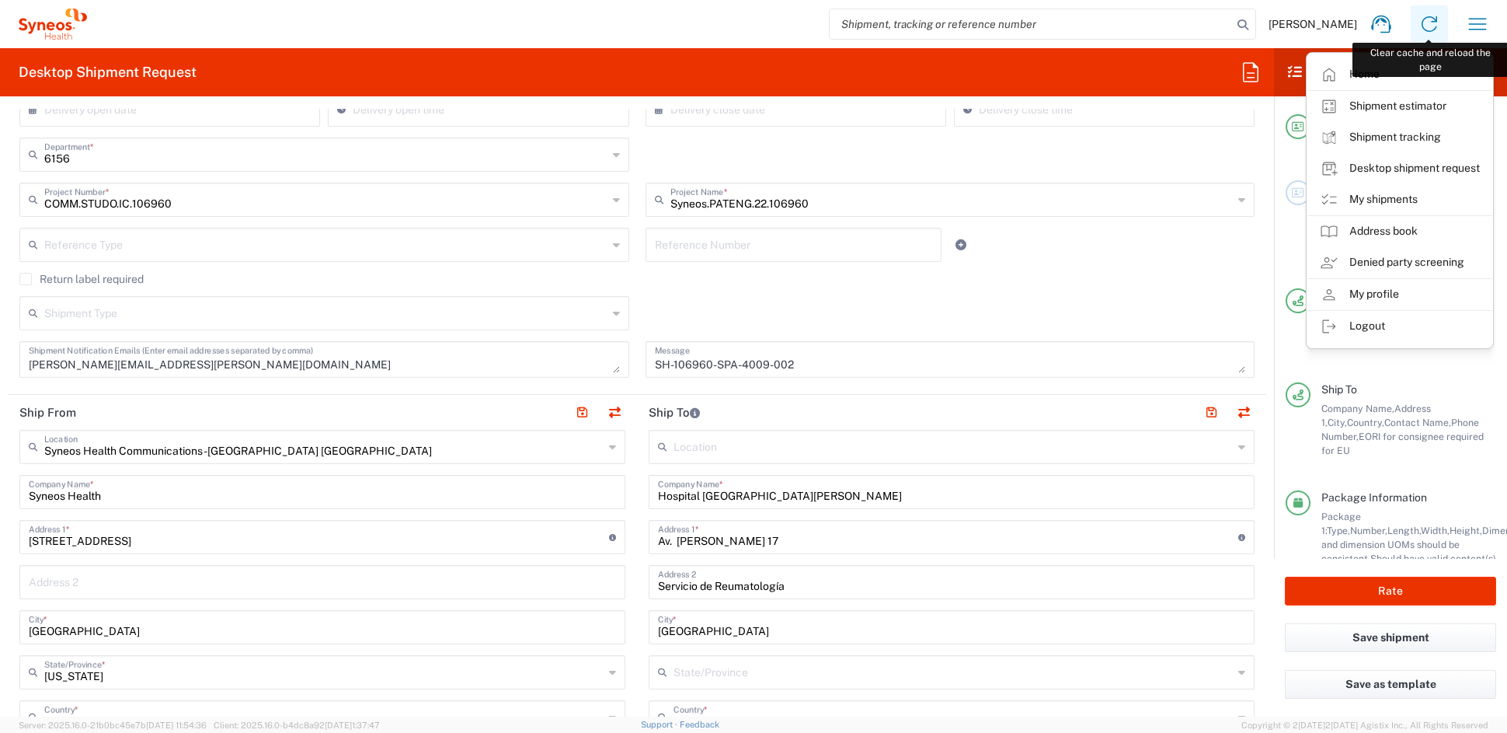
click at [1431, 23] on icon at bounding box center [1429, 24] width 25 height 25
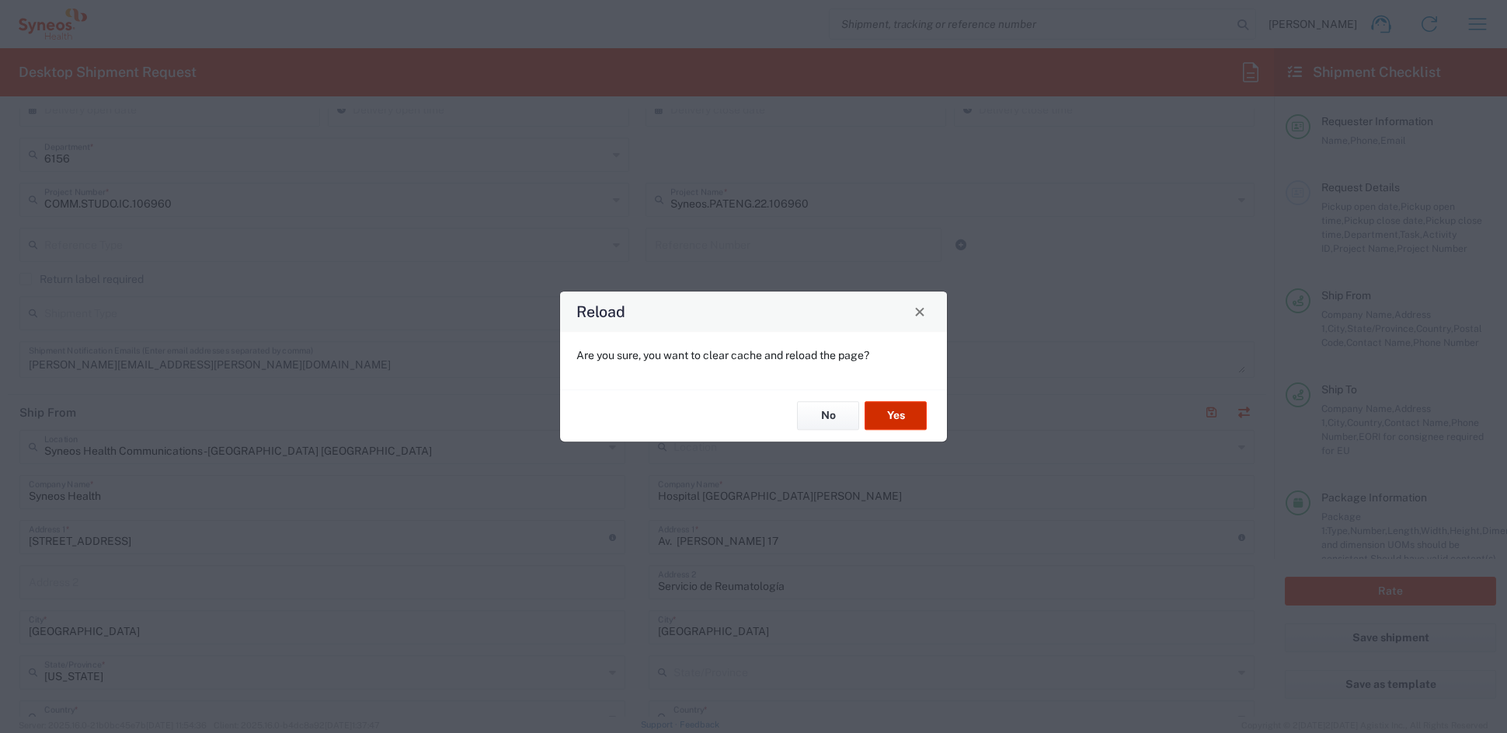
click at [915, 417] on button "Yes" at bounding box center [896, 416] width 62 height 29
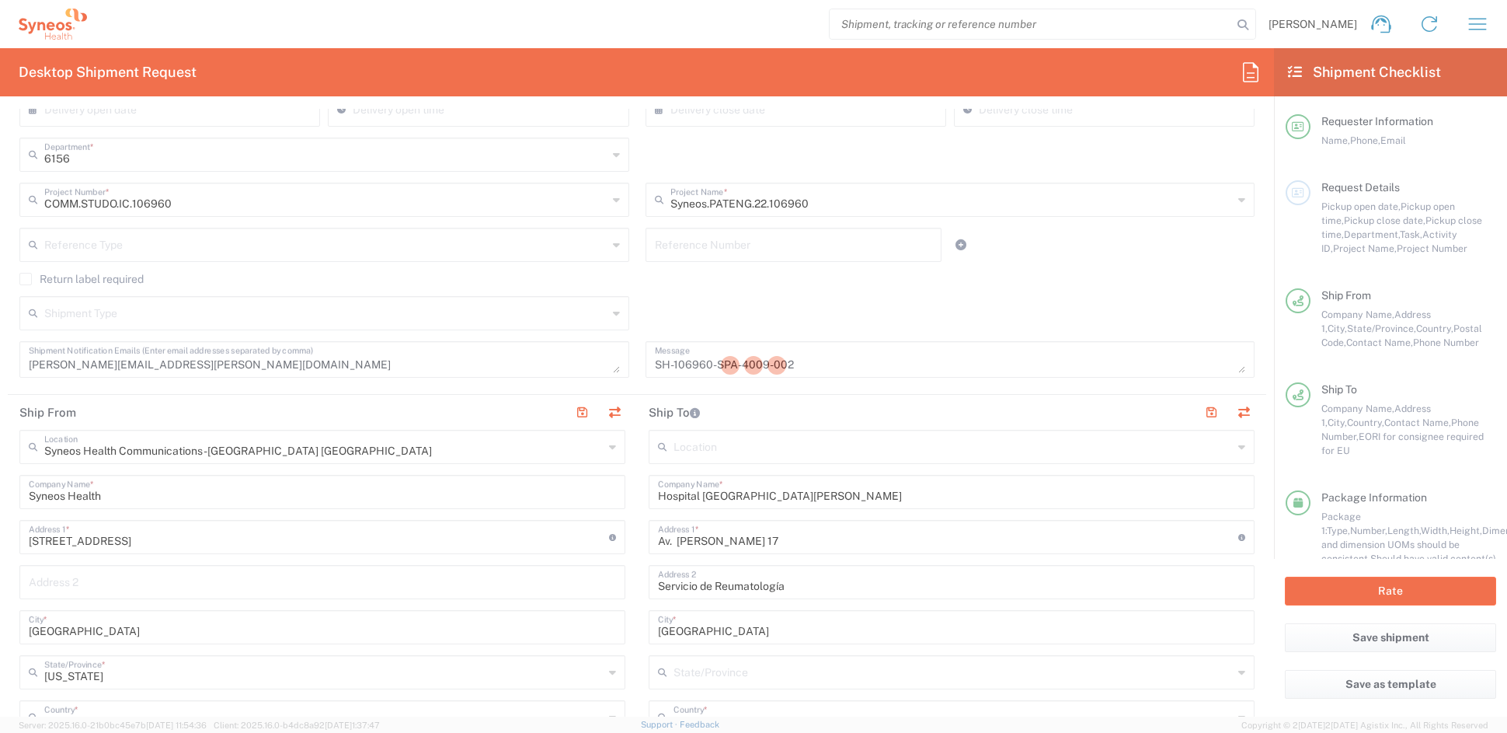
type input "Department"
type input "6156"
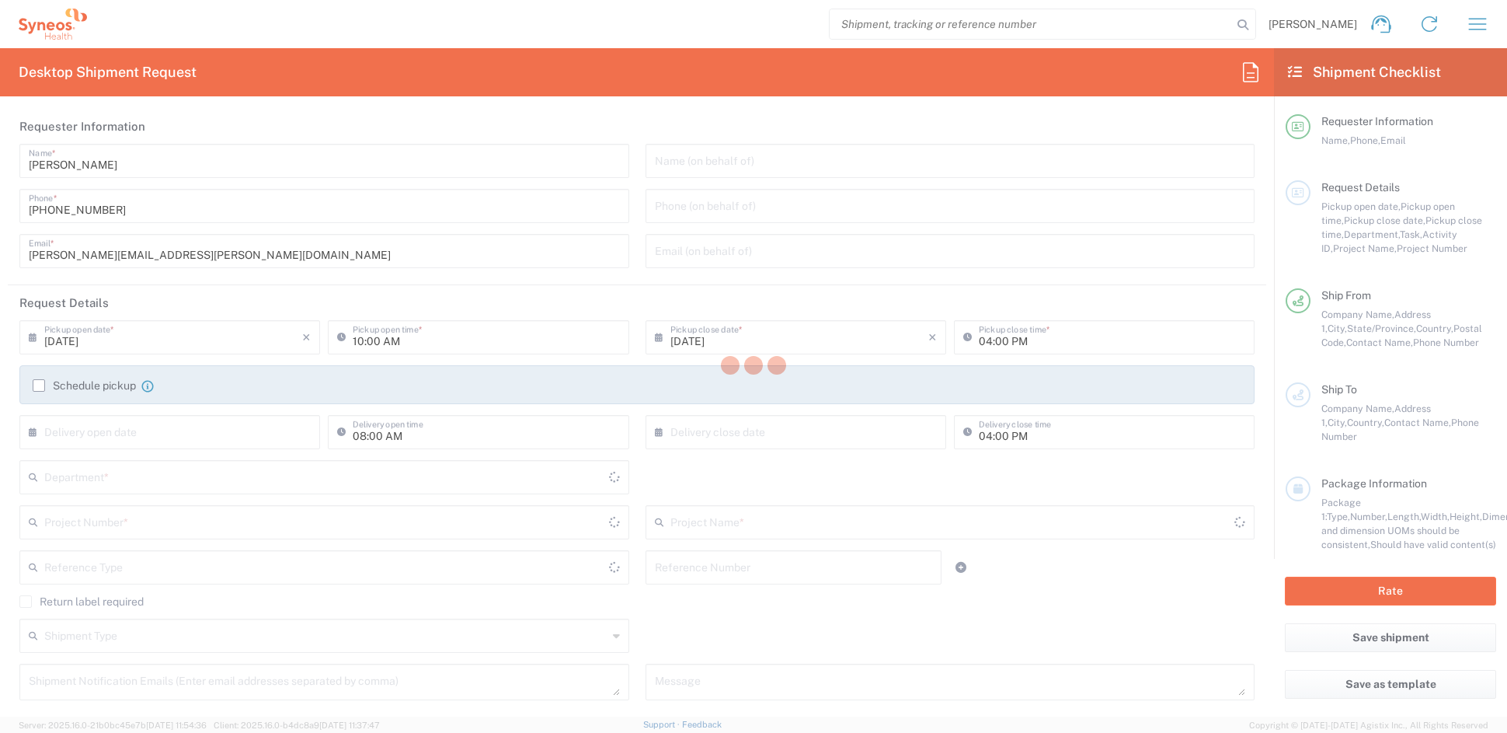
type input "[US_STATE]"
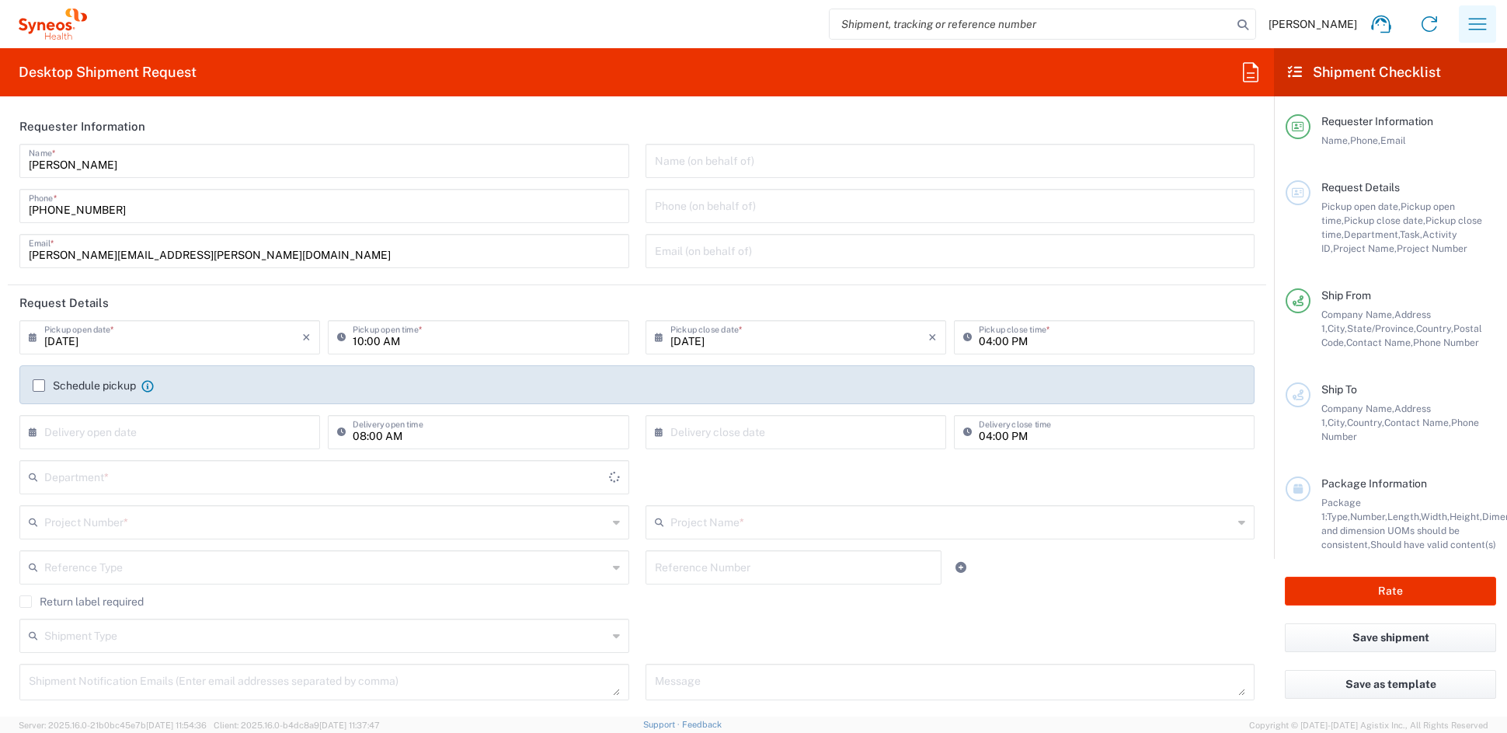
type input "6156"
type input "[GEOGRAPHIC_DATA]"
click at [1474, 27] on icon "button" at bounding box center [1477, 24] width 25 height 25
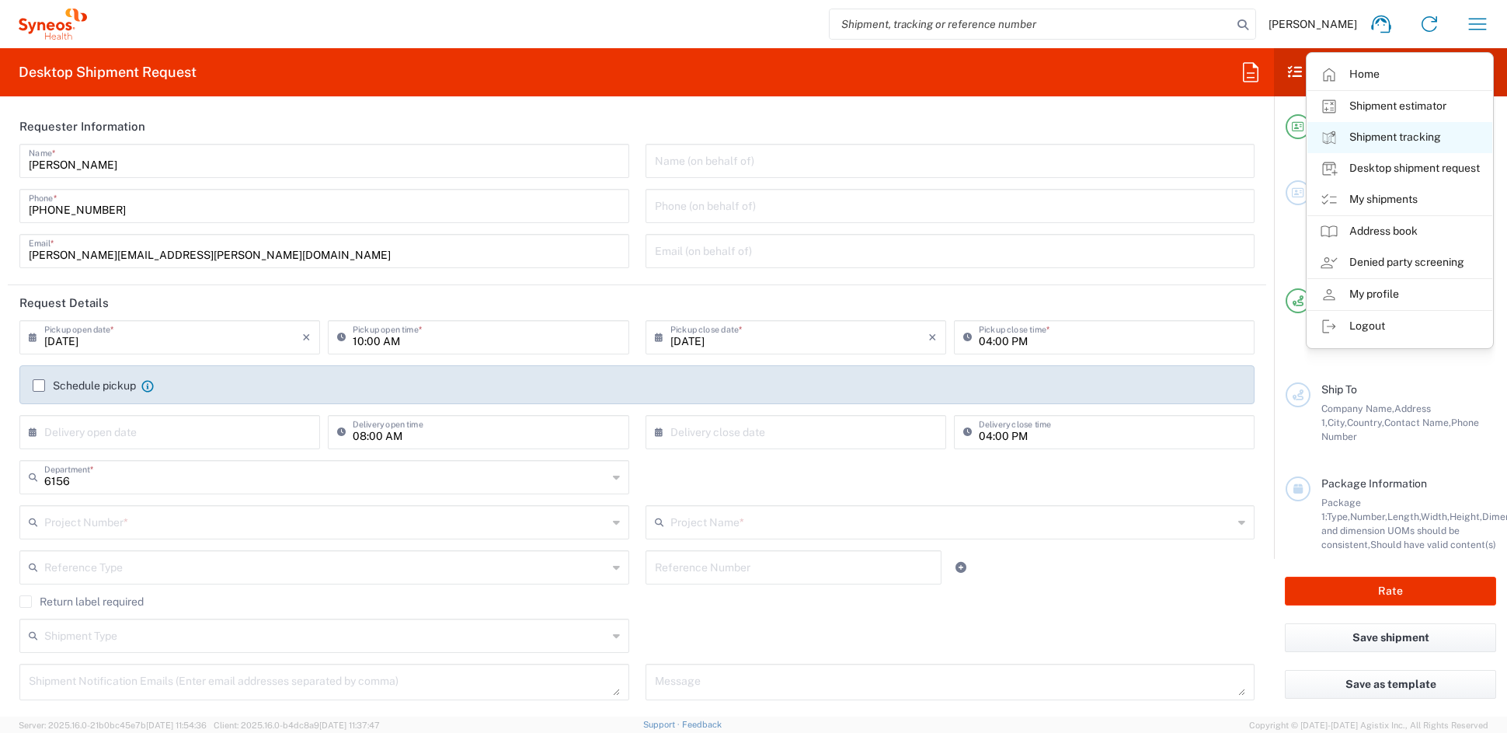
type input "Syneos Health Communications-[GEOGRAPHIC_DATA] [GEOGRAPHIC_DATA]"
click at [1386, 198] on link "My shipments" at bounding box center [1400, 199] width 185 height 31
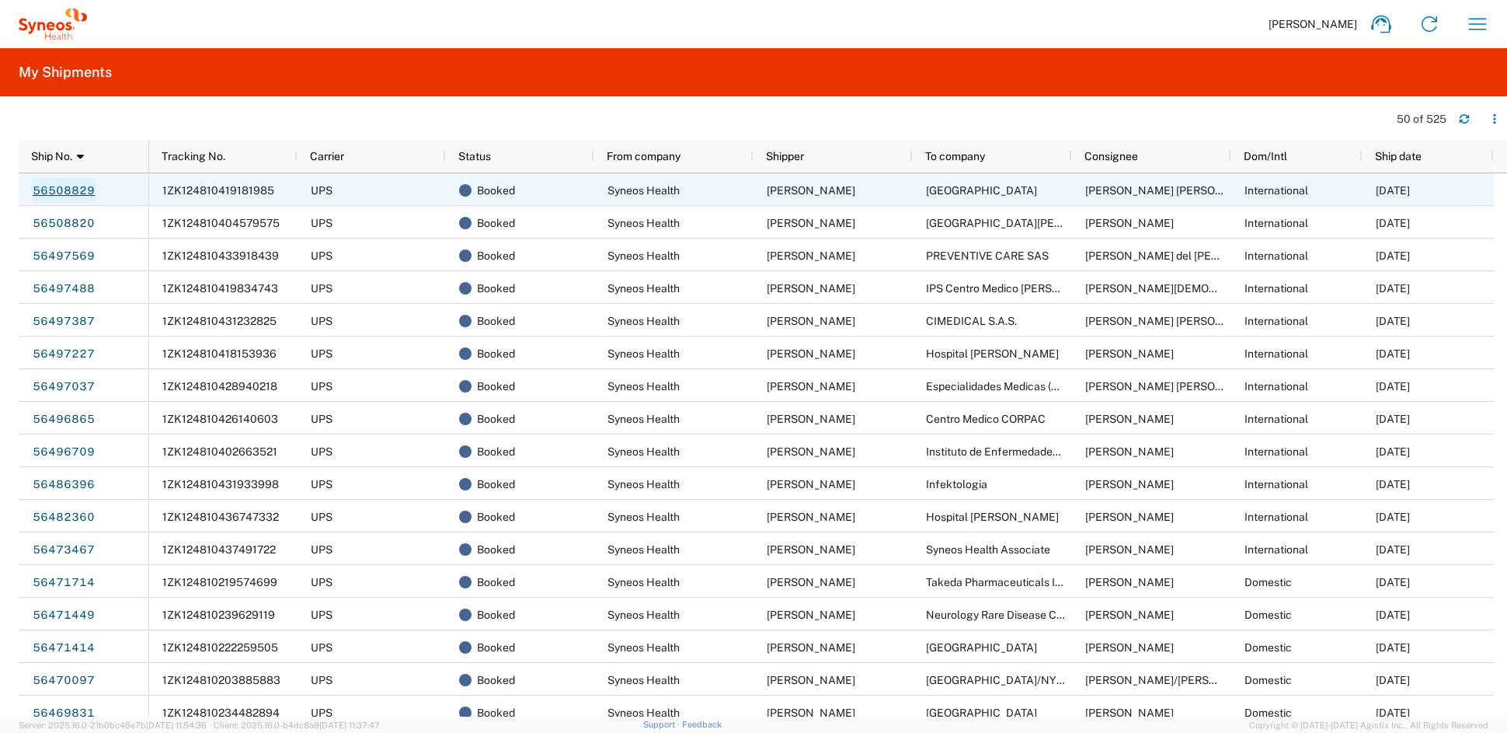
click at [59, 188] on link "56508829" at bounding box center [64, 190] width 64 height 25
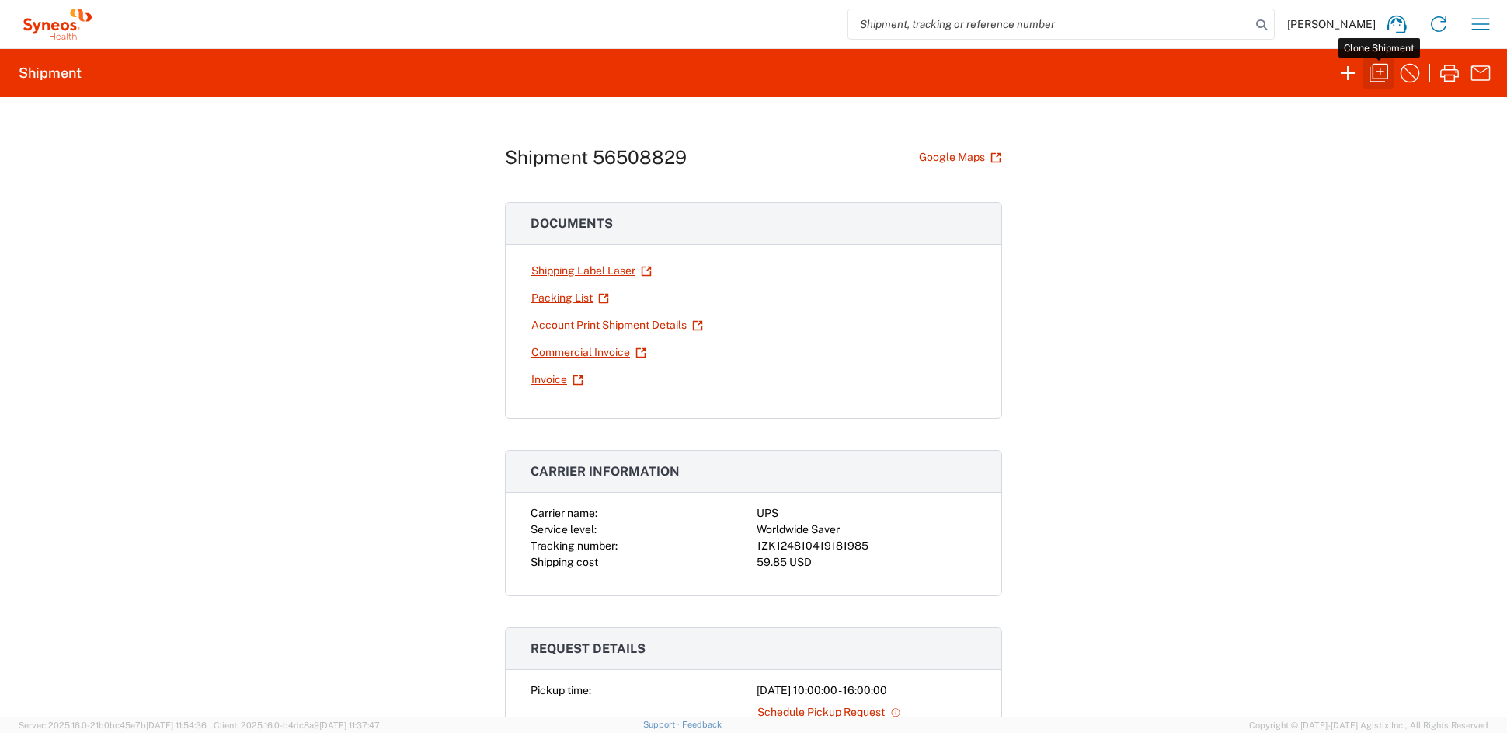
click at [1378, 71] on icon "button" at bounding box center [1379, 73] width 25 height 25
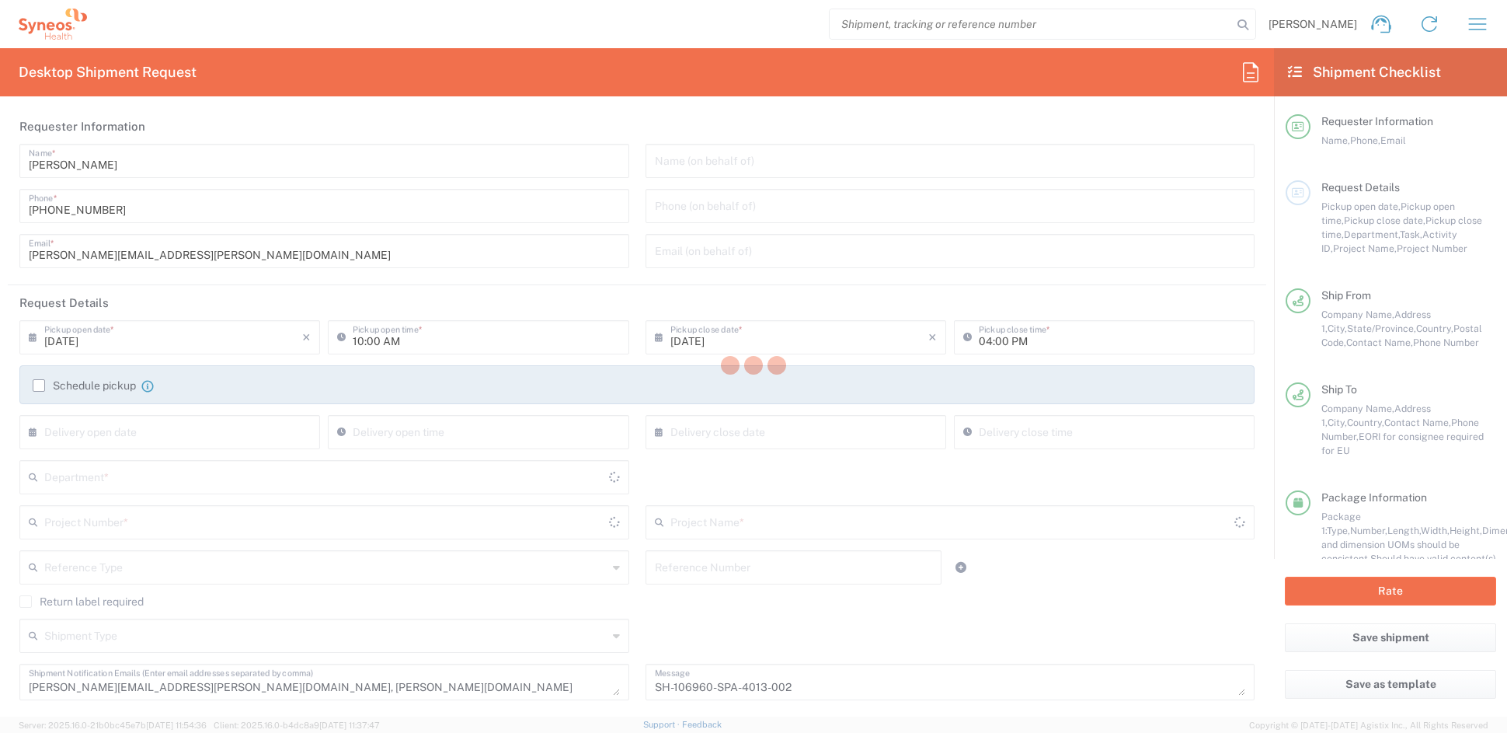
type input "COMM.STUDO.IC.106960"
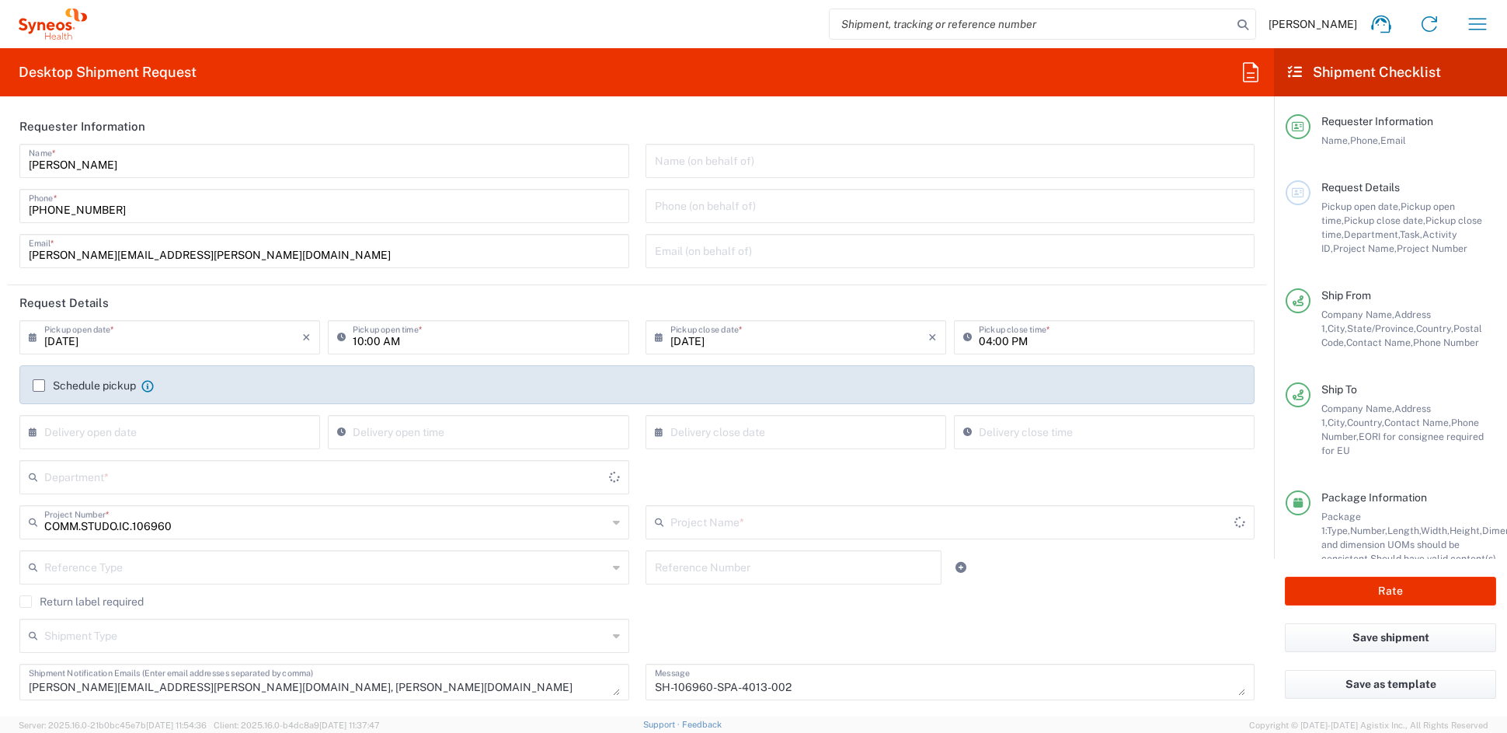
type input "[US_STATE]"
type input "Medium Box"
type input "Syneos.PATENG.22.106960"
type input "6156"
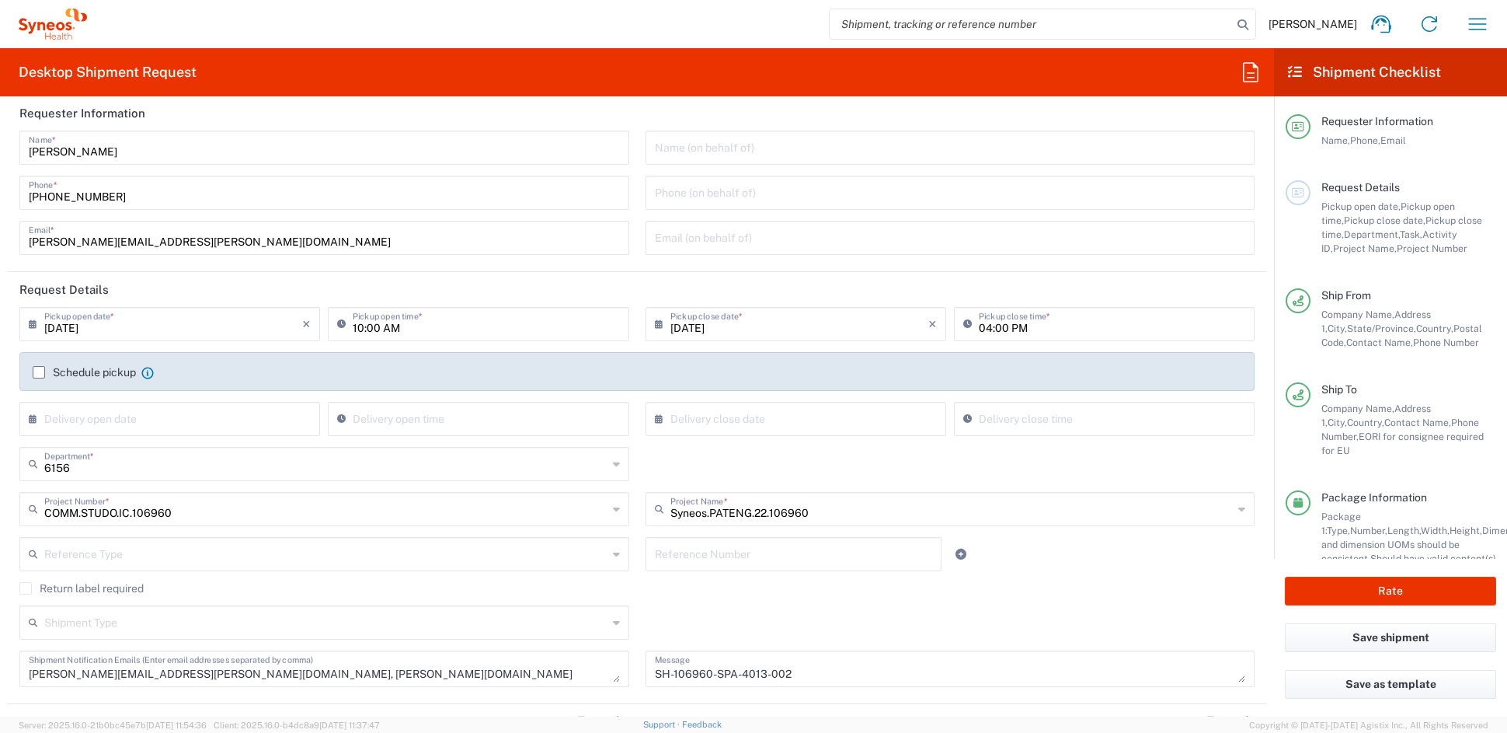
scroll to position [16, 0]
click at [234, 240] on input "[PERSON_NAME][EMAIL_ADDRESS][PERSON_NAME][DOMAIN_NAME]" at bounding box center [324, 234] width 591 height 27
drag, startPoint x: 216, startPoint y: 238, endPoint x: -101, endPoint y: 228, distance: 317.1
click at [0, 228] on html "[PERSON_NAME] Home Shipment estimator Shipment tracking Desktop shipment reques…" at bounding box center [753, 366] width 1507 height 733
paste input "[PERSON_NAME][PERSON_NAME]r"
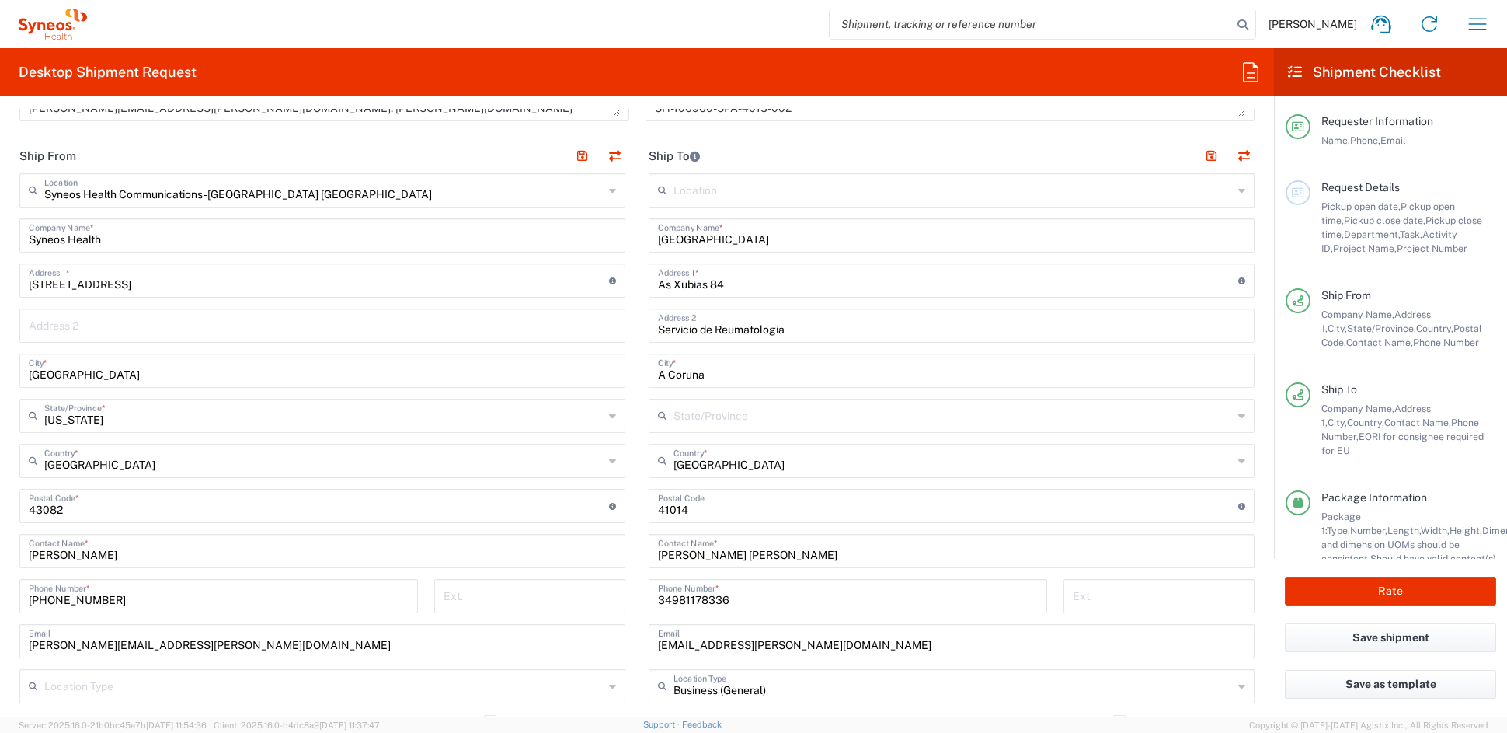
scroll to position [583, 0]
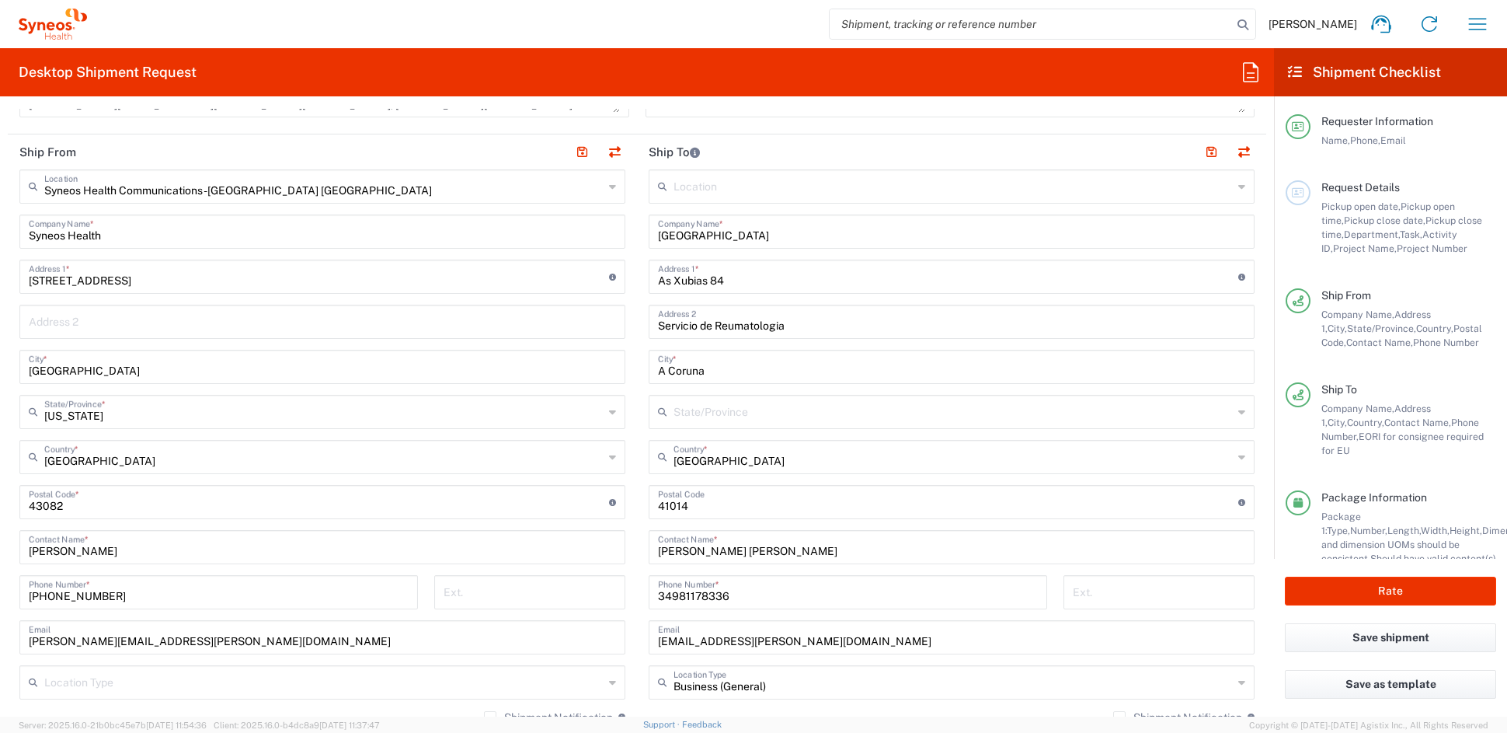
type input "[PERSON_NAME][EMAIL_ADDRESS][PERSON_NAME][DOMAIN_NAME]"
drag, startPoint x: 689, startPoint y: 503, endPoint x: 597, endPoint y: 500, distance: 92.5
click at [597, 500] on div "Ship From Syneos Health Communications-[GEOGRAPHIC_DATA] [GEOGRAPHIC_DATA] Loca…" at bounding box center [637, 481] width 1259 height 694
paste input "15006"
click at [658, 503] on input "undefined" at bounding box center [948, 500] width 580 height 27
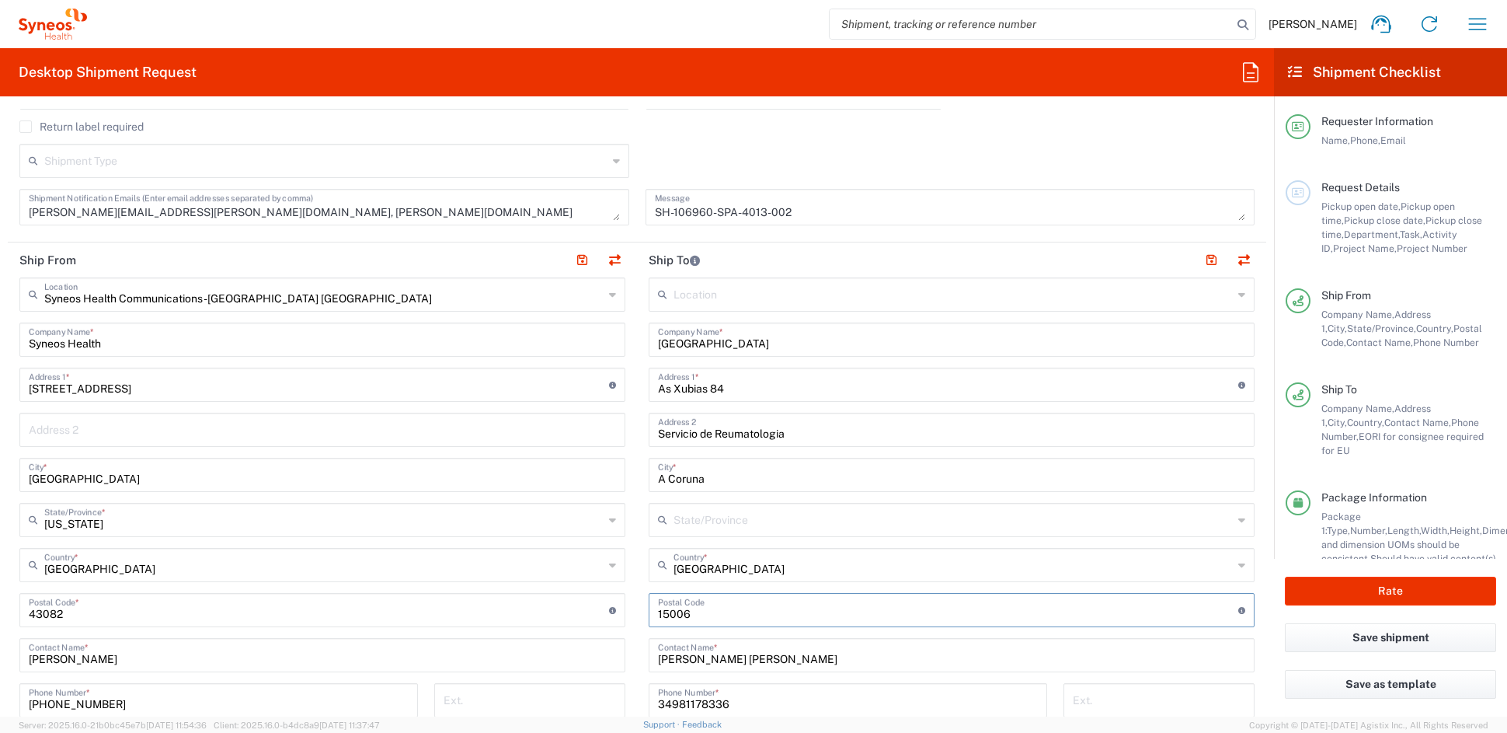
scroll to position [461, 0]
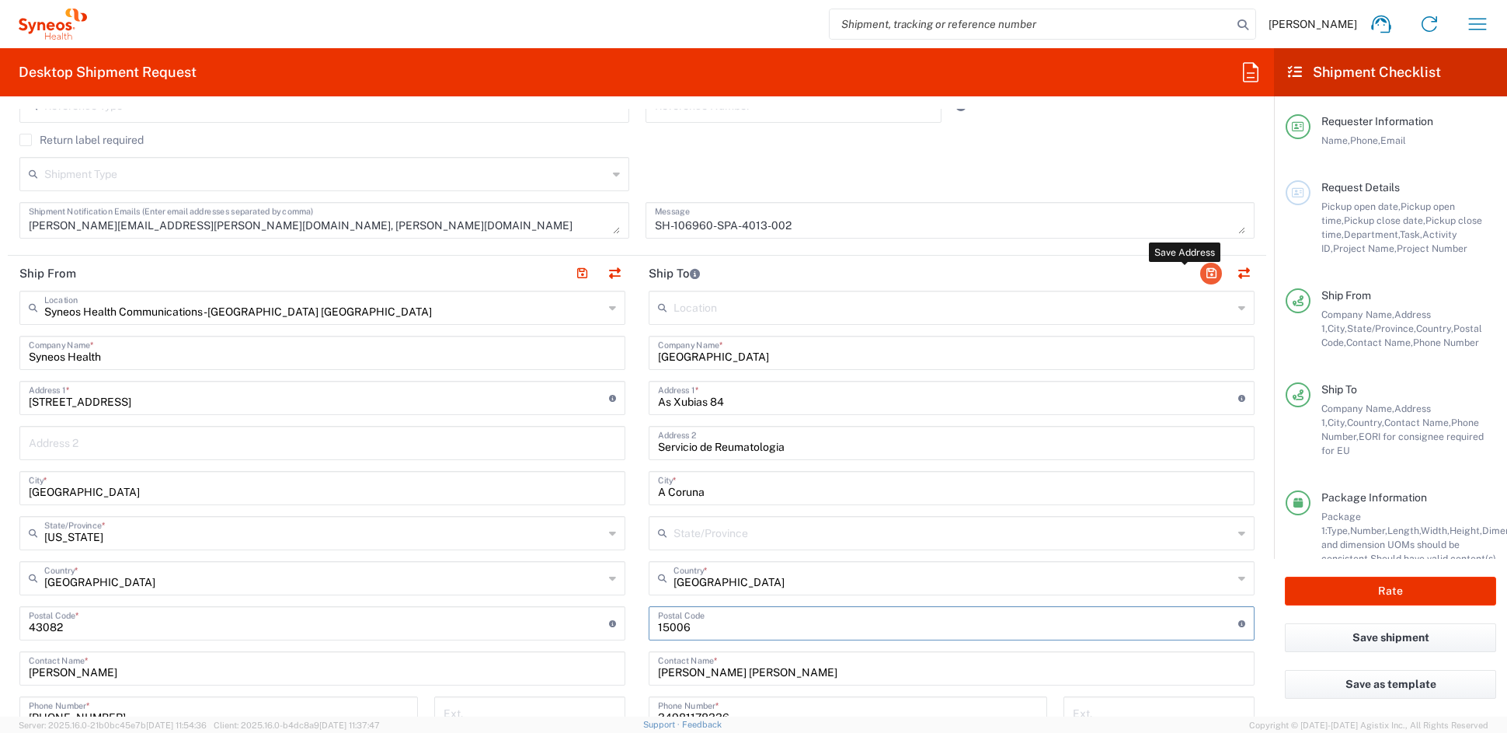
type input "15006"
click at [1200, 271] on button "button" at bounding box center [1211, 274] width 22 height 22
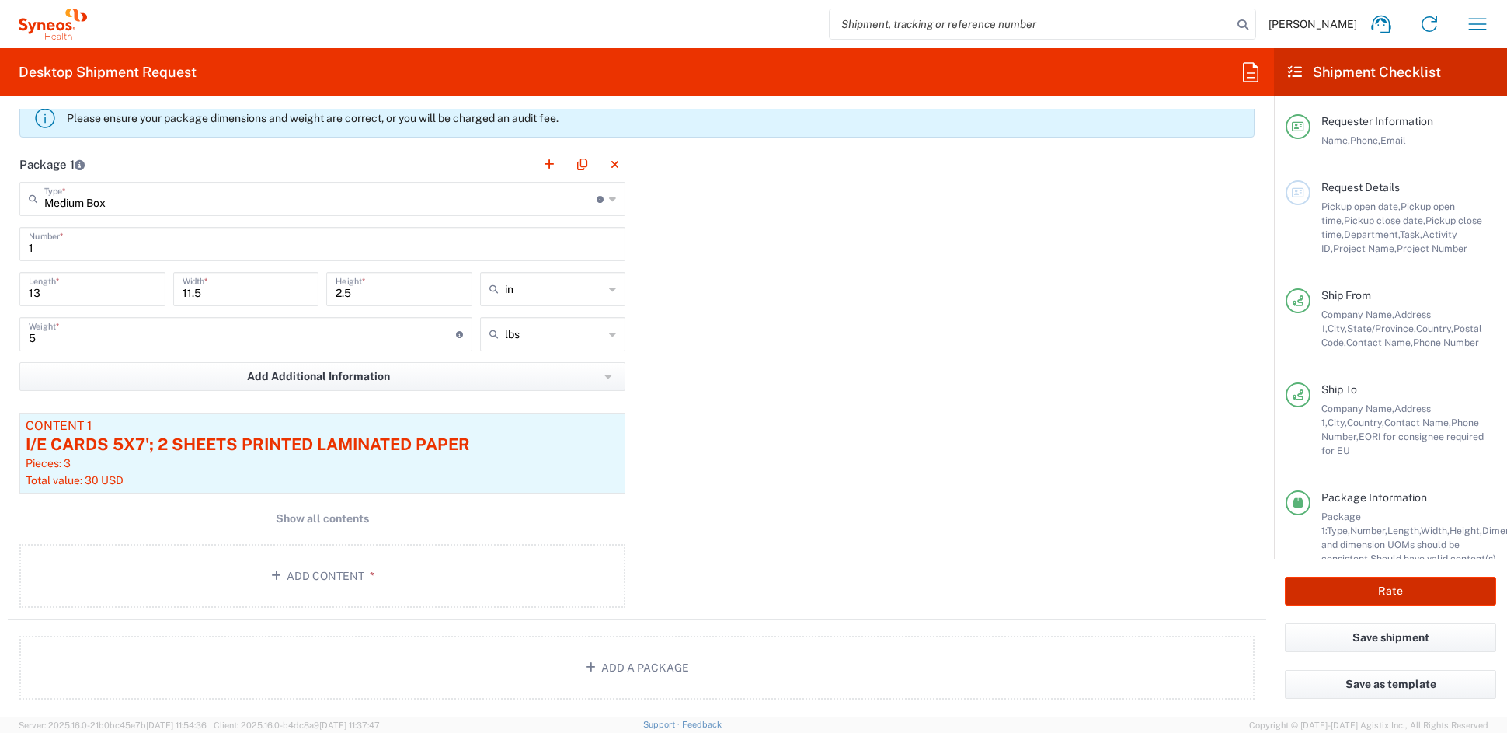
scroll to position [1349, 0]
click at [1384, 587] on button "Rate" at bounding box center [1390, 590] width 211 height 29
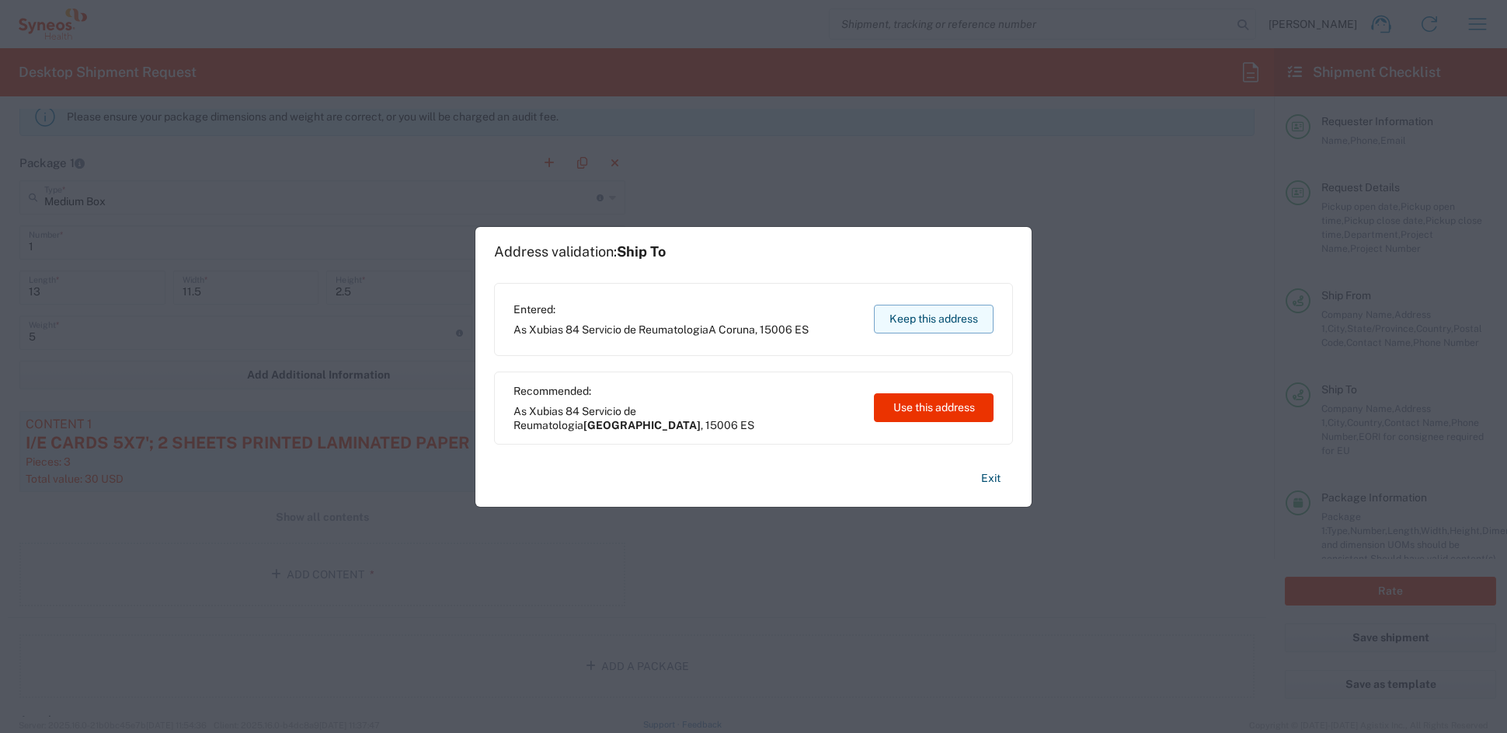
click at [926, 316] on button "Keep this address" at bounding box center [934, 319] width 120 height 29
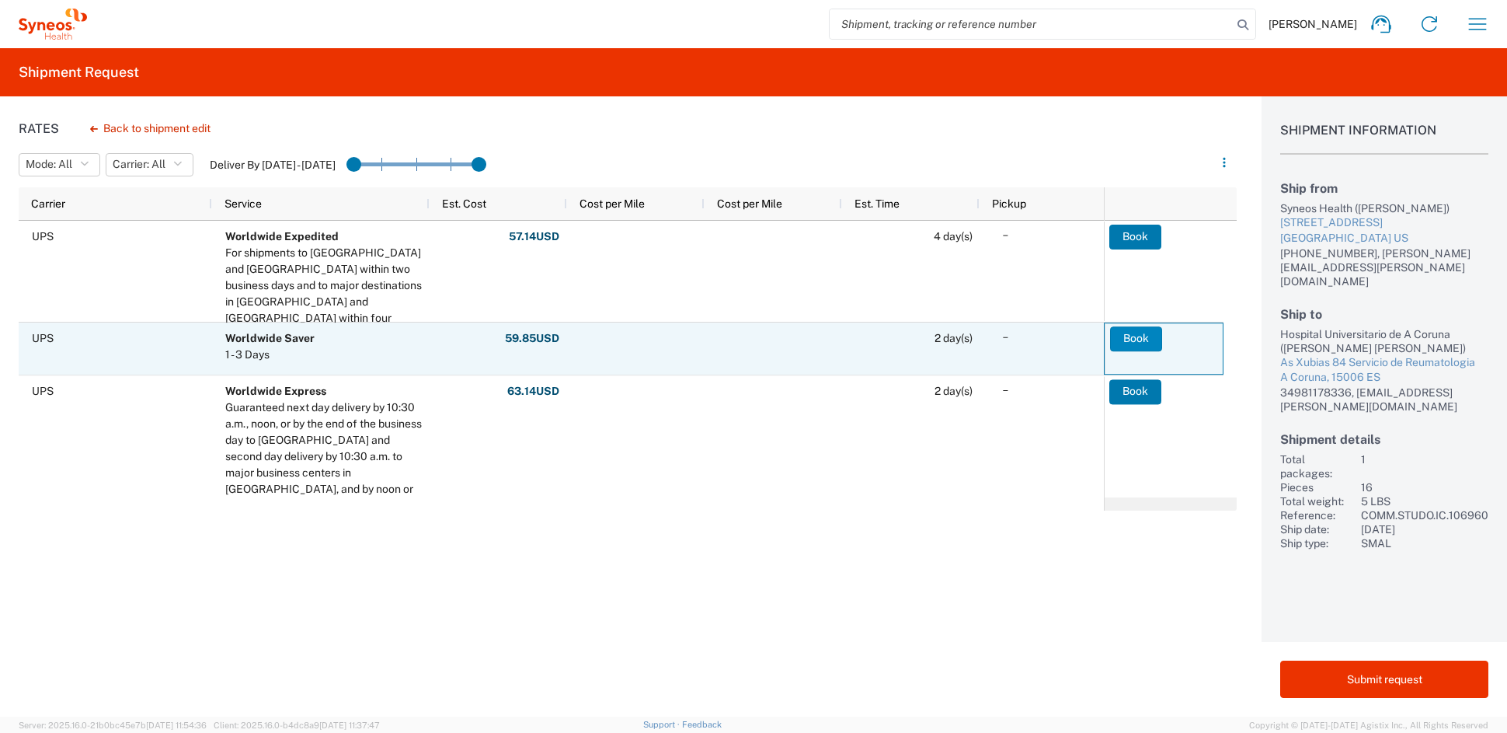
click at [1137, 333] on button "Book" at bounding box center [1136, 338] width 52 height 25
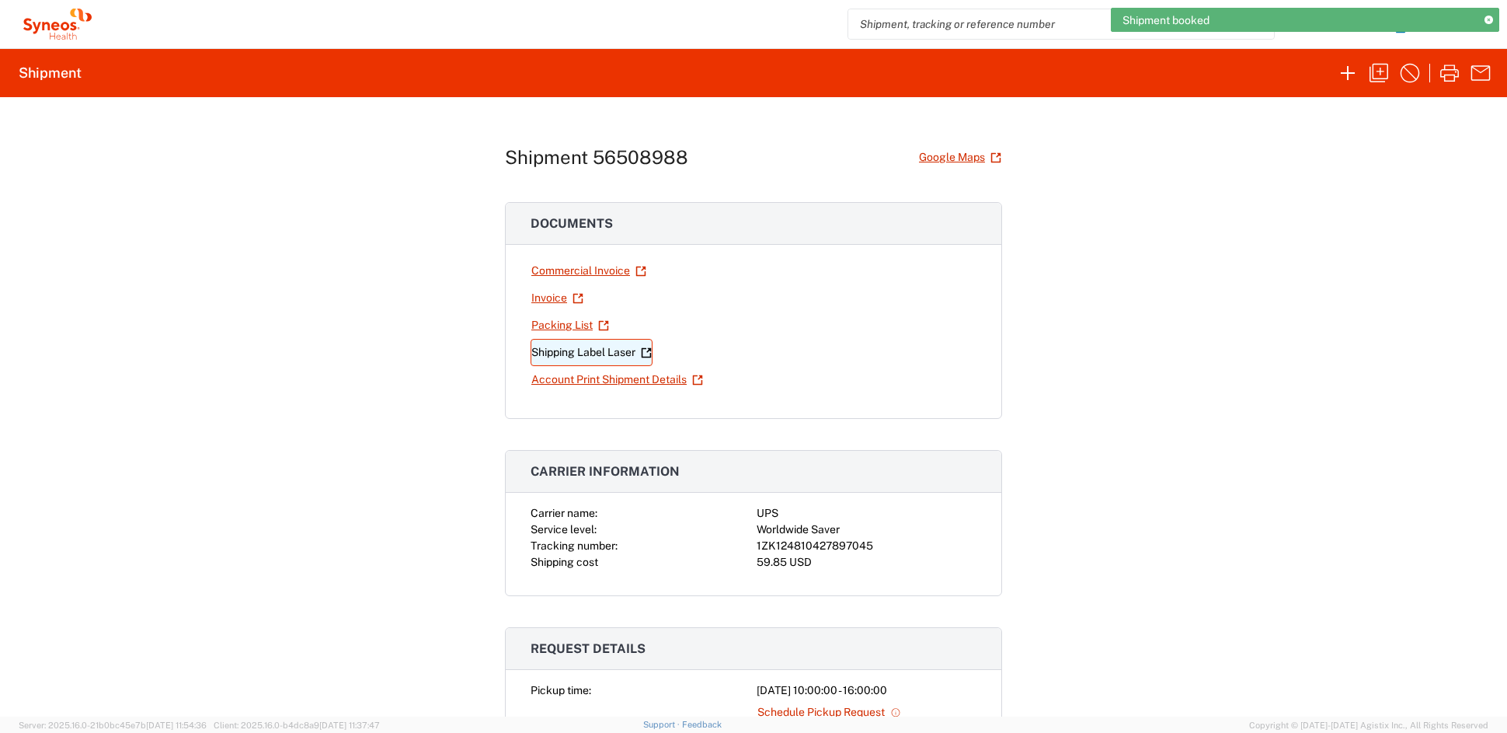
click at [580, 353] on link "Shipping Label Laser" at bounding box center [592, 352] width 122 height 27
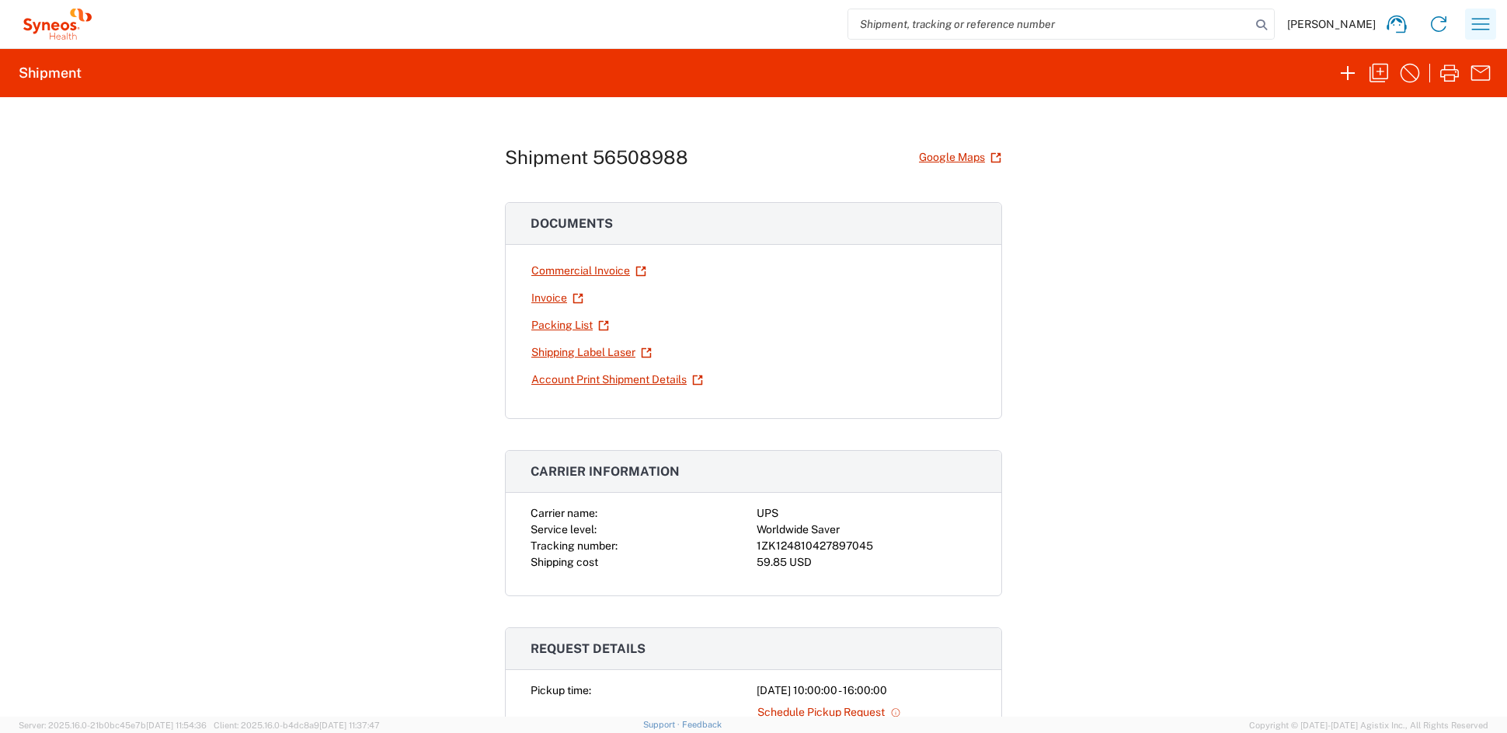
click at [1478, 25] on icon "button" at bounding box center [1480, 24] width 25 height 25
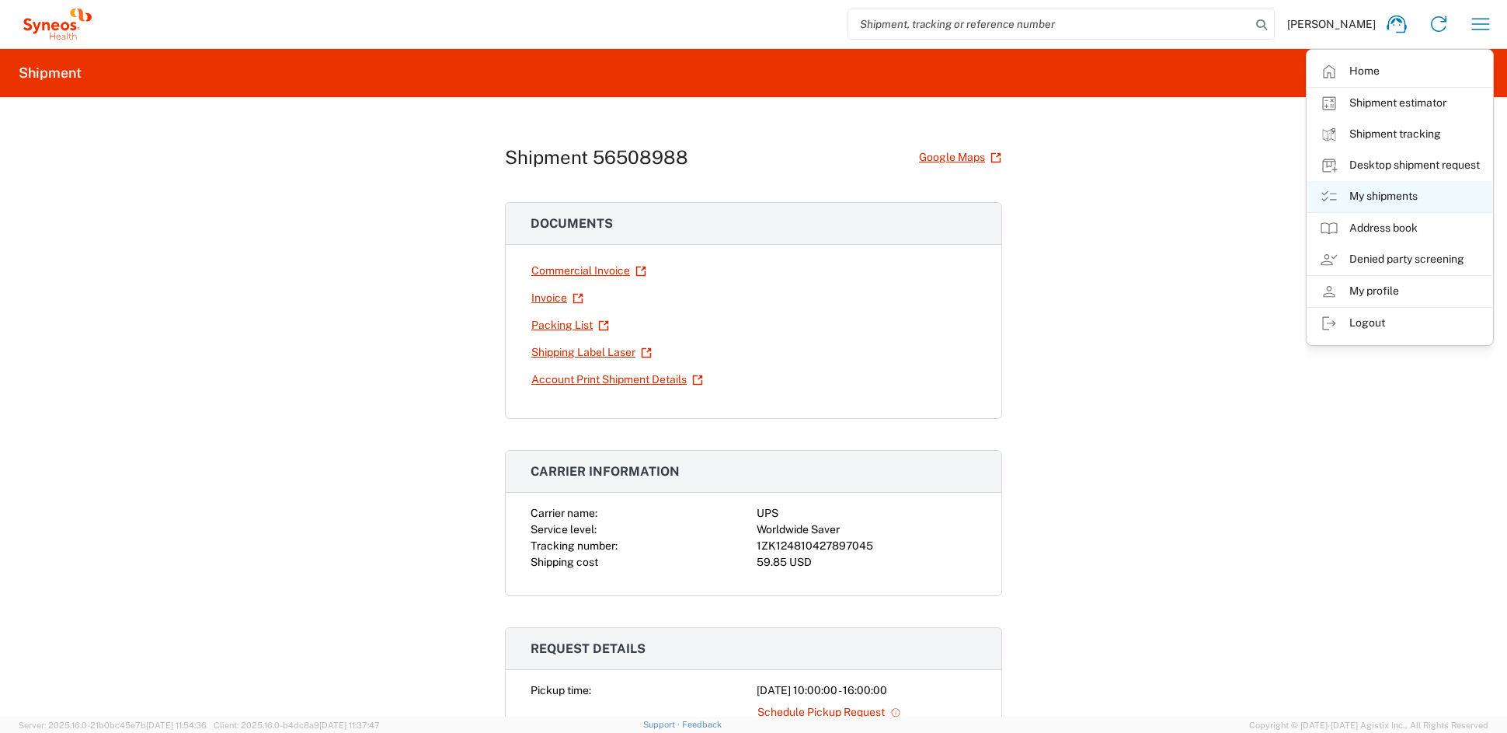
click at [1395, 198] on link "My shipments" at bounding box center [1400, 196] width 185 height 31
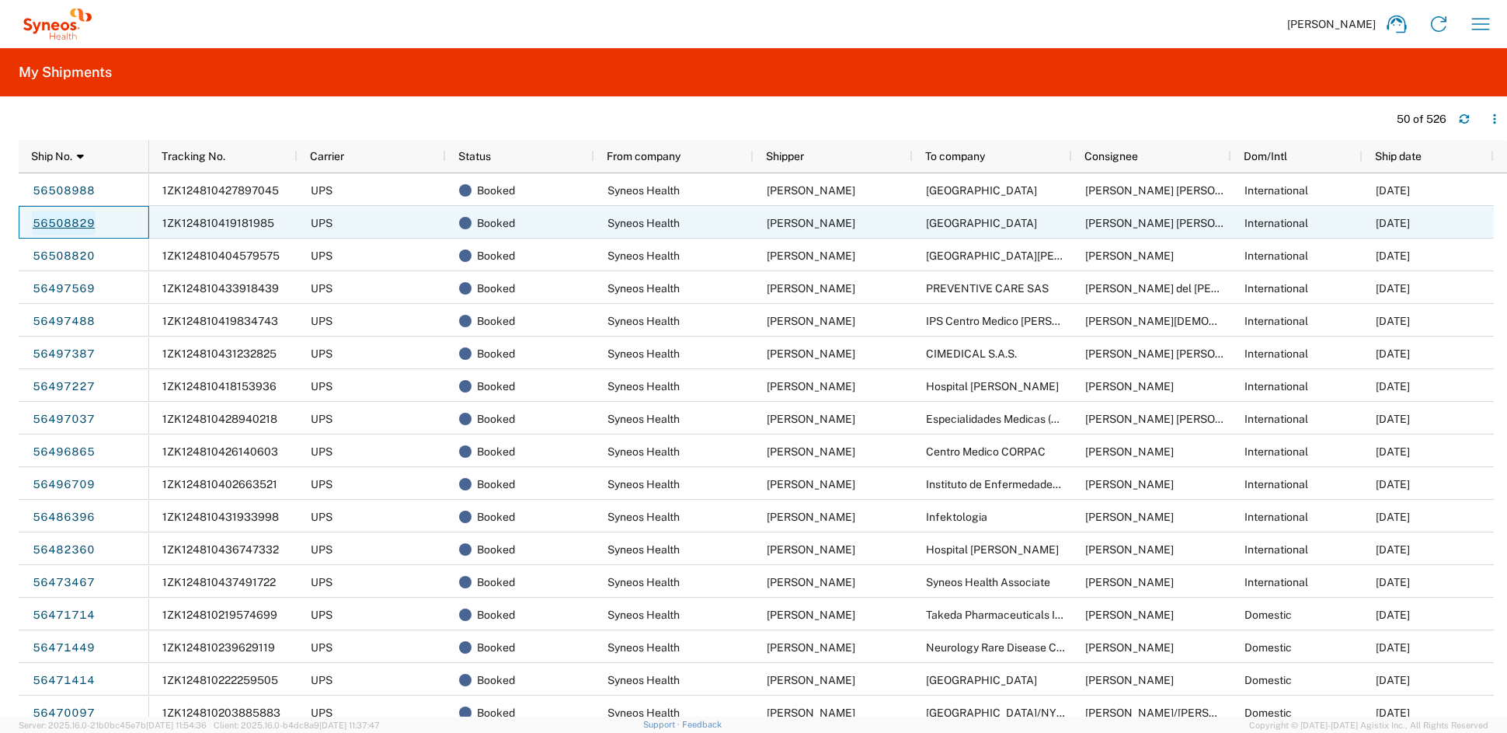
click at [71, 221] on link "56508829" at bounding box center [64, 223] width 64 height 25
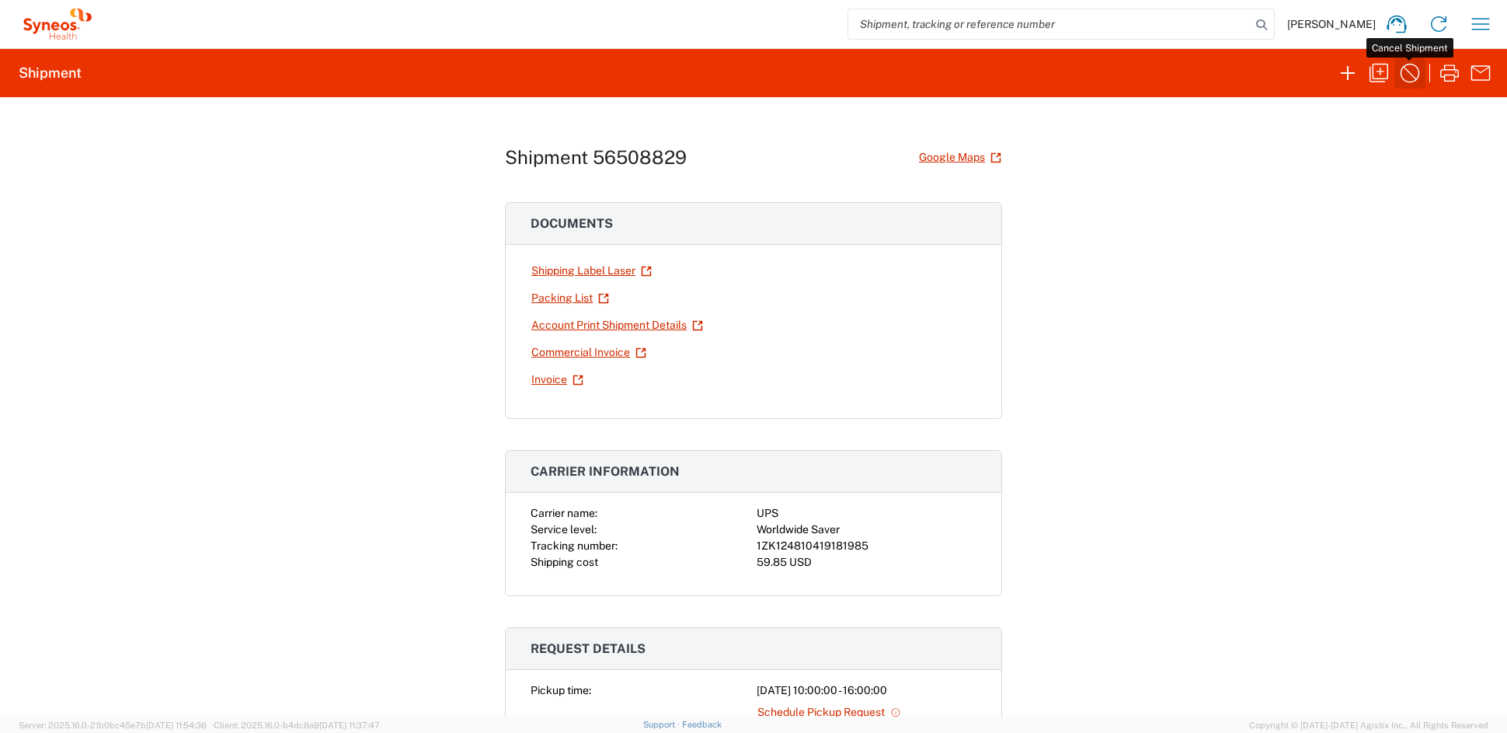
click at [1414, 70] on icon "button" at bounding box center [1410, 73] width 25 height 25
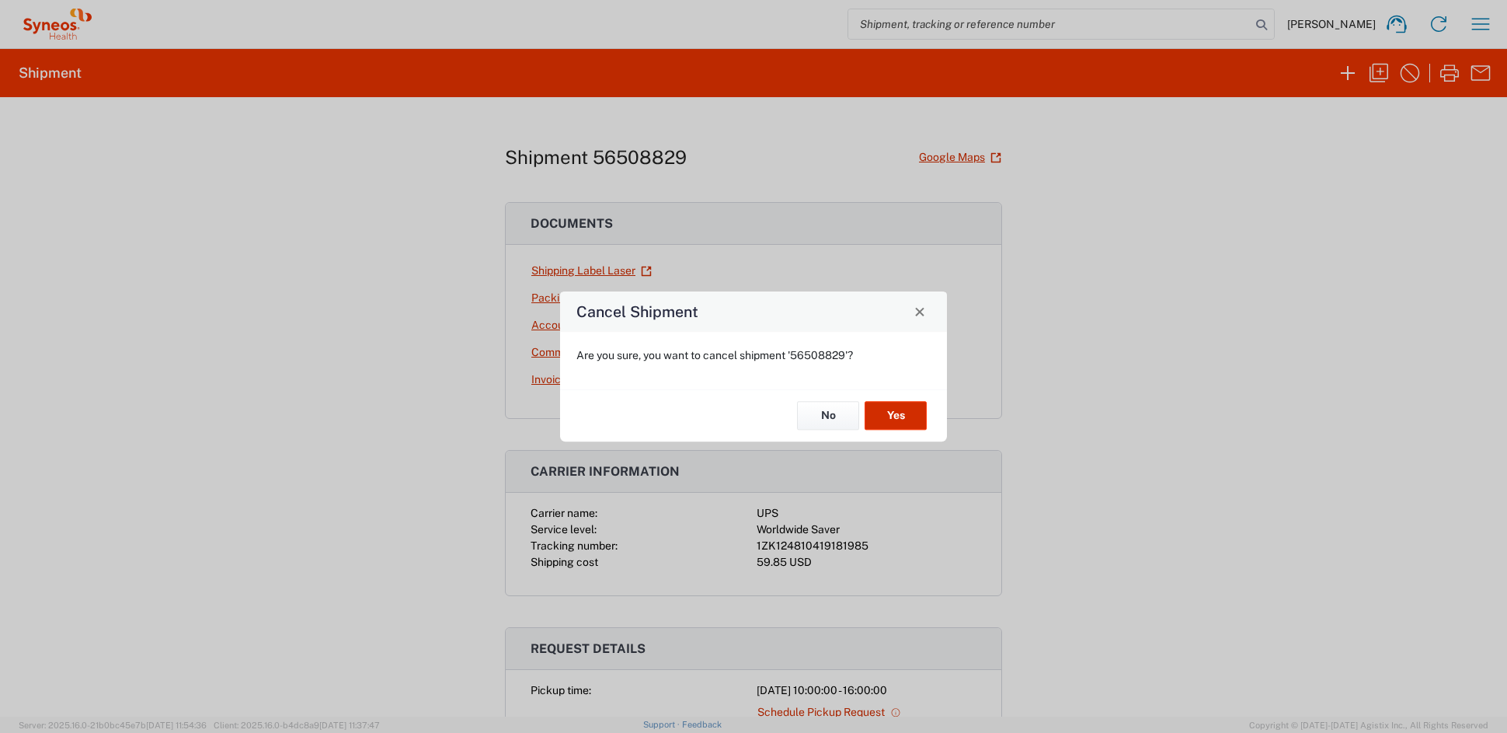
click at [902, 421] on button "Yes" at bounding box center [896, 416] width 62 height 29
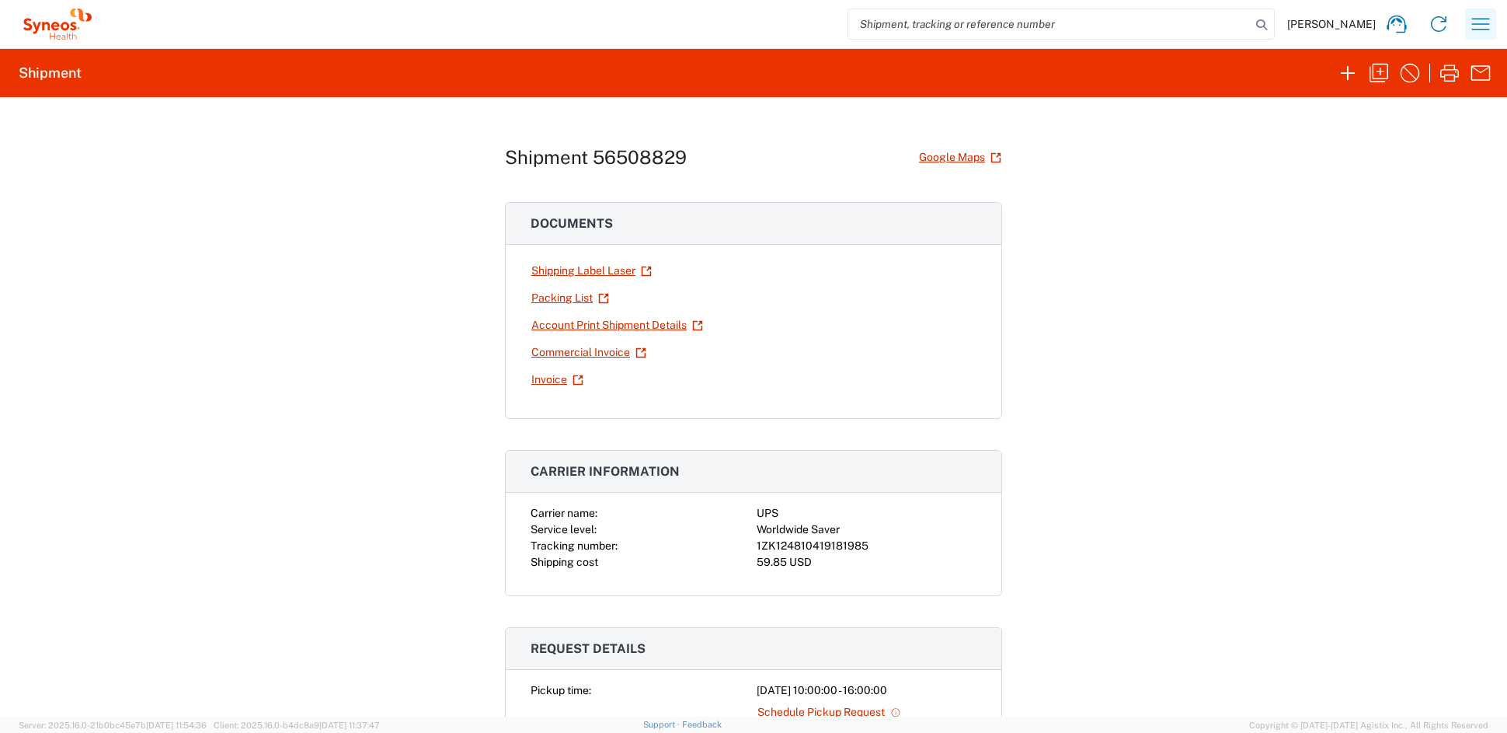
click at [1486, 22] on icon "button" at bounding box center [1480, 24] width 25 height 25
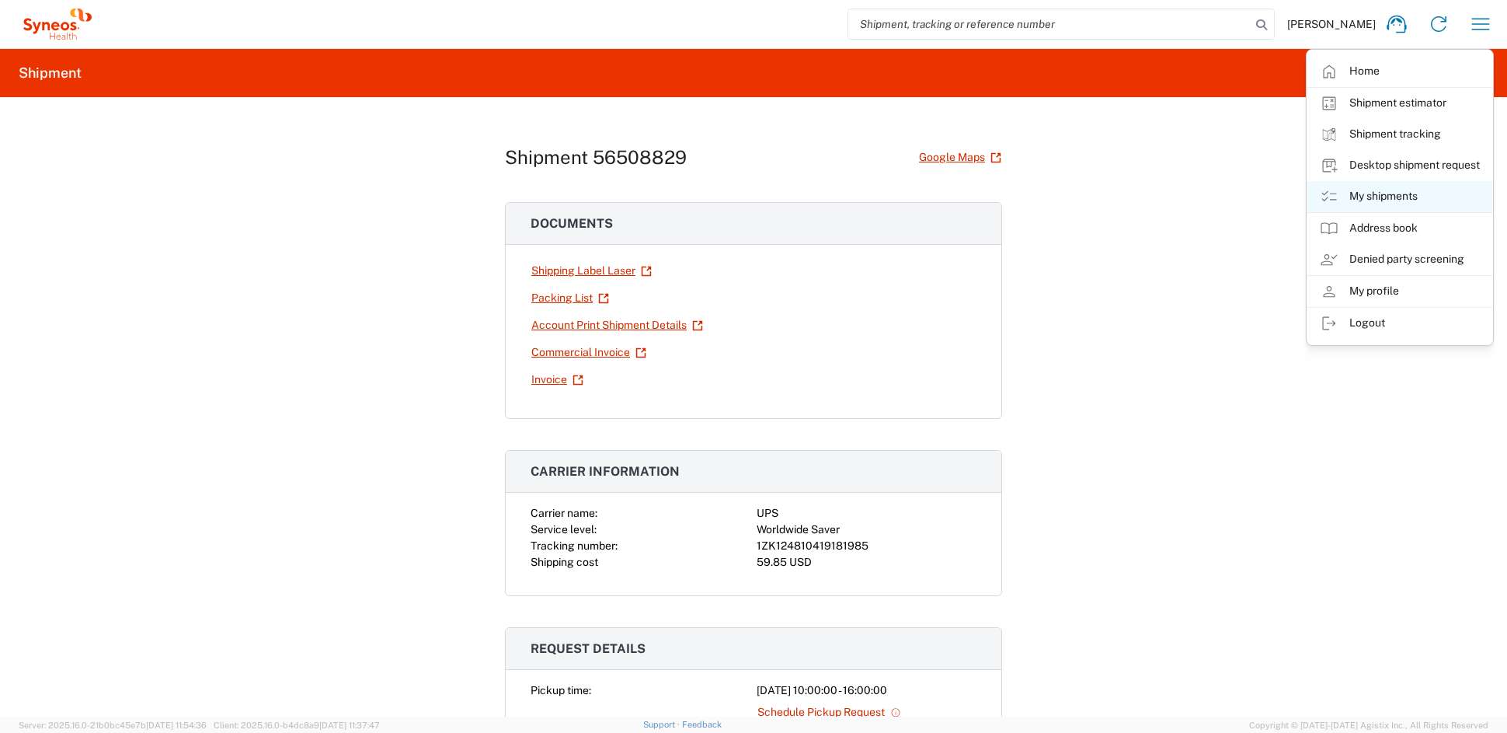
click at [1392, 192] on link "My shipments" at bounding box center [1400, 196] width 185 height 31
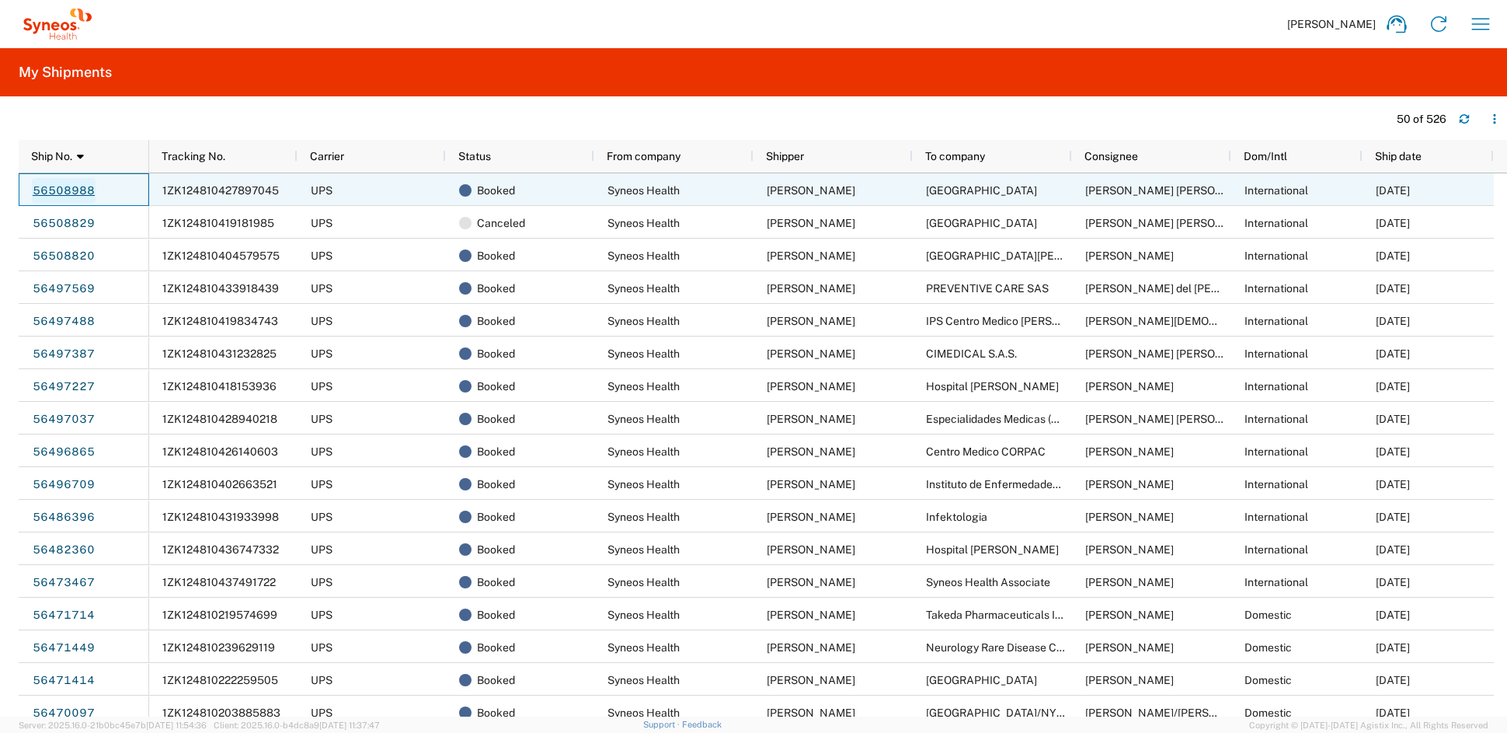
click at [64, 190] on link "56508988" at bounding box center [64, 190] width 64 height 25
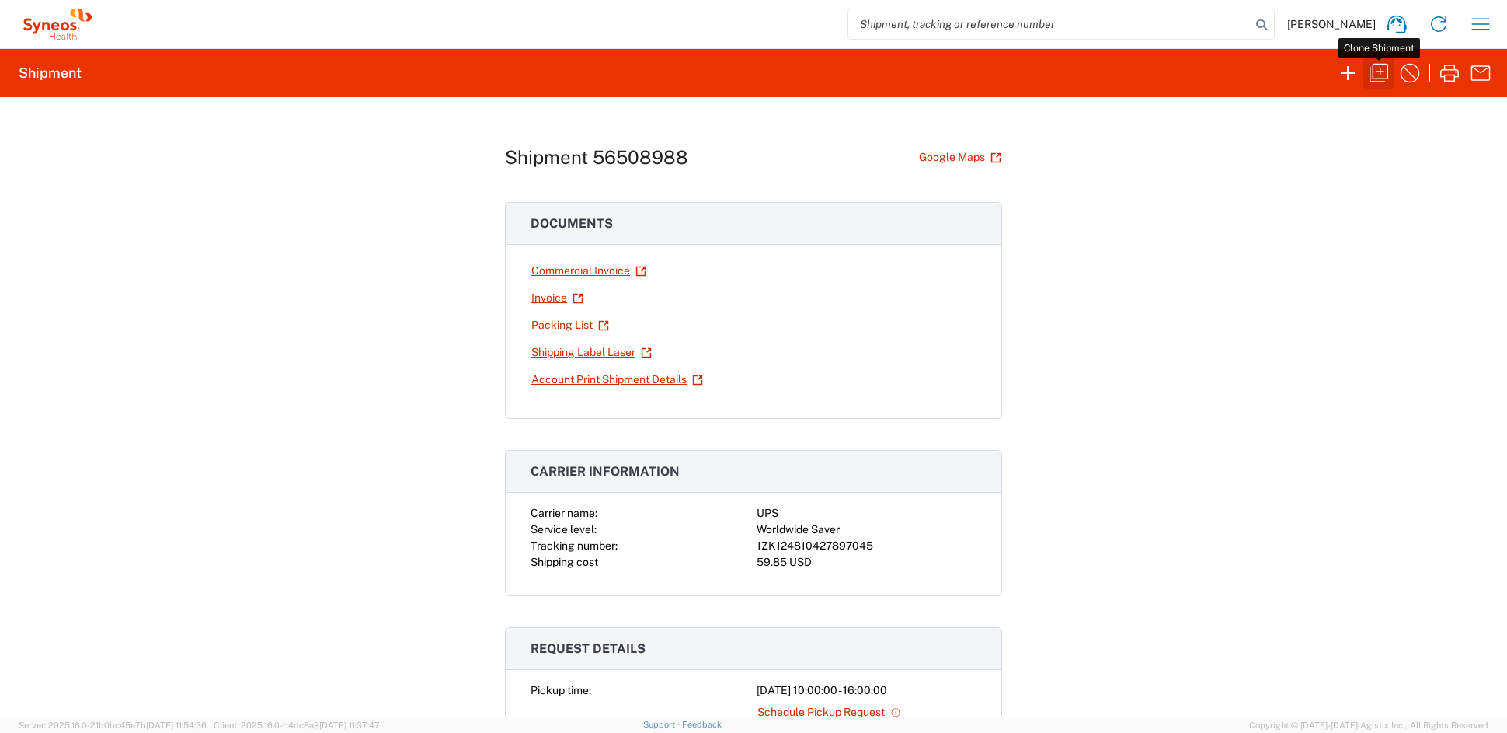
click at [1382, 71] on icon "button" at bounding box center [1379, 73] width 19 height 19
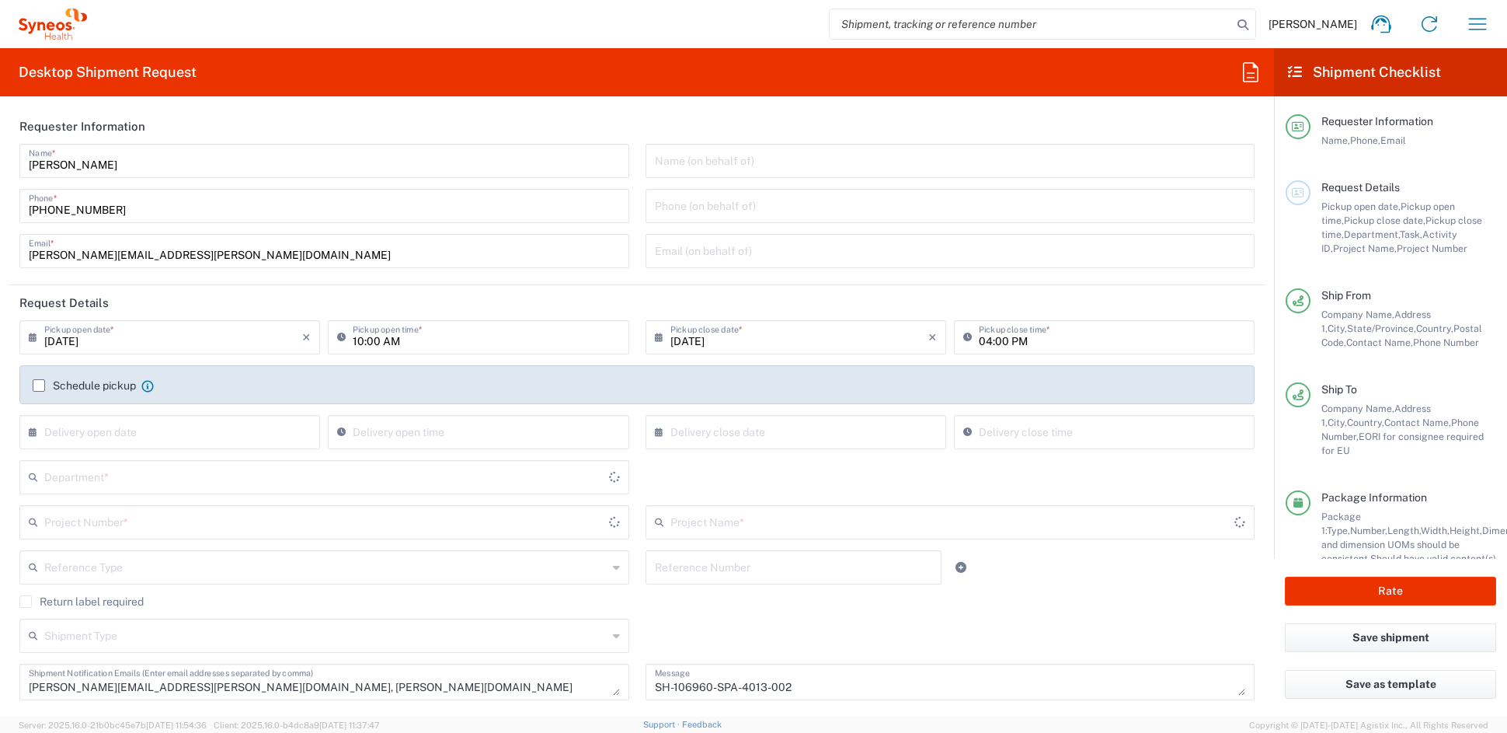
type input "Medium Box"
type input "COMM.STUDO.IC.106960"
type input "[US_STATE]"
type input "6156"
type input "Syneos.PATENG.22.106960"
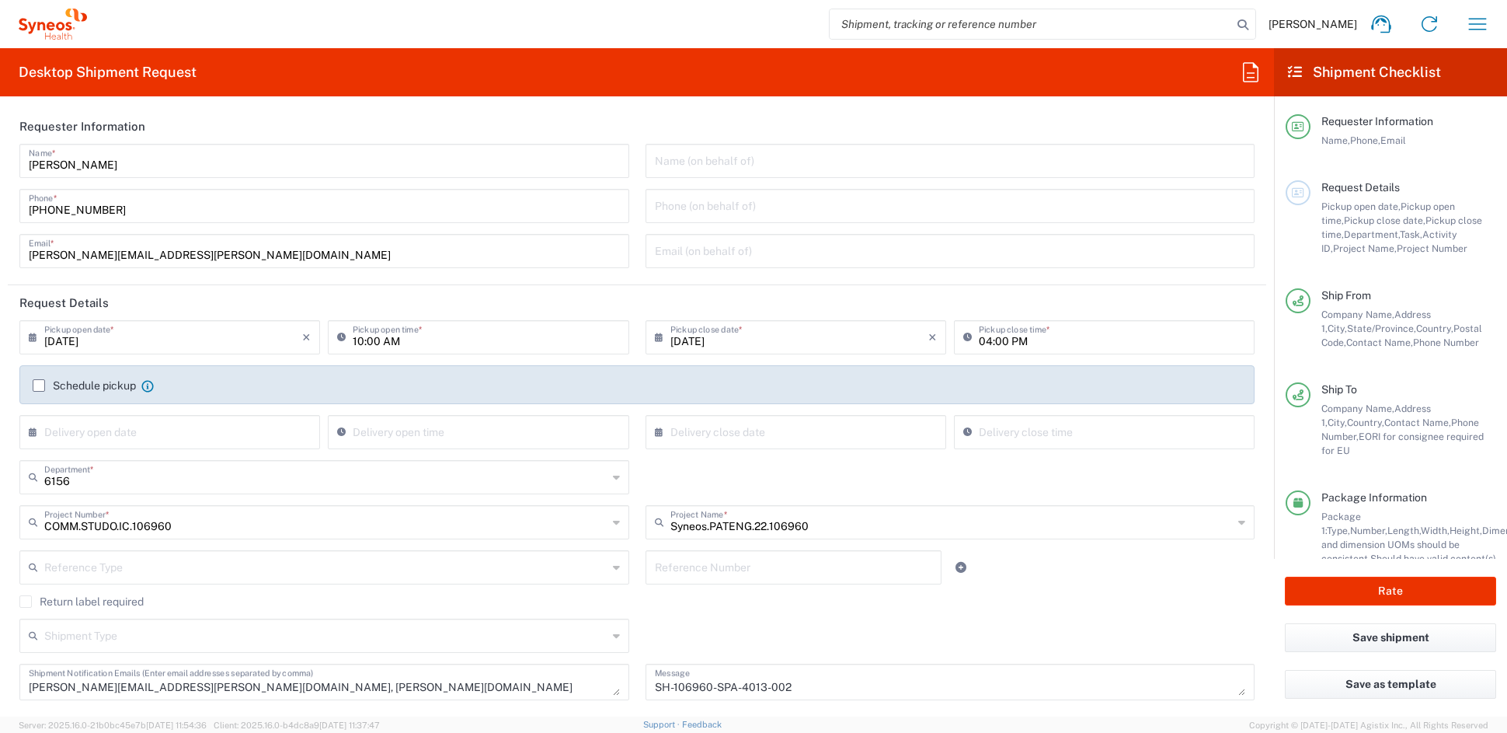
click at [208, 253] on input "[PERSON_NAME][EMAIL_ADDRESS][PERSON_NAME][DOMAIN_NAME]" at bounding box center [324, 249] width 591 height 27
drag, startPoint x: 185, startPoint y: 254, endPoint x: -25, endPoint y: 252, distance: 209.8
click at [0, 252] on html "[PERSON_NAME] Home Shipment estimator Shipment tracking Desktop shipment reques…" at bounding box center [753, 366] width 1507 height 733
paste input "[PERSON_NAME][PERSON_NAME]r"
type input "[PERSON_NAME][EMAIL_ADDRESS][PERSON_NAME][DOMAIN_NAME]"
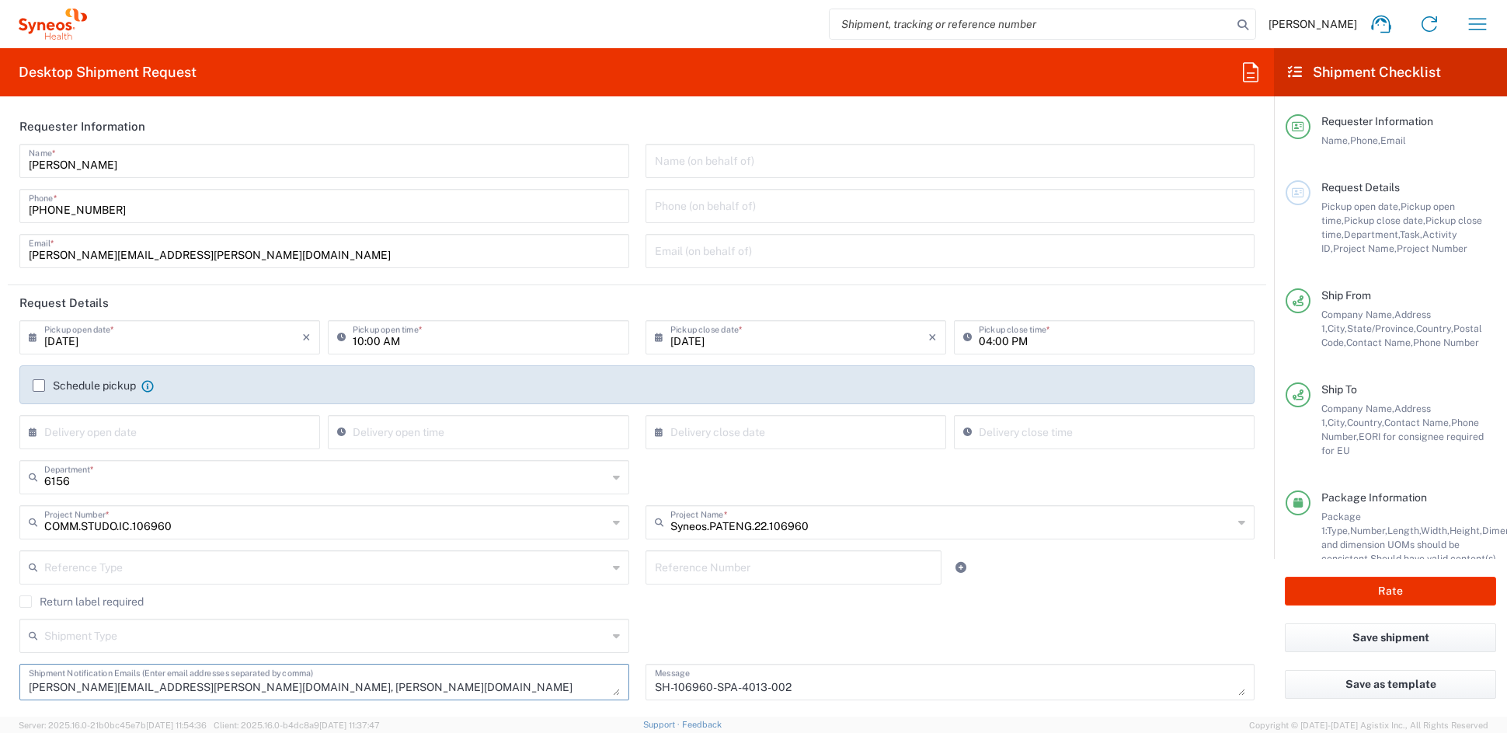
drag, startPoint x: 372, startPoint y: 681, endPoint x: 195, endPoint y: 683, distance: 177.1
click at [195, 683] on textarea "[PERSON_NAME][EMAIL_ADDRESS][PERSON_NAME][DOMAIN_NAME], [PERSON_NAME][DOMAIN_NA…" at bounding box center [324, 681] width 591 height 27
type textarea "[PERSON_NAME][EMAIL_ADDRESS][PERSON_NAME][DOMAIN_NAME]"
drag, startPoint x: 809, startPoint y: 686, endPoint x: 612, endPoint y: 684, distance: 196.6
click at [616, 682] on div "[DATE] × Pickup open date * Cancel Apply 10:00 AM Pickup open time * [DATE] × P…" at bounding box center [638, 515] width 1252 height 391
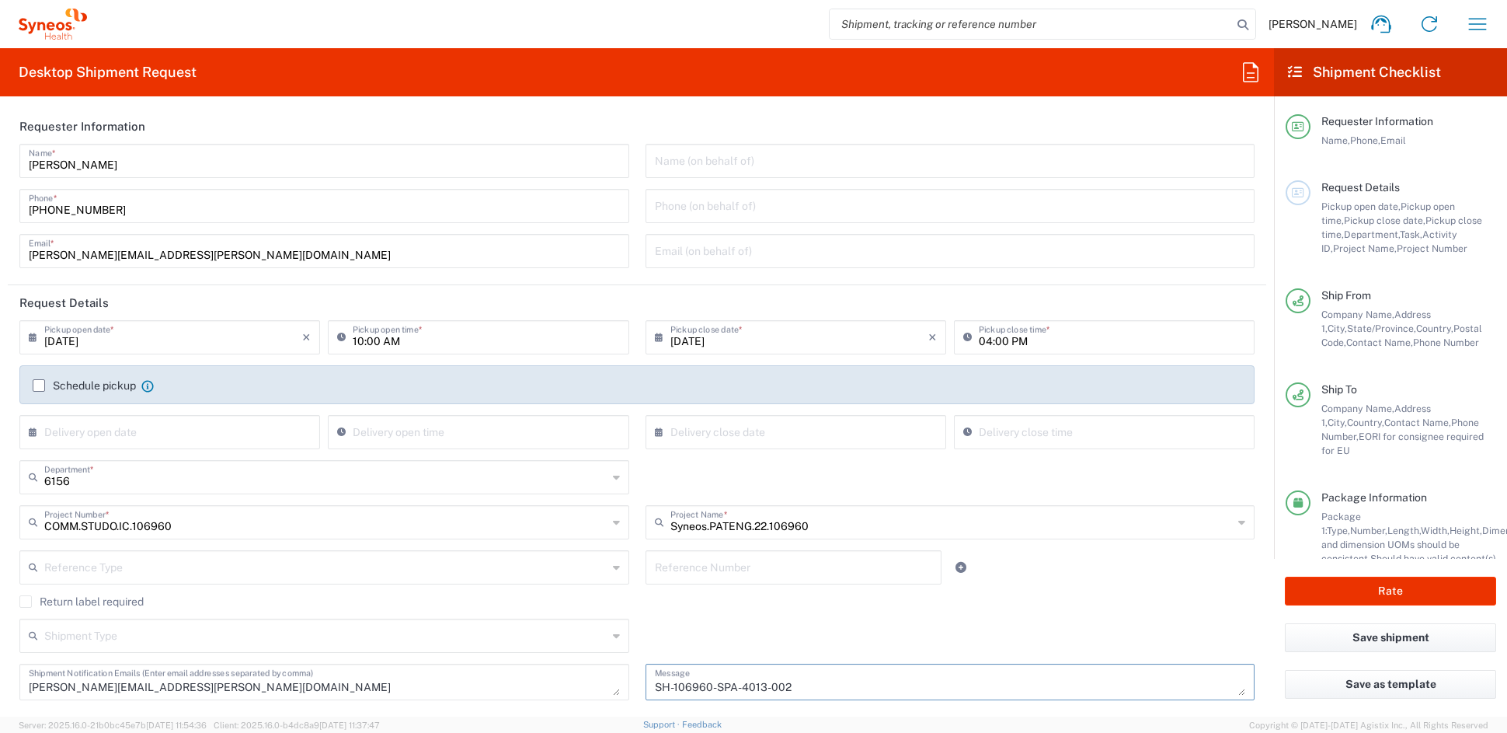
paste textarea "09-002"
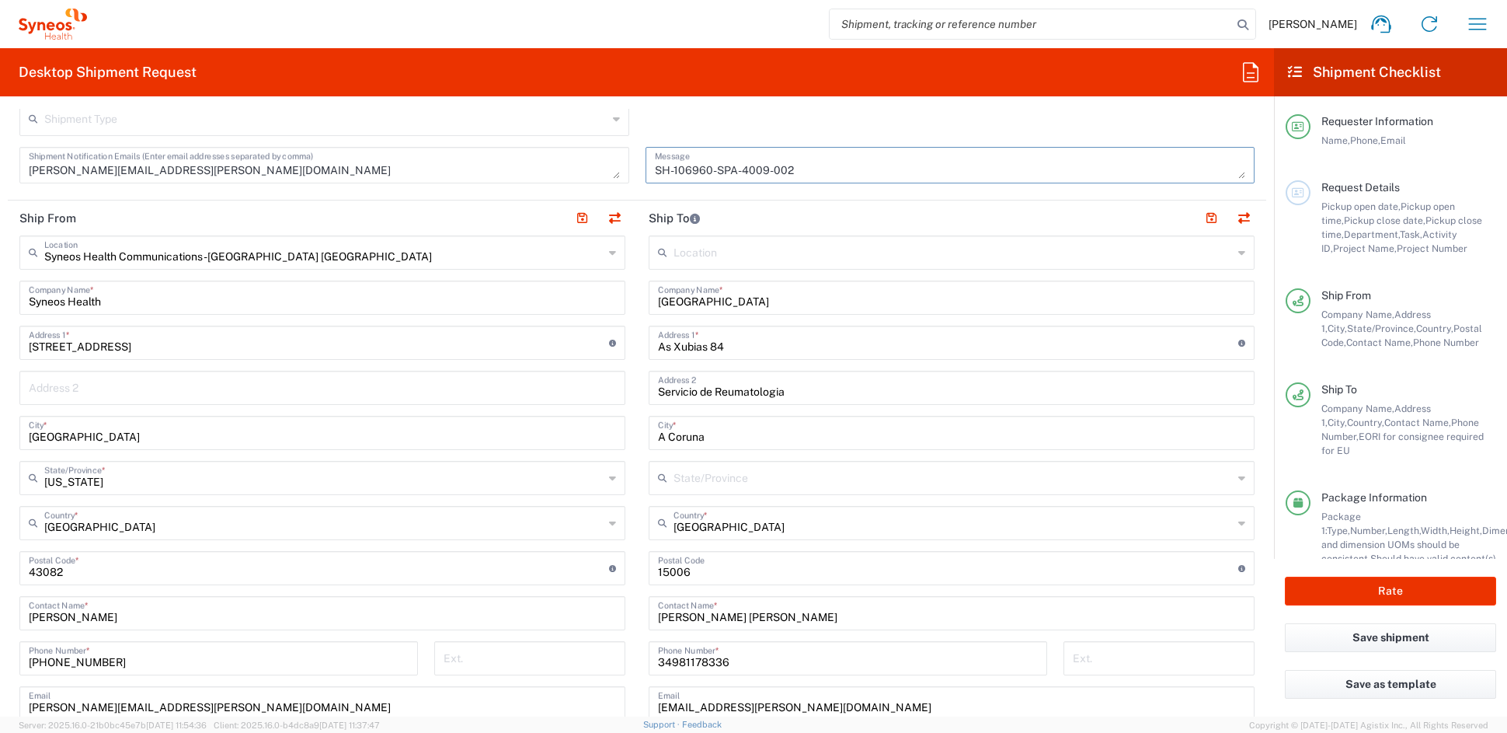
scroll to position [517, 0]
type textarea "SH-106960-SPA-4009-002"
drag, startPoint x: 822, startPoint y: 300, endPoint x: 545, endPoint y: 294, distance: 277.4
click at [545, 294] on div "Ship From Syneos Health Communications-[GEOGRAPHIC_DATA] [GEOGRAPHIC_DATA] Loca…" at bounding box center [637, 547] width 1259 height 694
paste input "Clnico [GEOGRAPHIC_DATA][PERSON_NAME]"
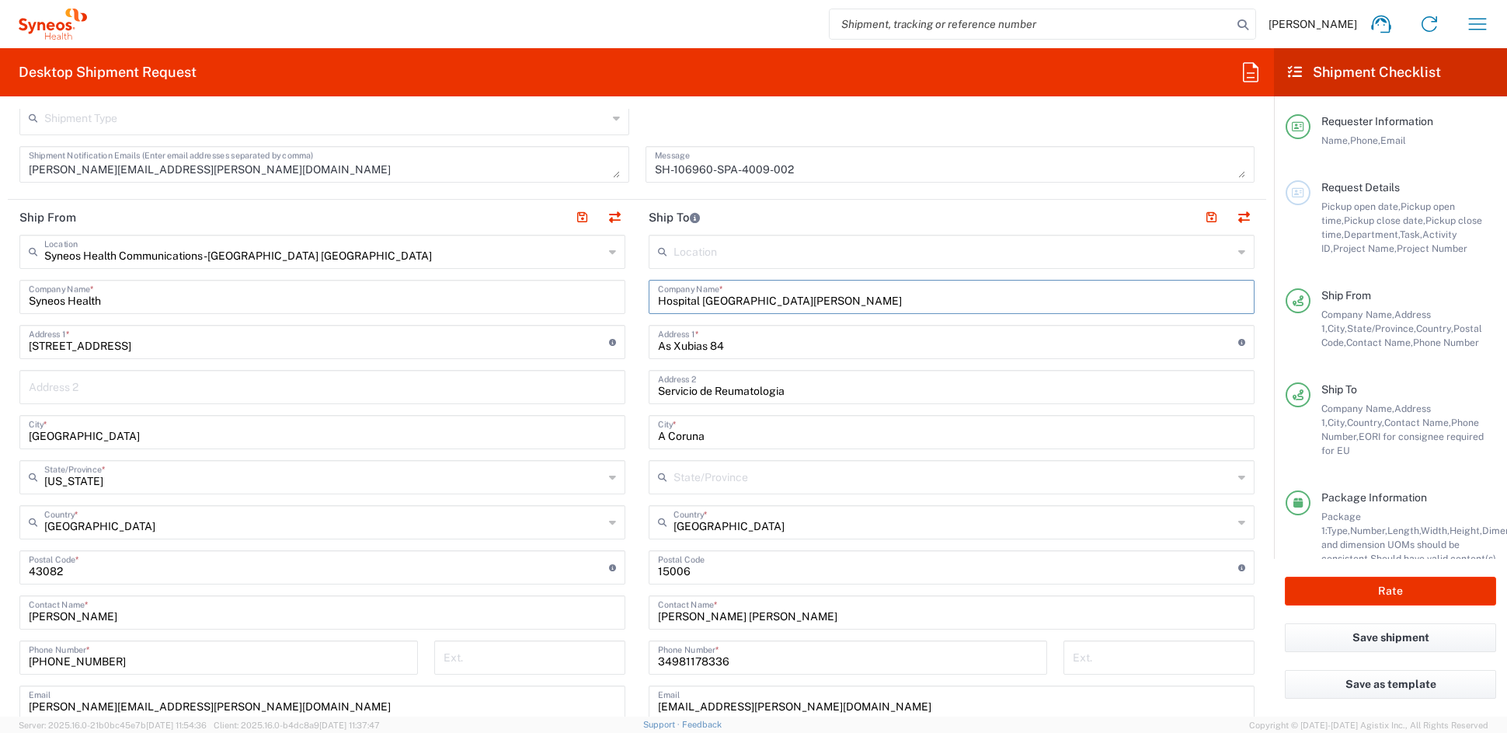
type input "Hospital [GEOGRAPHIC_DATA][PERSON_NAME]"
drag, startPoint x: 750, startPoint y: 391, endPoint x: 587, endPoint y: 389, distance: 163.2
click at [590, 388] on div "Ship From Syneos Health Communications-[GEOGRAPHIC_DATA] [GEOGRAPHIC_DATA] Loca…" at bounding box center [637, 547] width 1259 height 694
paste input "í"
type input "Servicio de Reumatología"
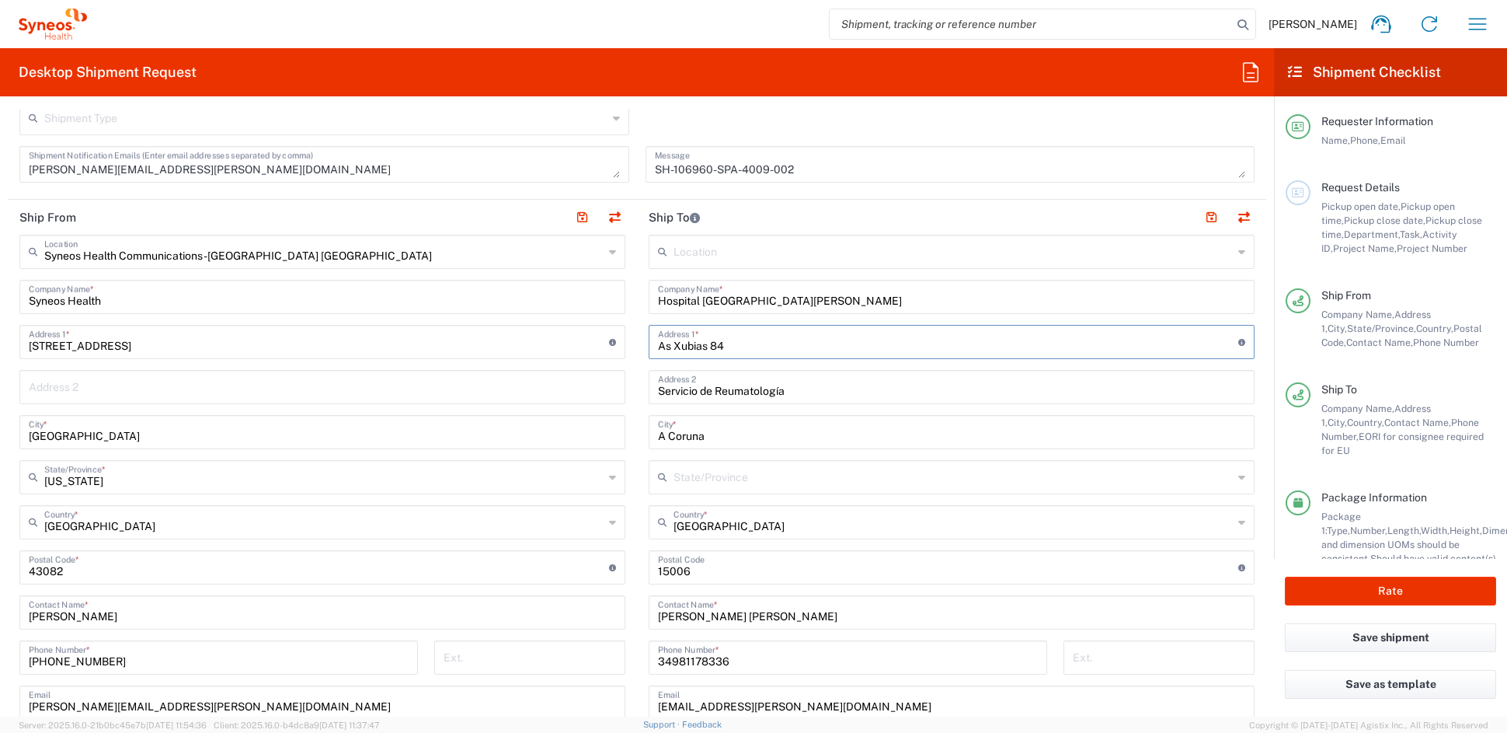
drag, startPoint x: 684, startPoint y: 344, endPoint x: 589, endPoint y: 341, distance: 94.8
click at [589, 341] on div "Ship From Syneos Health Communications-[GEOGRAPHIC_DATA] [GEOGRAPHIC_DATA] Loca…" at bounding box center [637, 547] width 1259 height 694
paste input "[PERSON_NAME] 17"
type input "Av. [PERSON_NAME] 17"
drag, startPoint x: 658, startPoint y: 435, endPoint x: 588, endPoint y: 433, distance: 70.0
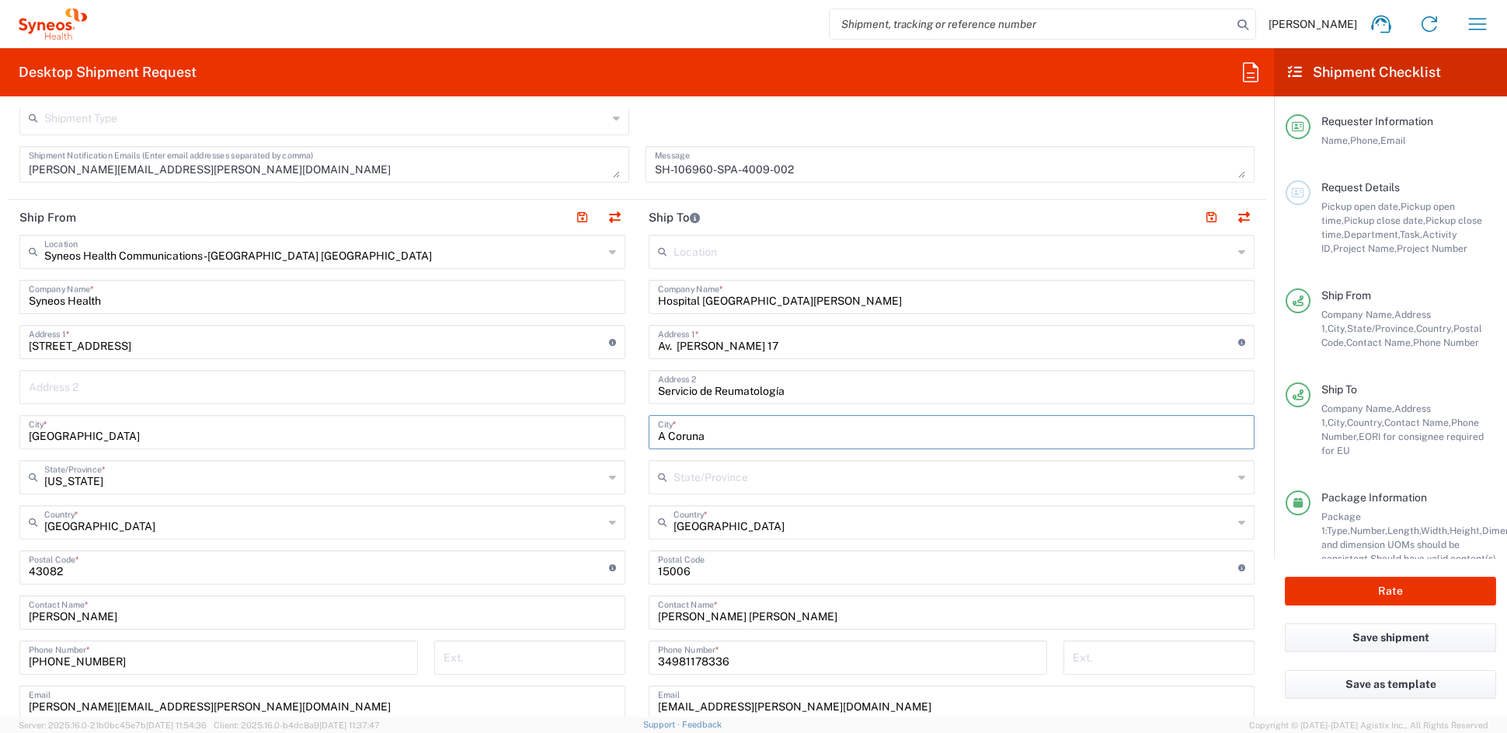
click at [588, 432] on div "Ship From Syneos Health Communications-[GEOGRAPHIC_DATA] [GEOGRAPHIC_DATA] Loca…" at bounding box center [637, 547] width 1259 height 694
paste input "Valenci"
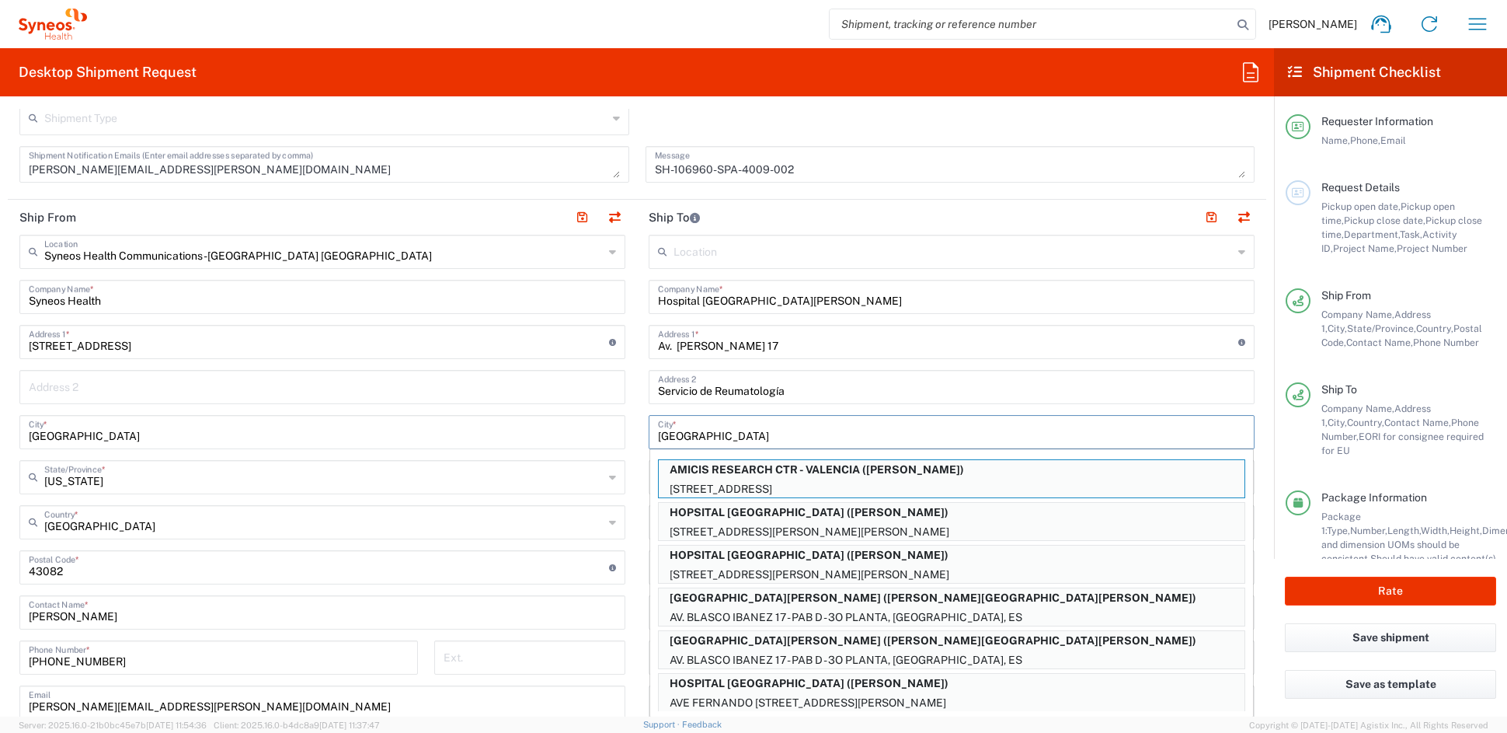
type input "[GEOGRAPHIC_DATA]"
click at [907, 389] on input "Servicio de Reumatología" at bounding box center [951, 385] width 587 height 27
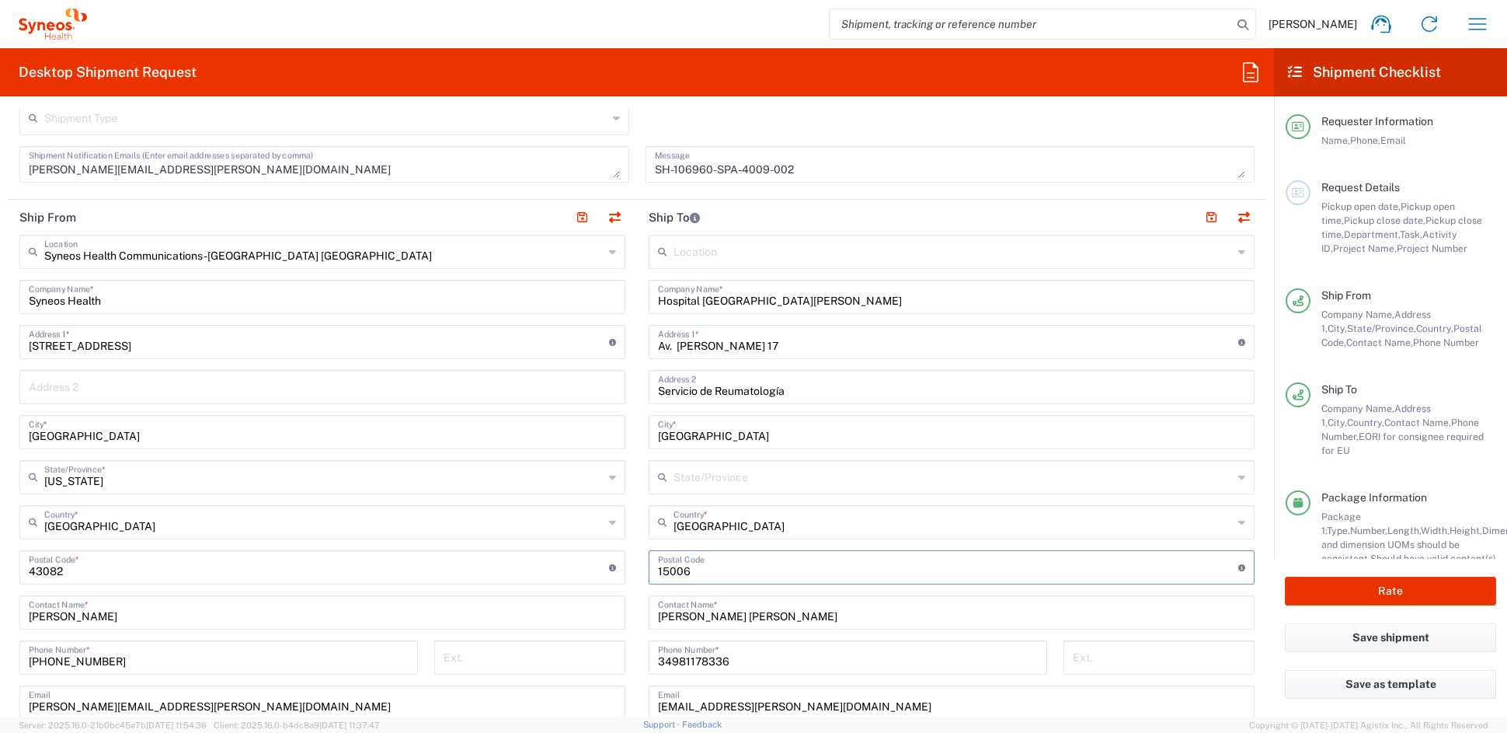
click at [688, 566] on input "undefined" at bounding box center [948, 565] width 580 height 27
drag, startPoint x: 691, startPoint y: 571, endPoint x: 590, endPoint y: 570, distance: 100.2
click at [601, 569] on div "Ship From Syneos Health Communications-[GEOGRAPHIC_DATA] [GEOGRAPHIC_DATA] Loca…" at bounding box center [637, 547] width 1259 height 694
paste input "46010"
type input "46010"
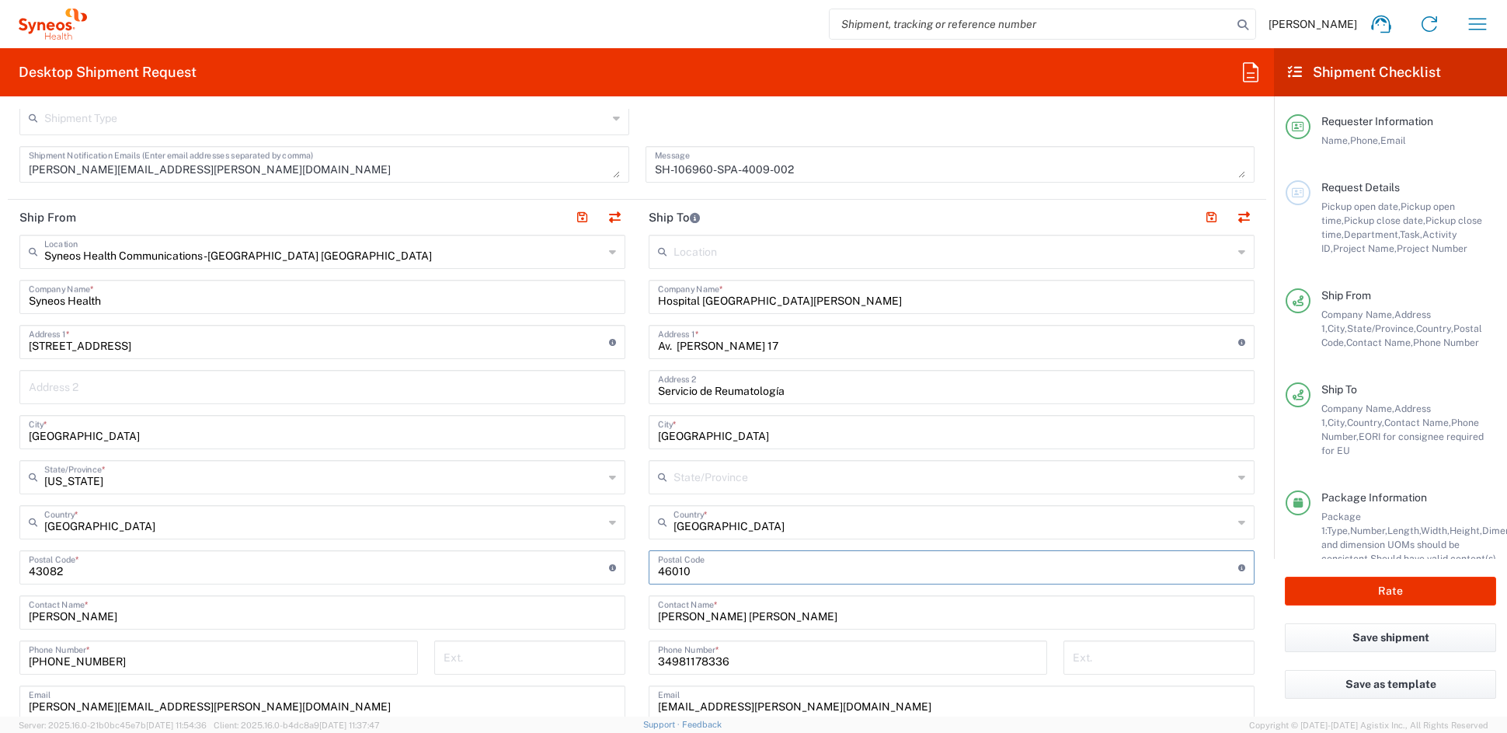
click at [1057, 618] on input "[PERSON_NAME] [PERSON_NAME]" at bounding box center [951, 610] width 587 height 27
drag, startPoint x: 742, startPoint y: 613, endPoint x: 607, endPoint y: 613, distance: 135.2
click at [608, 611] on div "Ship From Syneos Health Communications-[GEOGRAPHIC_DATA] [GEOGRAPHIC_DATA] Loca…" at bounding box center [637, 547] width 1259 height 694
paste input "Diego Bedoya"
type input "Diego Bedoya"
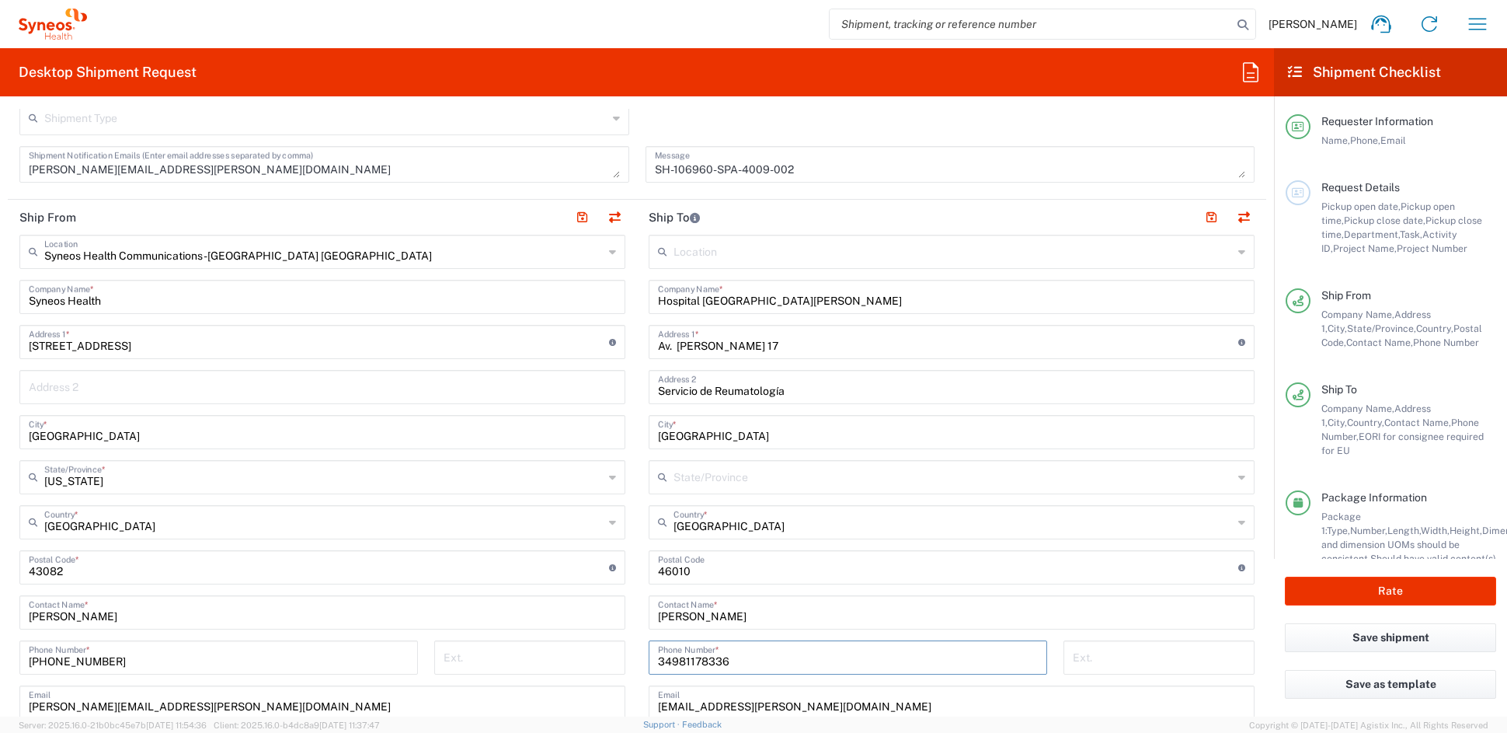
drag, startPoint x: 677, startPoint y: 661, endPoint x: 577, endPoint y: 656, distance: 100.4
click at [577, 656] on div "Ship From Syneos Health Communications-[GEOGRAPHIC_DATA] [GEOGRAPHIC_DATA] Loca…" at bounding box center [637, 547] width 1259 height 694
paste input "-661 66 91 45"
click at [724, 660] on input "34-661 66 91 45" at bounding box center [848, 655] width 380 height 27
type input "34661669145"
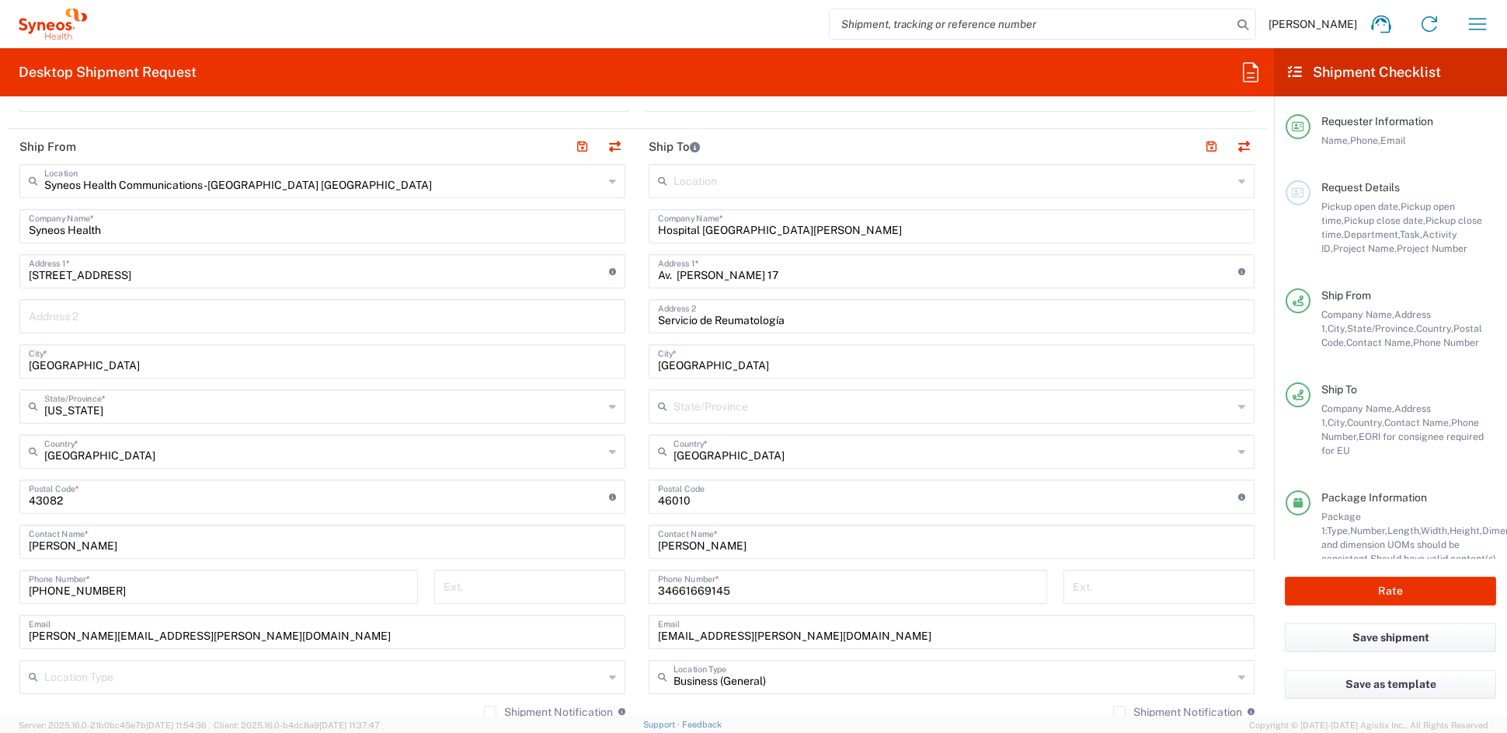
scroll to position [596, 0]
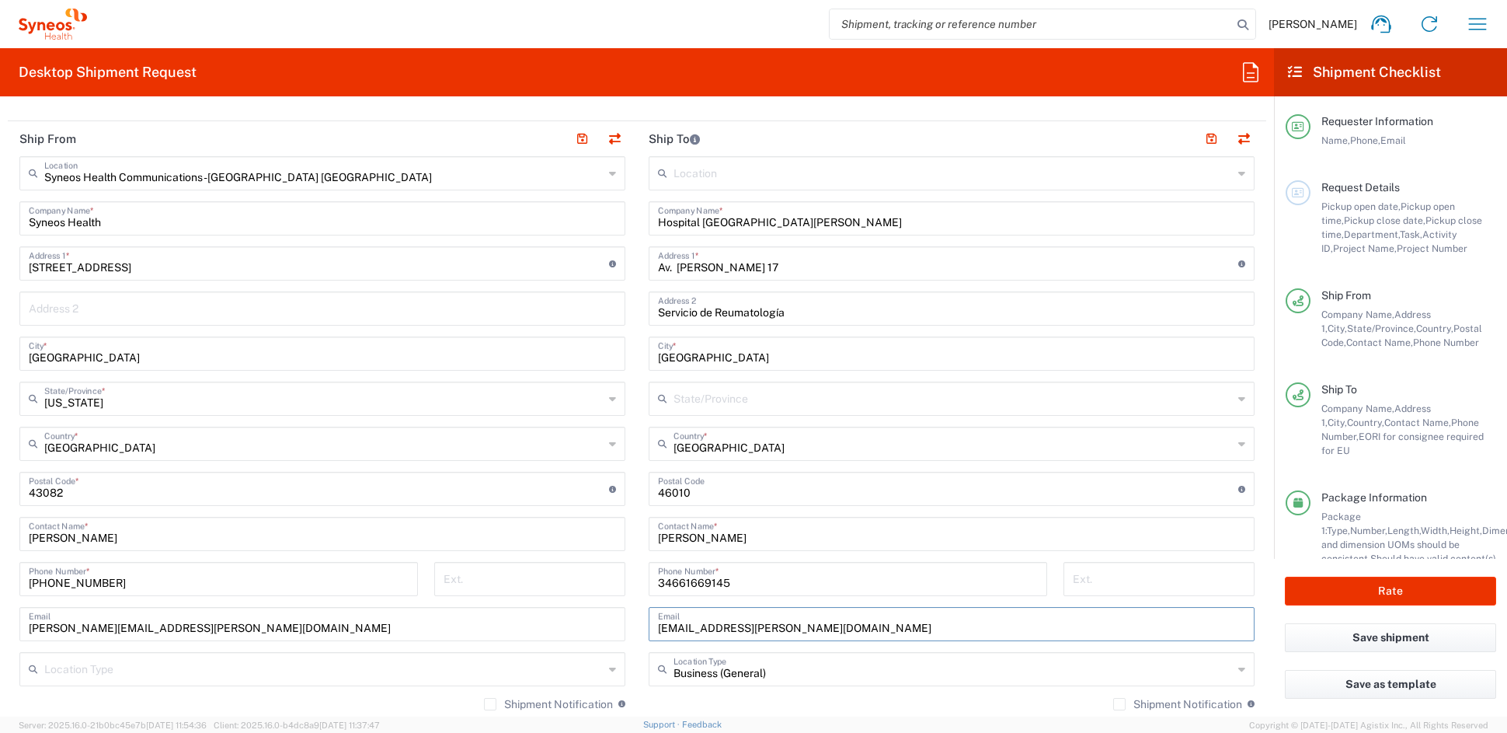
drag, startPoint x: 848, startPoint y: 625, endPoint x: 617, endPoint y: 630, distance: 231.6
click at [618, 630] on div "Ship From Syneos Health Communications-[GEOGRAPHIC_DATA] [GEOGRAPHIC_DATA] Loca…" at bounding box center [637, 468] width 1259 height 694
paste input "reumaensayosclinico@gmail.com"
type input "reumaensayosclinico@gmail.com"
click at [1201, 138] on button "button" at bounding box center [1211, 139] width 22 height 22
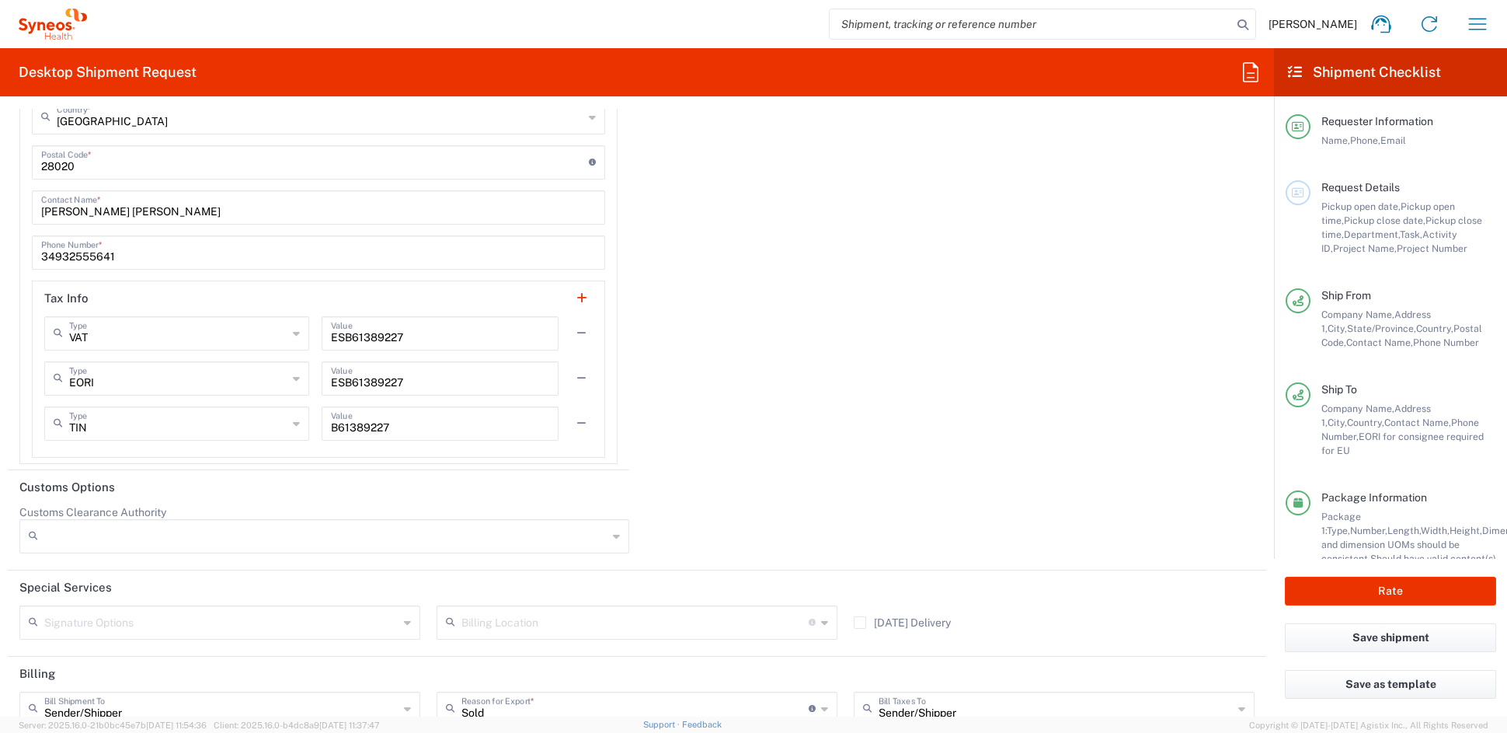
scroll to position [2691, 0]
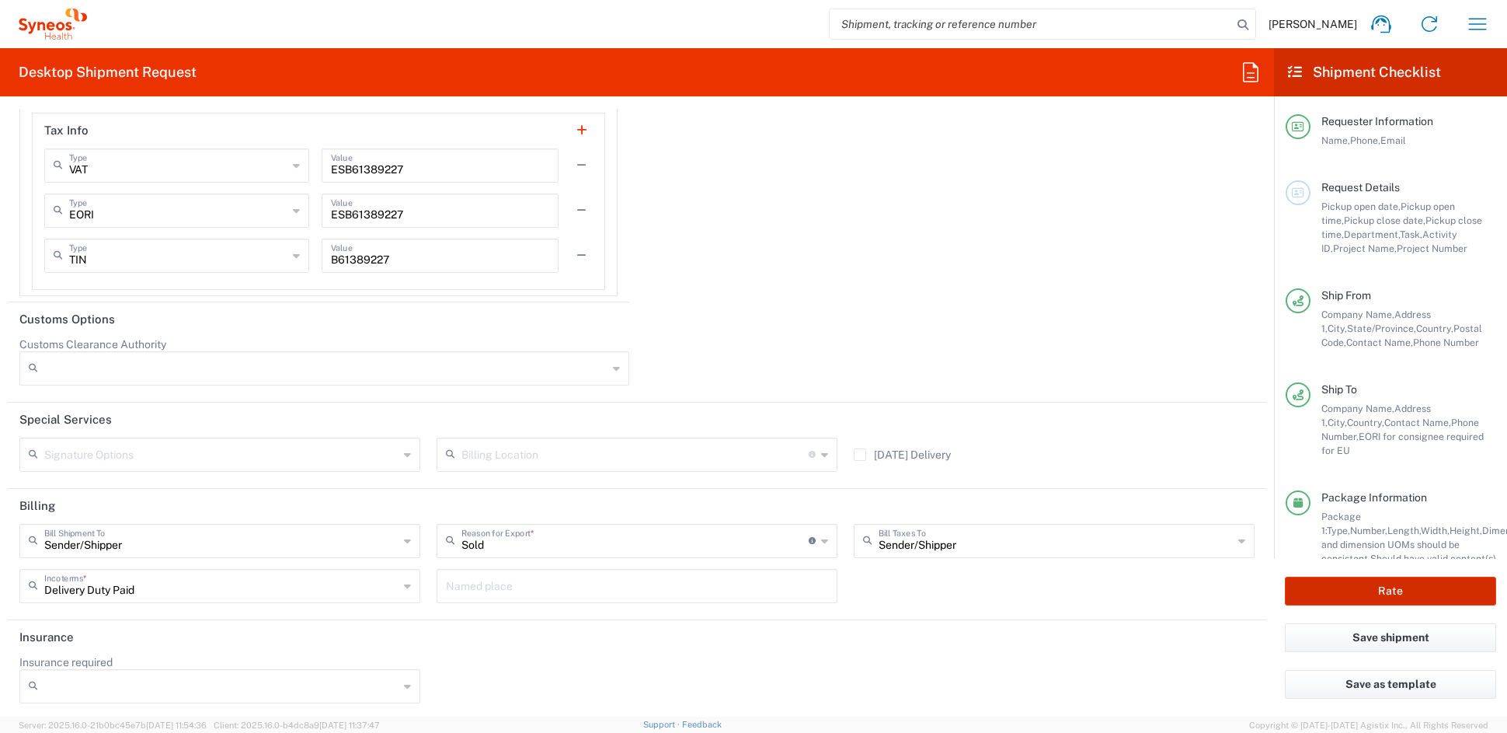
click at [1403, 593] on button "Rate" at bounding box center [1390, 590] width 211 height 29
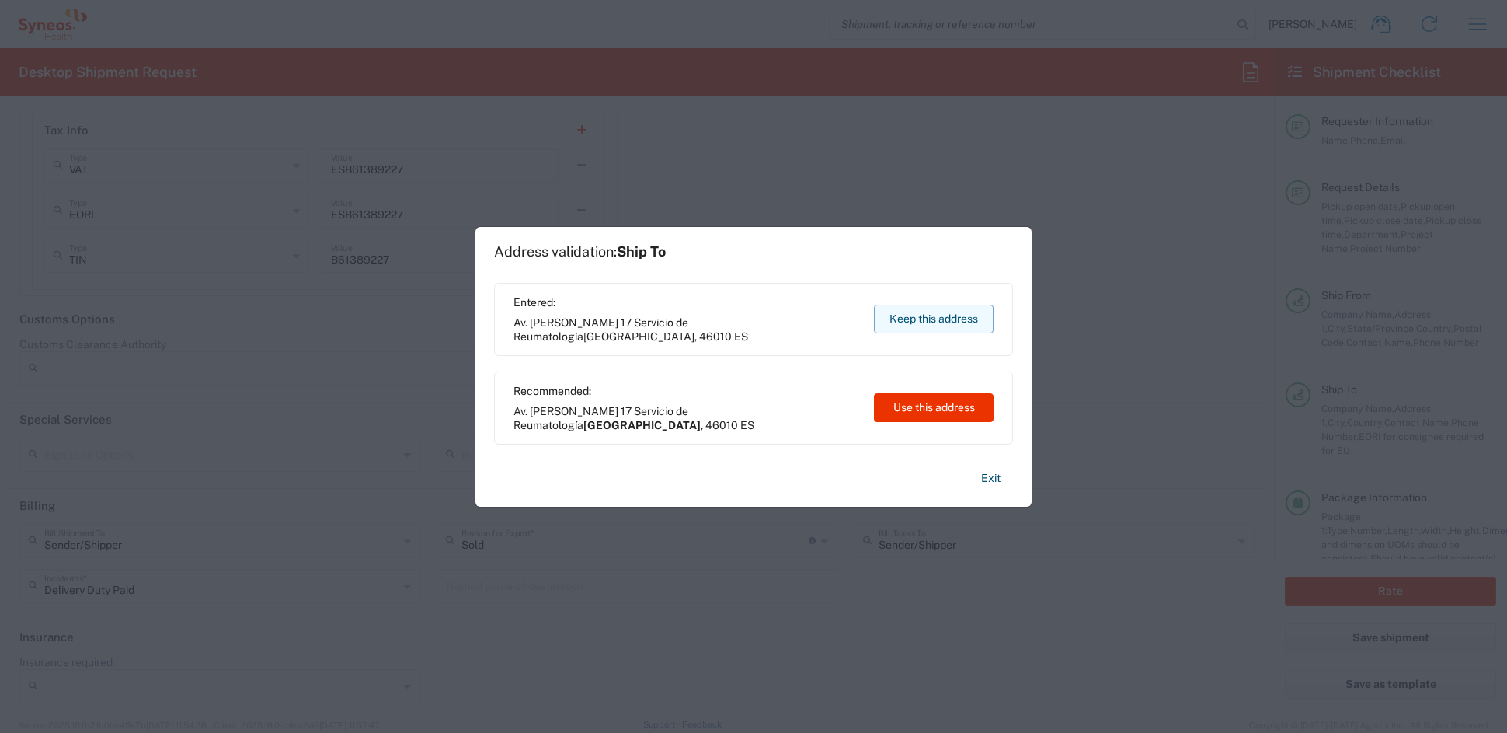
click at [915, 317] on button "Keep this address" at bounding box center [934, 319] width 120 height 29
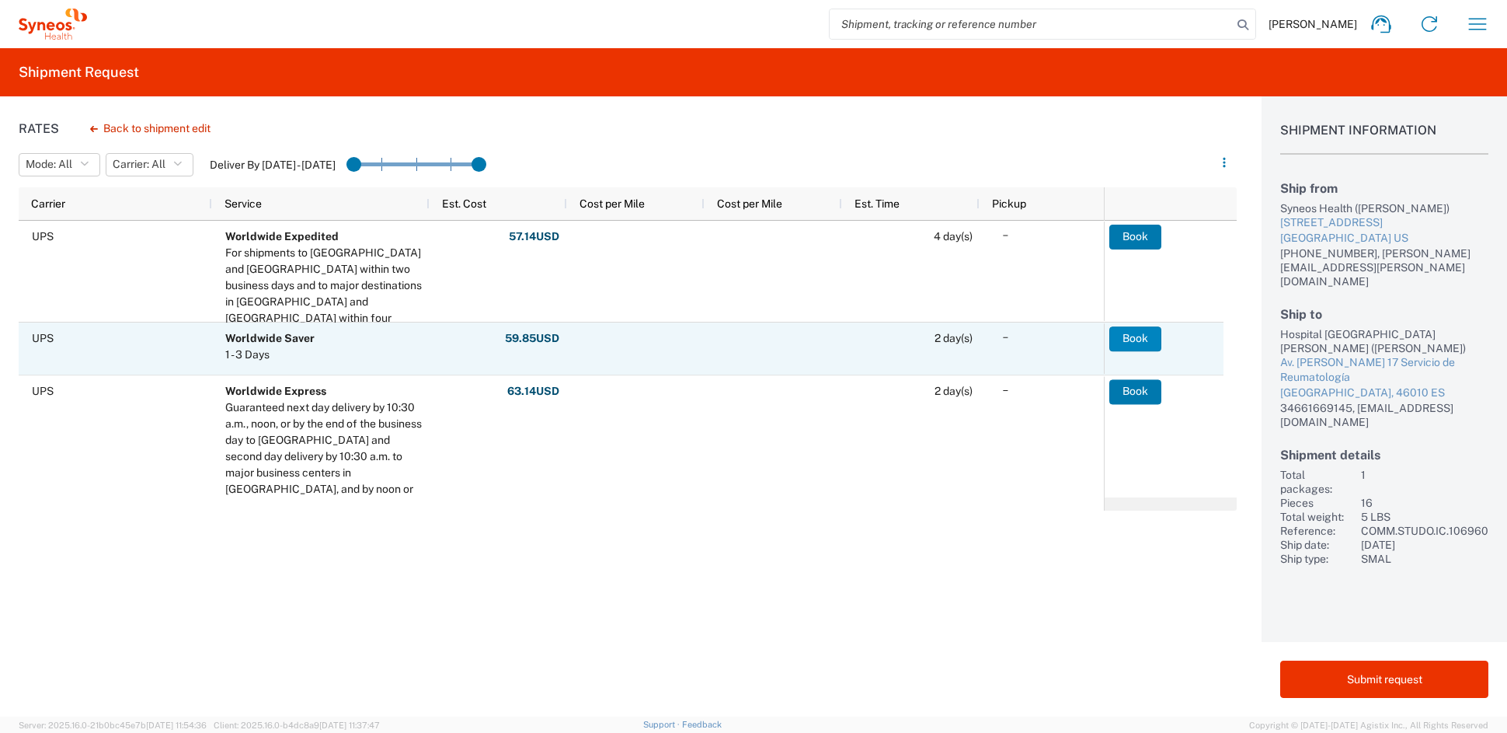
click at [1151, 337] on button "Book" at bounding box center [1135, 338] width 52 height 25
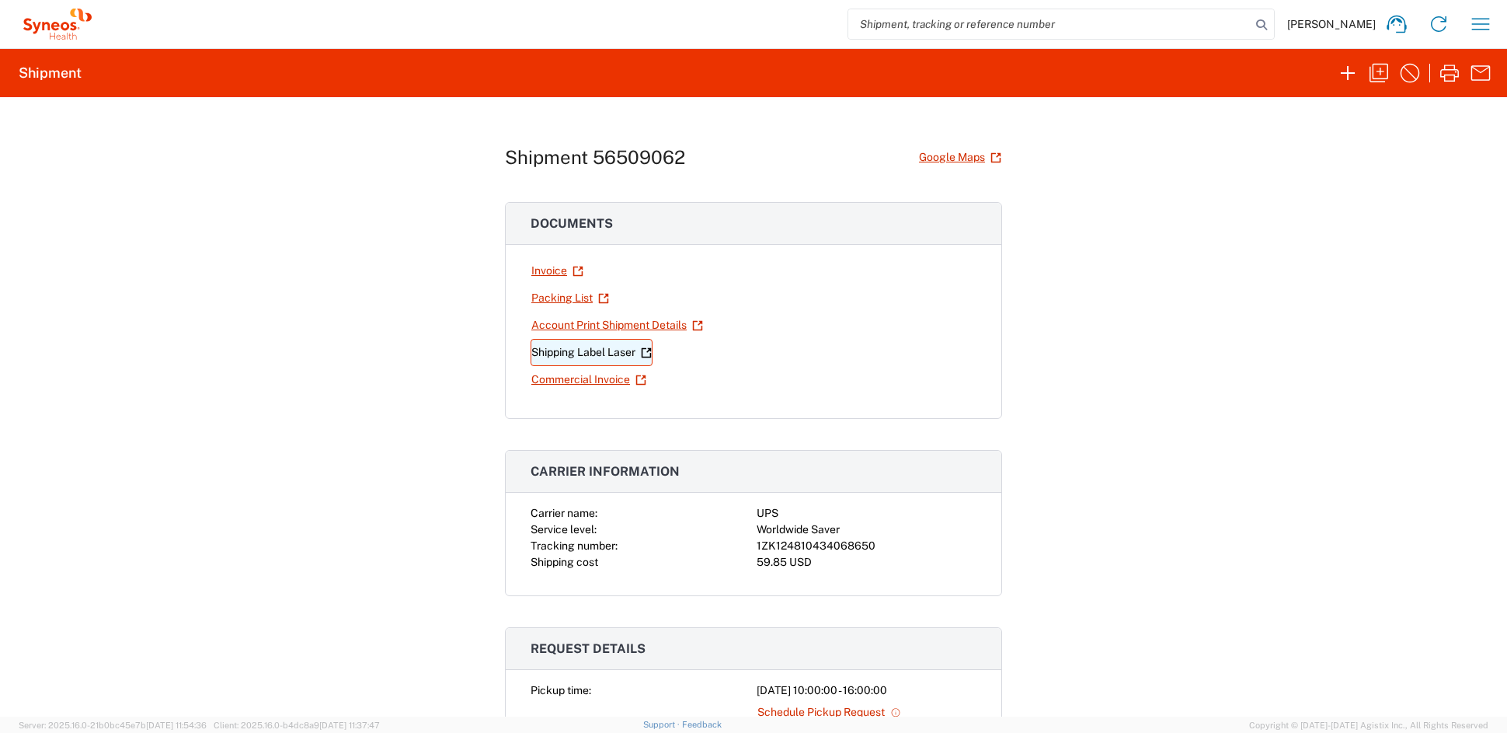
click at [568, 351] on link "Shipping Label Laser" at bounding box center [592, 352] width 122 height 27
click at [1377, 69] on icon "button" at bounding box center [1379, 73] width 25 height 25
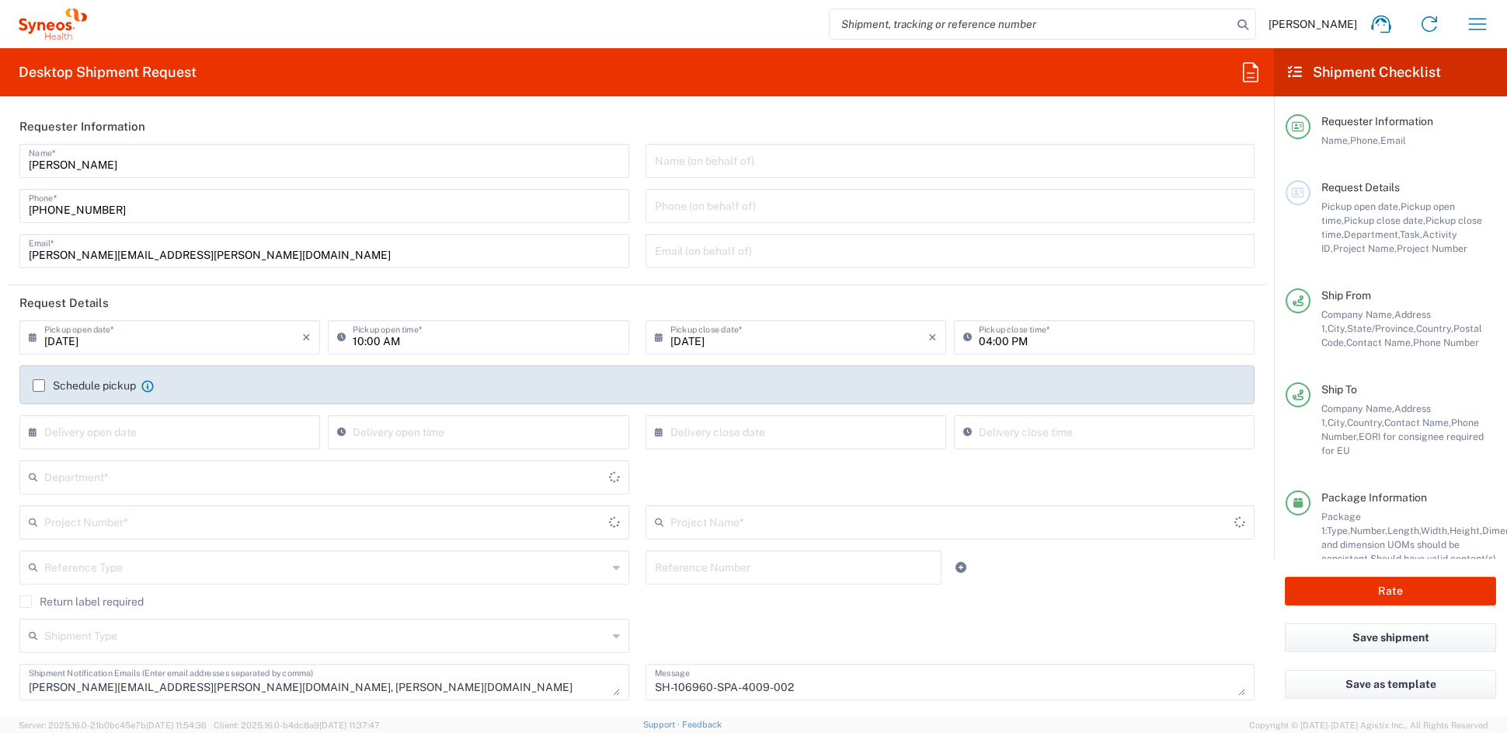
type input "[US_STATE]"
type input "Syneos.PATENG.22.106960"
type input "Medium Box"
type input "COMM.STUDO.IC.106960"
type input "6156"
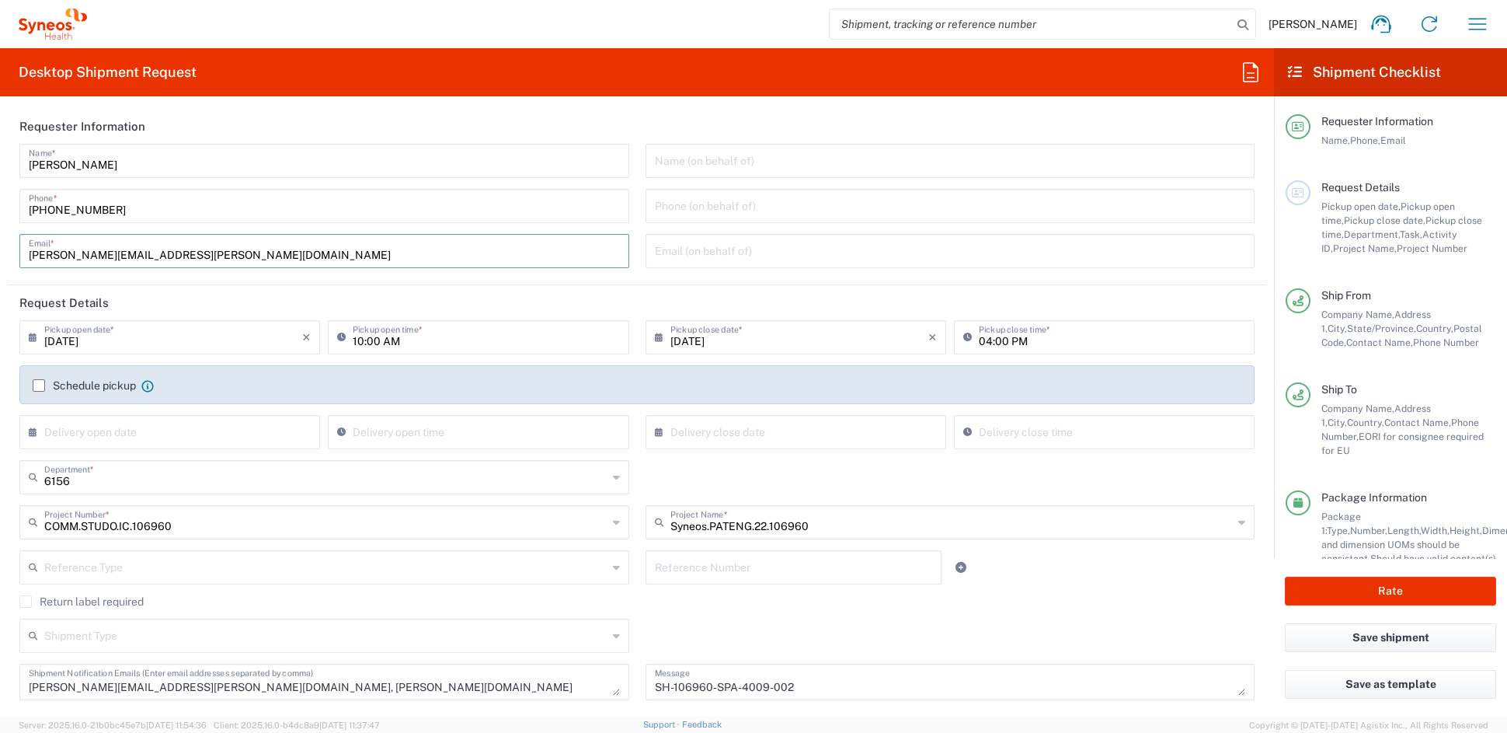
drag, startPoint x: 204, startPoint y: 255, endPoint x: 5, endPoint y: 252, distance: 198.9
click at [5, 252] on form "Requester Information John Popp Name * 1-919-379-0330 Phone * john.popp@syneosh…" at bounding box center [637, 413] width 1274 height 608
paste input "[PERSON_NAME][PERSON_NAME]r"
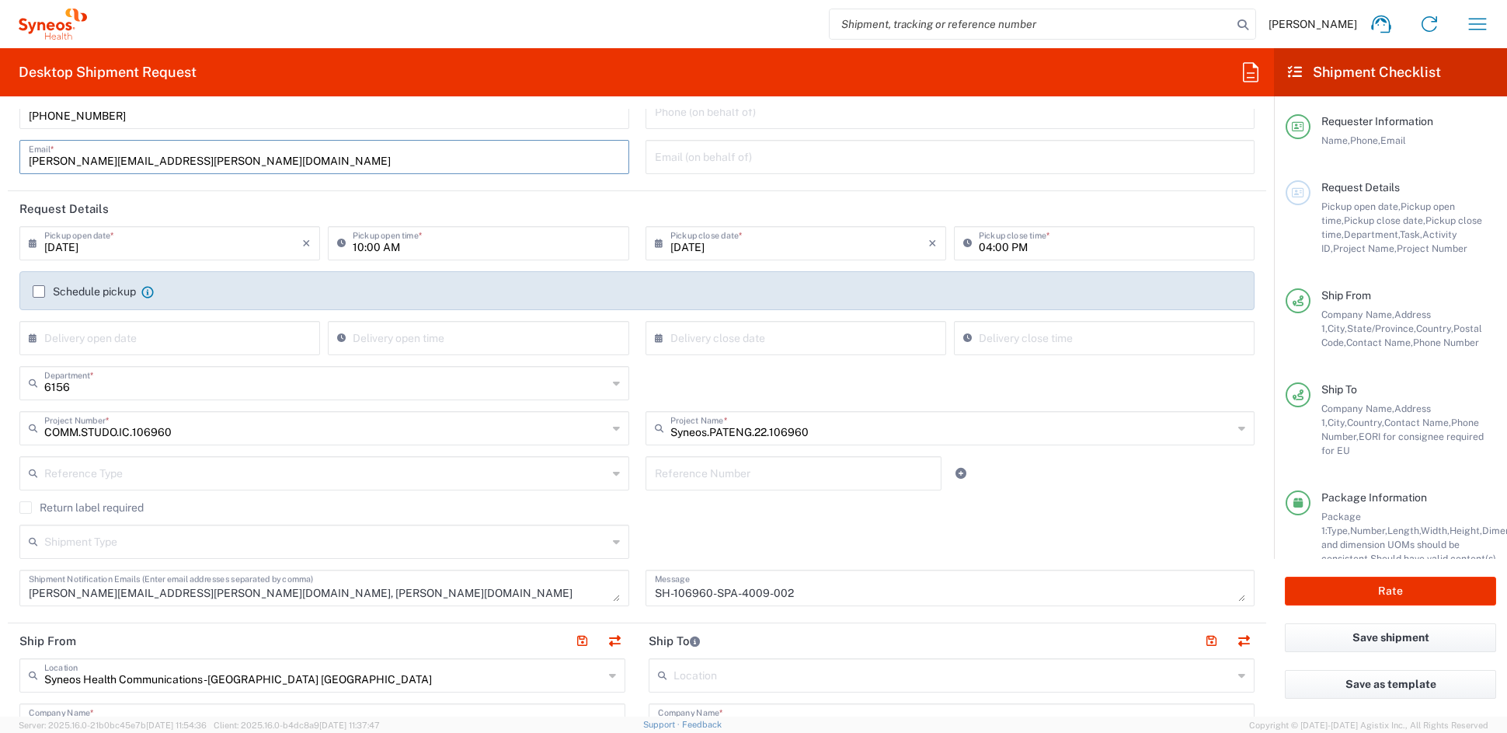
scroll to position [120, 0]
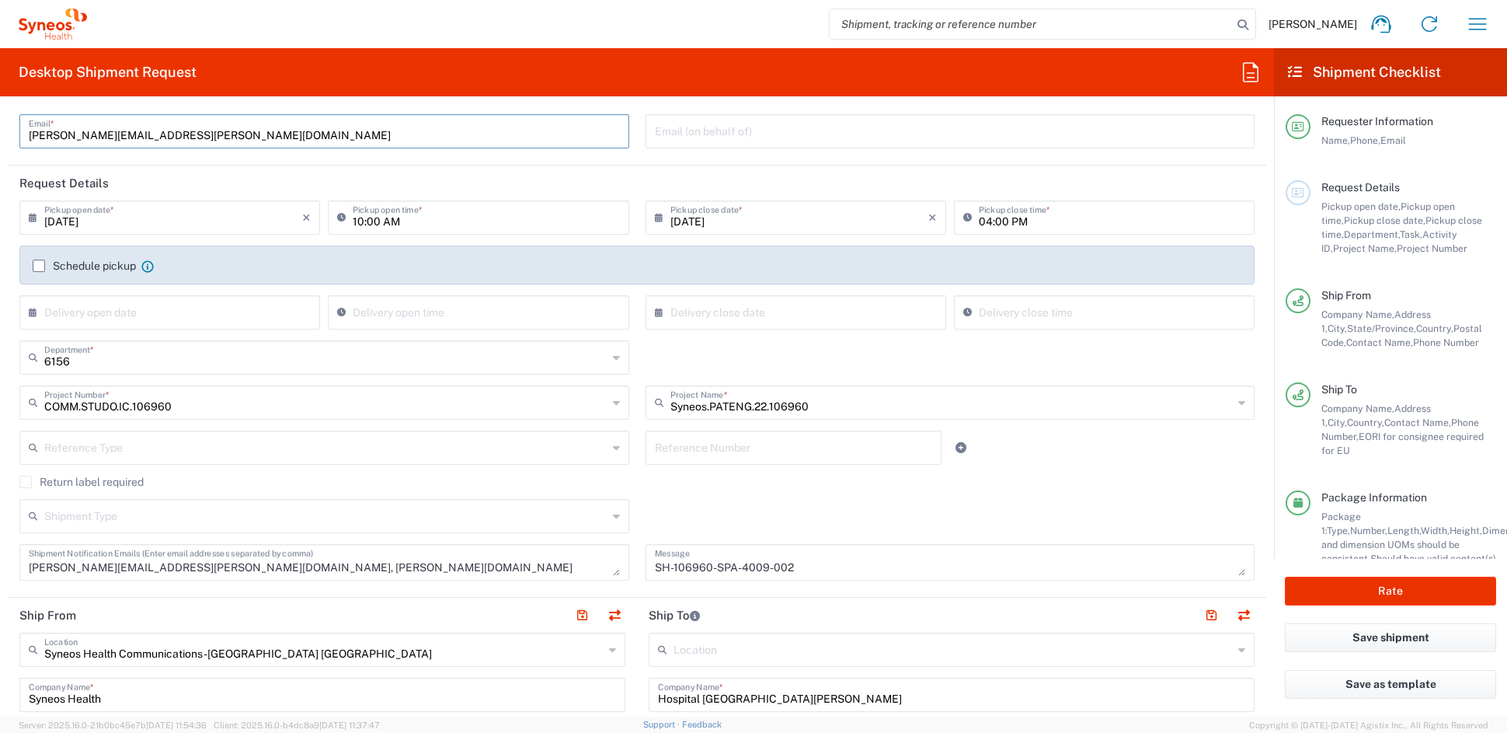
type input "[PERSON_NAME][EMAIL_ADDRESS][PERSON_NAME][DOMAIN_NAME]"
drag, startPoint x: 364, startPoint y: 566, endPoint x: 205, endPoint y: 561, distance: 159.4
click at [204, 562] on textarea "[PERSON_NAME][EMAIL_ADDRESS][PERSON_NAME][DOMAIN_NAME], [PERSON_NAME][DOMAIN_NA…" at bounding box center [324, 561] width 591 height 27
type textarea "[PERSON_NAME][EMAIL_ADDRESS][PERSON_NAME][DOMAIN_NAME]"
drag, startPoint x: 789, startPoint y: 568, endPoint x: 545, endPoint y: 555, distance: 244.3
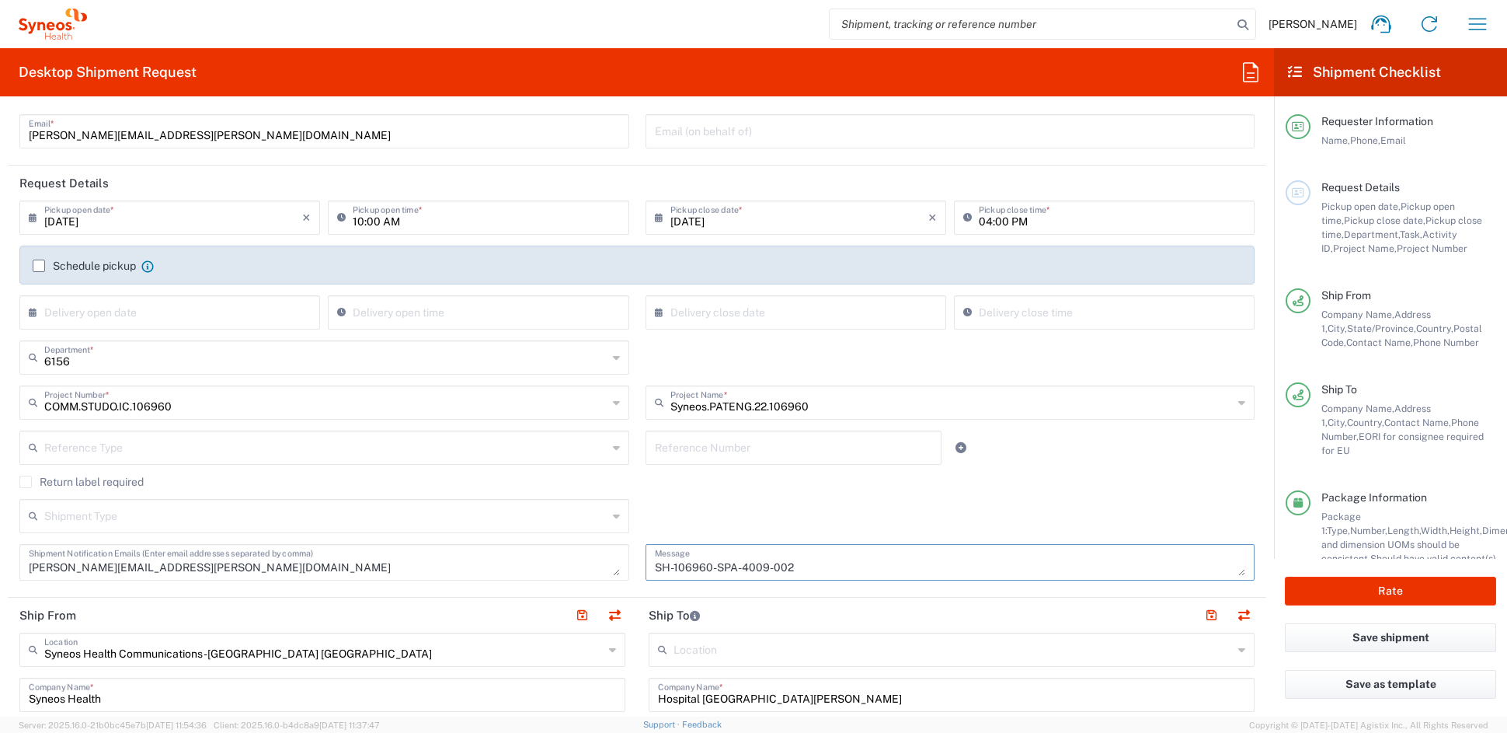
click at [551, 553] on div "[DATE] × Pickup open date * Cancel Apply 10:00 AM Pickup open time * [DATE] × P…" at bounding box center [638, 395] width 1252 height 391
paste textarea "8-002"
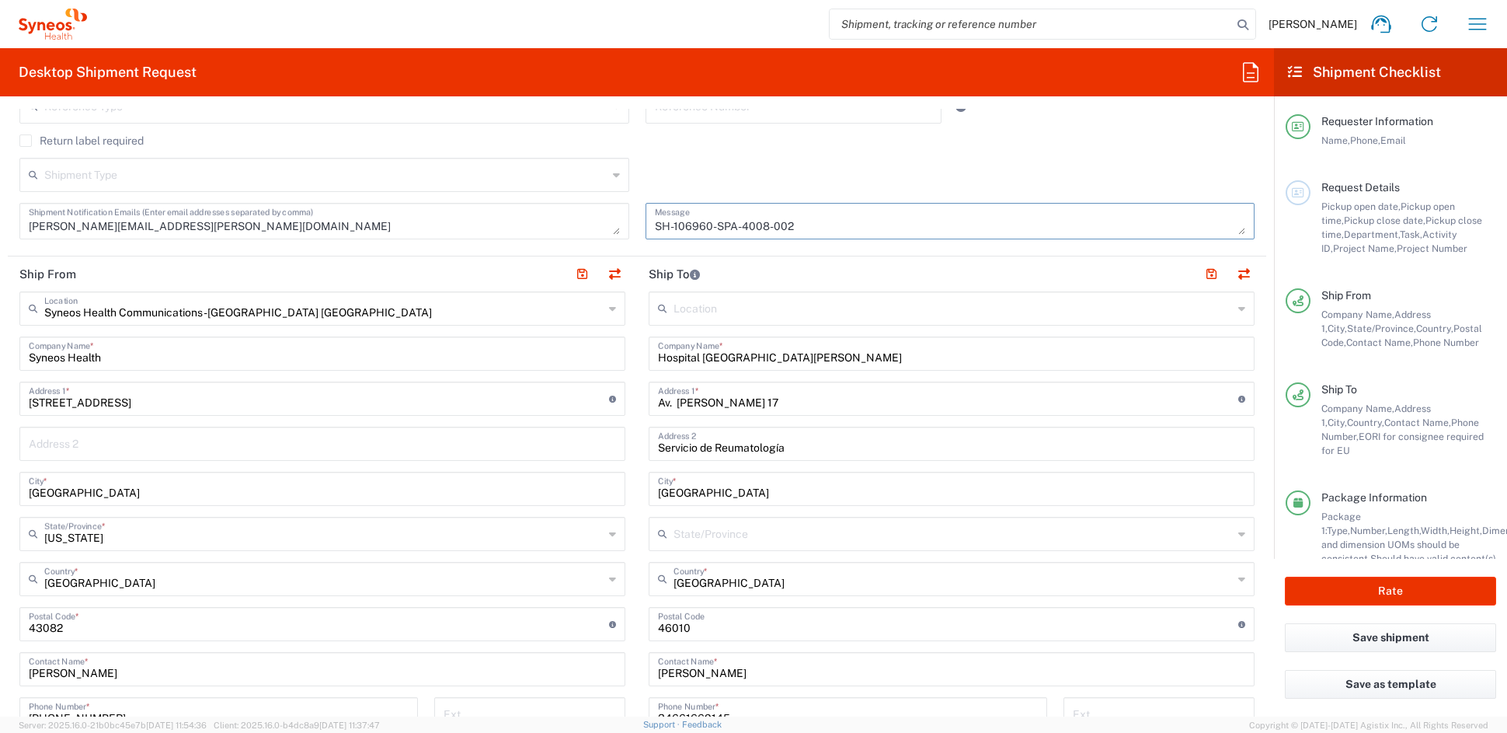
scroll to position [469, 0]
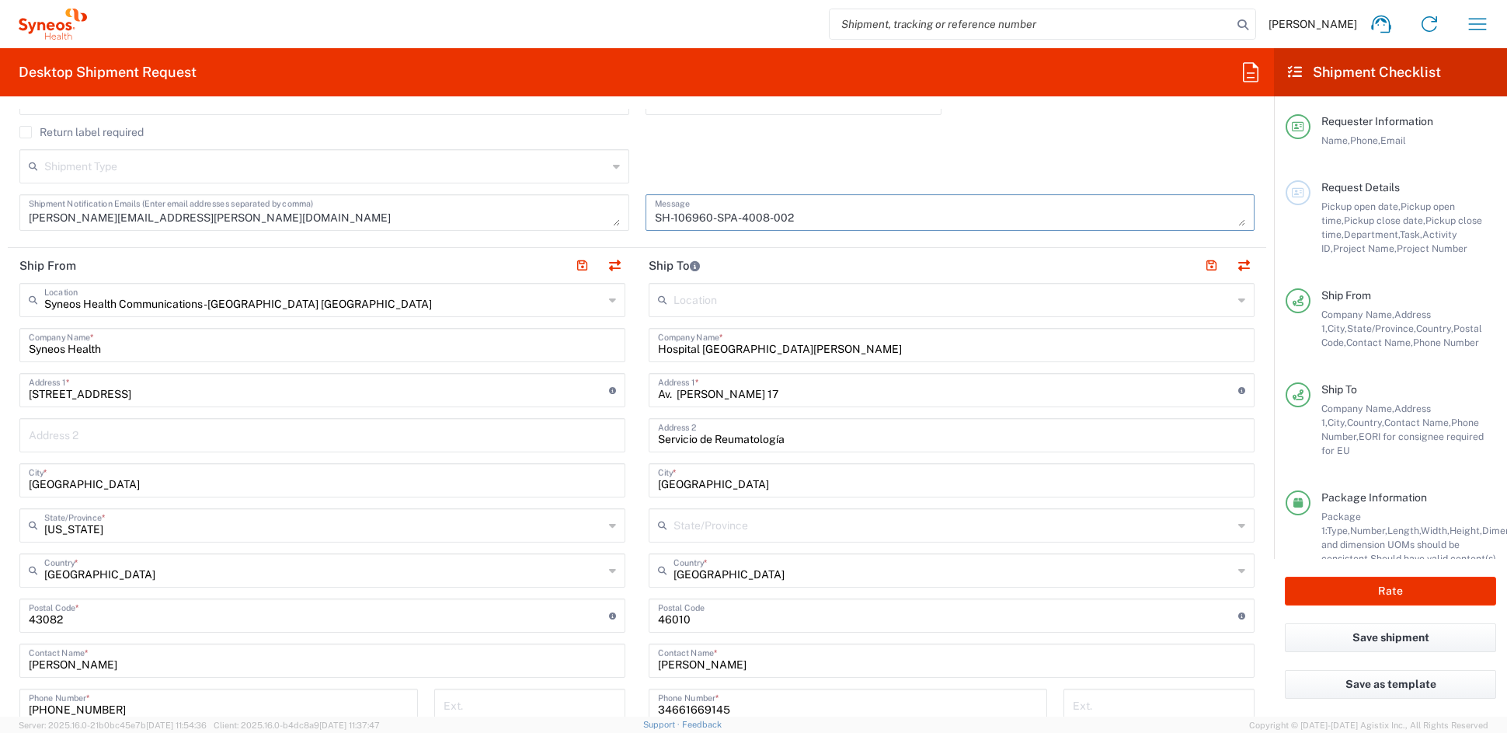
type textarea "SH-106960-SPA-4008-002"
drag, startPoint x: 859, startPoint y: 346, endPoint x: 566, endPoint y: 346, distance: 293.7
click at [570, 345] on div "Ship From Syneos Health Communications-[GEOGRAPHIC_DATA] [GEOGRAPHIC_DATA] Loca…" at bounding box center [637, 595] width 1259 height 694
paste input "General Universitario de Elche"
type input "Hospital General Universitario de Elche"
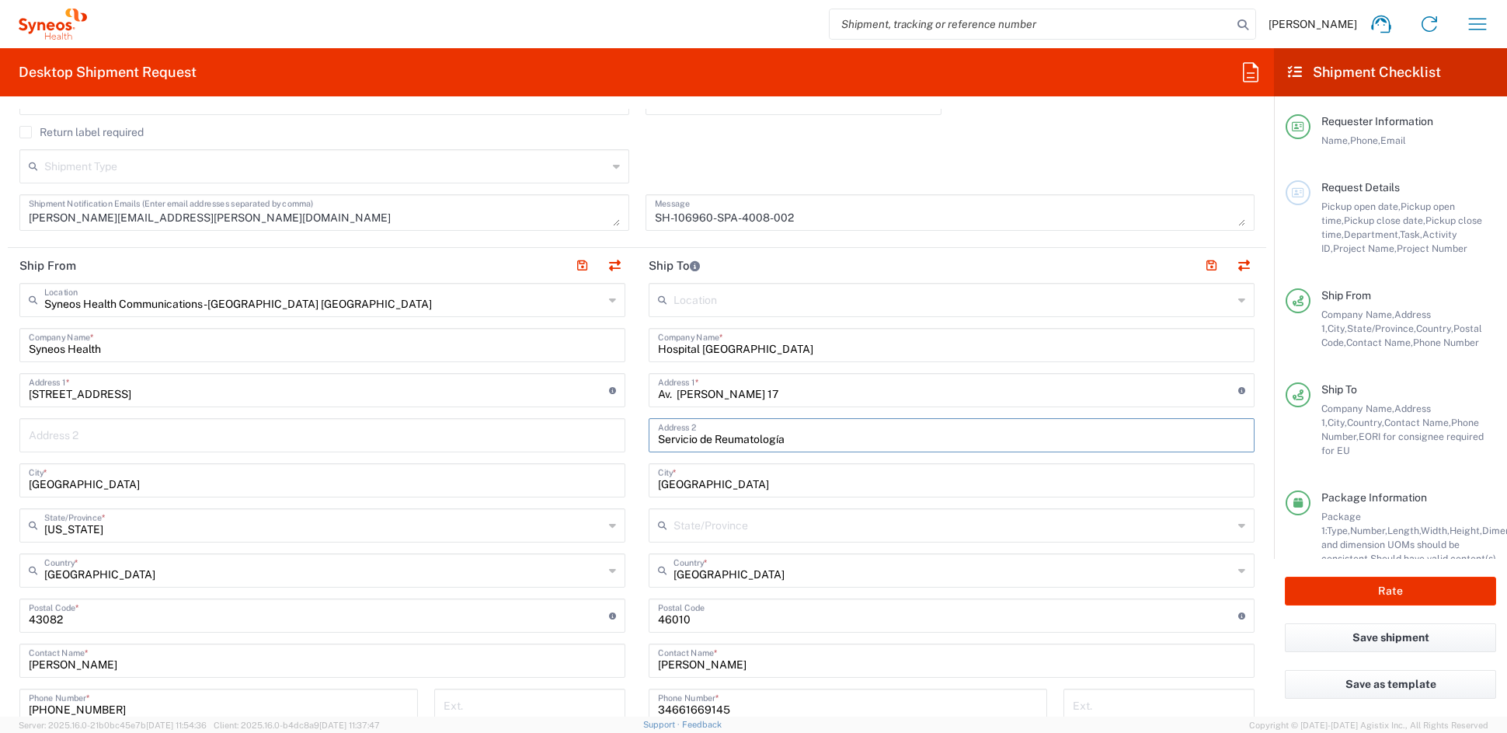
drag, startPoint x: 680, startPoint y: 437, endPoint x: 559, endPoint y: 435, distance: 120.4
click at [561, 435] on div "Ship From Syneos Health Communications-[GEOGRAPHIC_DATA] [GEOGRAPHIC_DATA] Loca…" at bounding box center [637, 595] width 1259 height 694
drag, startPoint x: 780, startPoint y: 392, endPoint x: 562, endPoint y: 397, distance: 217.6
click at [566, 396] on div "Ship From Syneos Health Communications-[GEOGRAPHIC_DATA] [GEOGRAPHIC_DATA] Loca…" at bounding box center [637, 595] width 1259 height 694
paste input "Camino de la Almazara 11"
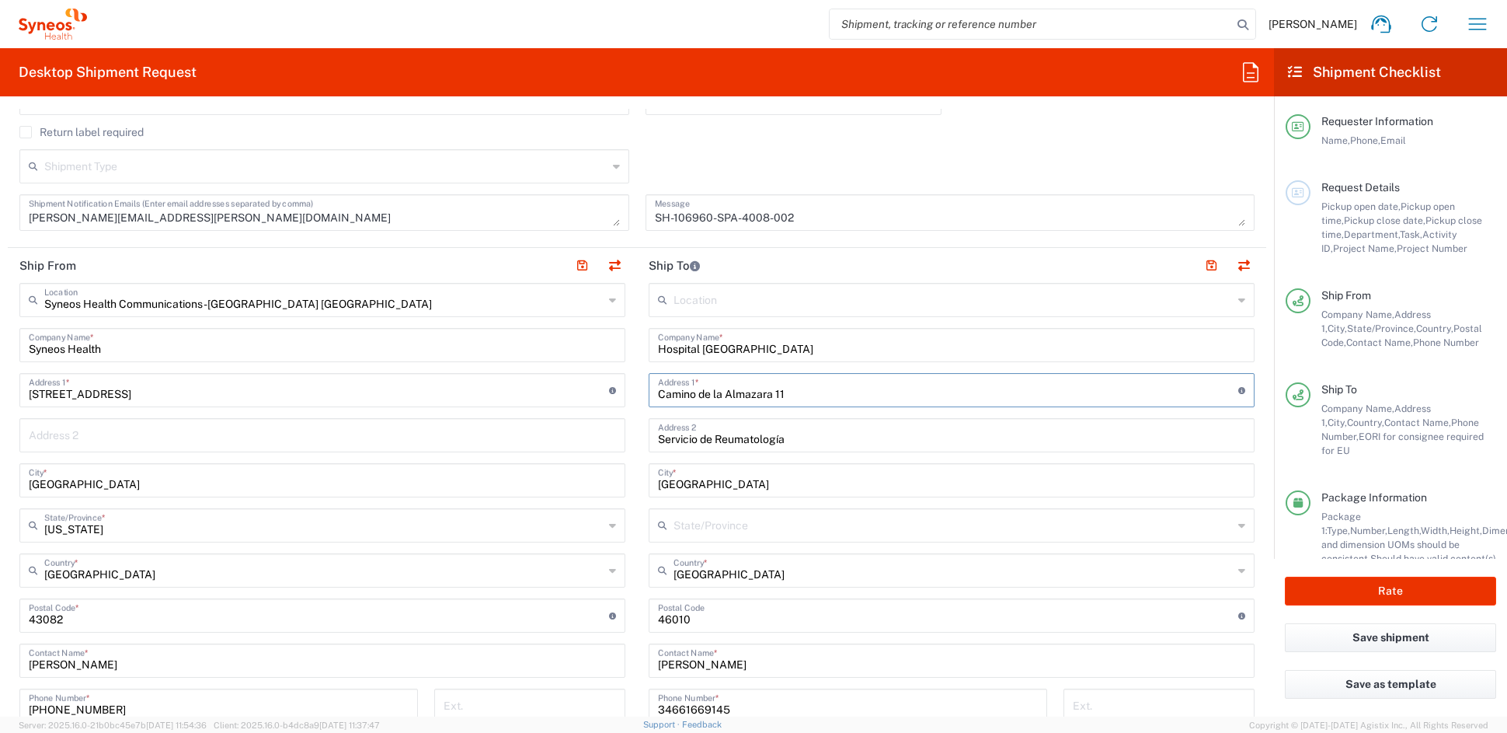
type input "Camino de la Almazara 11"
drag, startPoint x: 710, startPoint y: 622, endPoint x: 606, endPoint y: 614, distance: 104.4
click at [609, 617] on div "Ship From Syneos Health Communications-[GEOGRAPHIC_DATA] [GEOGRAPHIC_DATA] Loca…" at bounding box center [637, 595] width 1259 height 694
type input "03203"
click at [899, 573] on input "text" at bounding box center [953, 568] width 559 height 27
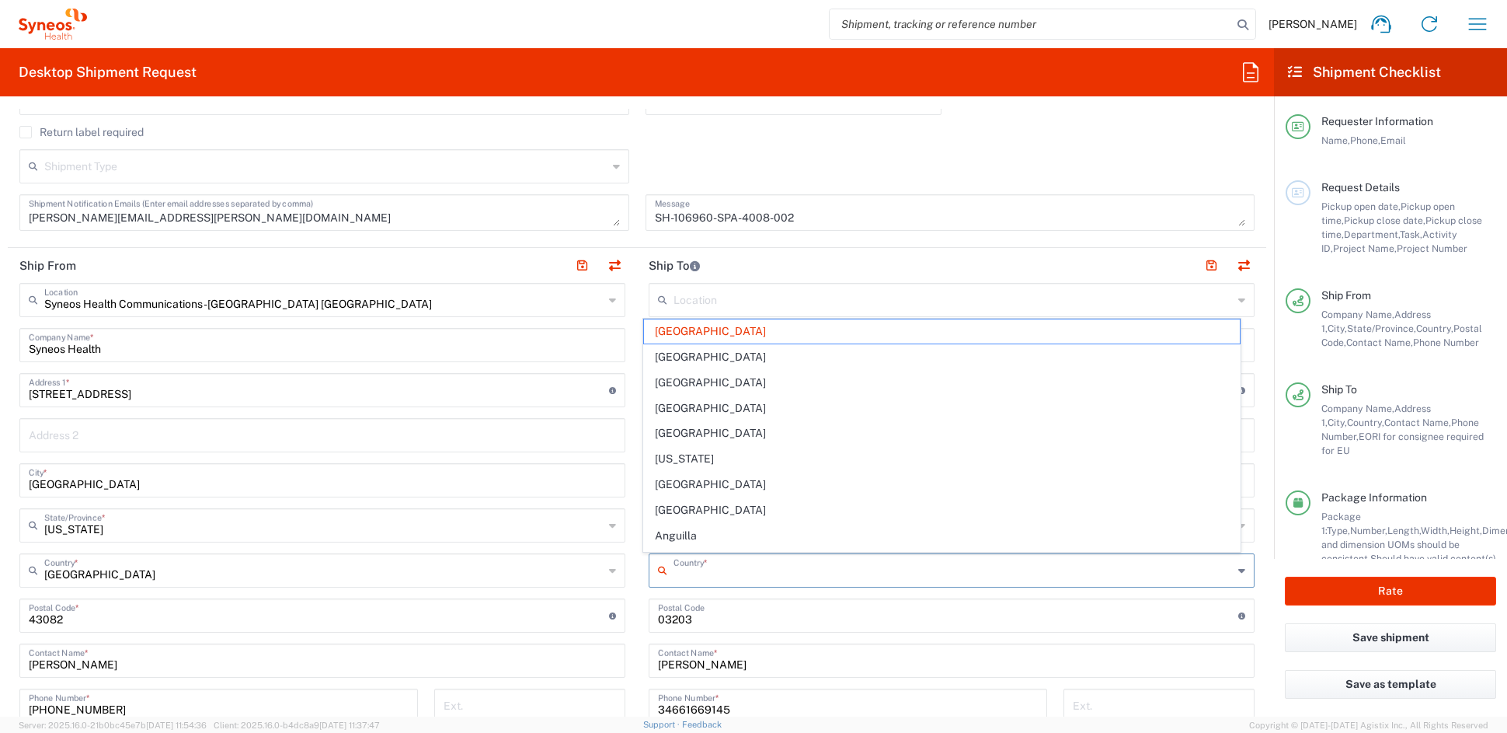
click at [1031, 260] on header "Ship To" at bounding box center [951, 265] width 629 height 35
type input "[GEOGRAPHIC_DATA]"
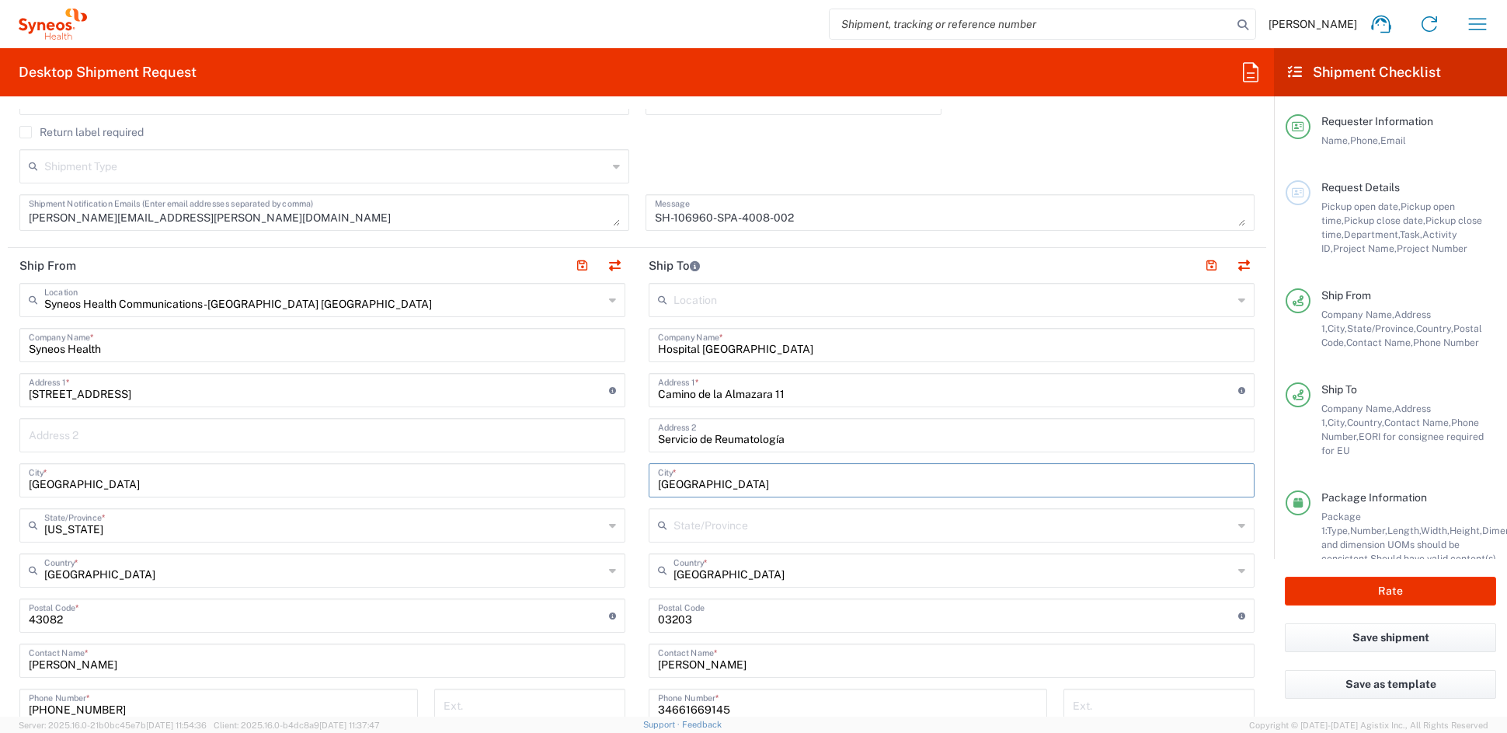
drag, startPoint x: 705, startPoint y: 486, endPoint x: 579, endPoint y: 489, distance: 125.9
click at [589, 488] on div "Ship From Syneos Health Communications-[GEOGRAPHIC_DATA] [GEOGRAPHIC_DATA] Loca…" at bounding box center [637, 595] width 1259 height 694
paste input "Elche"
type input "Elche"
click at [736, 530] on input "text" at bounding box center [953, 523] width 559 height 27
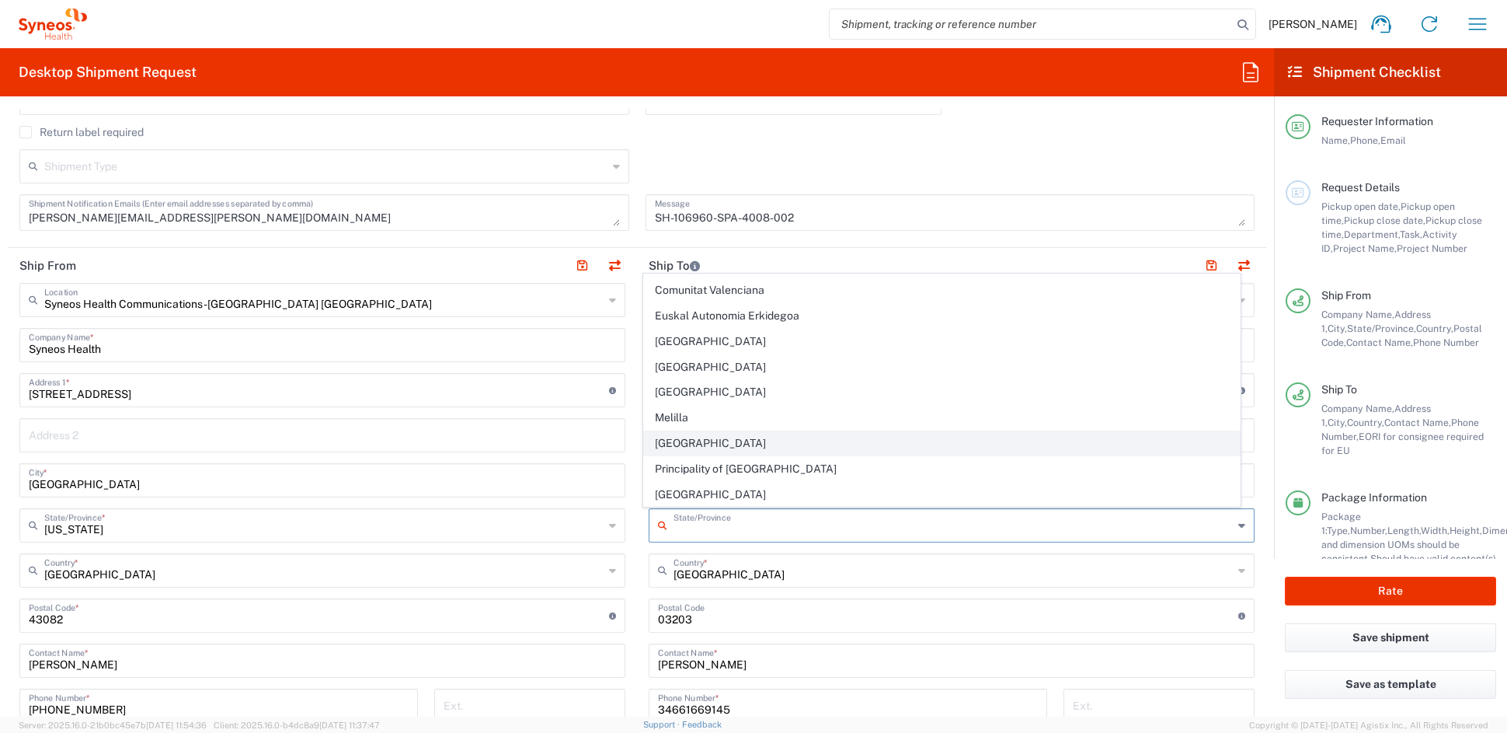
scroll to position [0, 0]
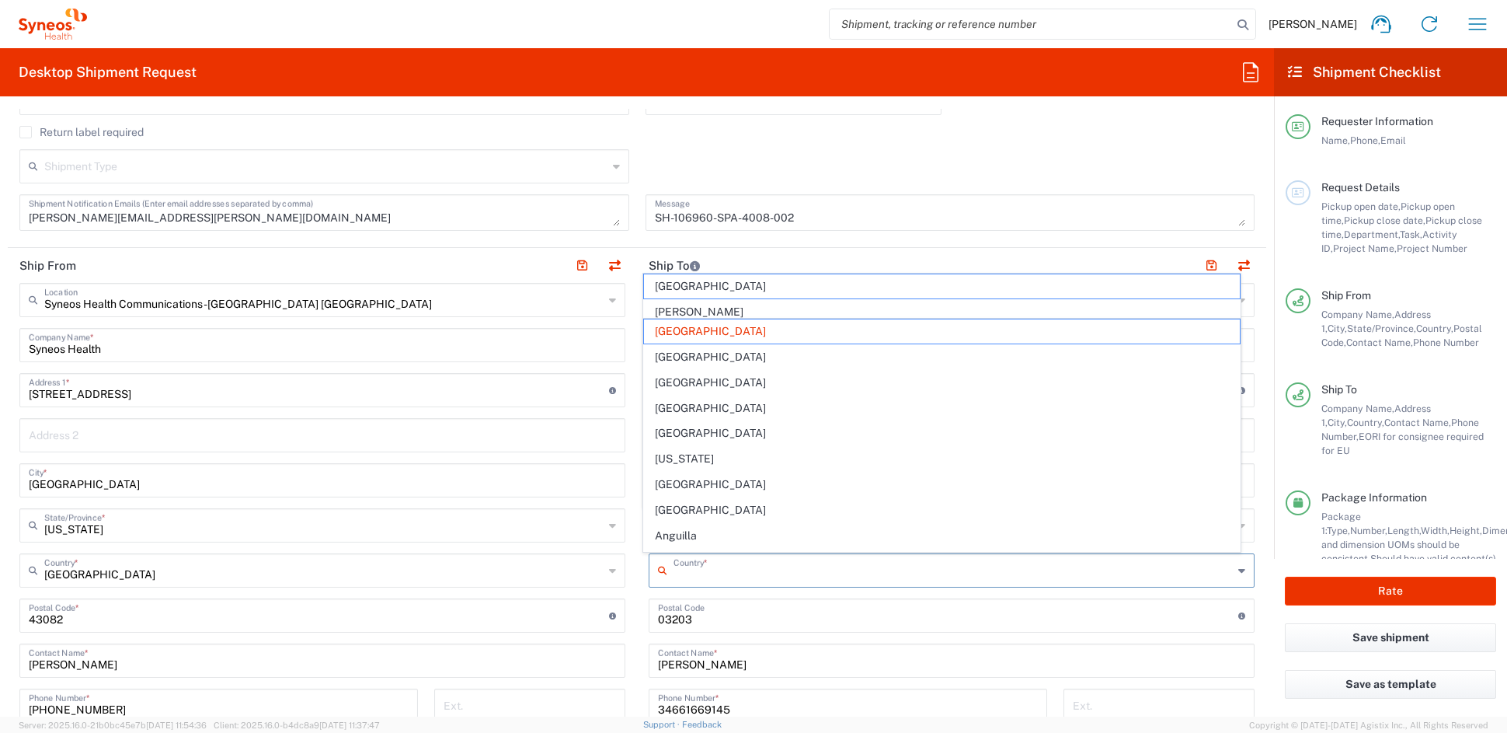
click at [735, 574] on input "text" at bounding box center [953, 568] width 559 height 27
click at [987, 260] on header "Ship To" at bounding box center [951, 265] width 629 height 35
type input "[GEOGRAPHIC_DATA]"
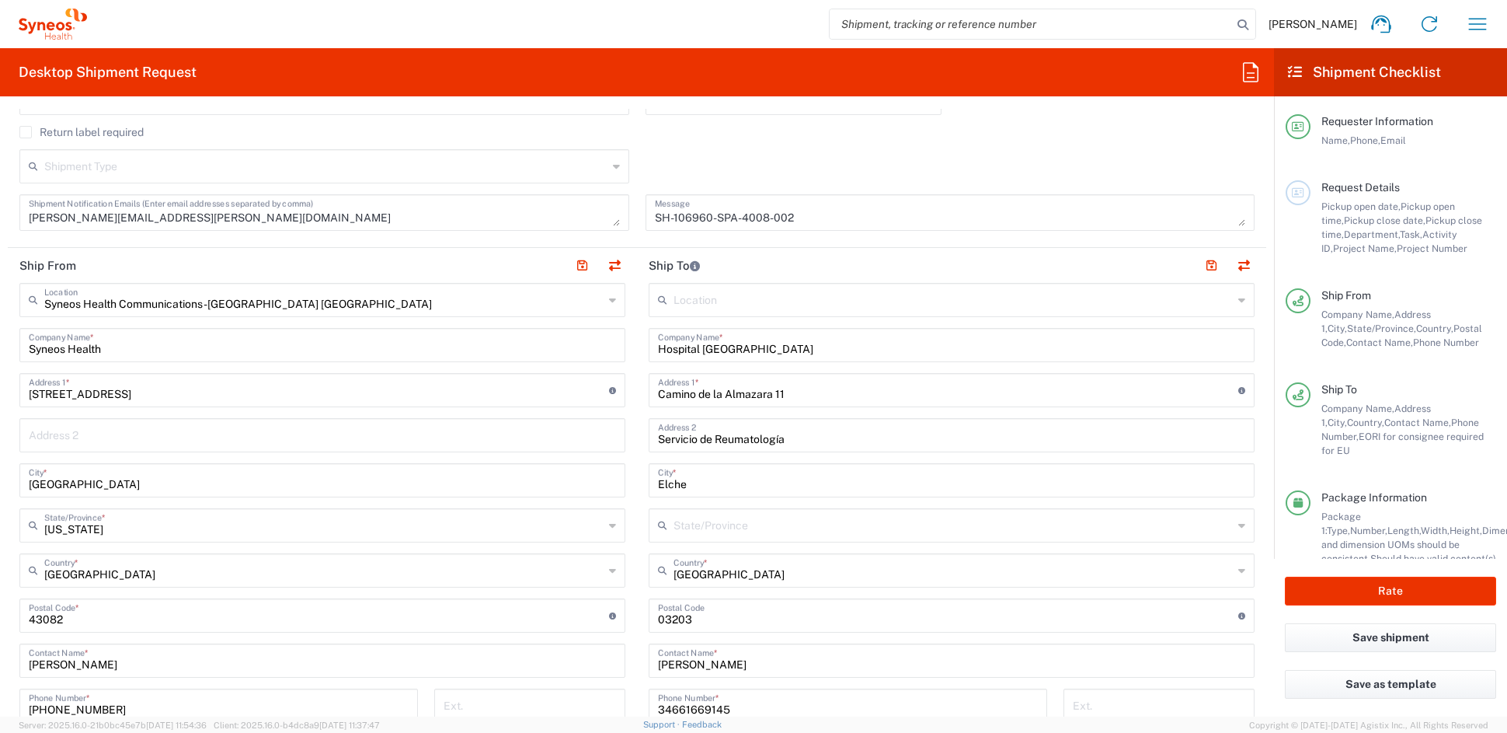
click at [744, 482] on input "Elche" at bounding box center [951, 478] width 587 height 27
paste input "Alicante"
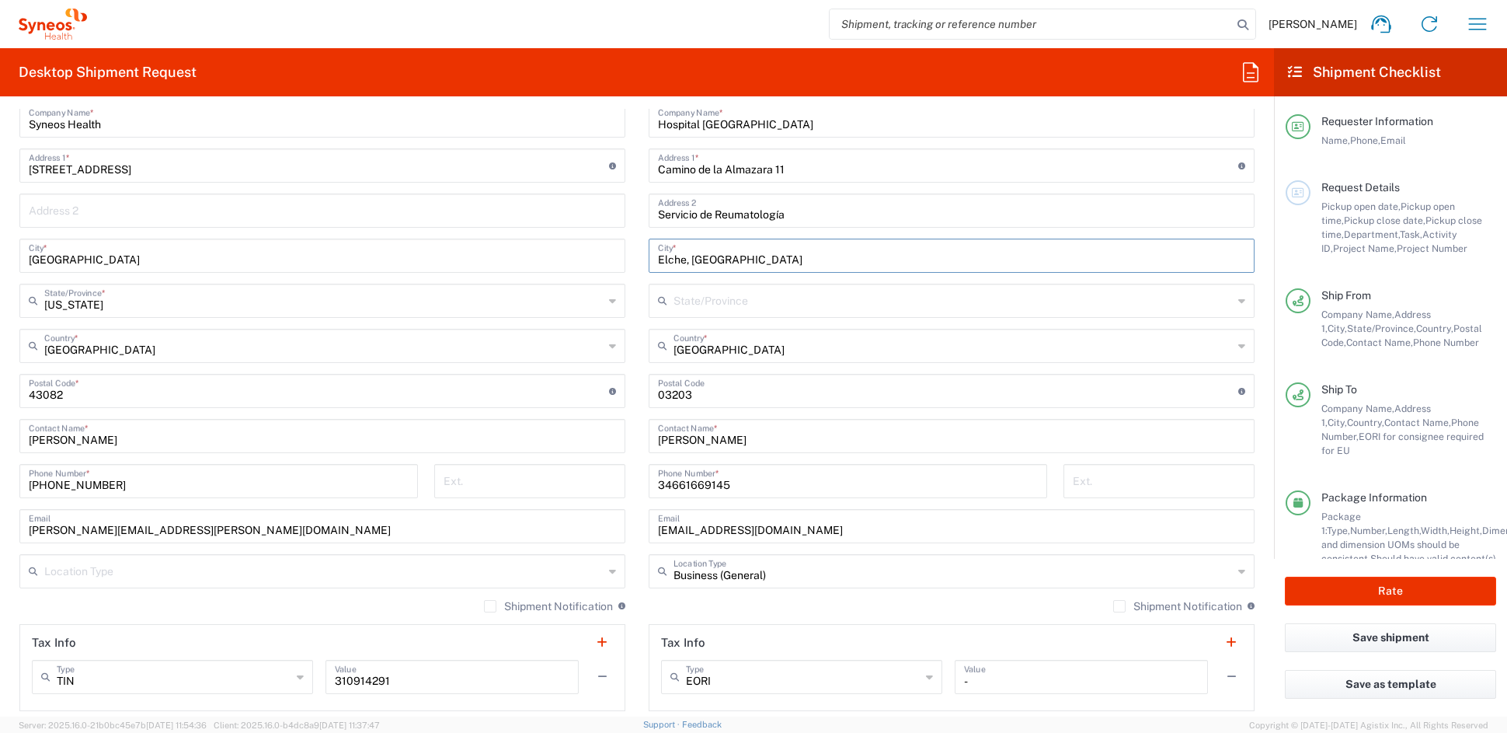
scroll to position [695, 0]
type input "Elche, Alicante"
drag, startPoint x: 717, startPoint y: 440, endPoint x: 593, endPoint y: 439, distance: 124.3
click at [595, 439] on div "Ship From Syneos Health Communications-[GEOGRAPHIC_DATA] [GEOGRAPHIC_DATA] Loca…" at bounding box center [637, 370] width 1259 height 694
paste input "Gema Miralles"
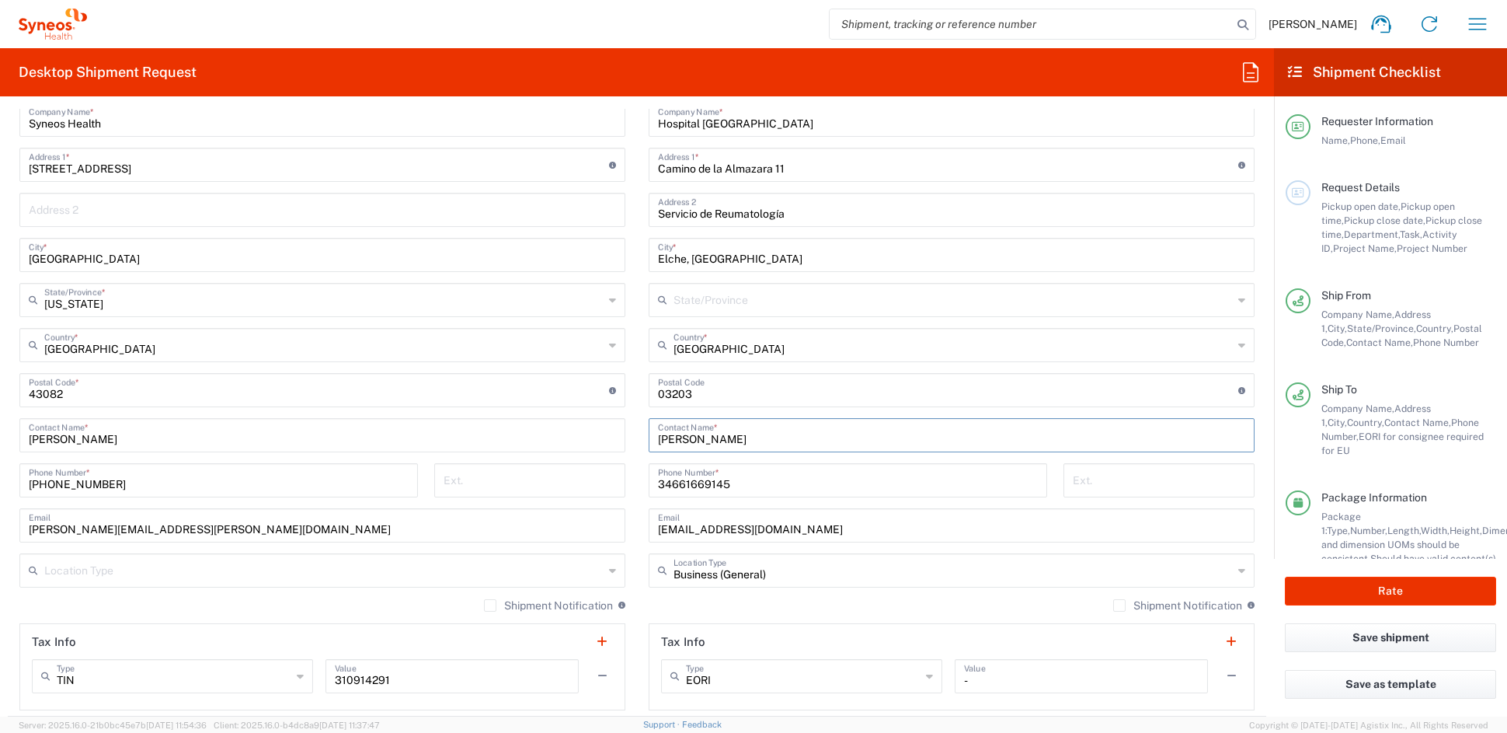
type input "Gema Miralles"
drag, startPoint x: 719, startPoint y: 482, endPoint x: 612, endPoint y: 482, distance: 106.4
click at [614, 482] on div "Ship From Syneos Health Communications-[GEOGRAPHIC_DATA] [GEOGRAPHIC_DATA] Loca…" at bounding box center [637, 370] width 1259 height 694
paste input "966616850"
type input "34966616850"
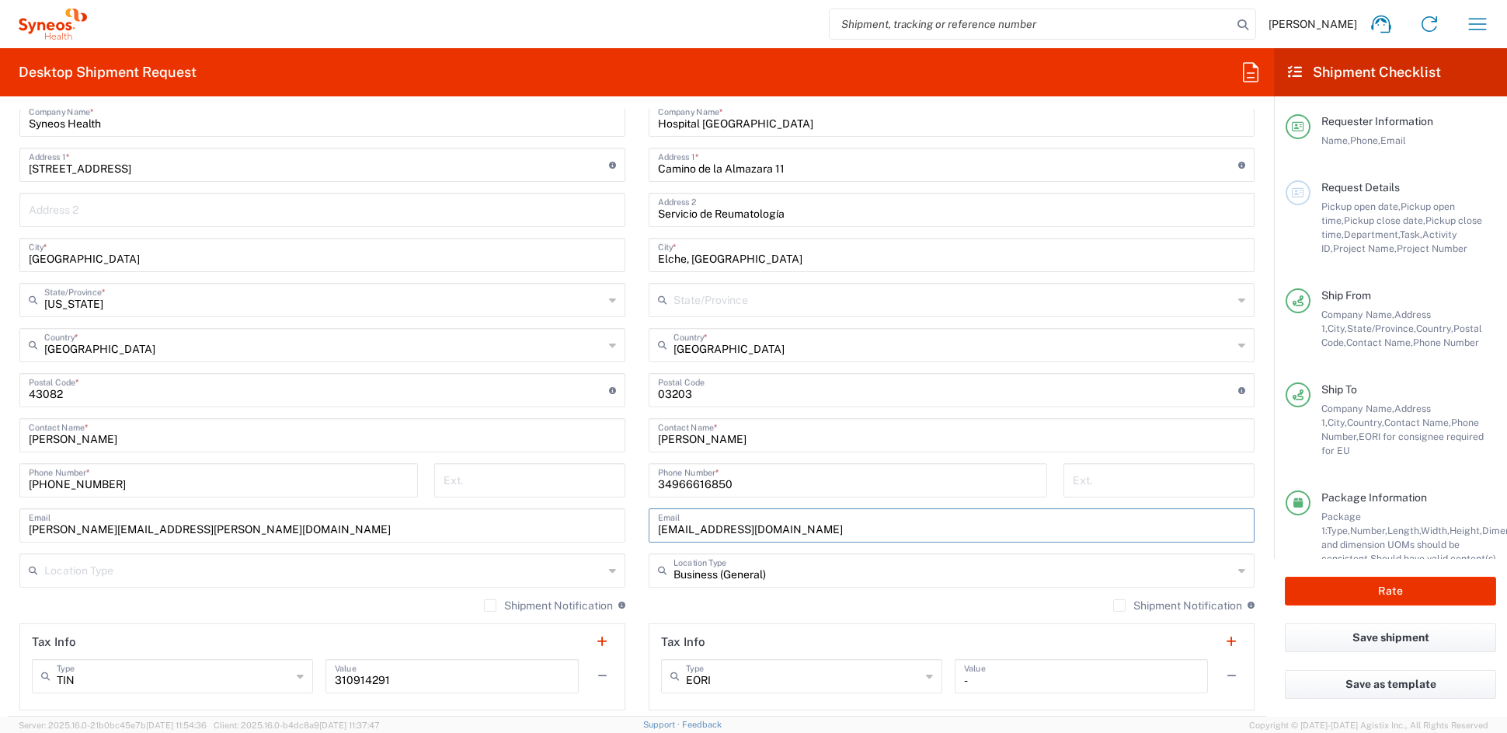
drag, startPoint x: 834, startPoint y: 529, endPoint x: 569, endPoint y: 524, distance: 265.0
click at [569, 524] on div "Ship From Syneos Health Communications-[GEOGRAPHIC_DATA] [GEOGRAPHIC_DATA] Loca…" at bounding box center [637, 370] width 1259 height 694
paste input "coordinacioneecc_elx@gva.es"
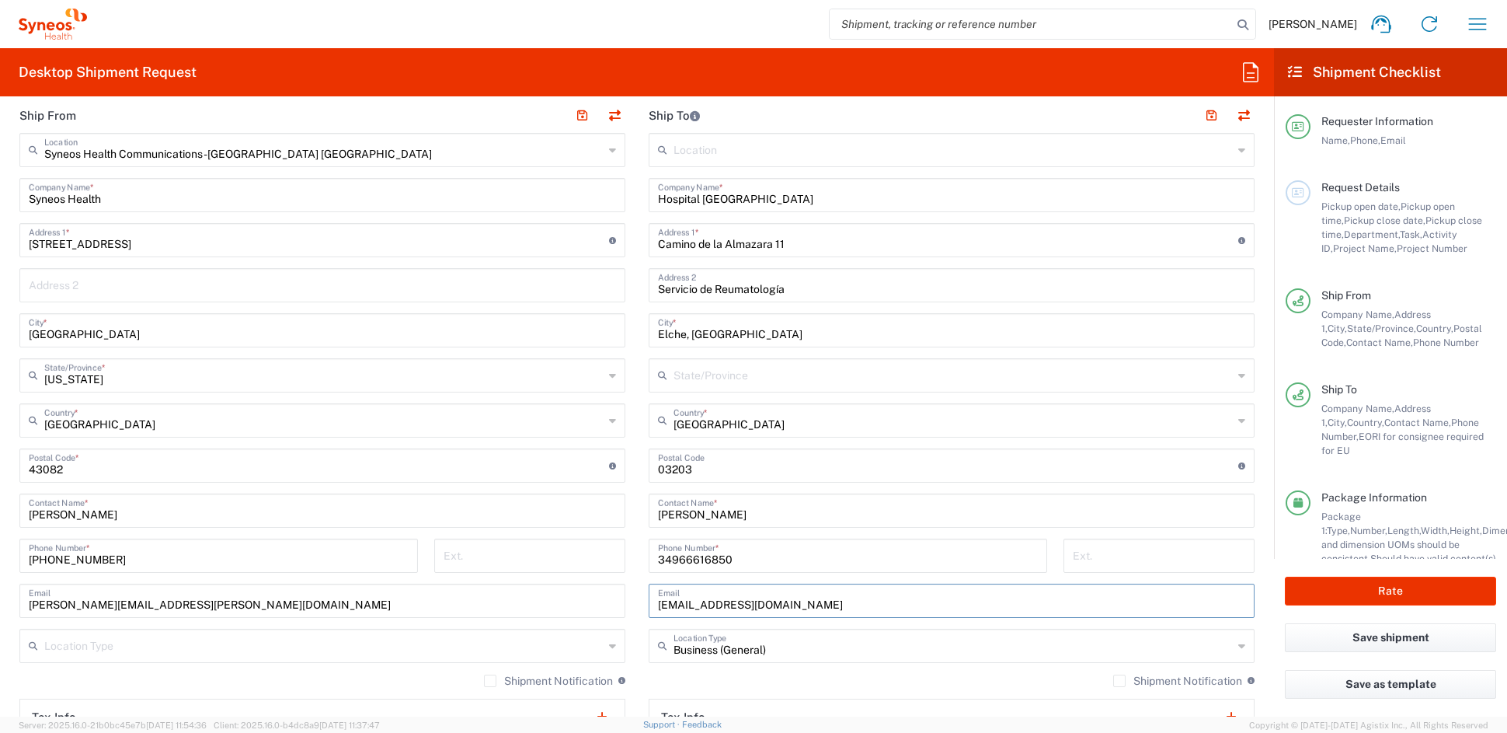
scroll to position [612, 0]
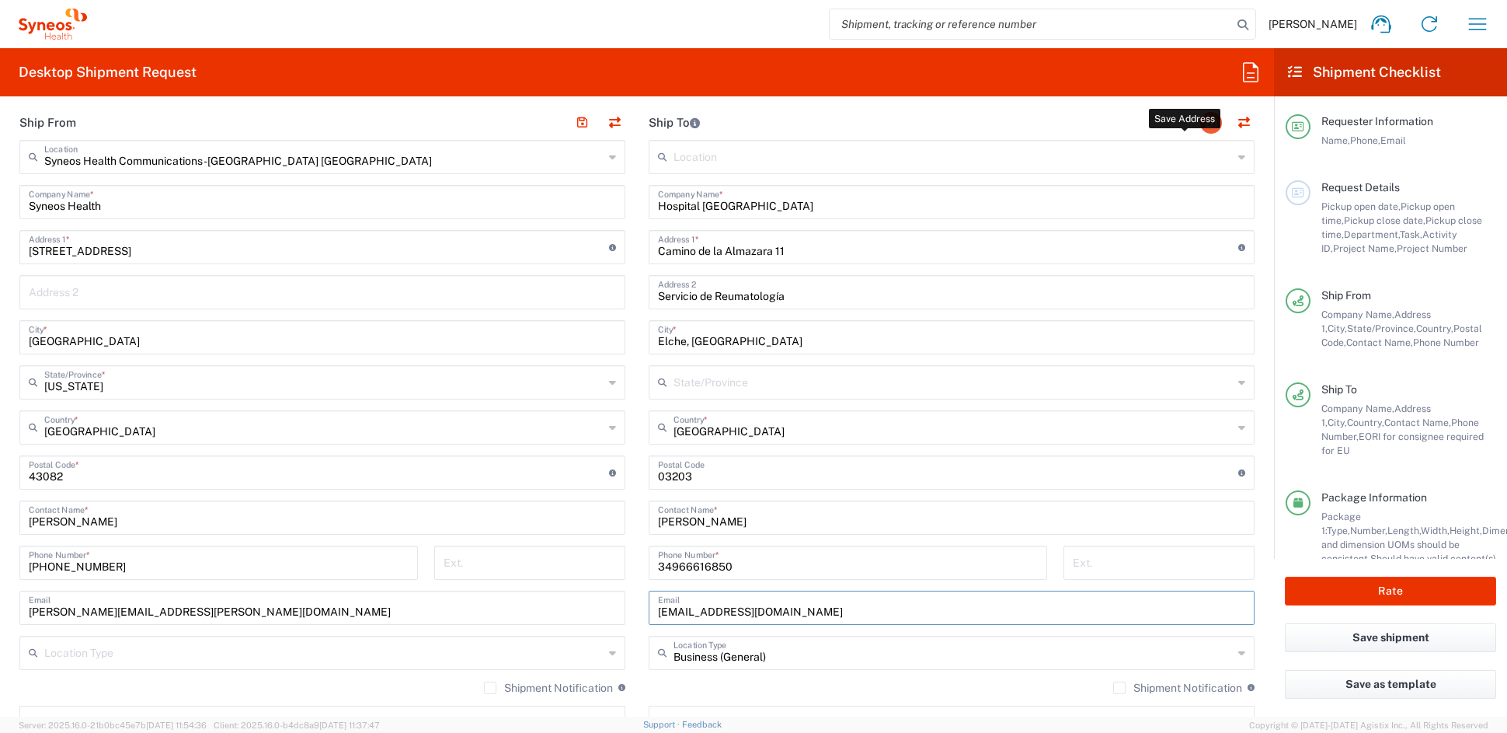
type input "coordinacioneecc_elx@gva.es"
click at [1200, 120] on button "button" at bounding box center [1211, 123] width 22 height 22
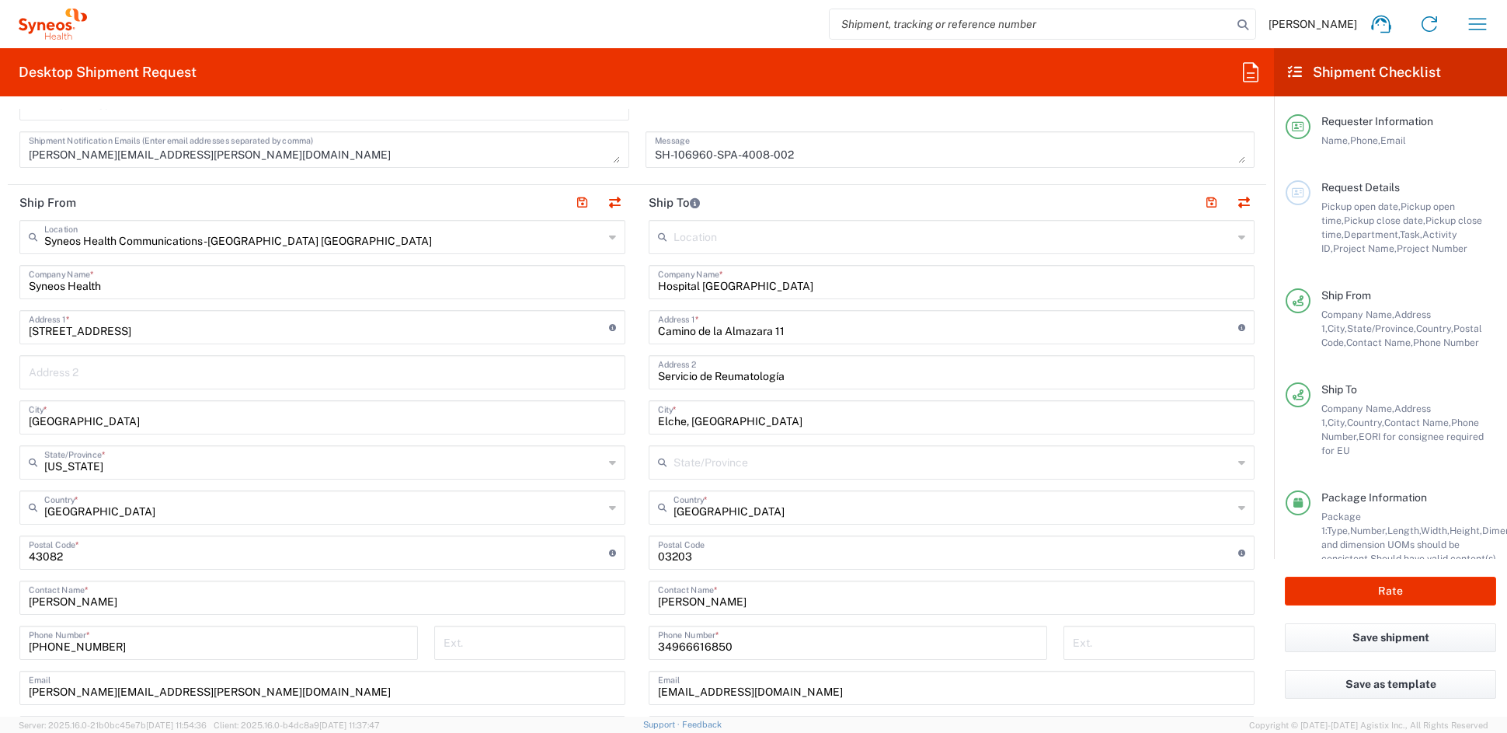
scroll to position [533, 0]
click at [1351, 593] on button "Rate" at bounding box center [1390, 590] width 211 height 29
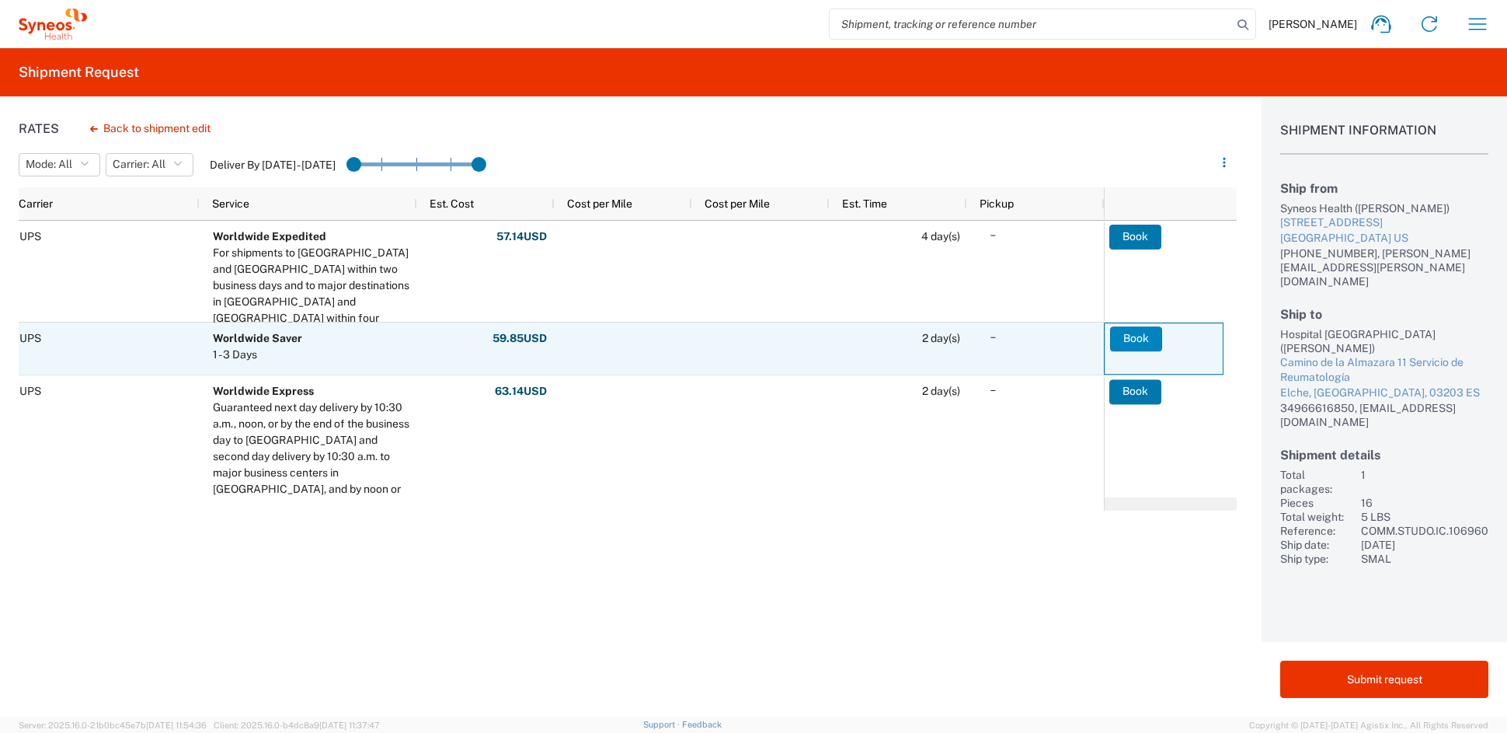
scroll to position [0, 11]
click at [1130, 337] on button "Book" at bounding box center [1136, 338] width 52 height 25
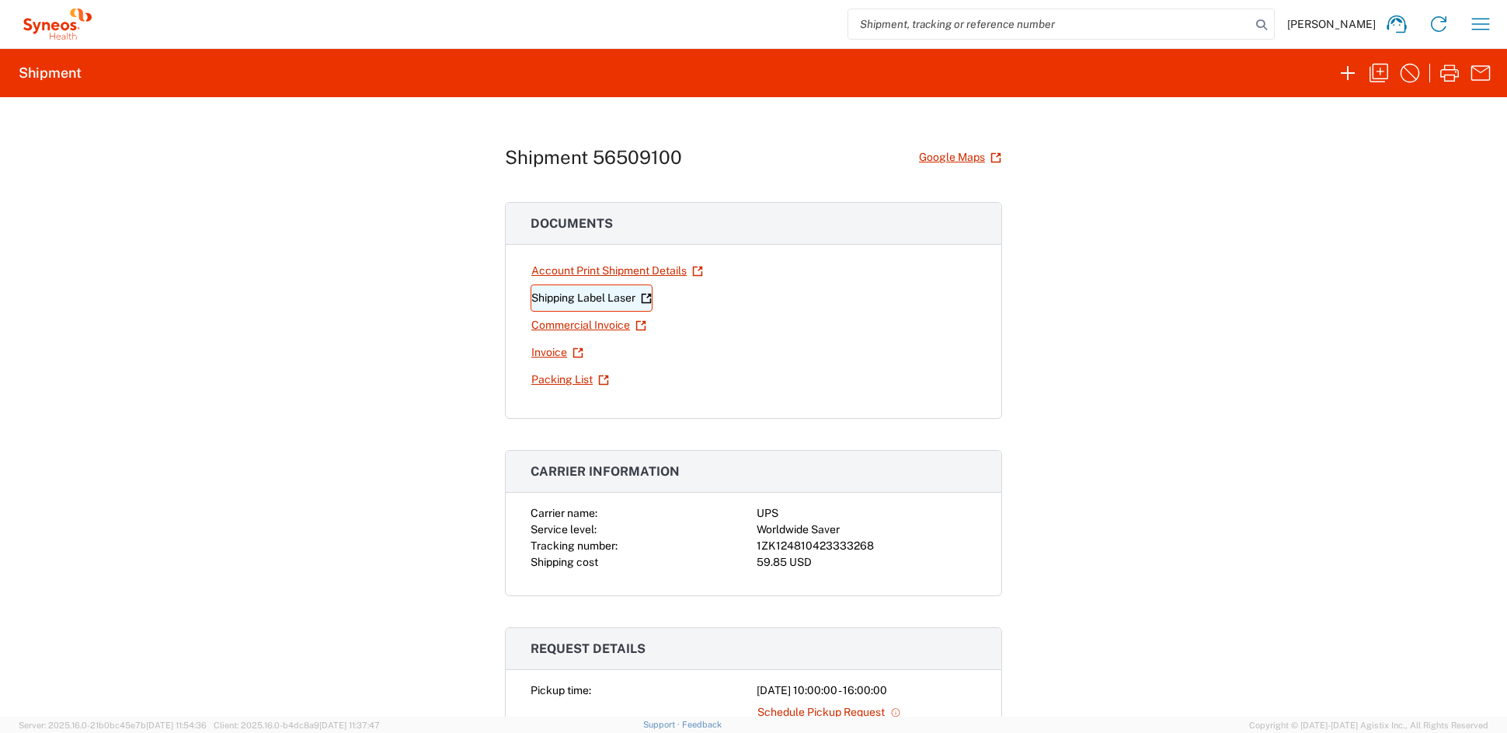
click at [569, 299] on link "Shipping Label Laser" at bounding box center [592, 297] width 122 height 27
